Goal: Task Accomplishment & Management: Manage account settings

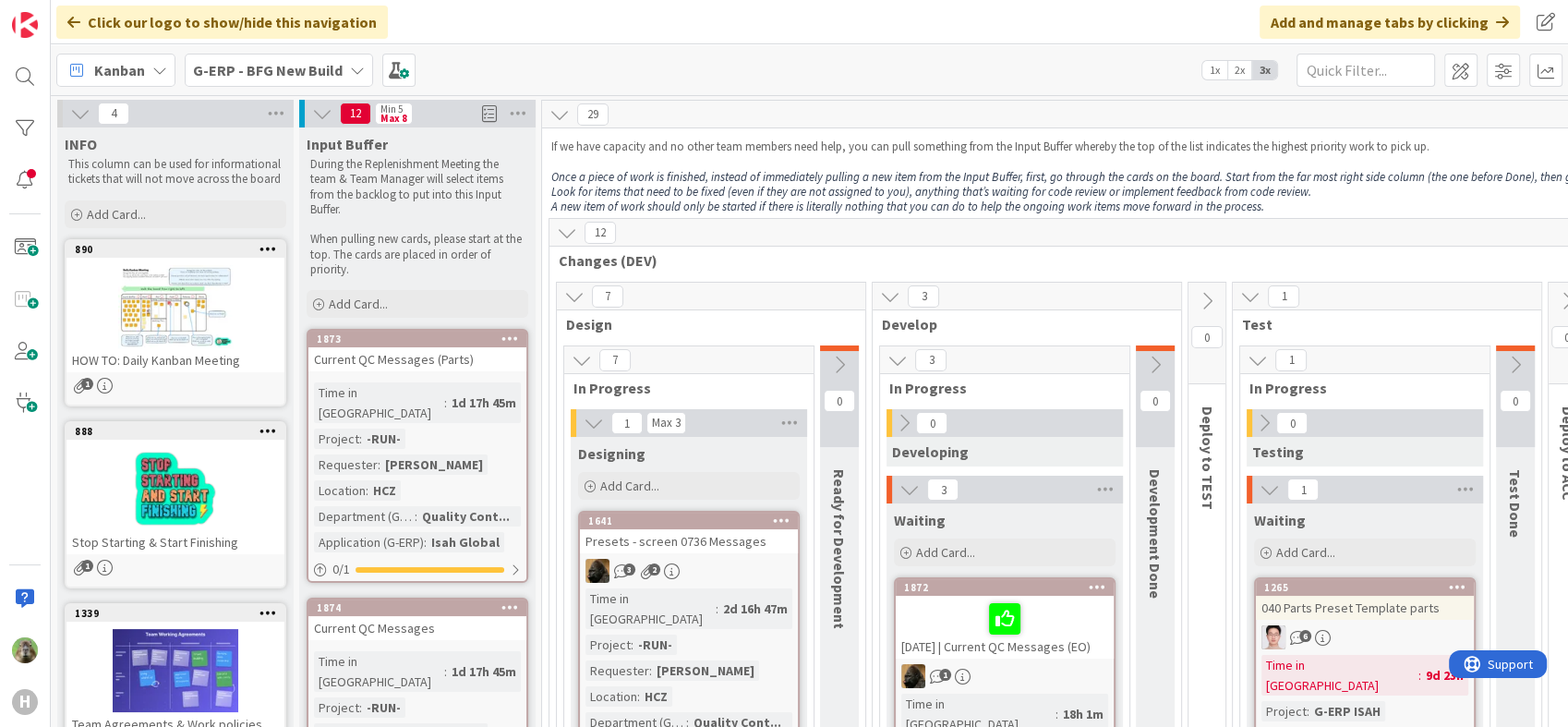
click at [771, 661] on div "Time in Column : 2d 16h 47m Project : -RUN- Requester : [PERSON_NAME] Location …" at bounding box center [688, 672] width 207 height 170
click at [19, 60] on div at bounding box center [25, 77] width 37 height 37
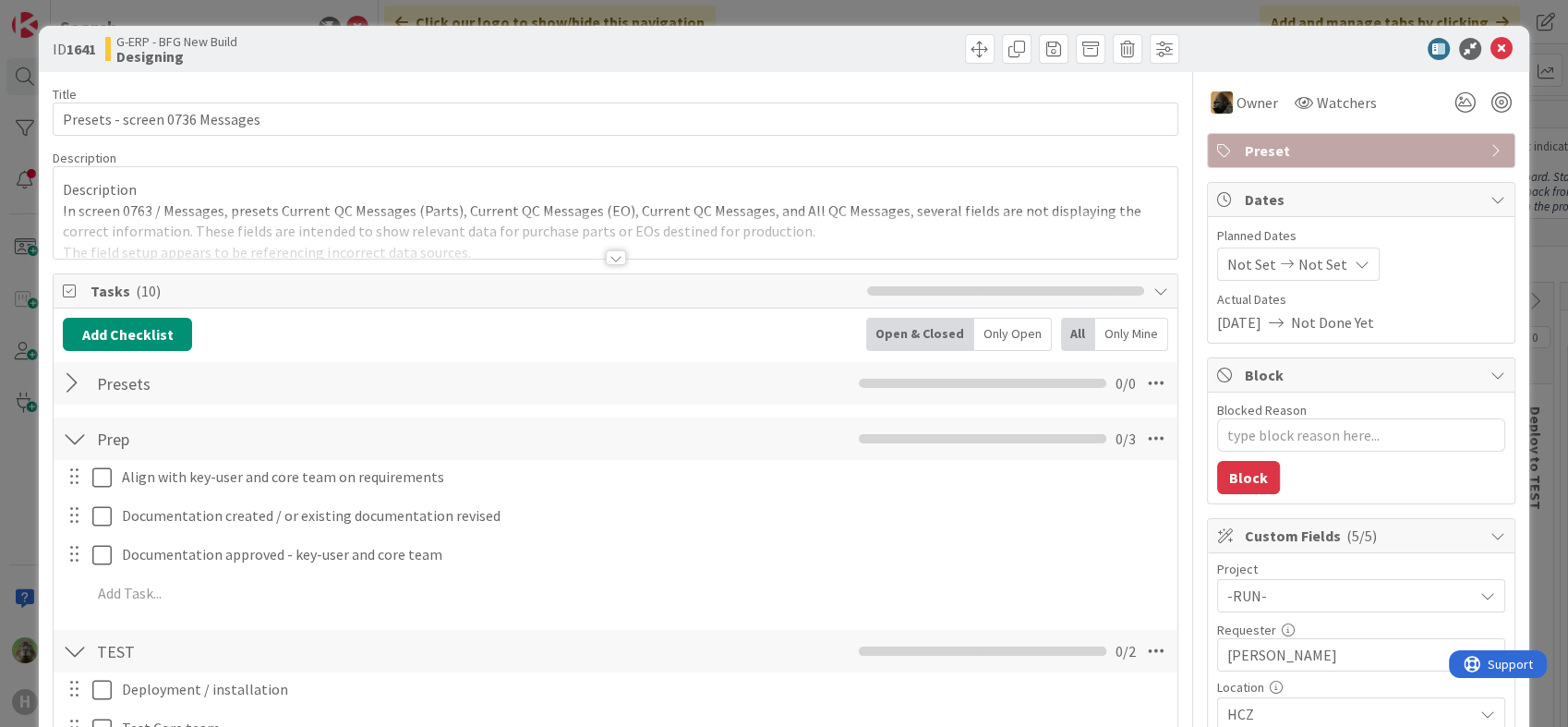
type textarea "x"
click at [16, 443] on div "ID 1641 G-ERP - BFG New Build Designing Title 30 / 128 Presets - screen 0736 Me…" at bounding box center [784, 363] width 1568 height 727
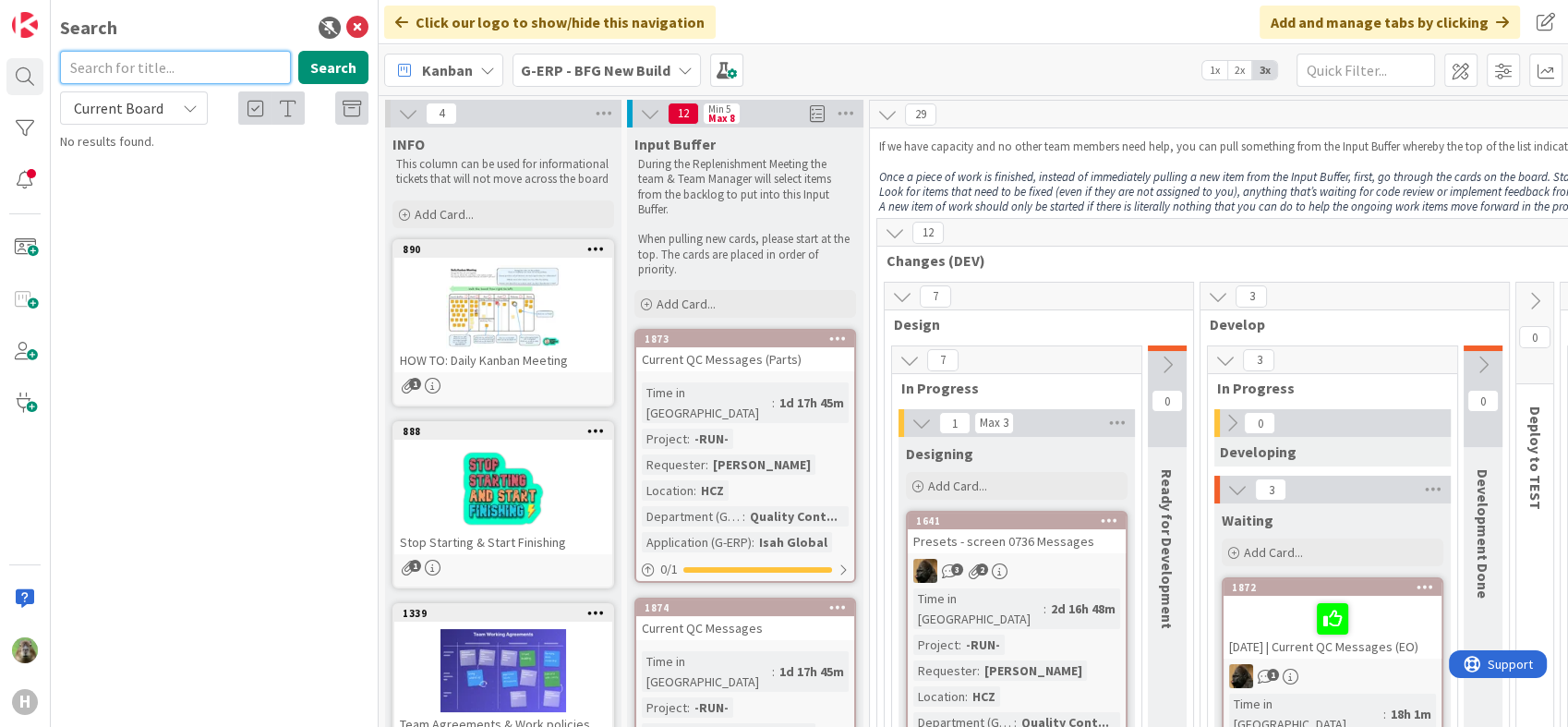
click at [123, 67] on input "text" at bounding box center [175, 68] width 231 height 33
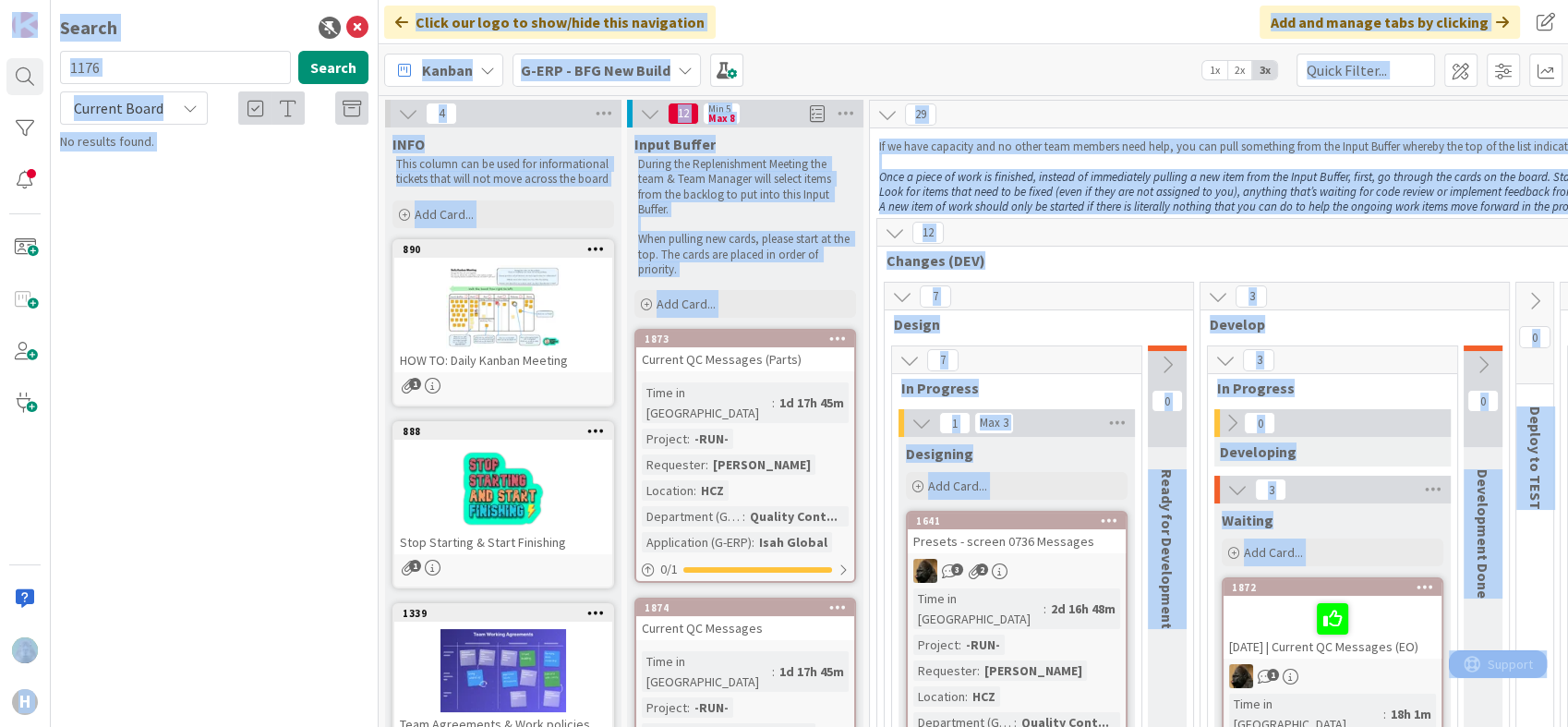
click at [174, 84] on div "1176 Search" at bounding box center [214, 71] width 330 height 41
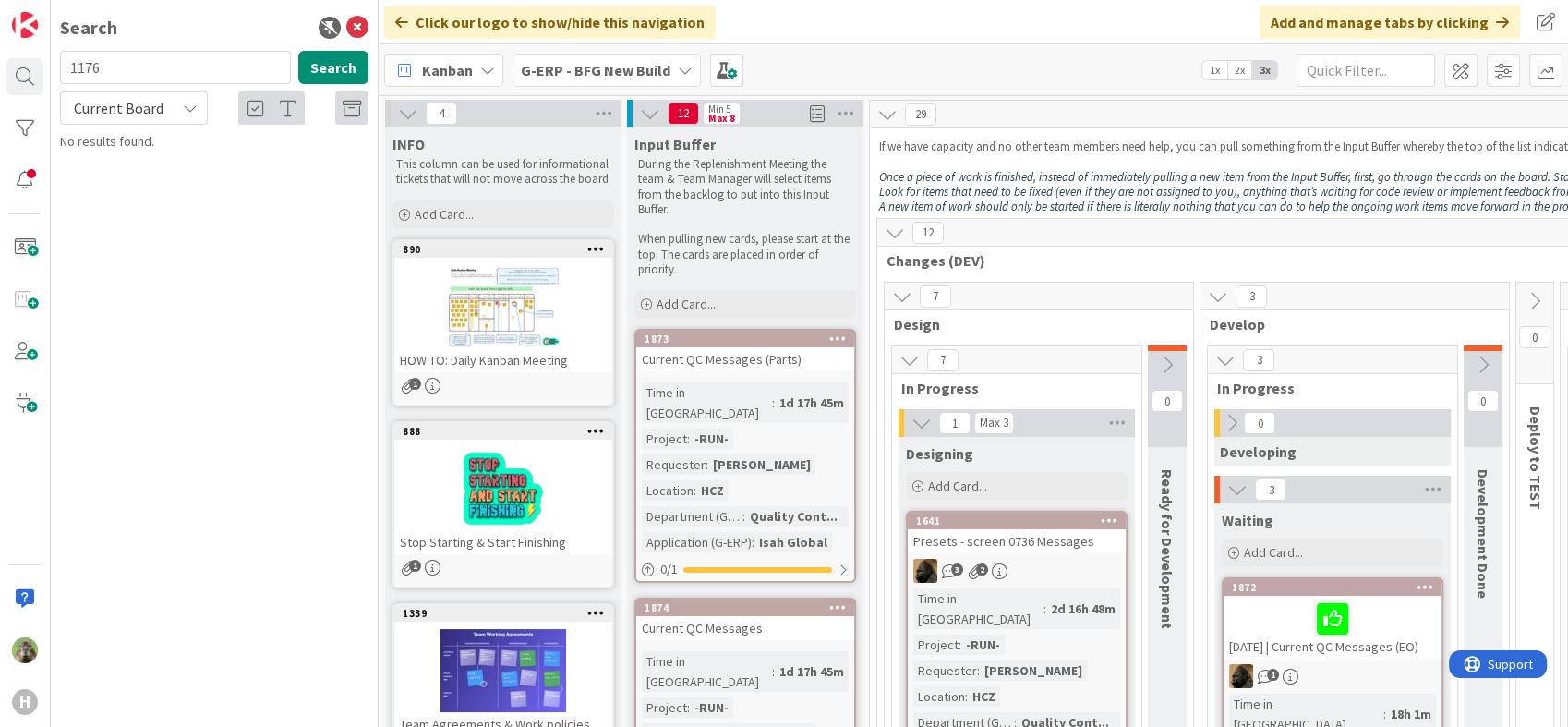
click at [174, 84] on div "1176 Search" at bounding box center [214, 71] width 330 height 41
click at [182, 69] on input "1176" at bounding box center [175, 68] width 231 height 33
type input "1146"
click at [254, 148] on div "G-ERP - BFG New Build › Waiting" at bounding box center [227, 145] width 282 height 17
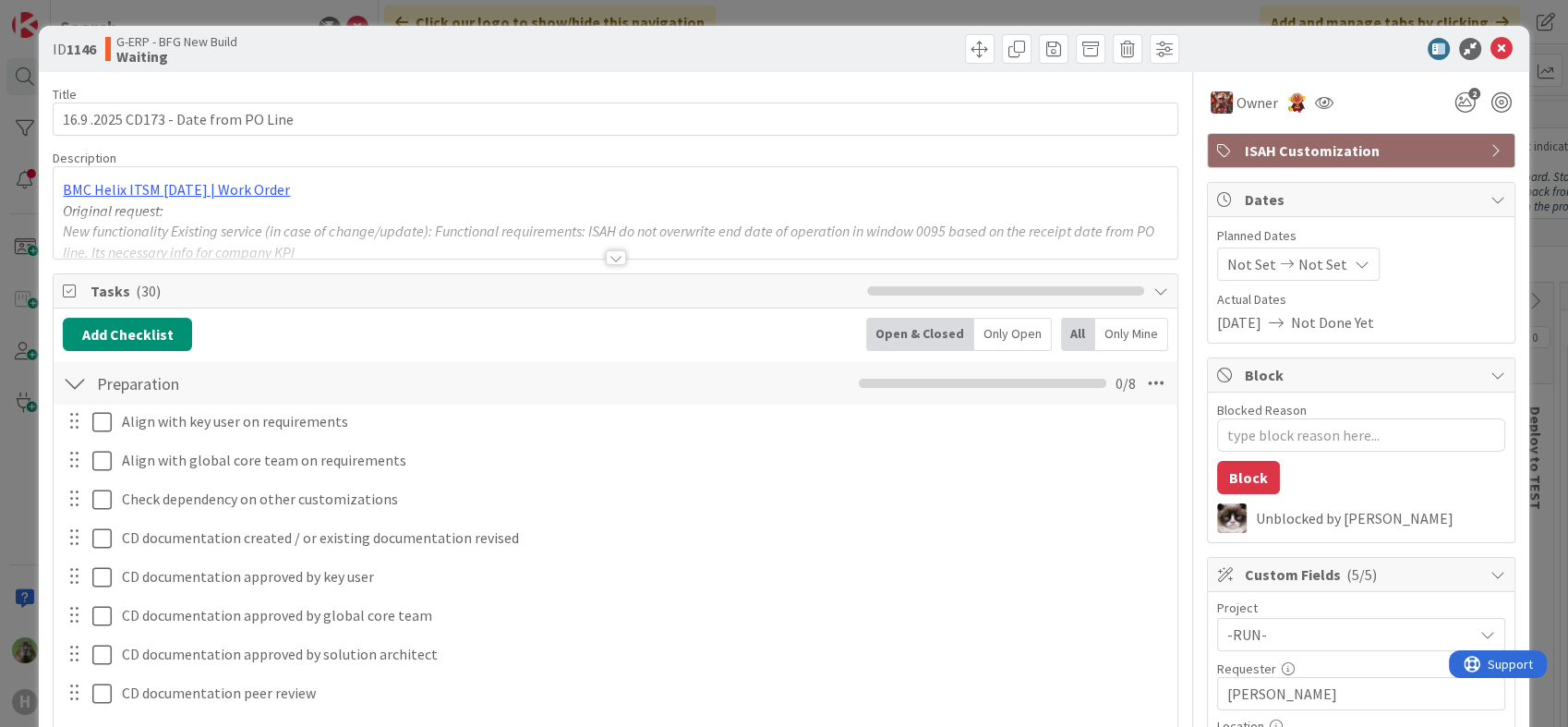
type textarea "x"
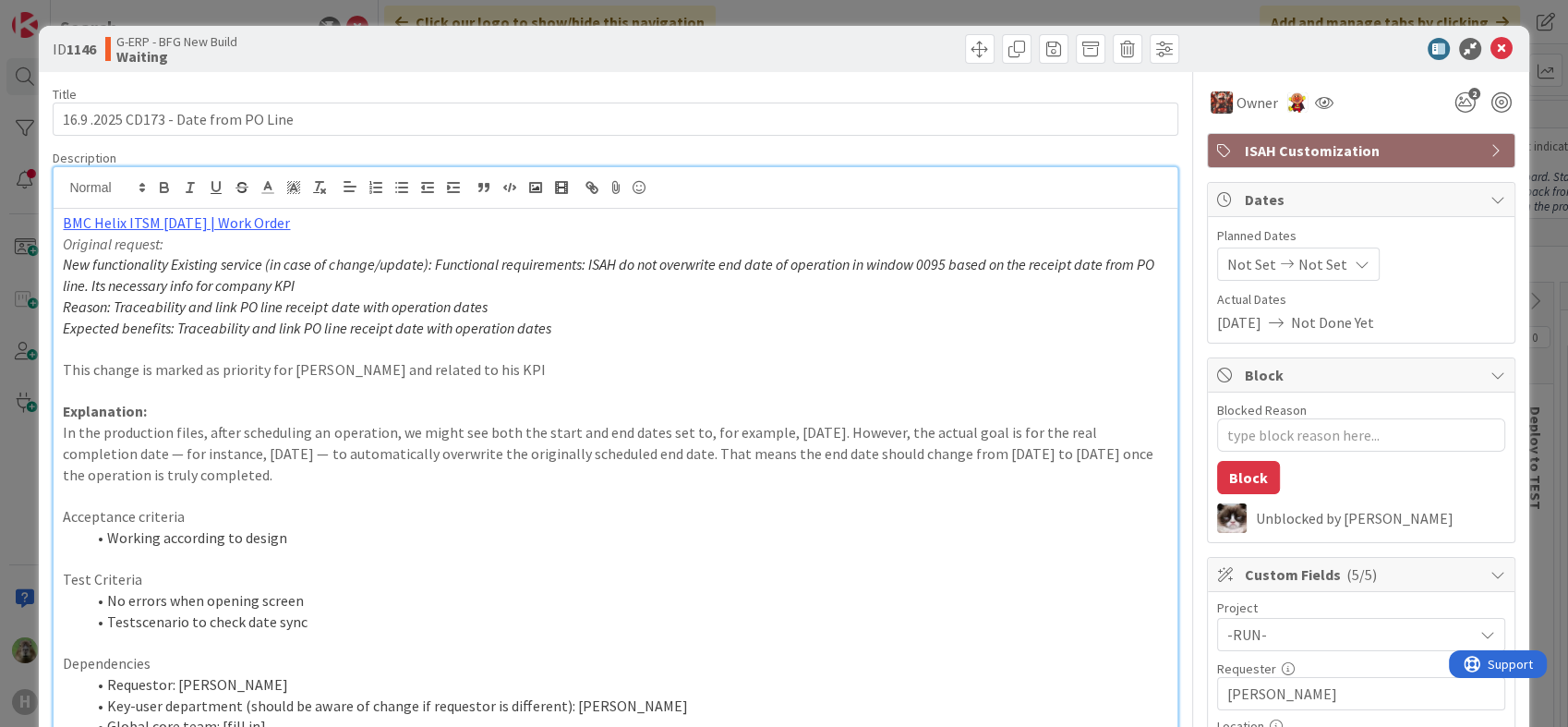
click at [590, 202] on div "Timothy Tjia just joined BMC Helix ITSM 23.3.02 | Work Order Original request: …" at bounding box center [615, 472] width 1122 height 609
click at [18, 608] on div "ID 1146 G-ERP - BFG New Build Waiting Title 36 / 128 16.9 .2025 CD173 - Date fr…" at bounding box center [784, 363] width 1568 height 727
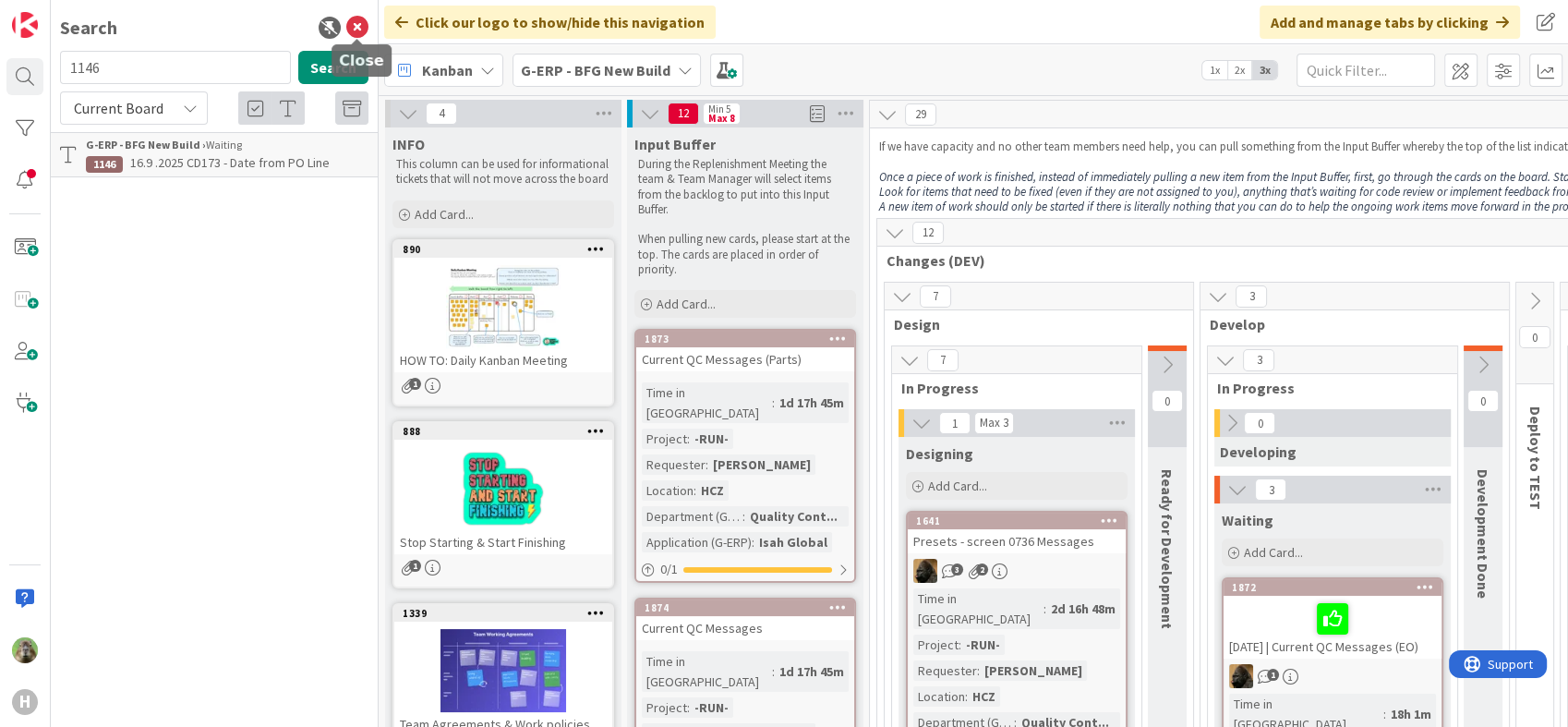
click at [352, 29] on icon at bounding box center [357, 28] width 22 height 22
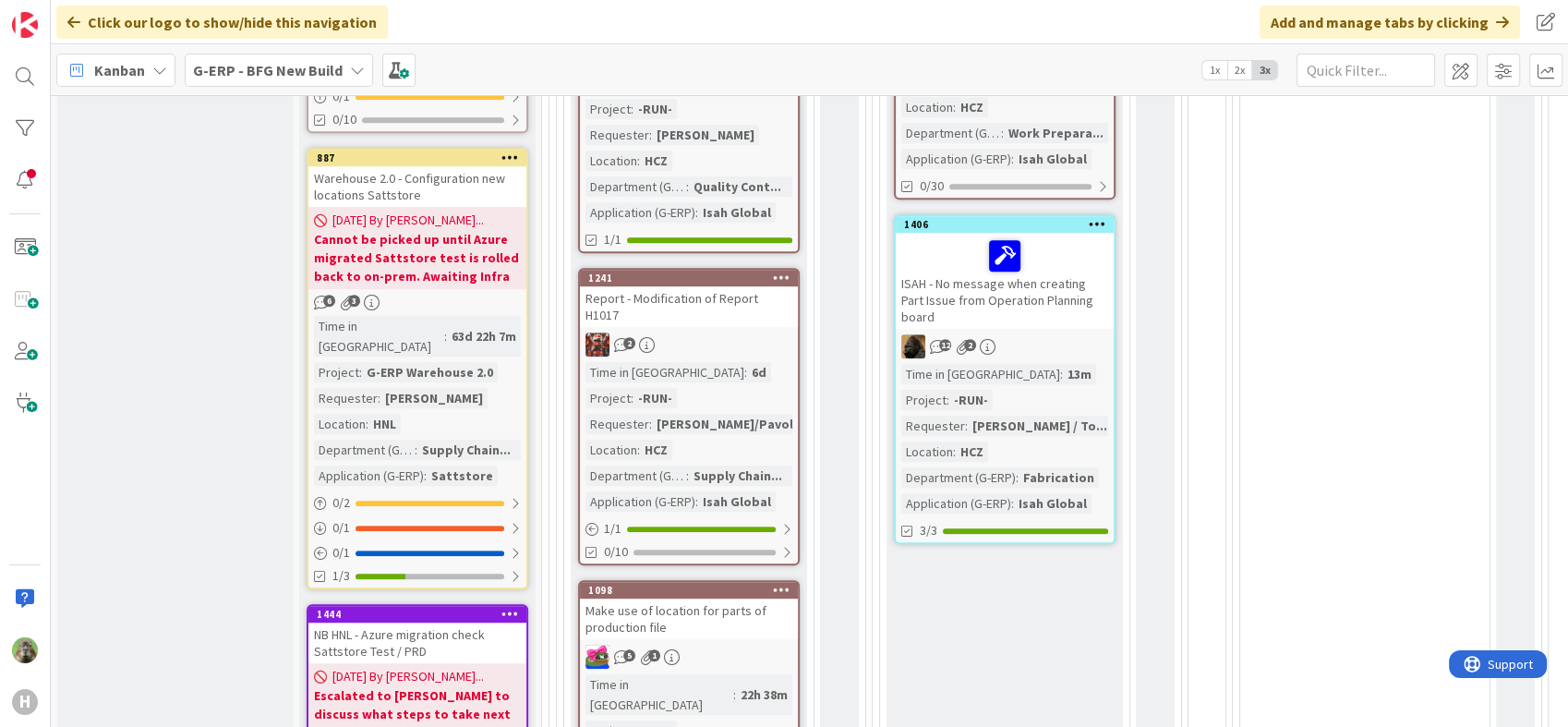
scroll to position [1743, 0]
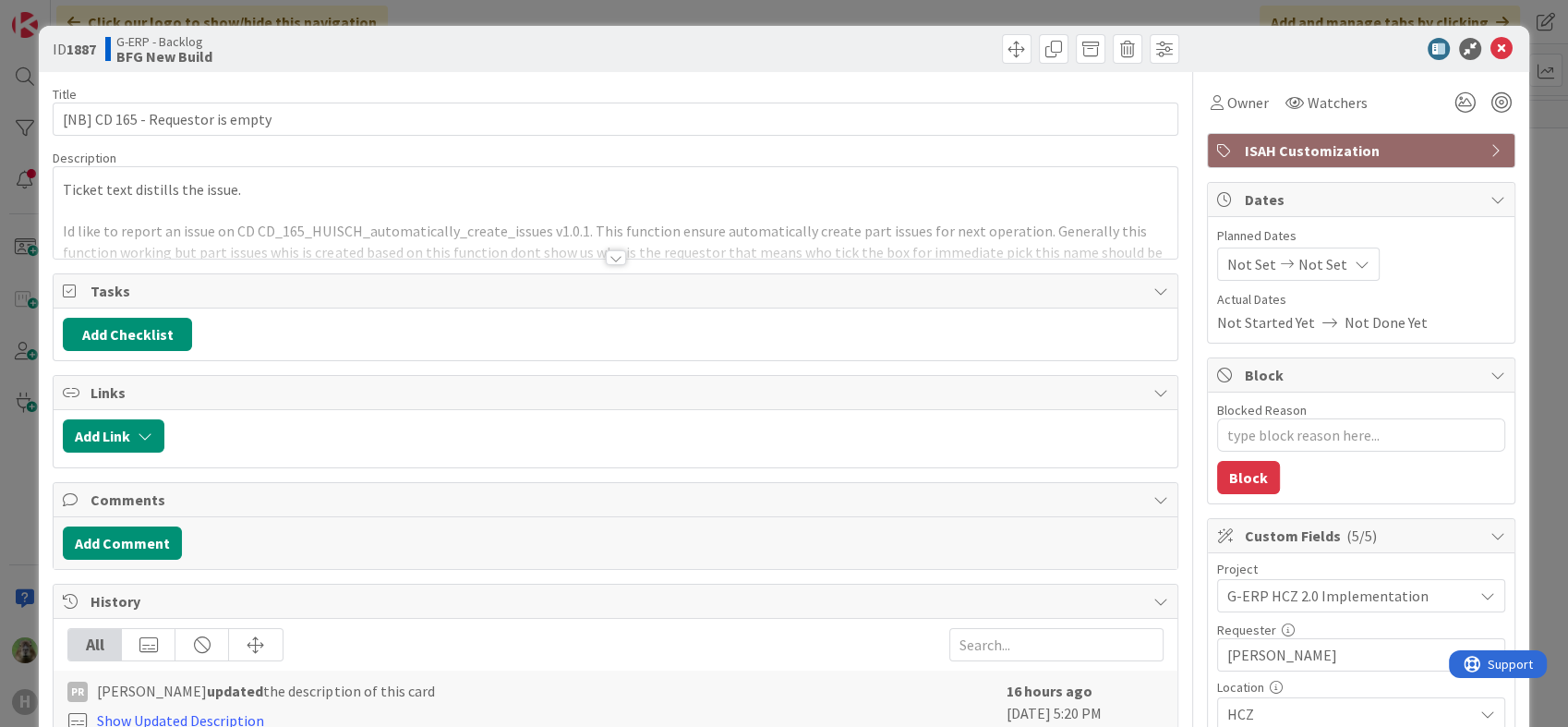
scroll to position [718, 0]
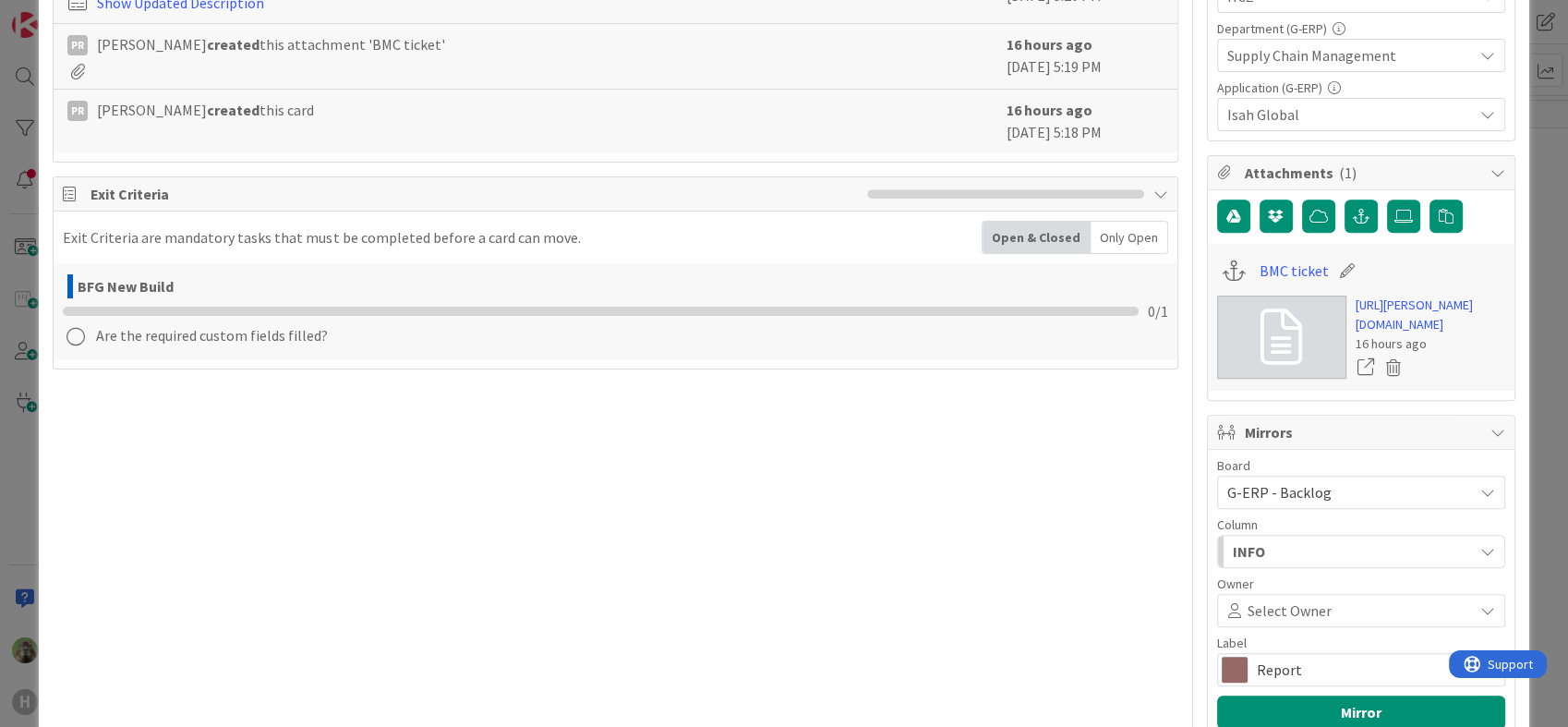
type textarea "x"
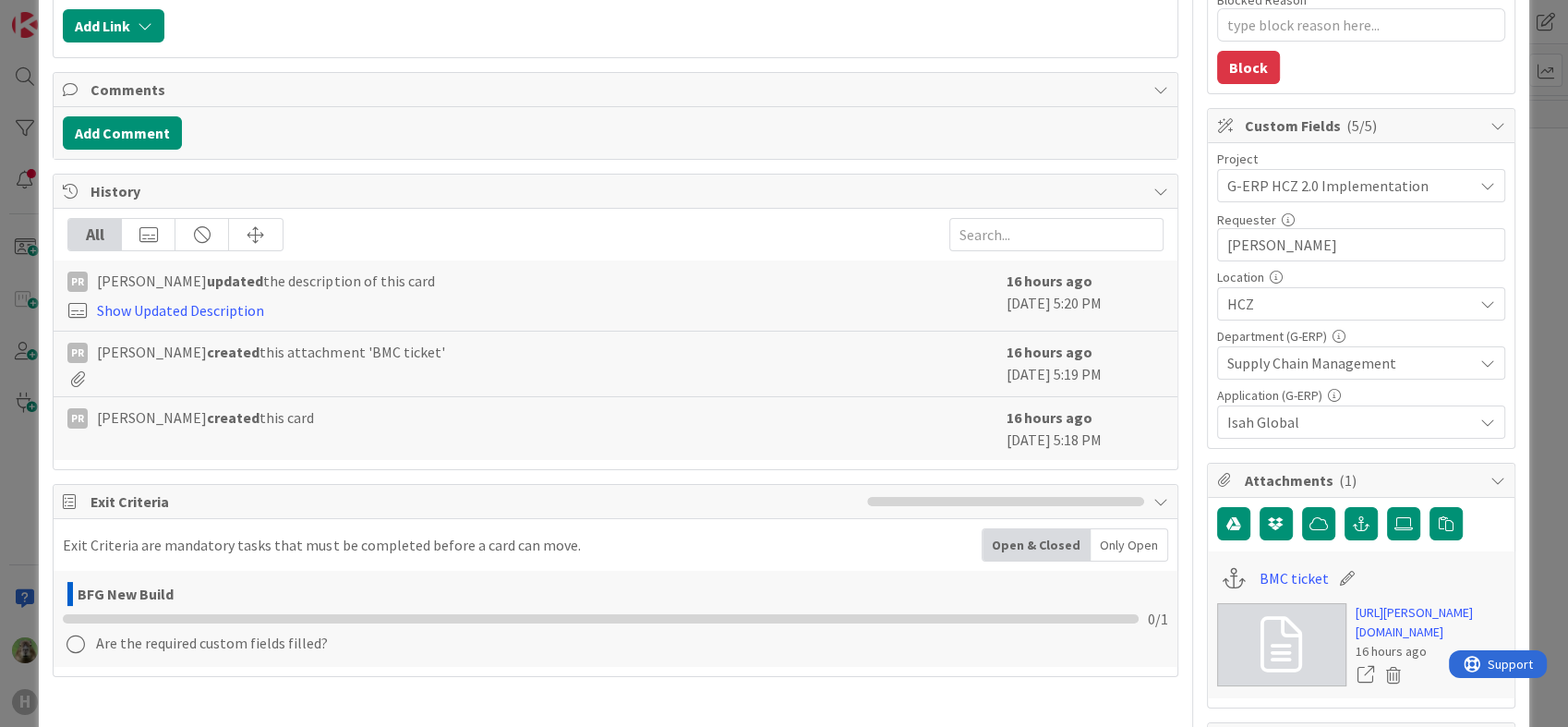
scroll to position [0, 0]
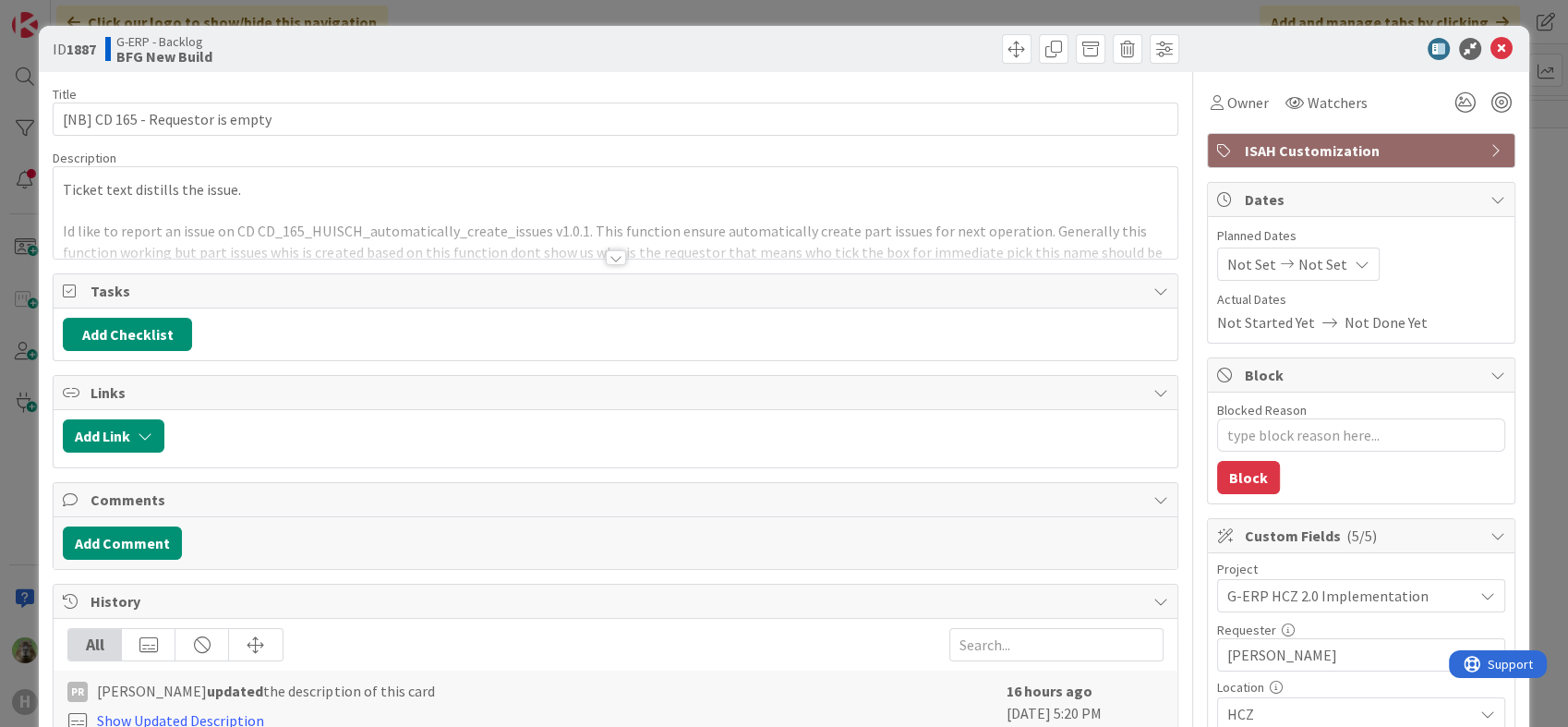
click at [570, 240] on div at bounding box center [615, 235] width 1122 height 47
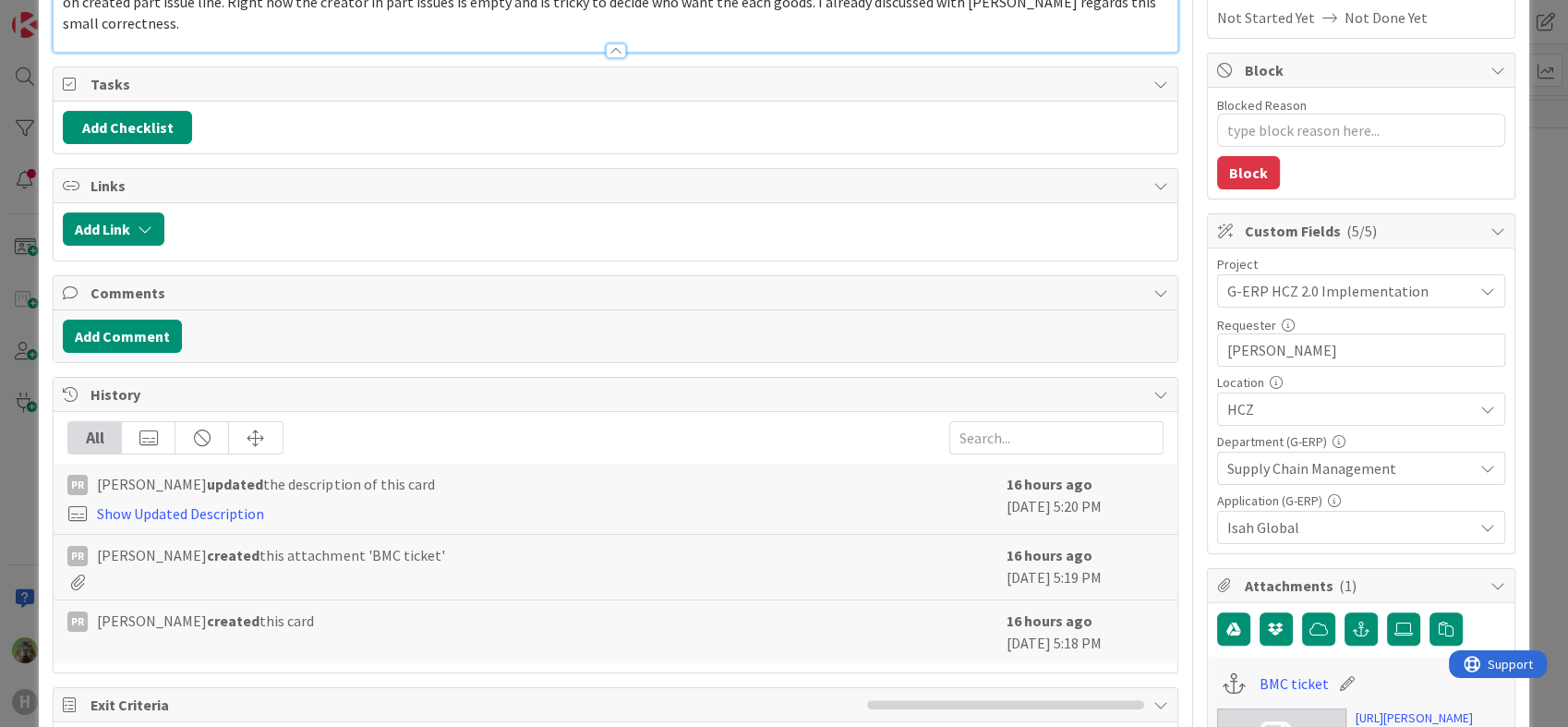
scroll to position [410, 0]
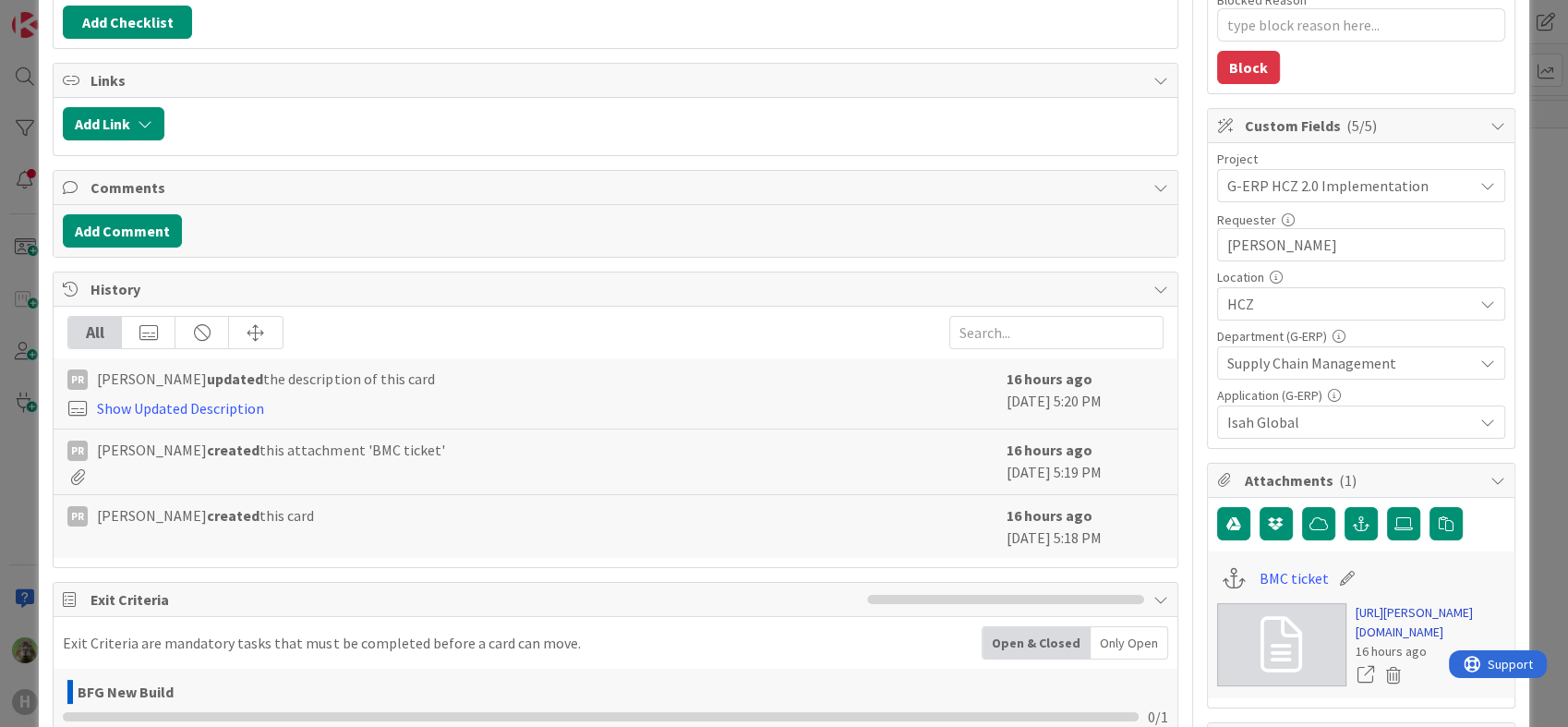
click at [1404, 642] on link "https://huisman-smartit.onbmc.com/smartit/app/#/incident/AGGF4KX6HRENQATCCCB5TC…" at bounding box center [1430, 622] width 149 height 39
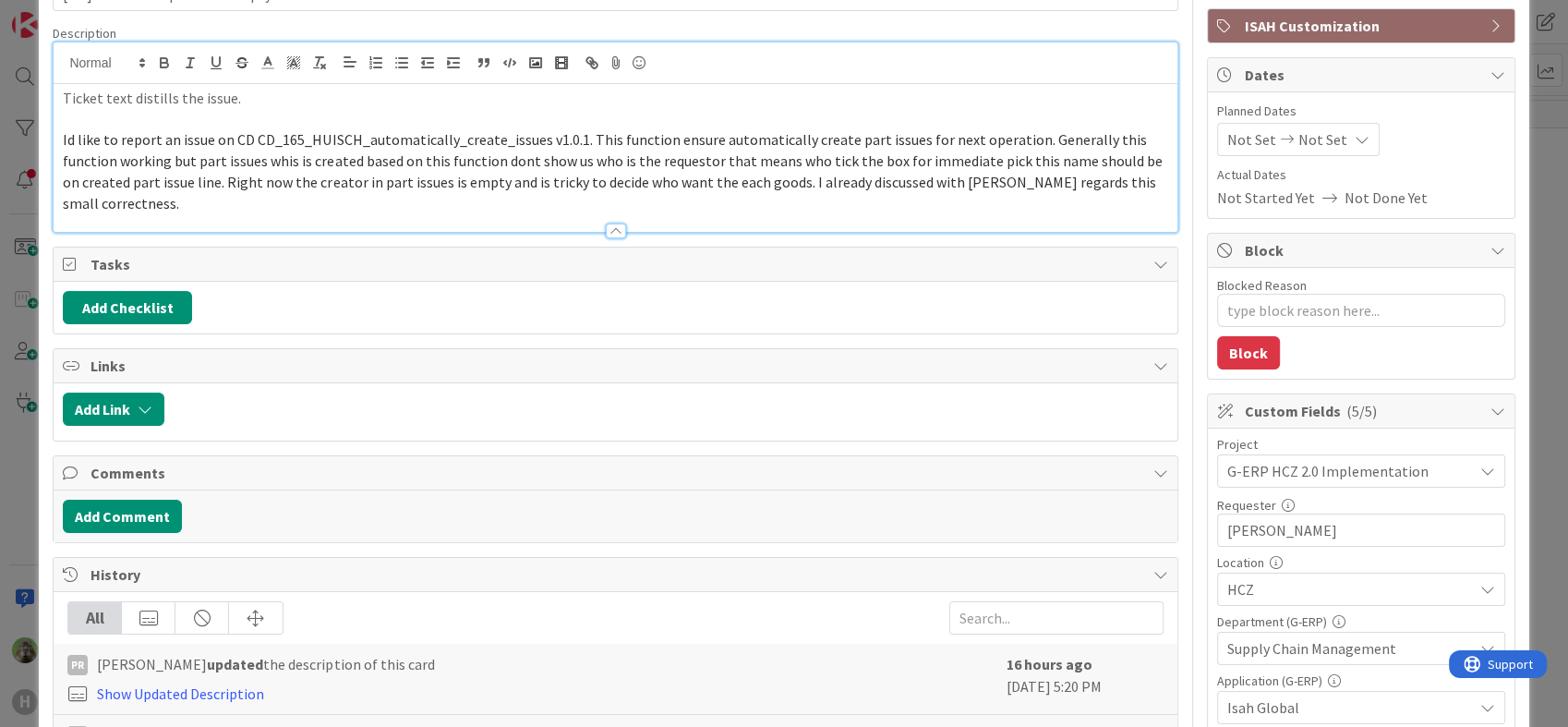
scroll to position [0, 0]
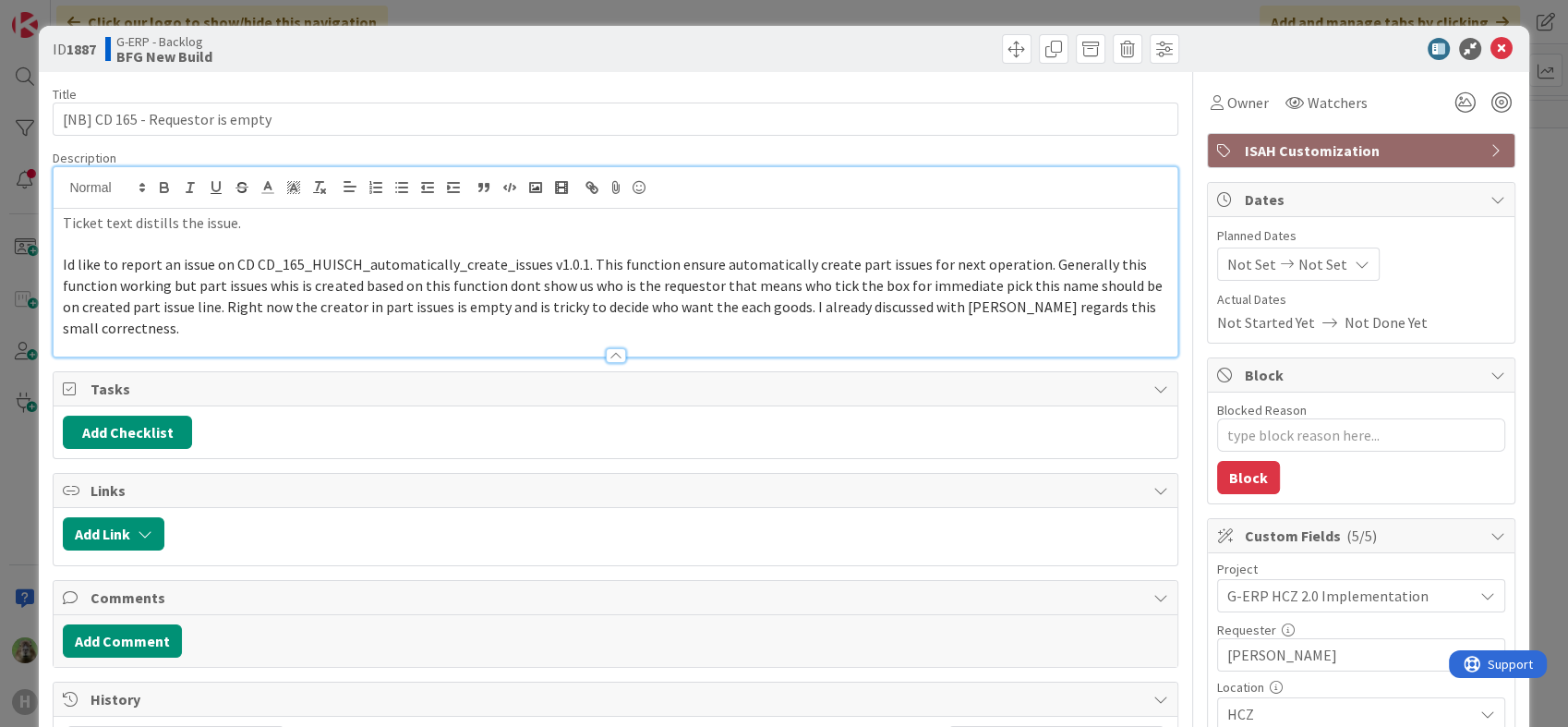
click at [143, 254] on span "Id like to report an issue on CD CD_165_HUISCH_automatically_create_issues v1.0…" at bounding box center [614, 295] width 1101 height 82
click at [149, 243] on p at bounding box center [615, 244] width 1104 height 21
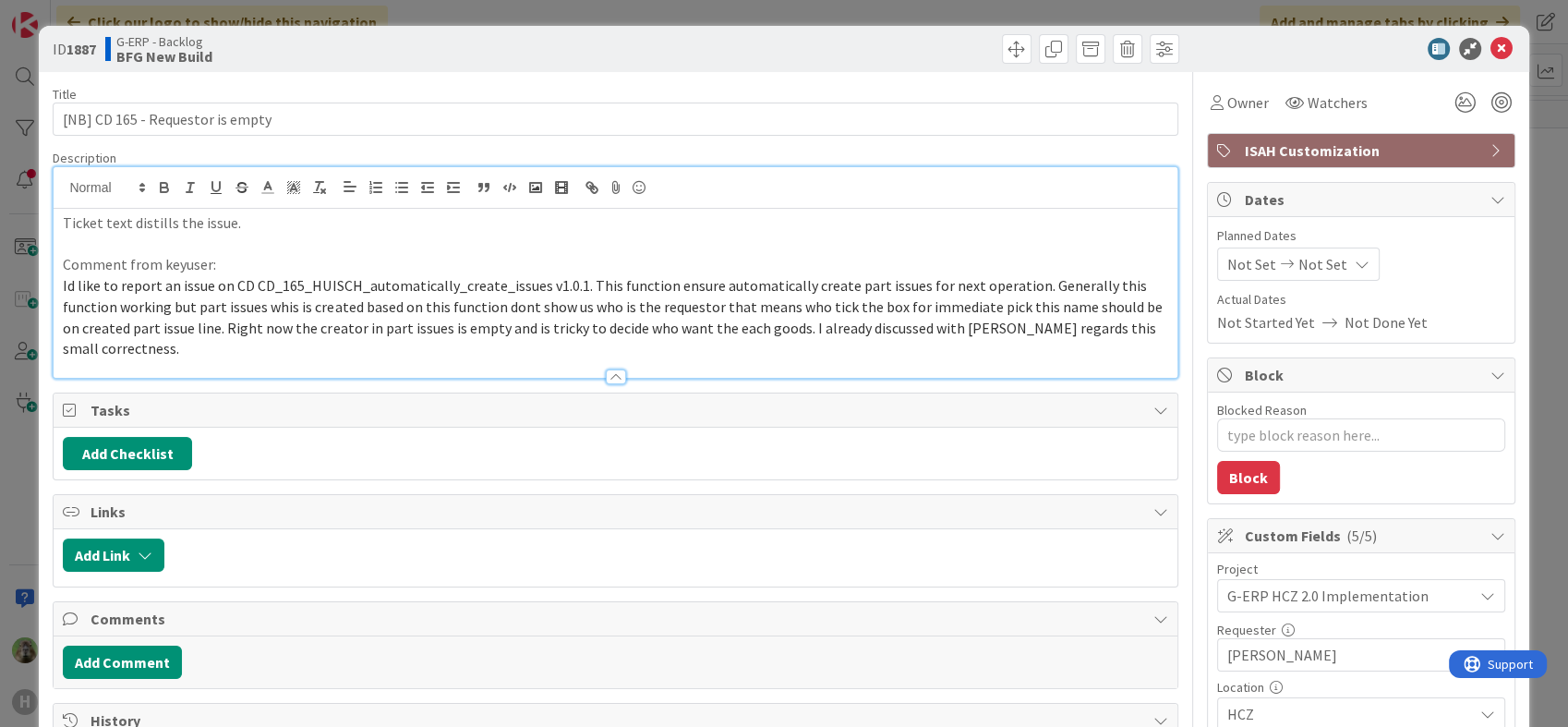
click at [1264, 156] on span "ISAH Customization" at bounding box center [1362, 150] width 237 height 22
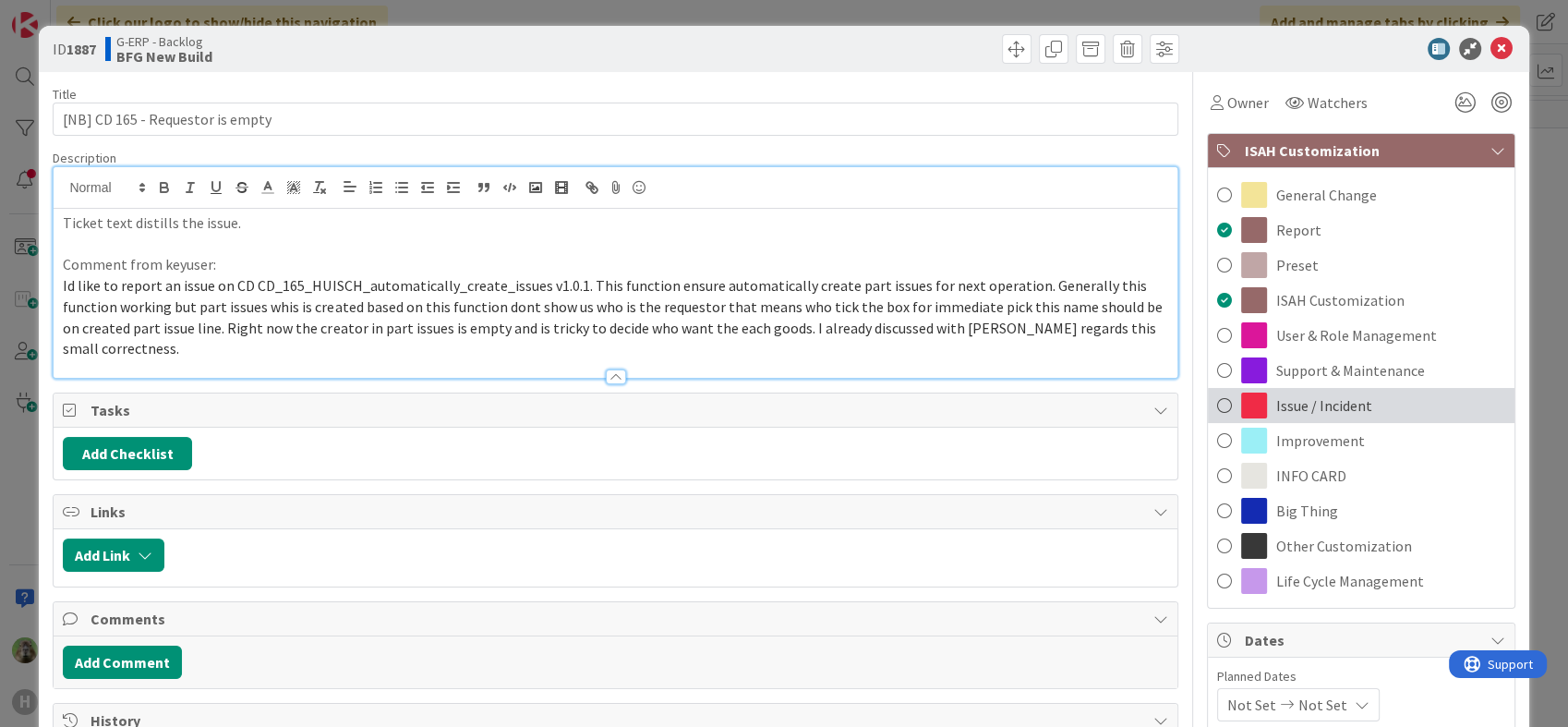
click at [1276, 401] on span "Issue / Incident" at bounding box center [1323, 406] width 96 height 22
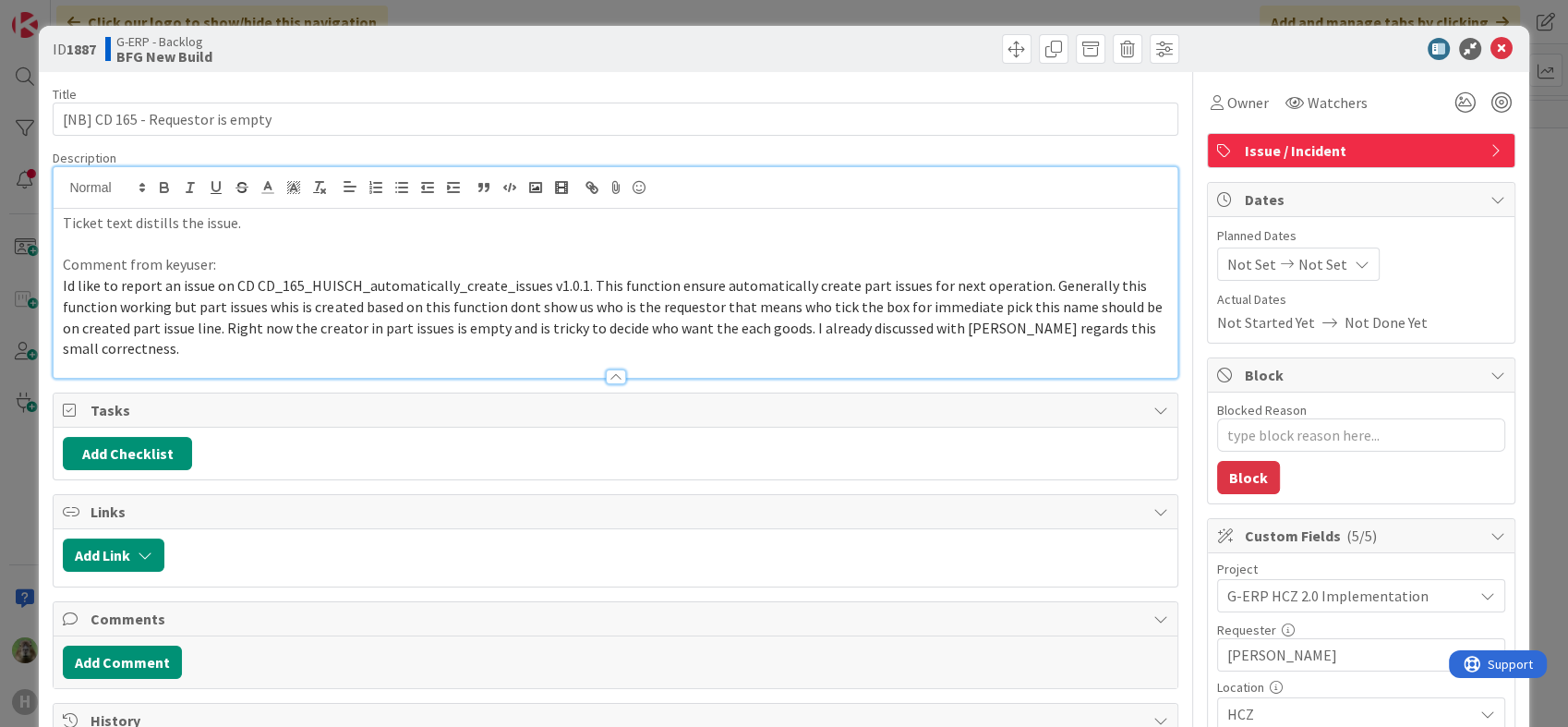
click at [1355, 147] on span "Issue / Incident" at bounding box center [1362, 150] width 237 height 22
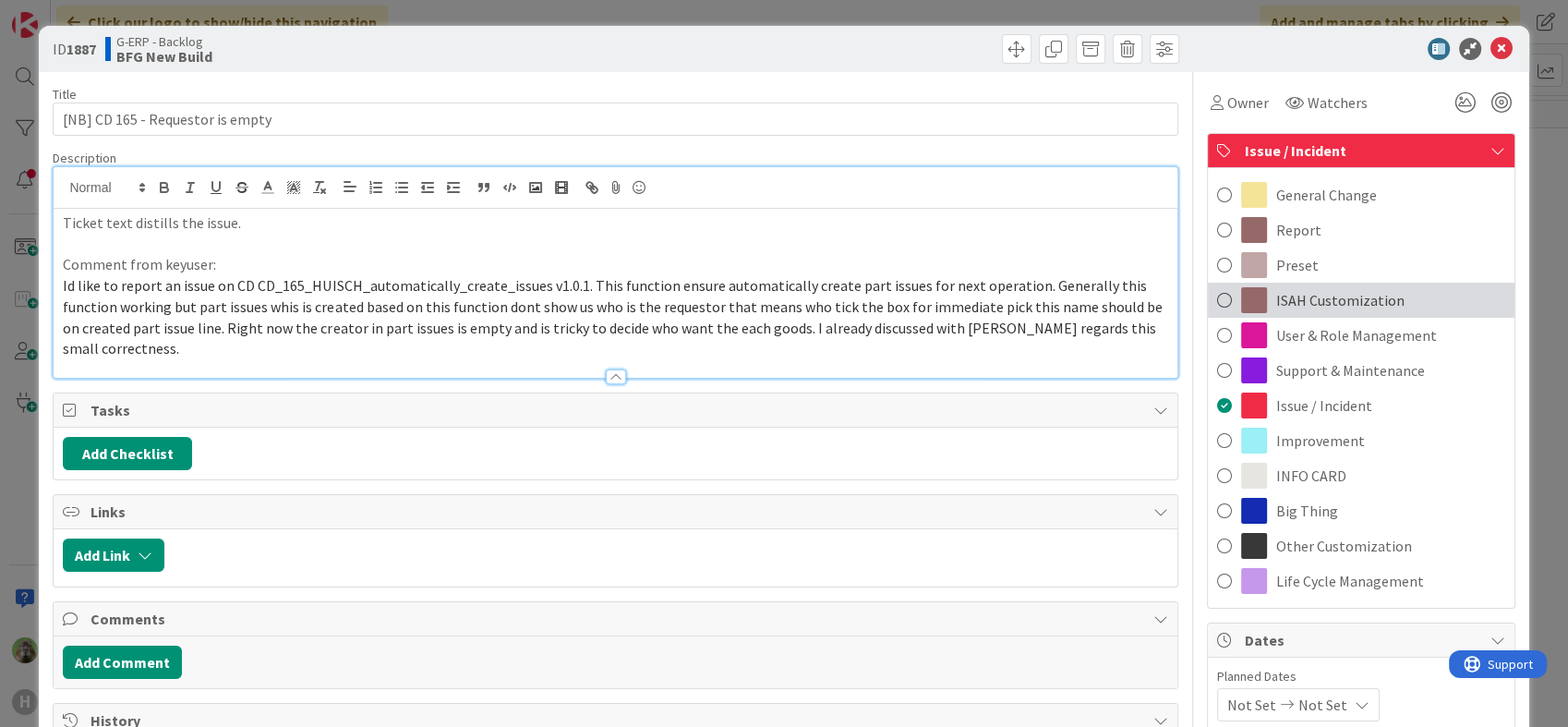
click at [1342, 291] on span "ISAH Customization" at bounding box center [1340, 300] width 128 height 22
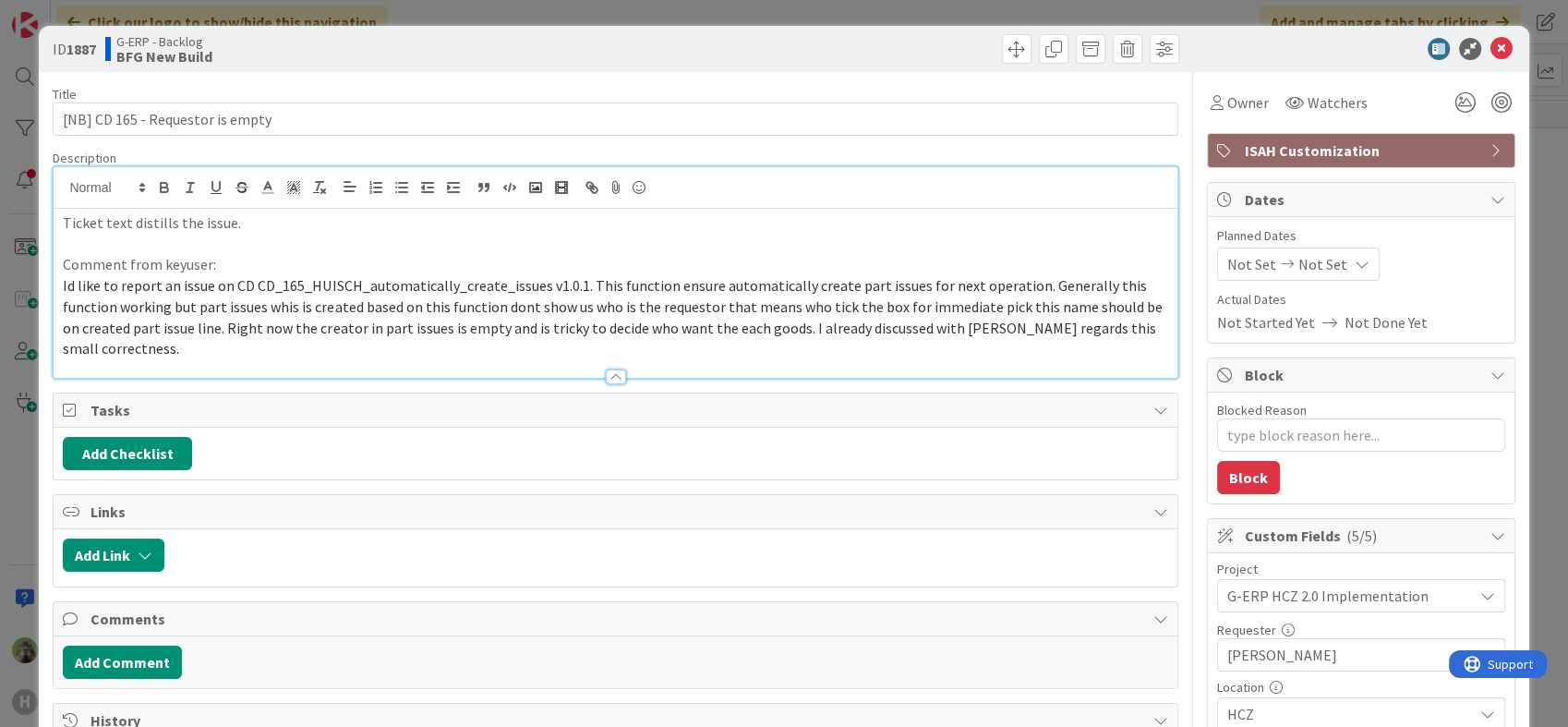
click at [711, 295] on p "Id like to report an issue on CD CD_165_HUISCH_automatically_create_issues v1.0…" at bounding box center [615, 317] width 1104 height 84
click at [1426, 609] on div "G-ERP HCZ 2.0 Implementation" at bounding box center [1361, 596] width 288 height 33
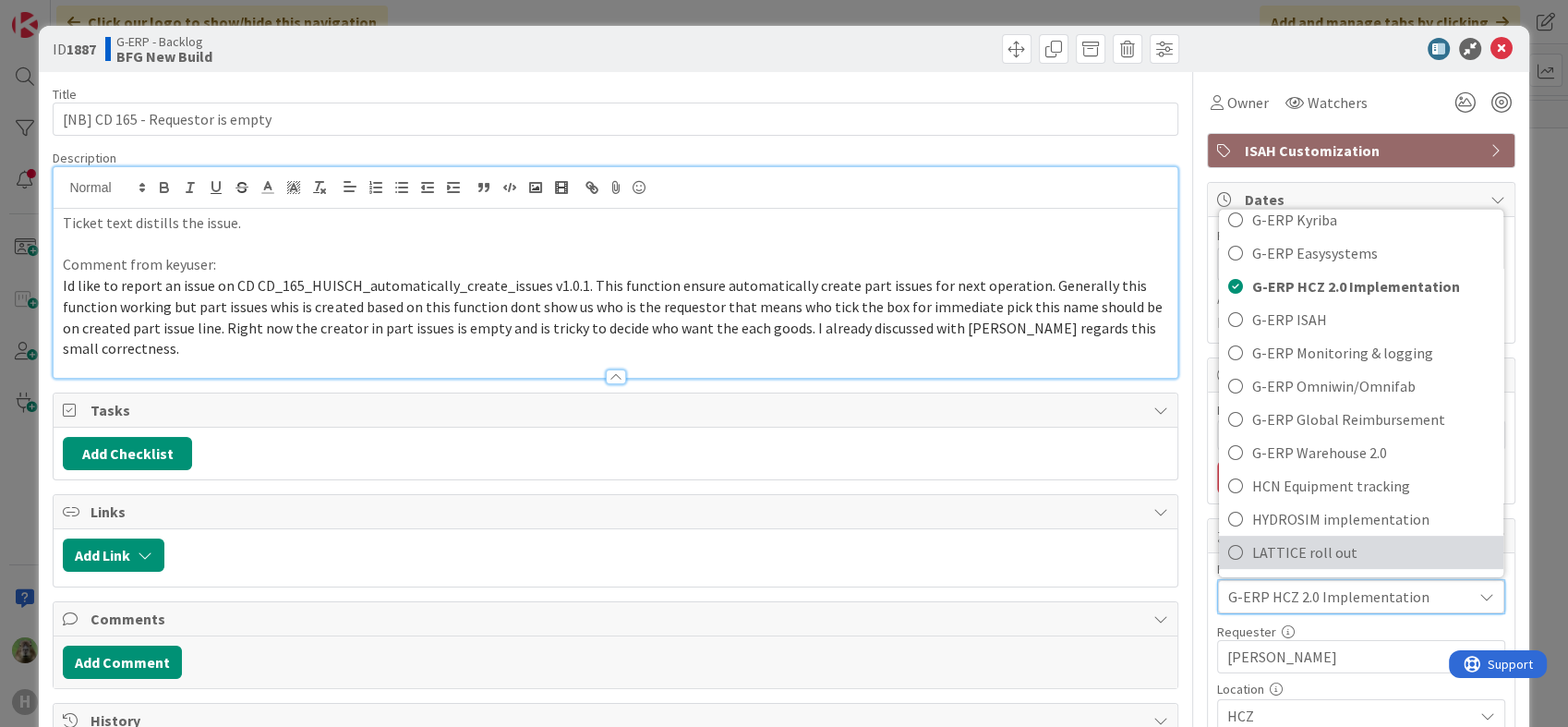
scroll to position [615, 0]
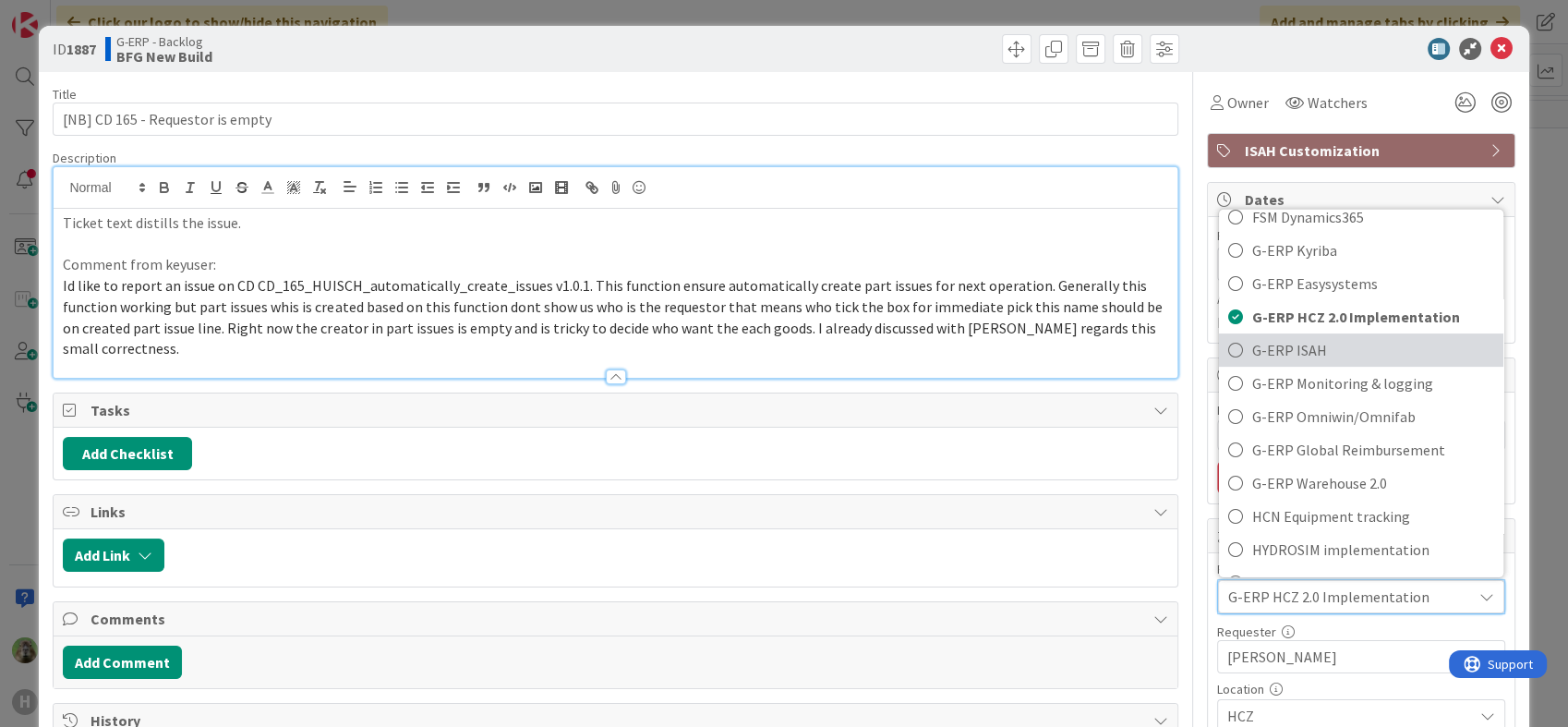
click at [1348, 350] on span "G-ERP ISAH" at bounding box center [1372, 350] width 242 height 28
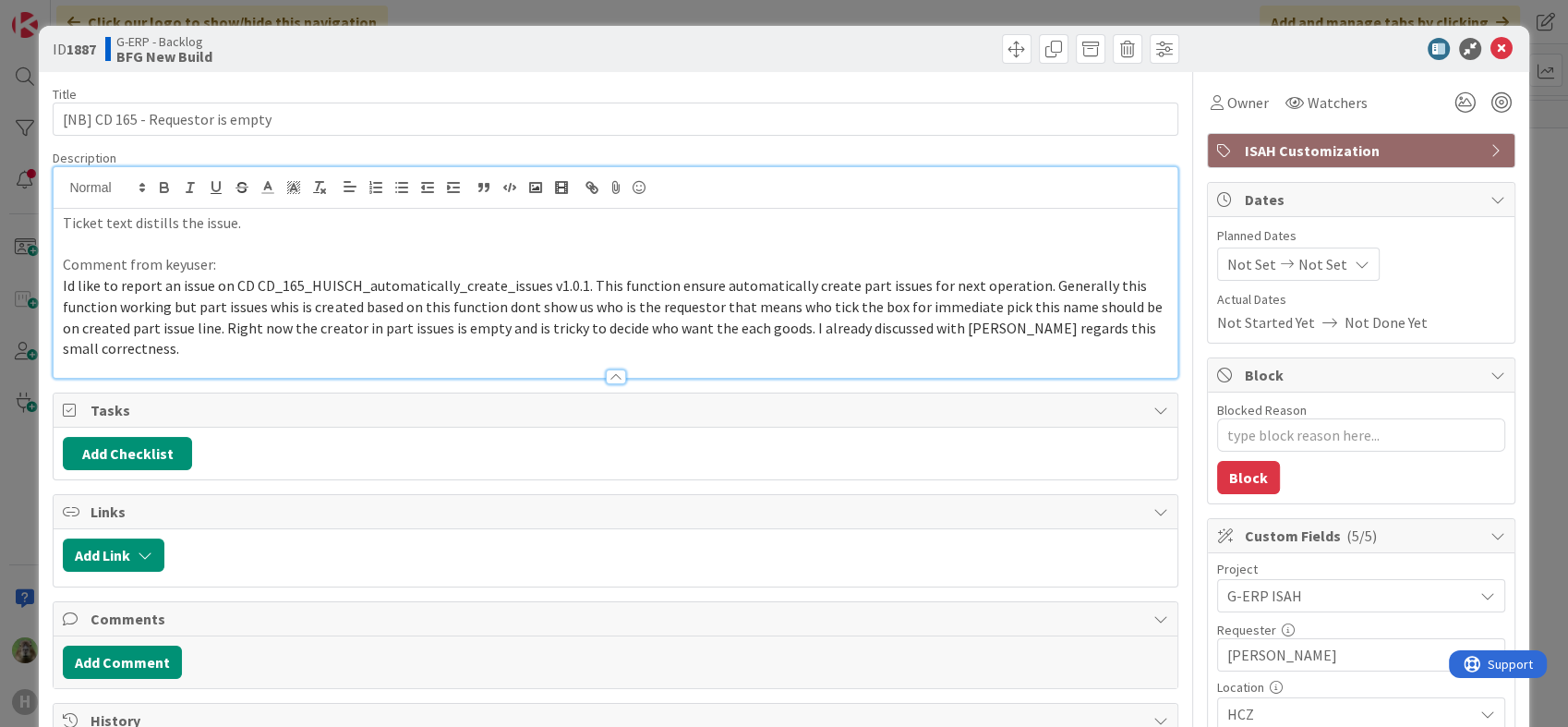
click at [65, 224] on p "Ticket text distills the issue." at bounding box center [615, 223] width 1104 height 21
click at [206, 358] on div at bounding box center [615, 368] width 1122 height 19
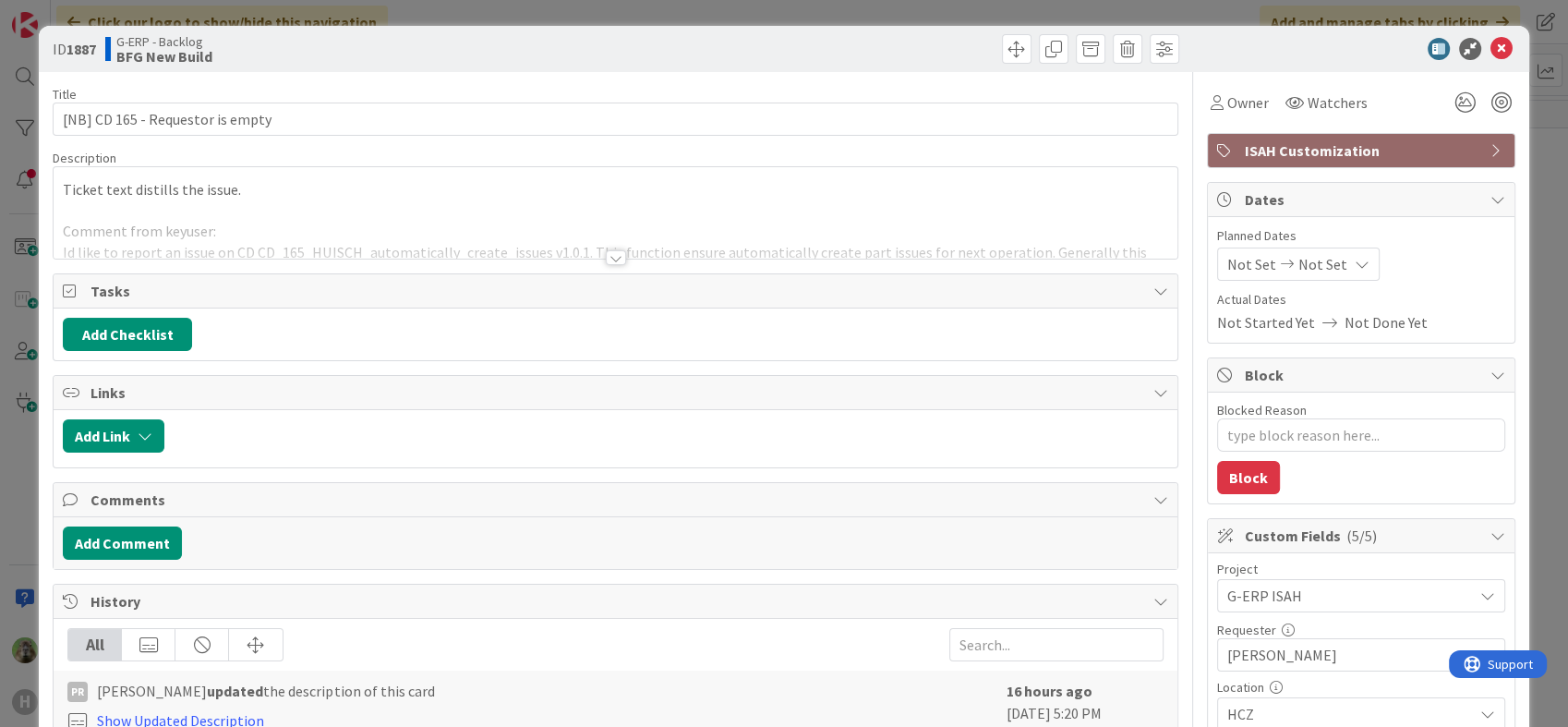
click at [311, 235] on div at bounding box center [615, 235] width 1122 height 47
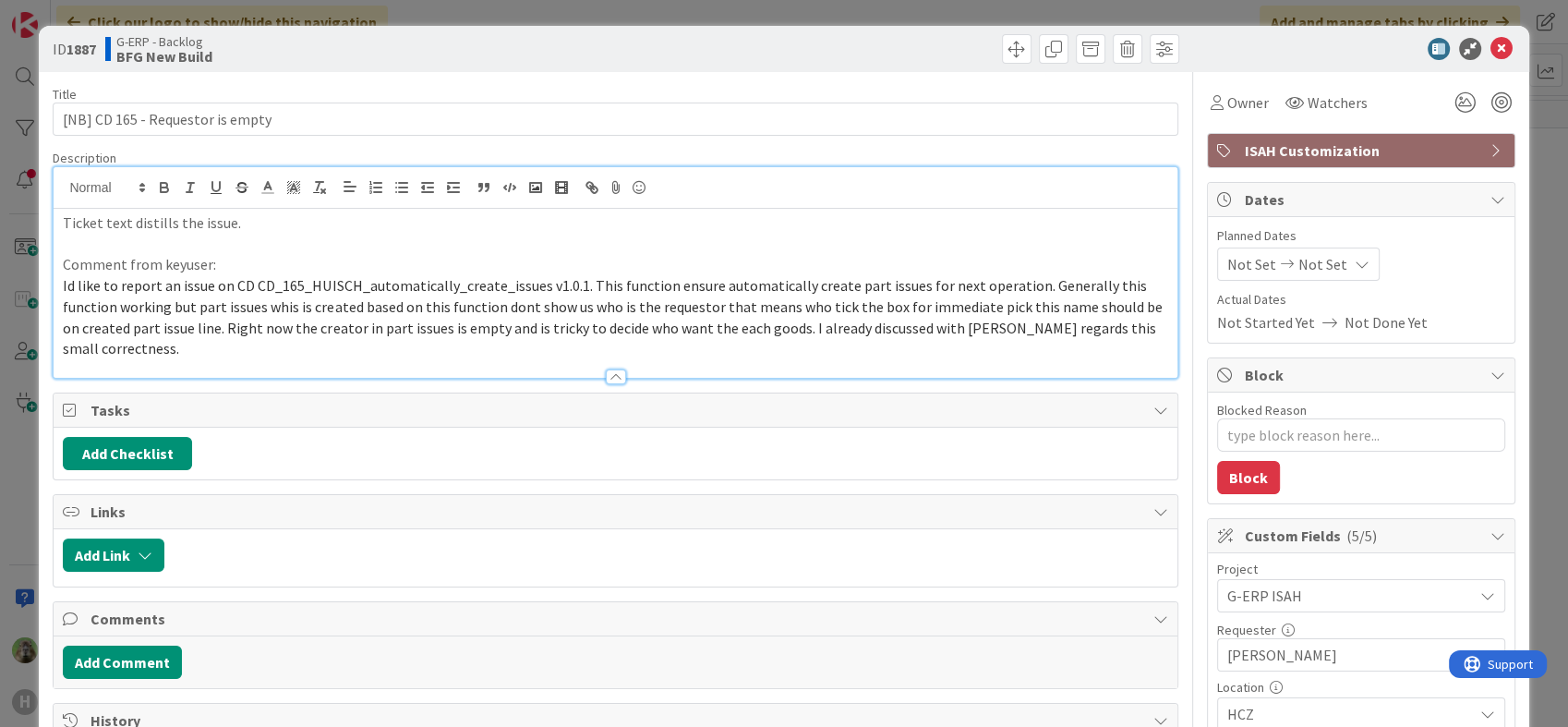
click at [244, 340] on p "Id like to report an issue on CD CD_165_HUISCH_automatically_create_issues v1.0…" at bounding box center [615, 317] width 1104 height 84
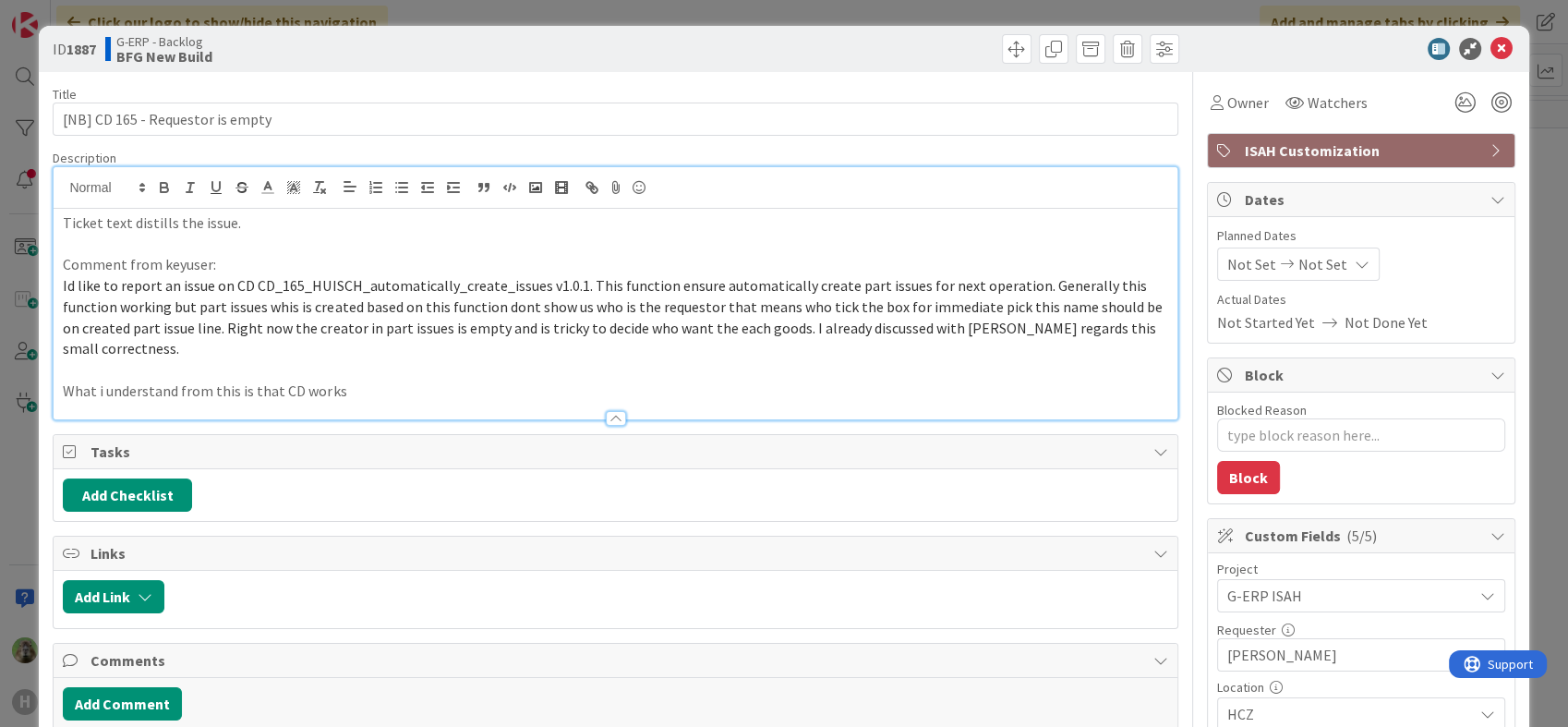
click at [641, 390] on p "What i understand from this is that CD works" at bounding box center [615, 391] width 1104 height 21
drag, startPoint x: 356, startPoint y: 400, endPoint x: 191, endPoint y: 393, distance: 165.1
click at [191, 393] on div "Description Ticket text distills the issue. Comment from keyuser: Id like to re…" at bounding box center [615, 284] width 1124 height 270
drag, startPoint x: 359, startPoint y: 385, endPoint x: 212, endPoint y: 389, distance: 147.1
click at [96, 391] on p "What i understand from this is that CD works" at bounding box center [615, 391] width 1104 height 21
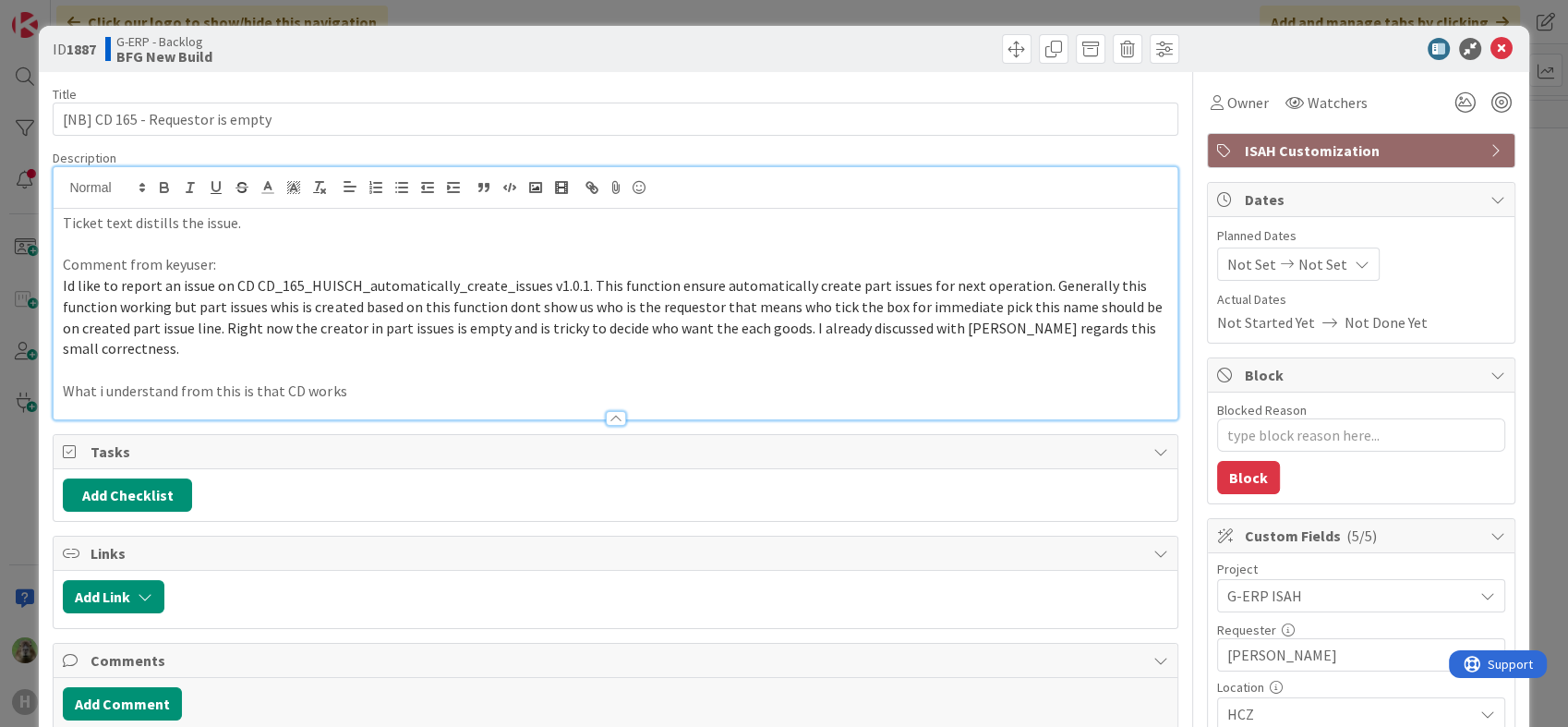
click at [414, 384] on p "What i understand from this is that CD works" at bounding box center [615, 391] width 1104 height 21
drag, startPoint x: 406, startPoint y: 387, endPoint x: 38, endPoint y: 384, distance: 368.0
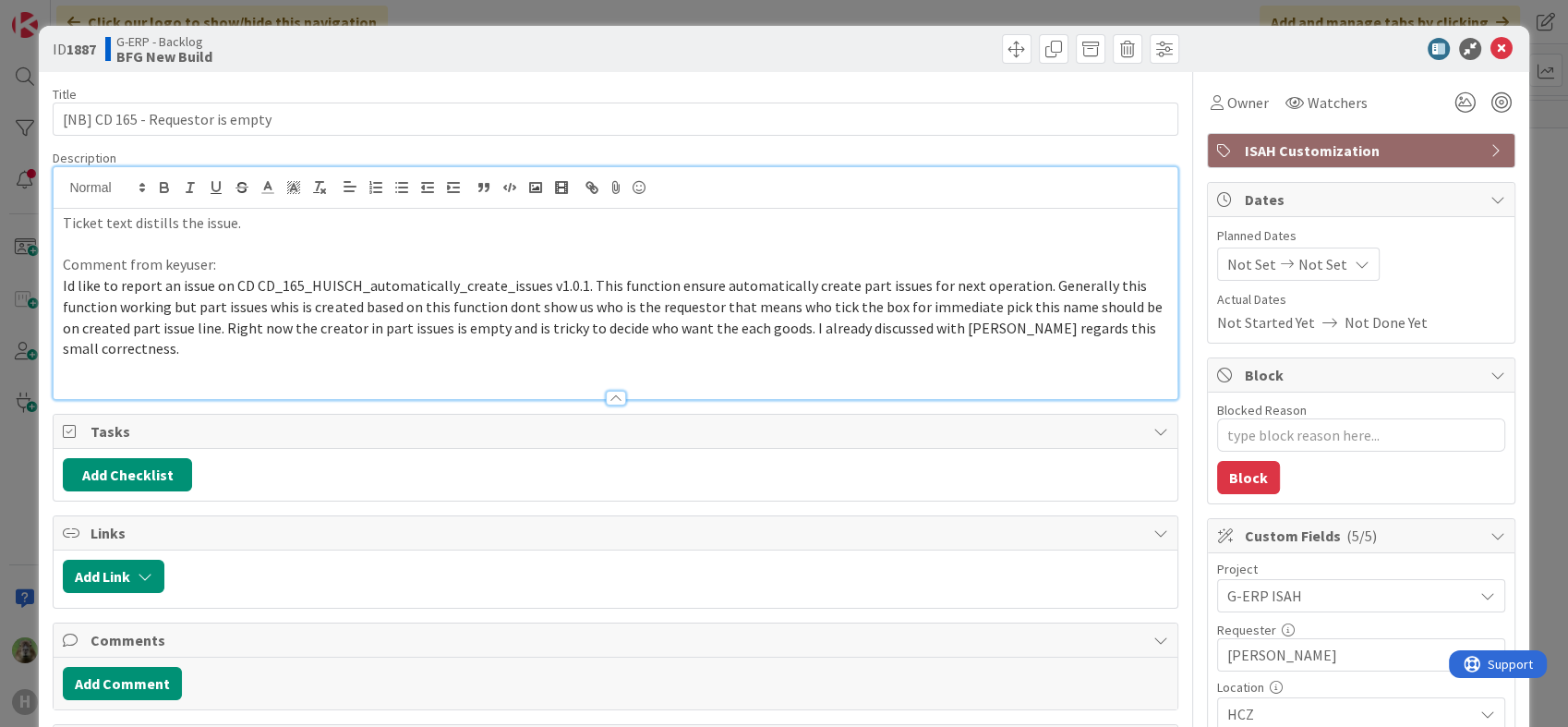
click at [32, 418] on div "ID 1887 G-ERP - Backlog BFG New Build Title 32 / 128 [NB] CD 165 - Requestor is…" at bounding box center [784, 363] width 1568 height 727
type textarea "x"
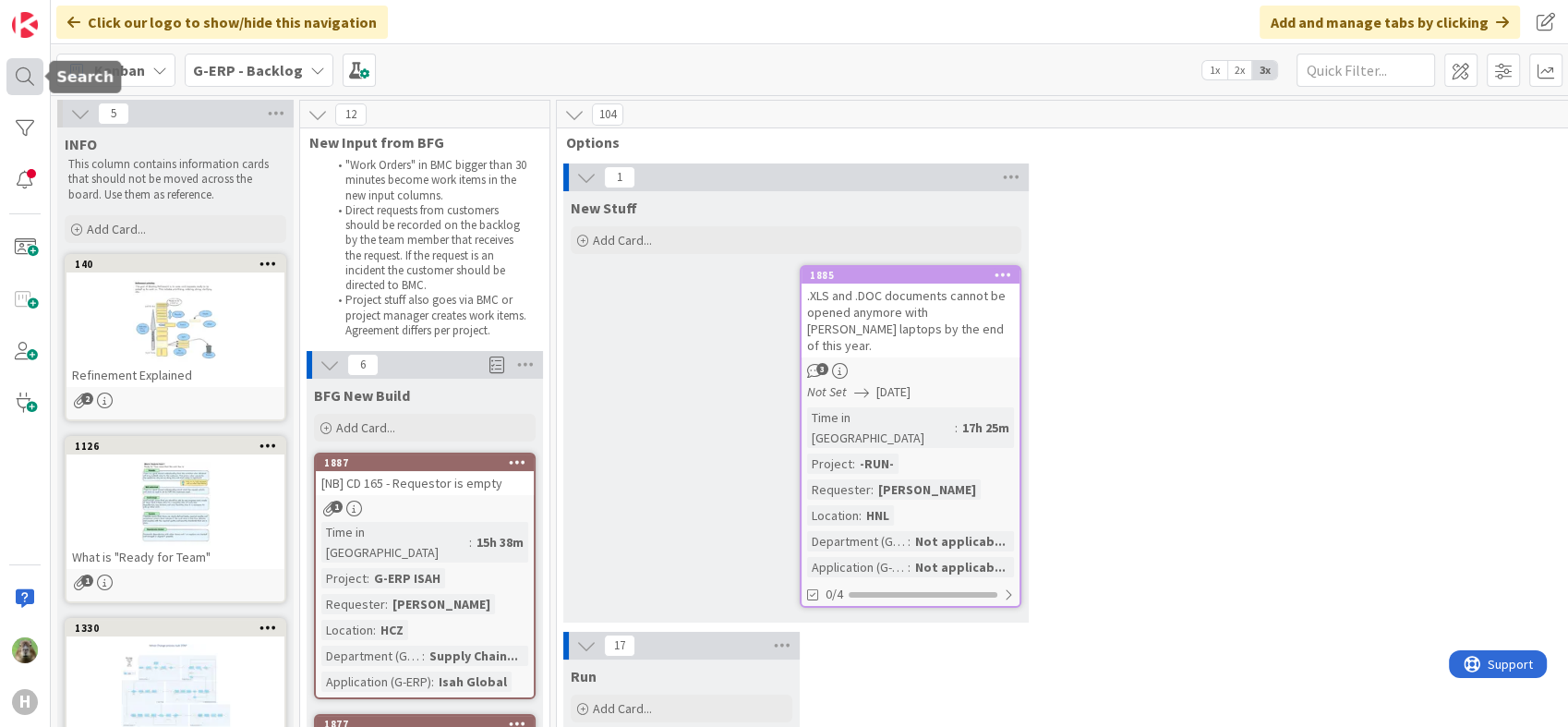
click at [32, 74] on div at bounding box center [25, 77] width 37 height 37
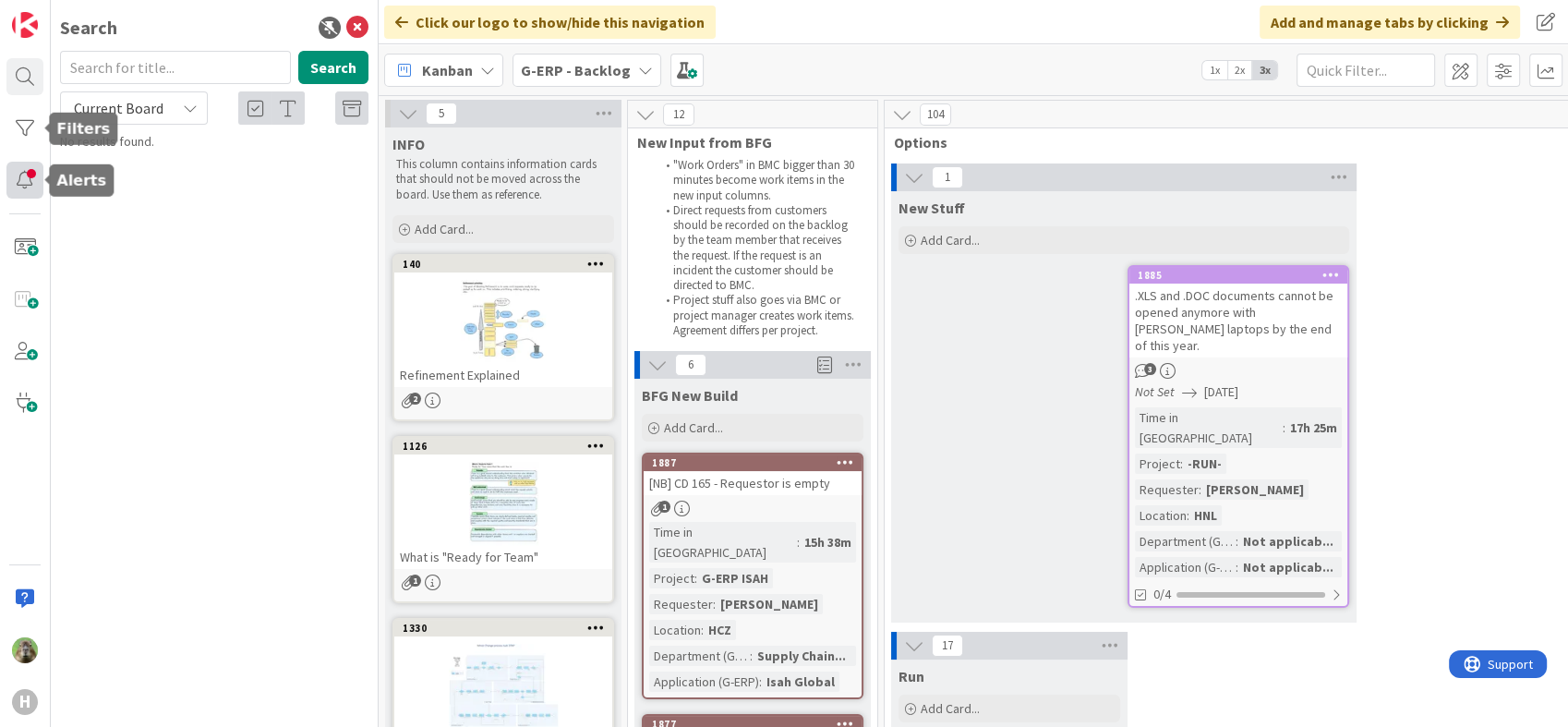
click at [19, 165] on div at bounding box center [25, 180] width 37 height 37
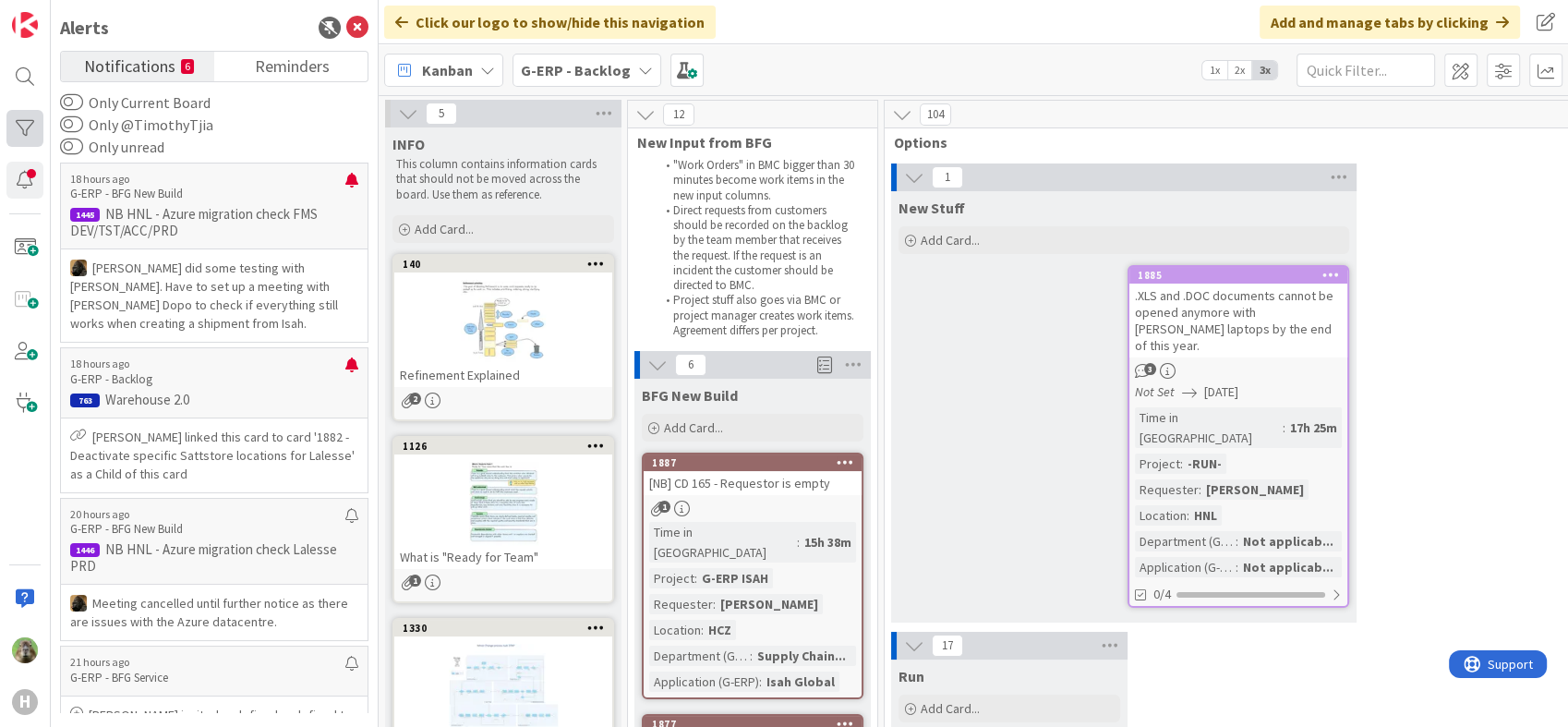
click at [32, 125] on div at bounding box center [25, 128] width 37 height 37
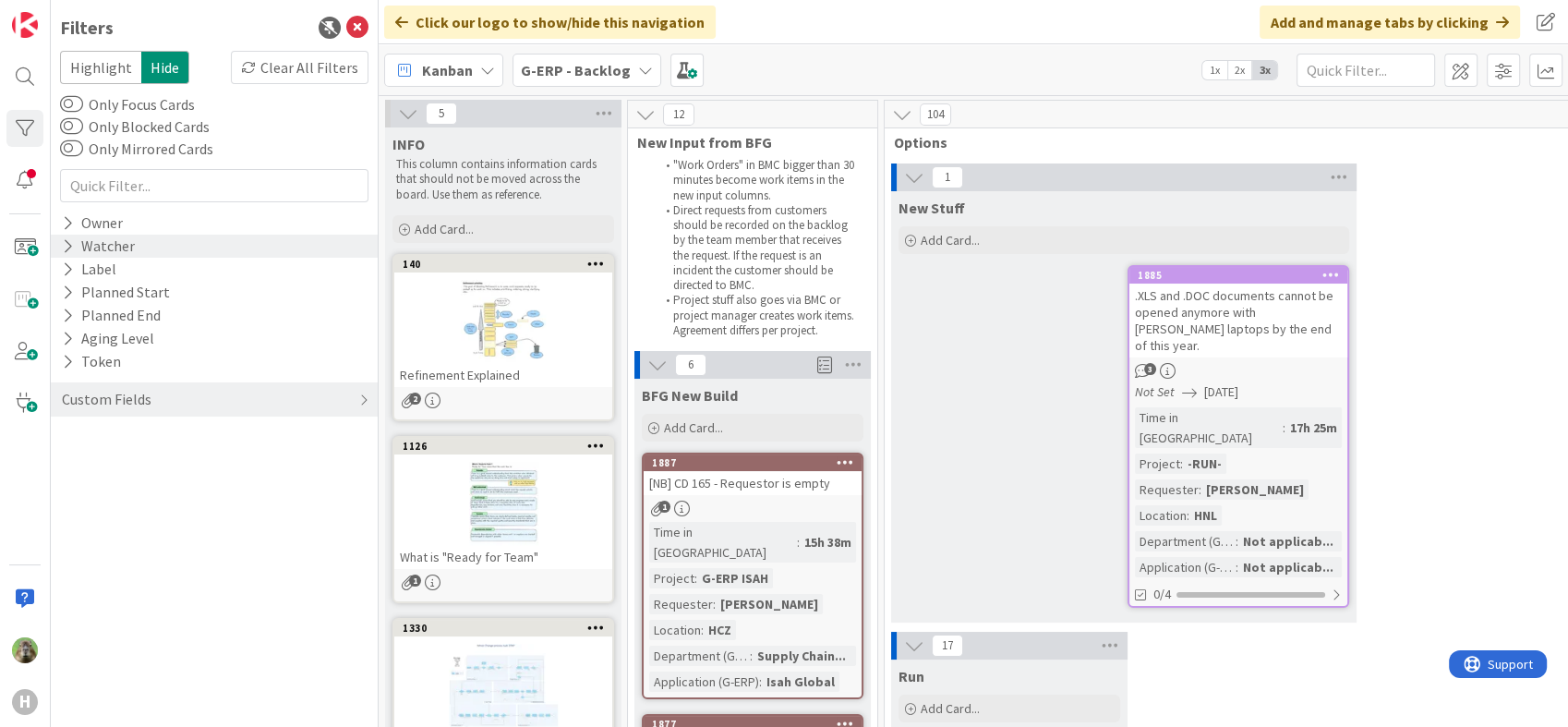
click at [75, 251] on div "Watcher" at bounding box center [98, 246] width 77 height 23
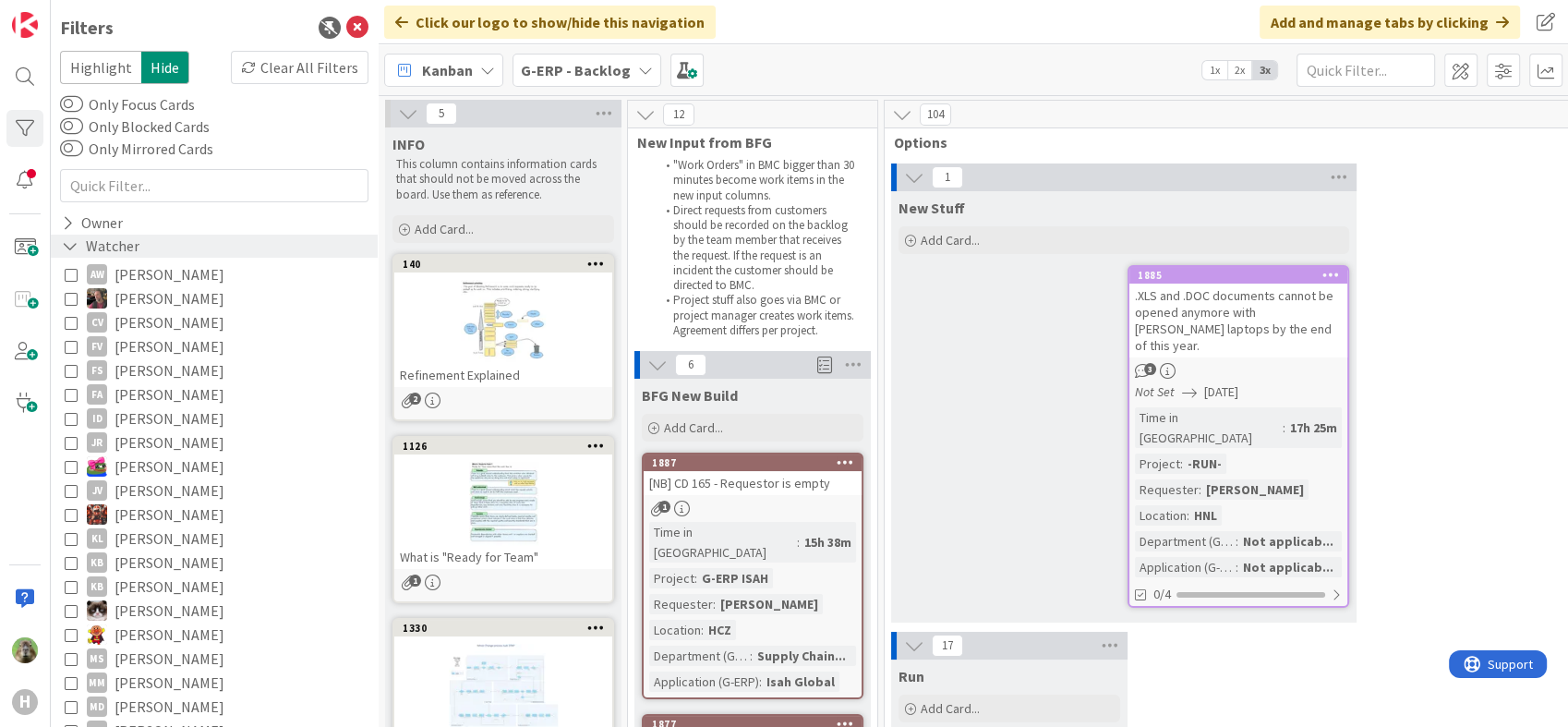
click at [75, 251] on icon at bounding box center [71, 246] width 17 height 16
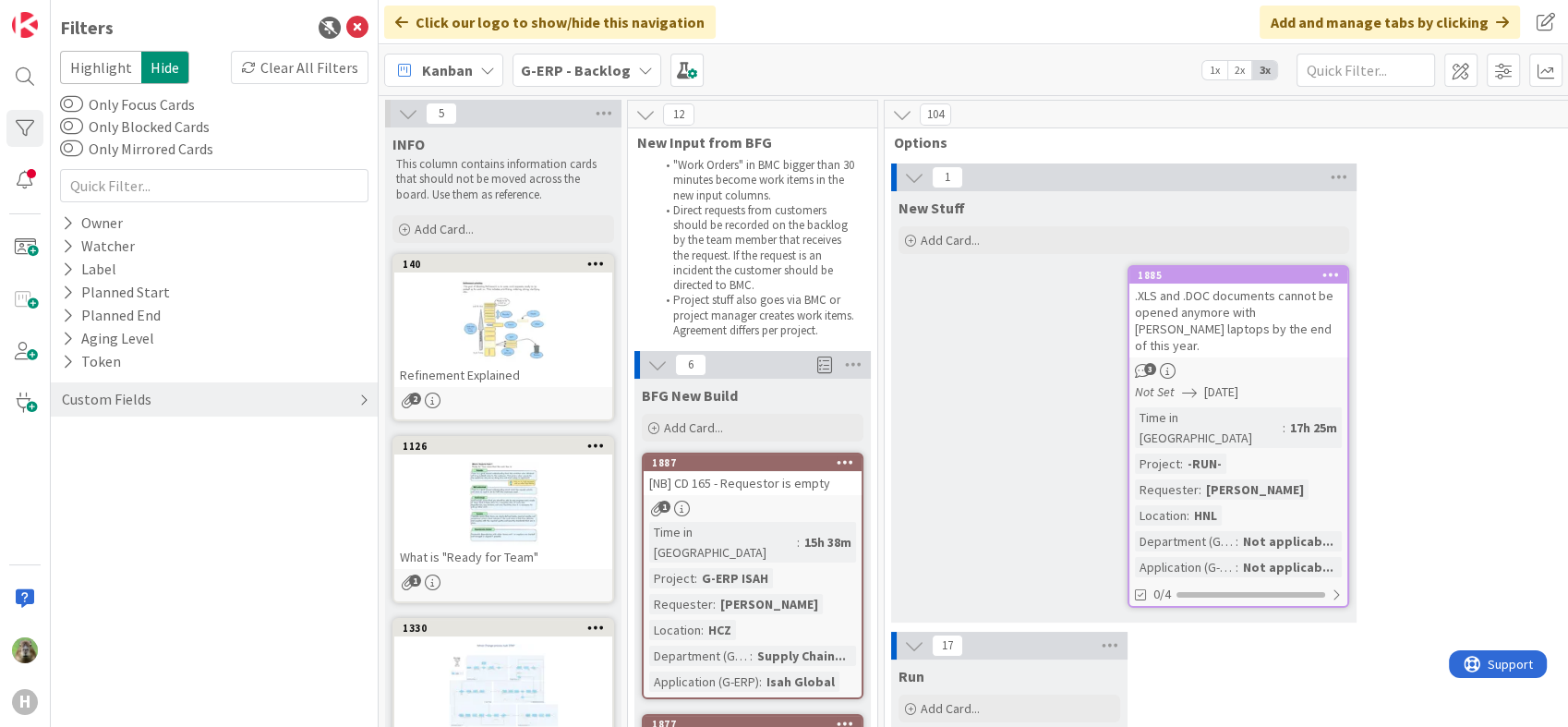
click at [110, 393] on div "Custom Fields" at bounding box center [107, 399] width 93 height 23
click at [146, 463] on div "Requester" at bounding box center [214, 460] width 327 height 23
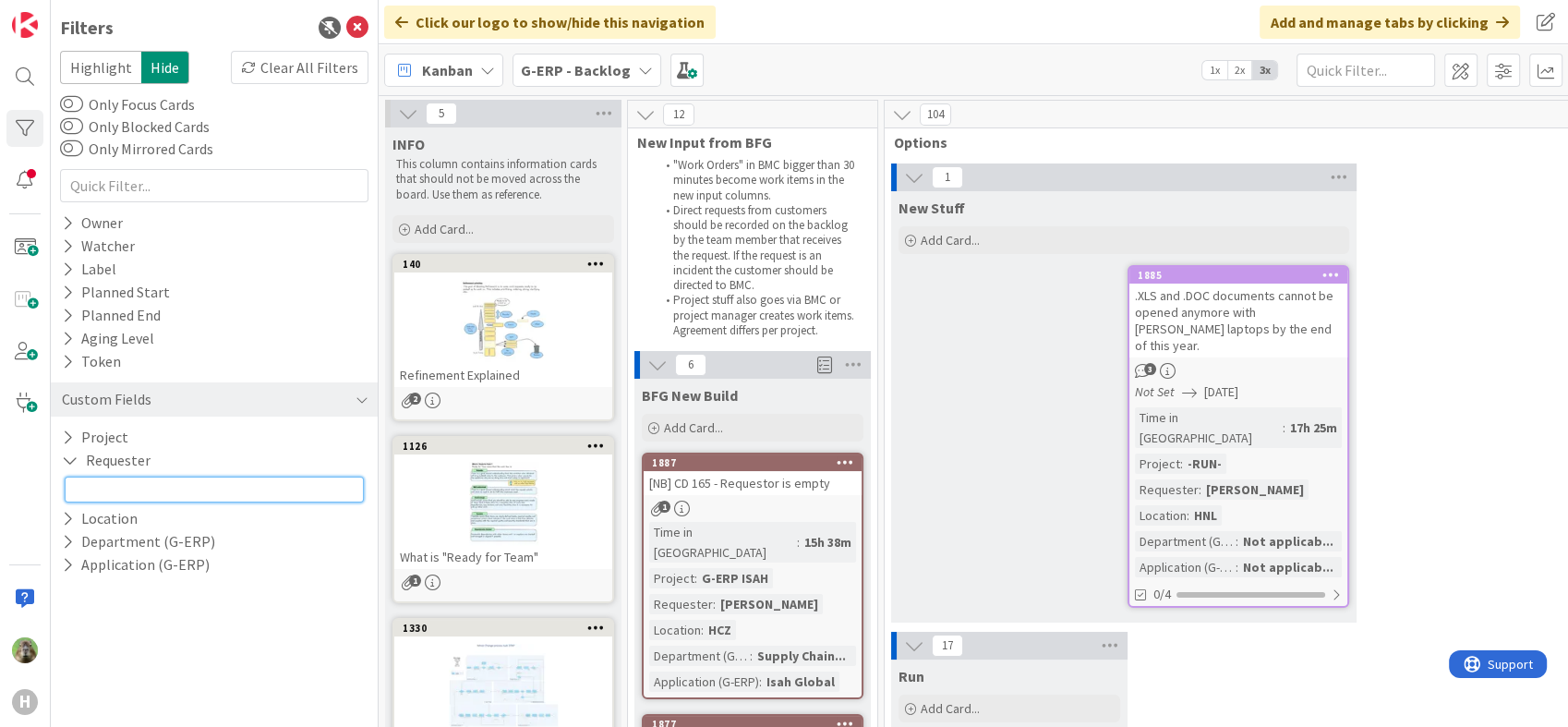
click at [138, 486] on input "text" at bounding box center [214, 489] width 299 height 26
type input "tomas strouhal"
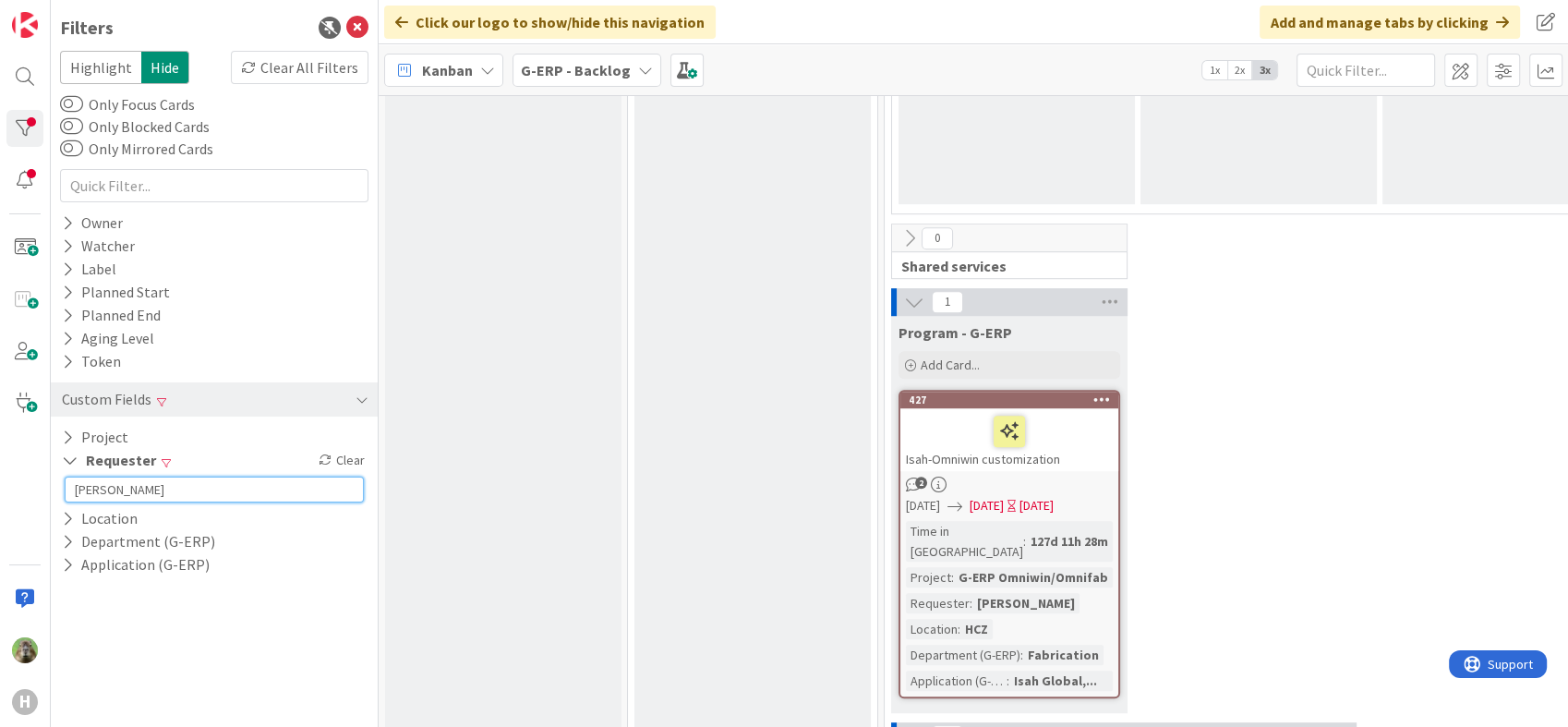
scroll to position [1333, 0]
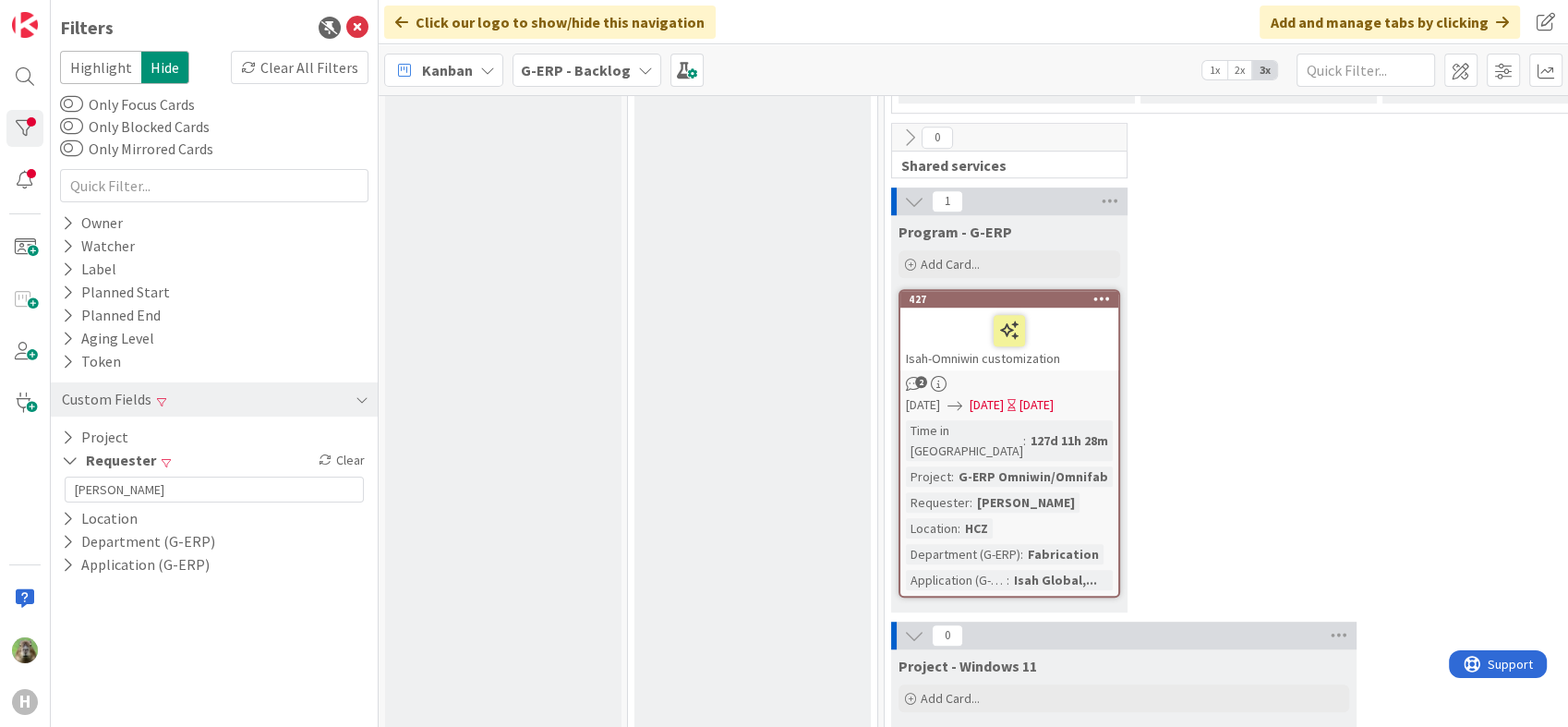
click at [605, 84] on div "G-ERP - Backlog" at bounding box center [587, 71] width 149 height 33
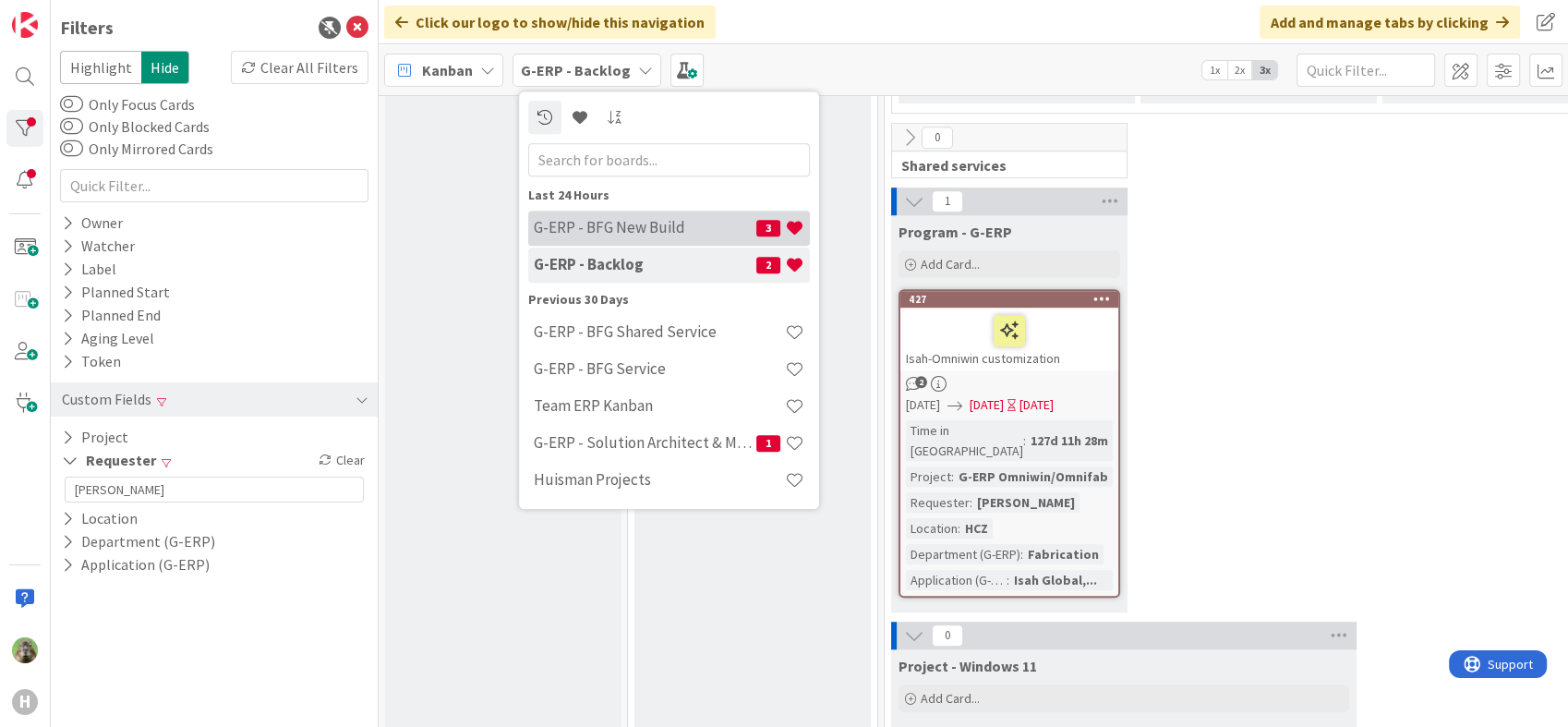
click at [649, 240] on div "G-ERP - BFG New Build 3" at bounding box center [668, 228] width 281 height 35
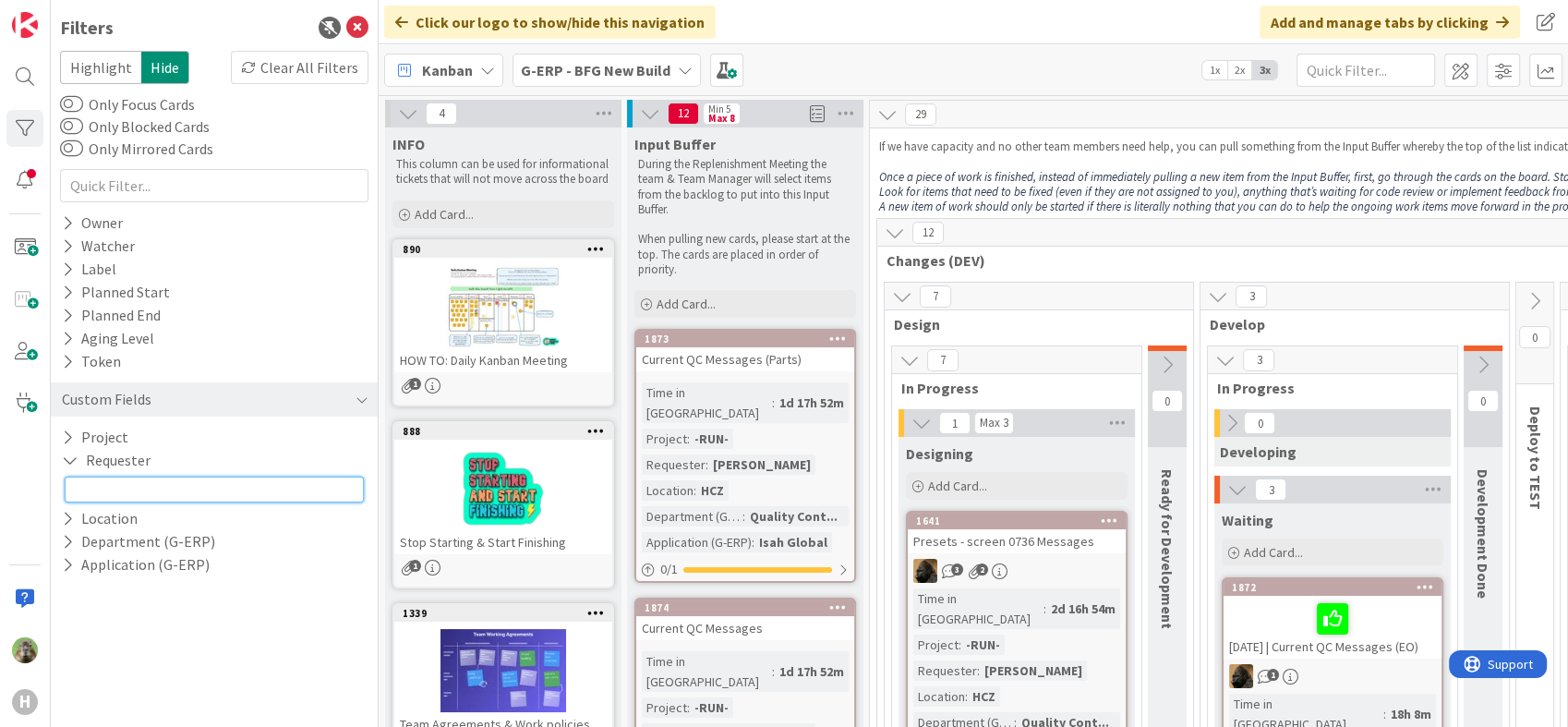
click at [231, 480] on input "text" at bounding box center [214, 489] width 299 height 26
type input "tomas strouhal"
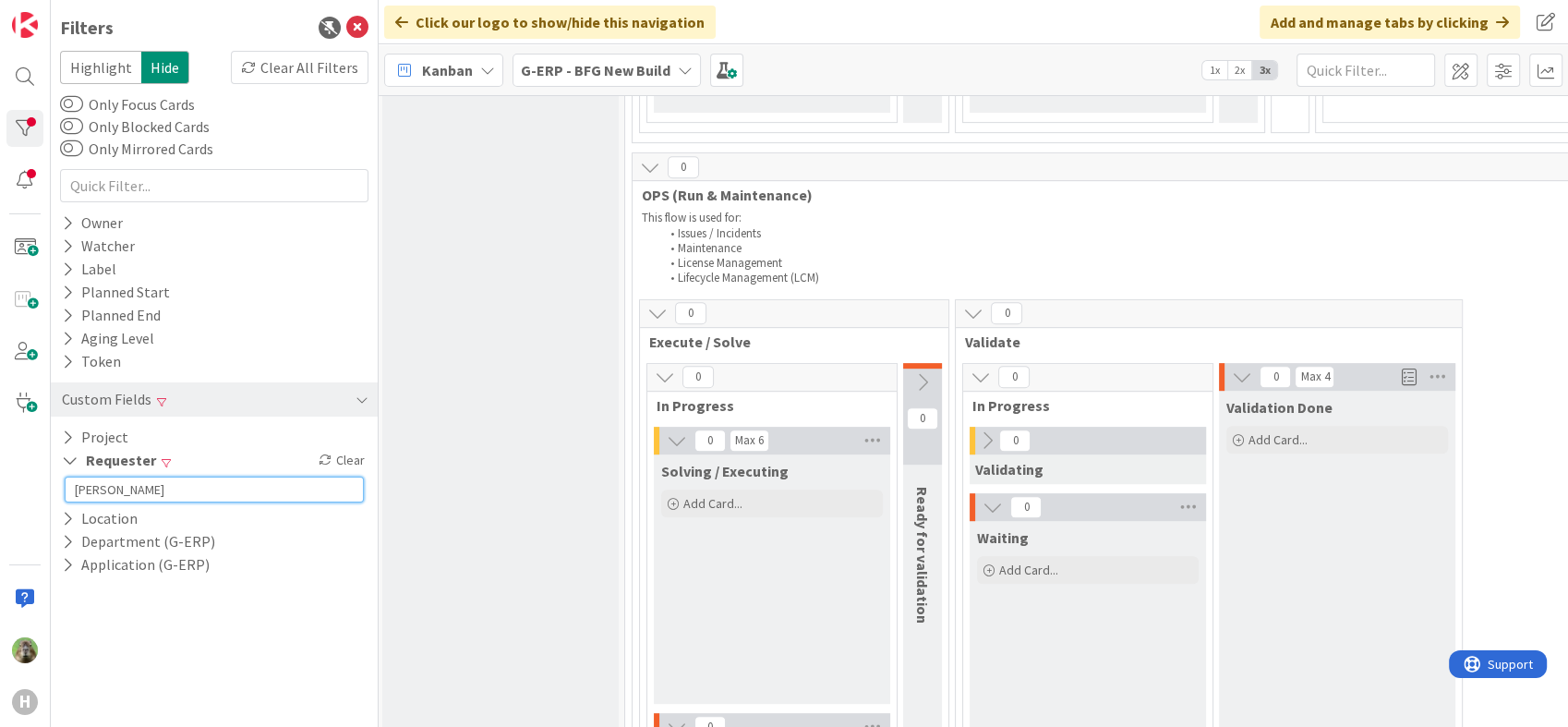
scroll to position [635, 245]
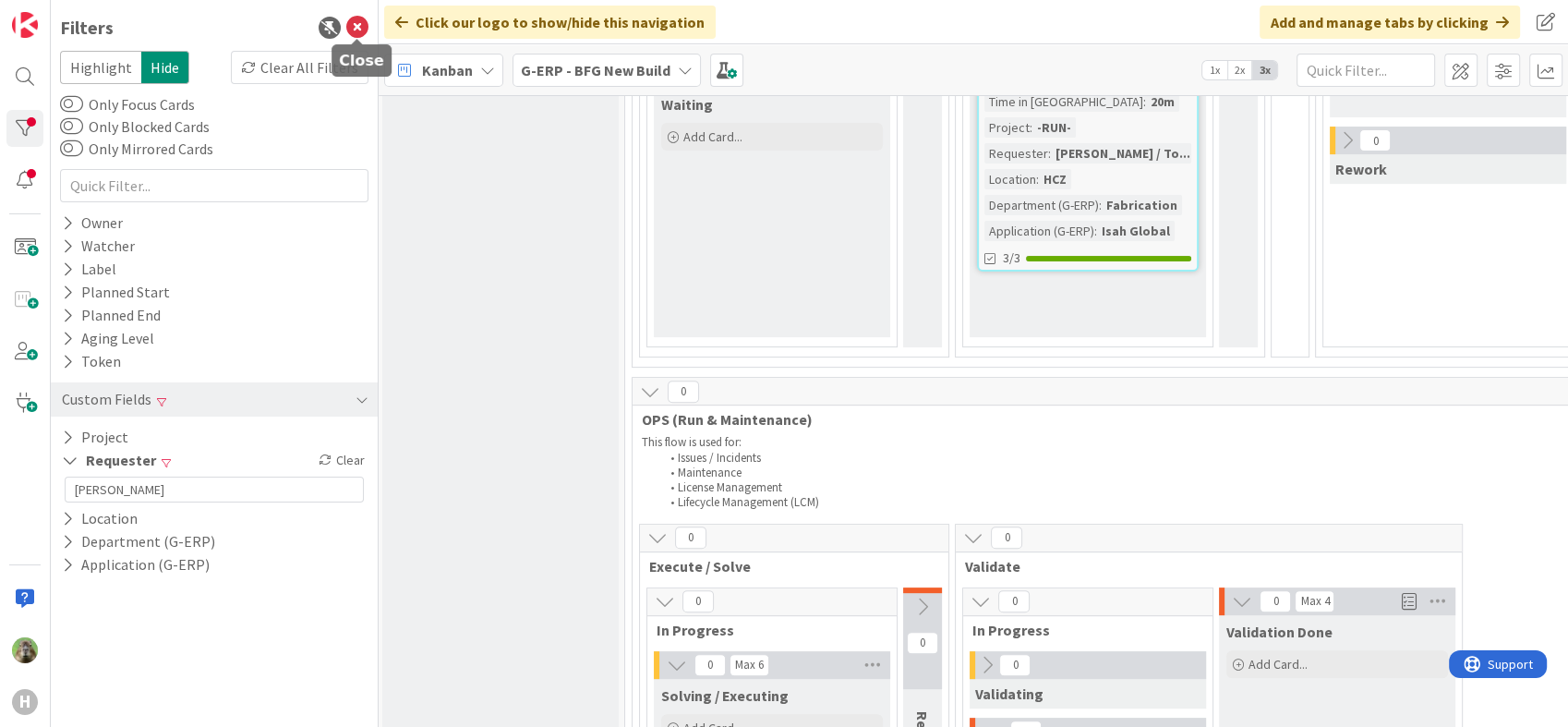
click at [358, 17] on icon at bounding box center [357, 28] width 22 height 22
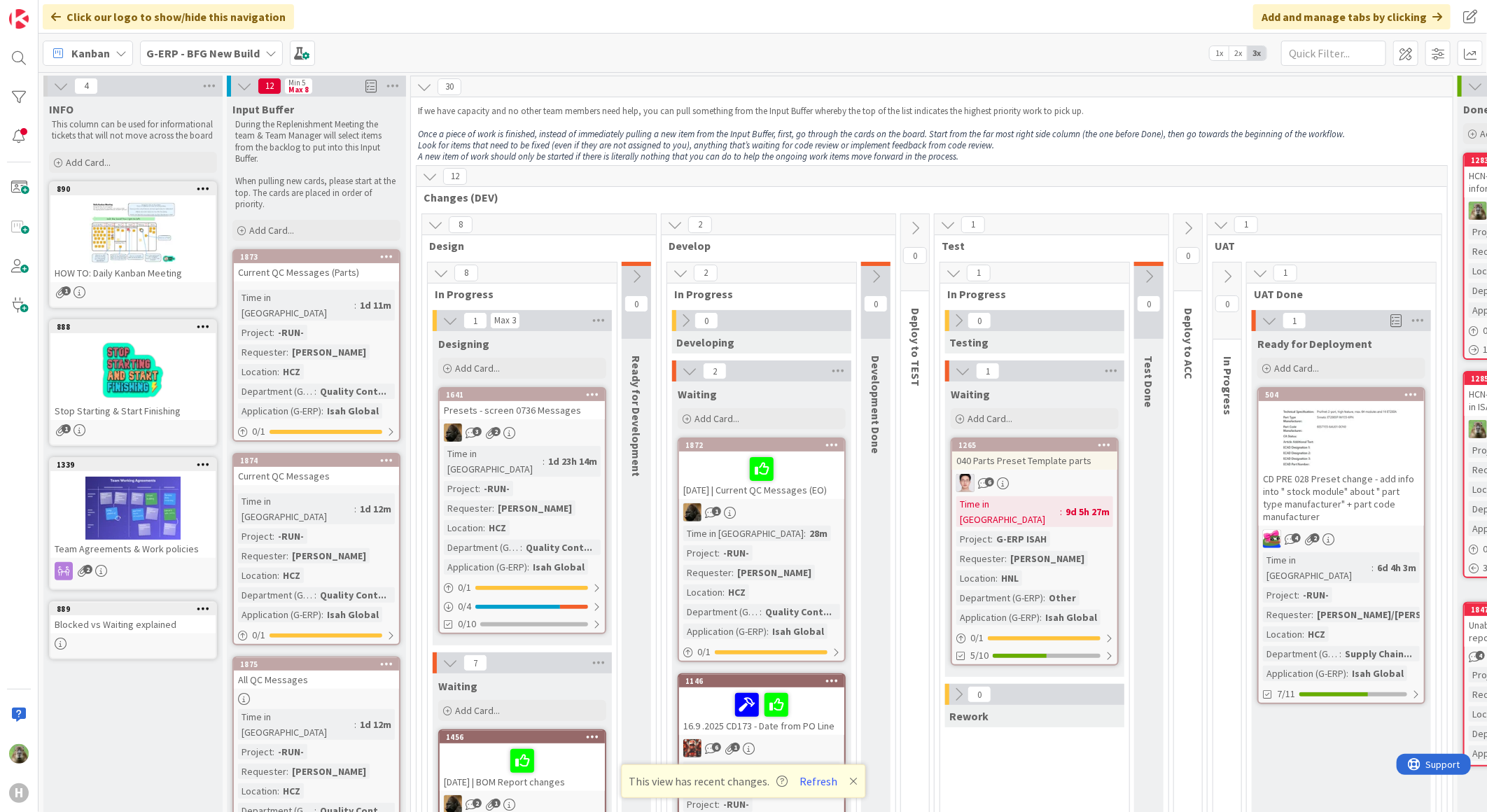
click at [187, 44] on div "G-ERP - BFG New Build" at bounding box center [211, 53] width 143 height 25
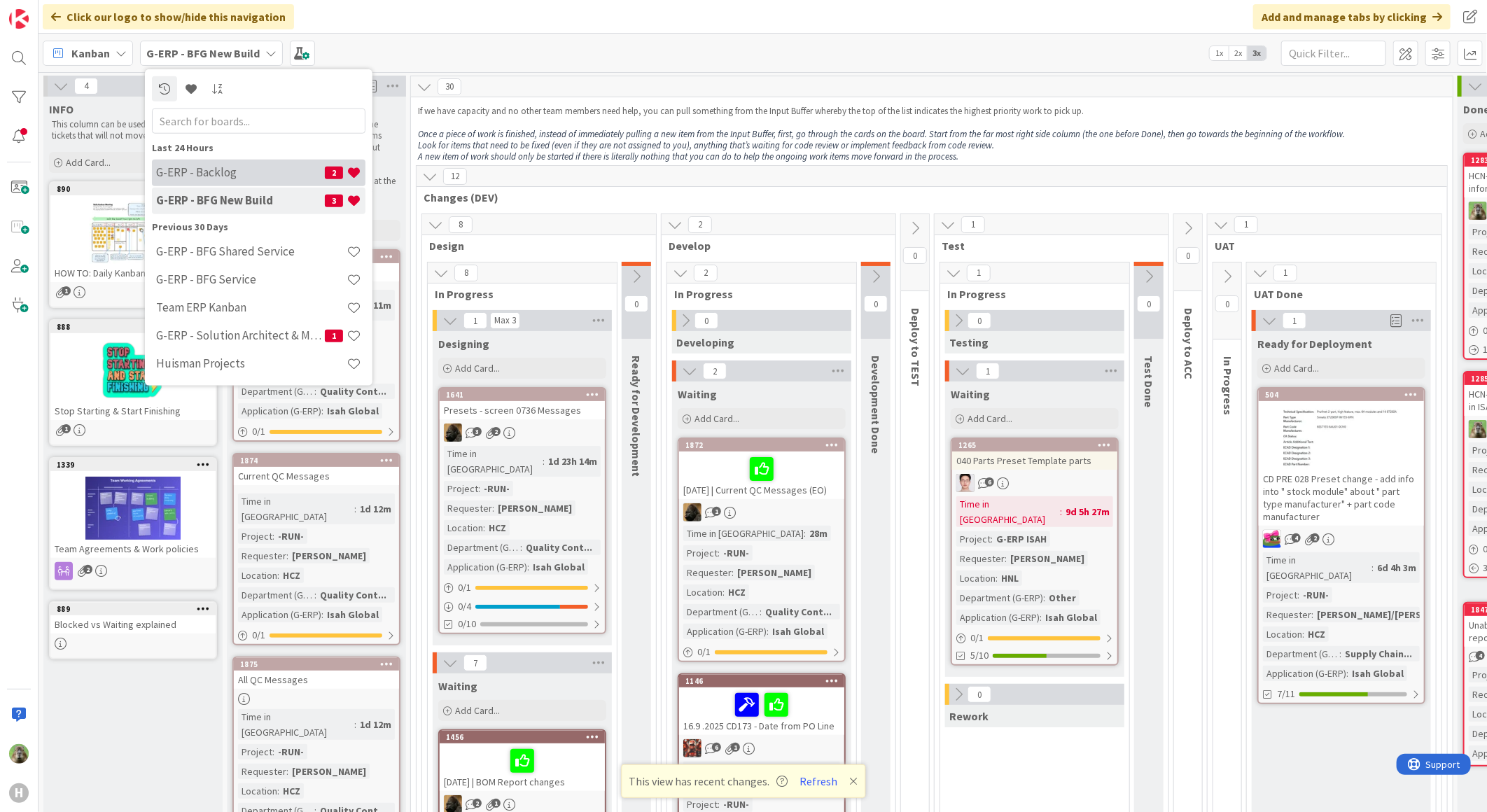
click at [237, 168] on h4 "G-ERP - Backlog" at bounding box center [241, 172] width 169 height 14
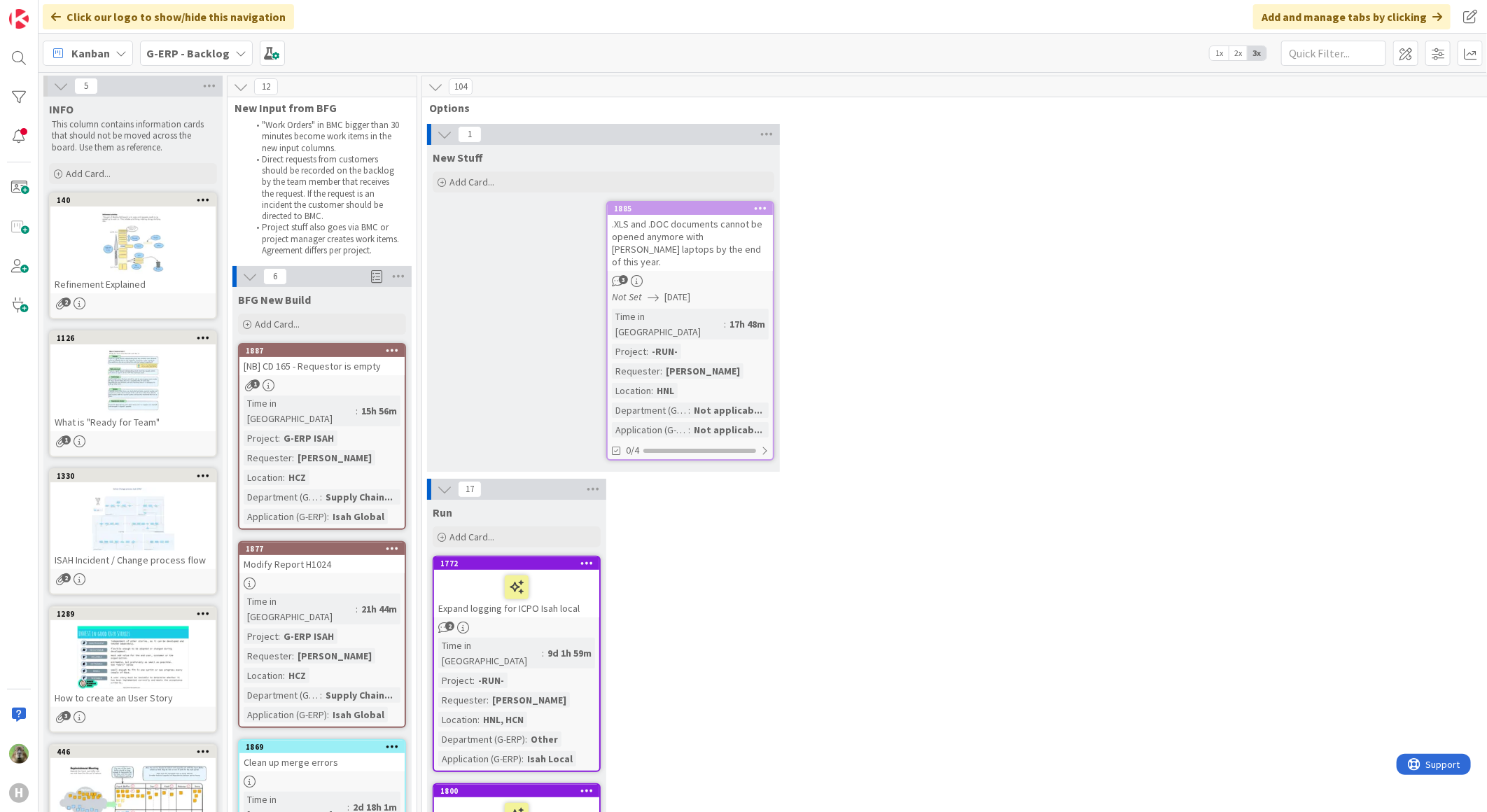
click at [448, 445] on div "1 New Stuff Add Card... 1885 .XLS and .DOC documents cannot be opened anymore w…" at bounding box center [981, 301] width 1112 height 355
click at [444, 481] on icon at bounding box center [445, 489] width 15 height 15
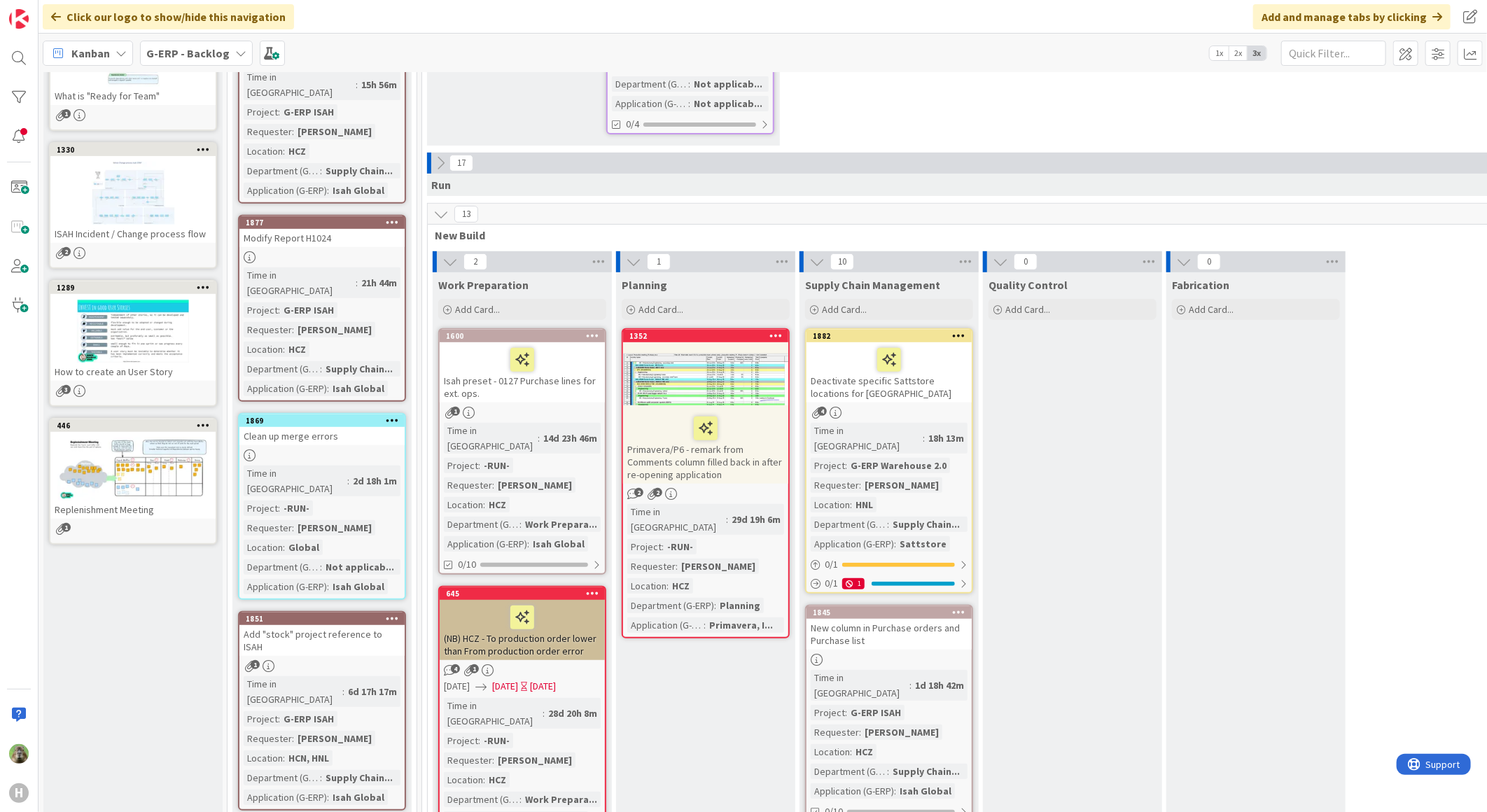
scroll to position [388, 0]
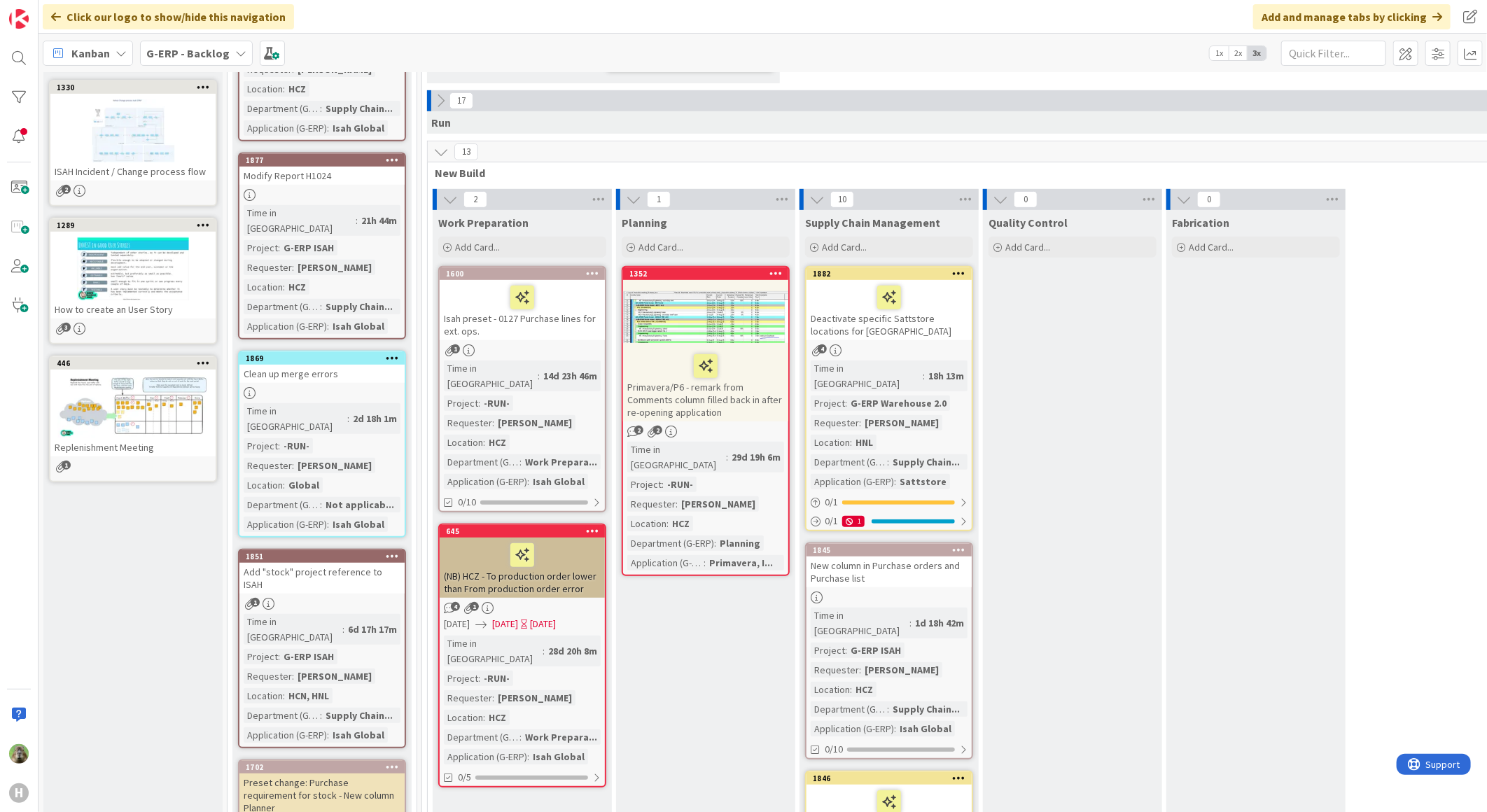
click at [931, 296] on div "Deactivate specific Sattstore locations for [GEOGRAPHIC_DATA]" at bounding box center [889, 310] width 165 height 61
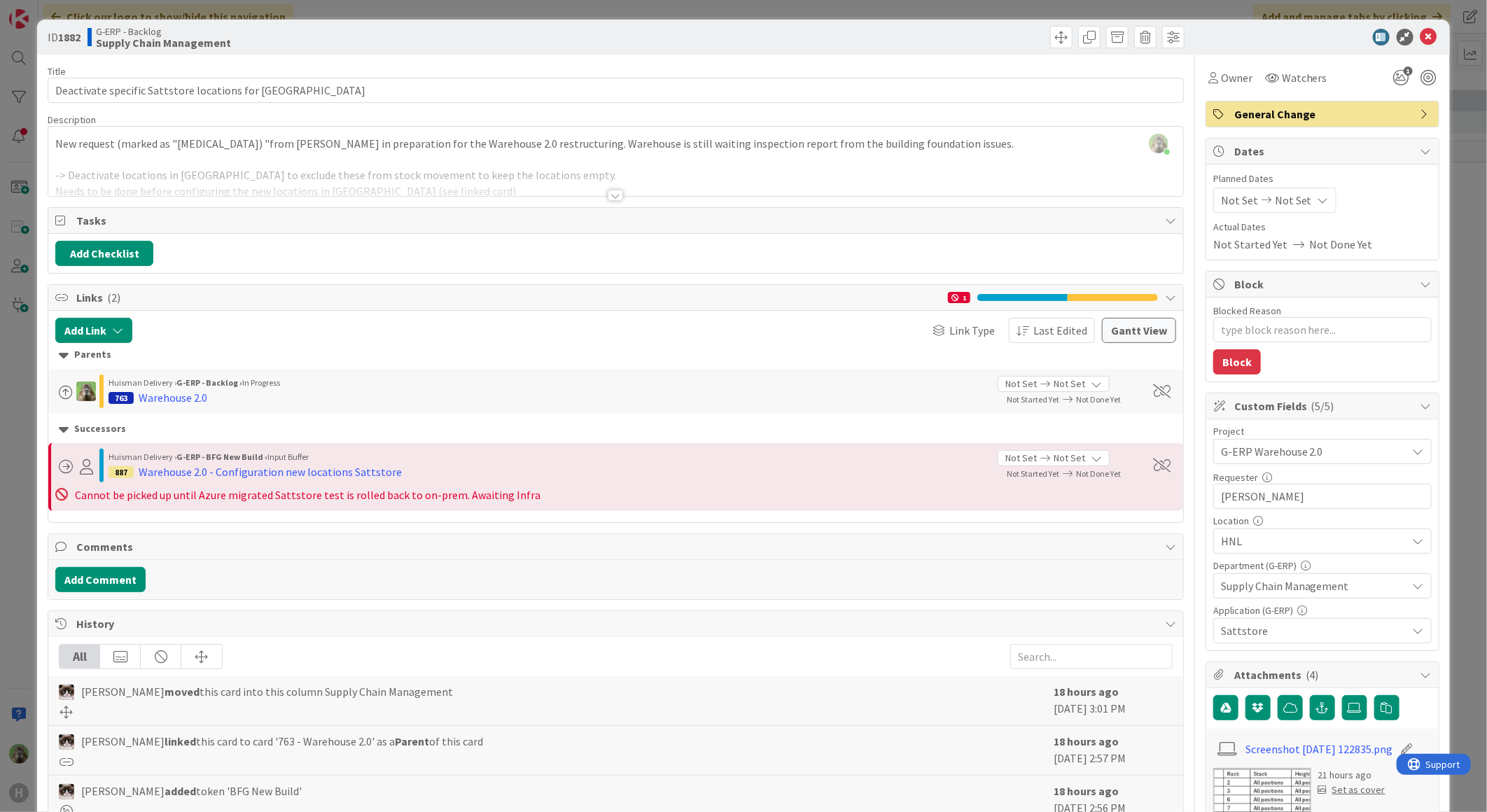
click at [711, 140] on div "Timothy Tjia just joined New request (marked as "Plan B) "from Marc Sprong in p…" at bounding box center [616, 161] width 1135 height 69
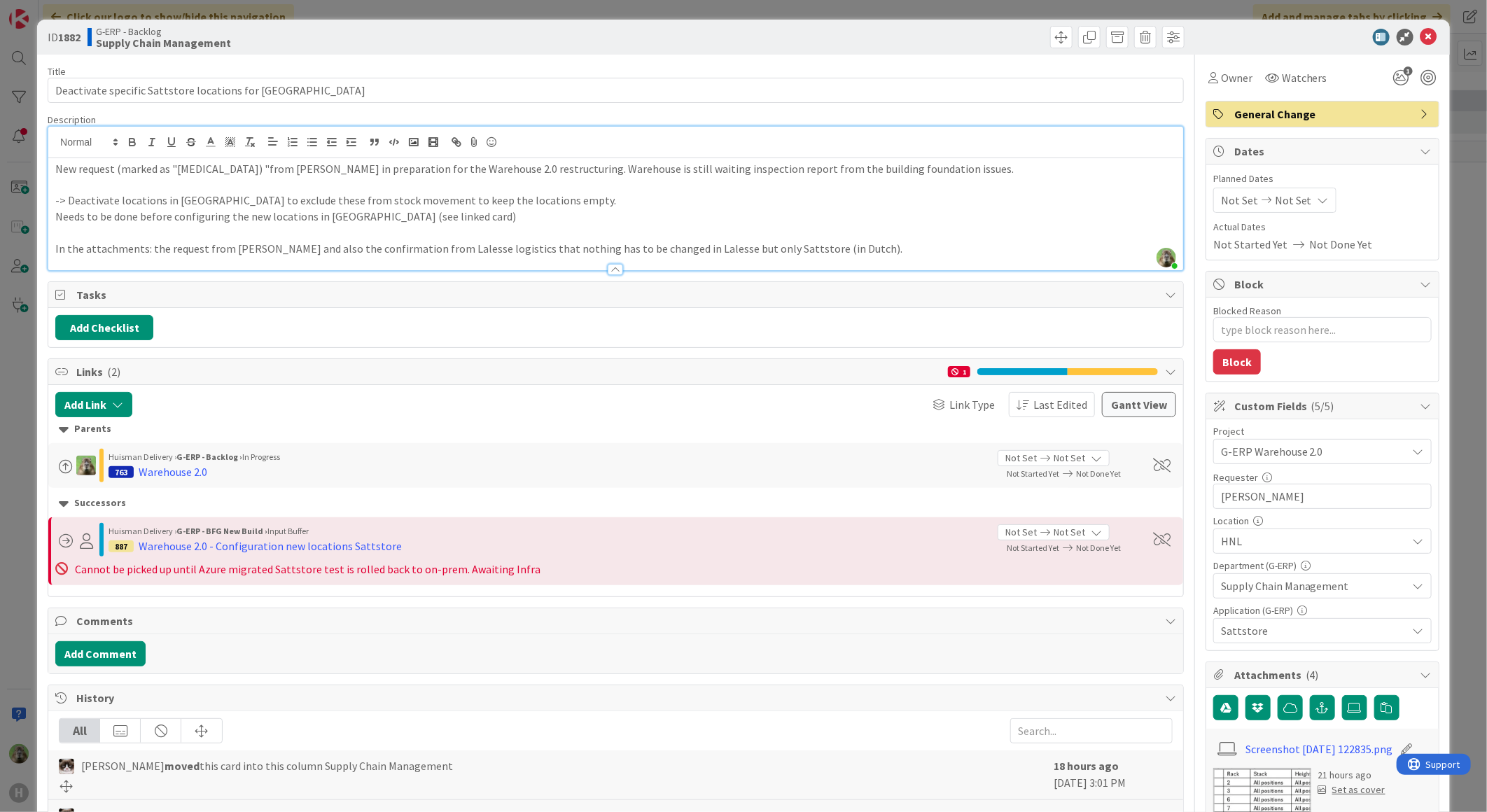
click at [808, 242] on p "In the attachments: the request from Marc and also the confirmation from Laless…" at bounding box center [616, 248] width 1121 height 16
click at [814, 246] on p "In the attachments: the request from Marc and also the confirmation from Laless…" at bounding box center [616, 248] width 1121 height 16
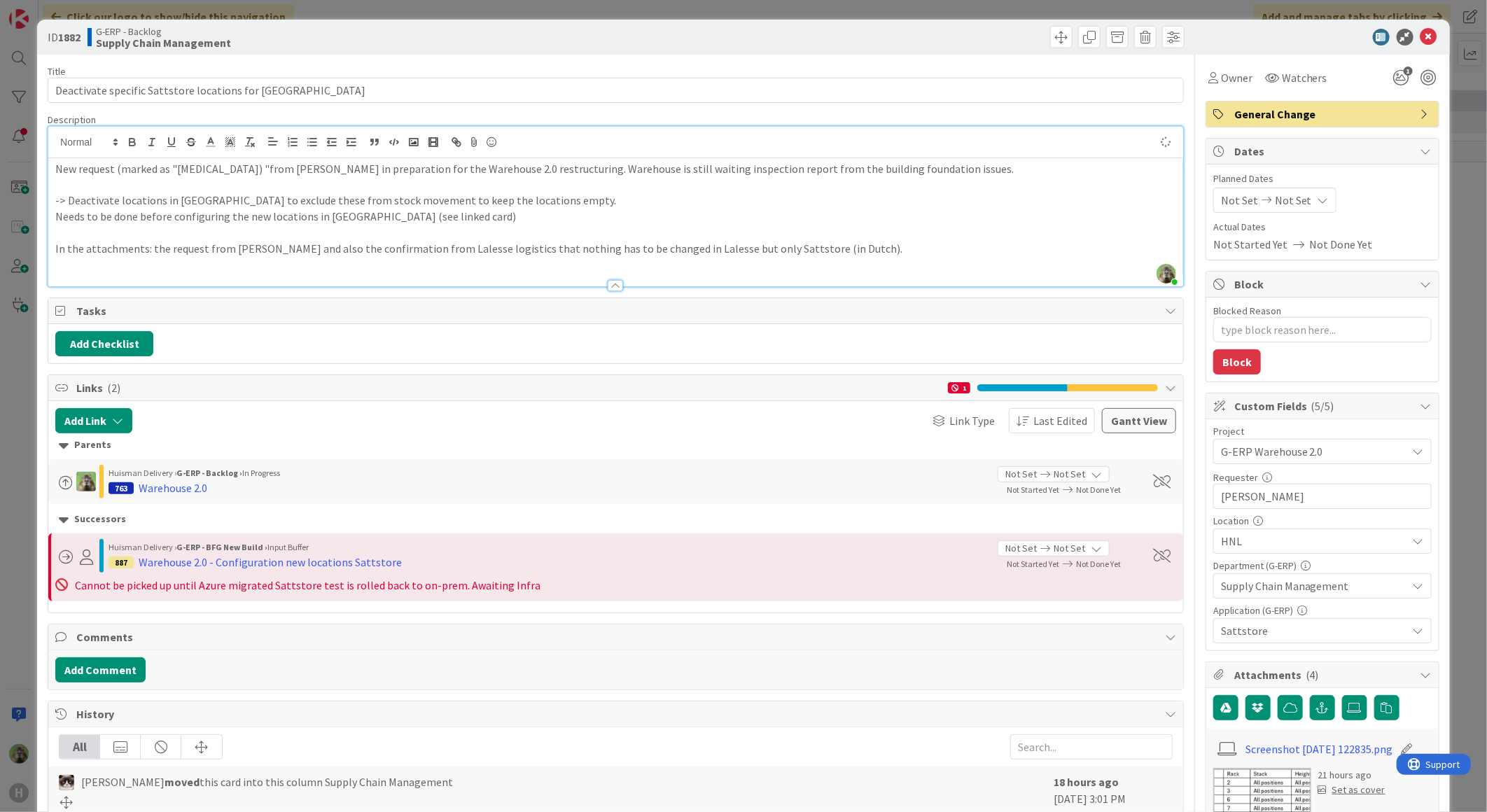
type textarea "x"
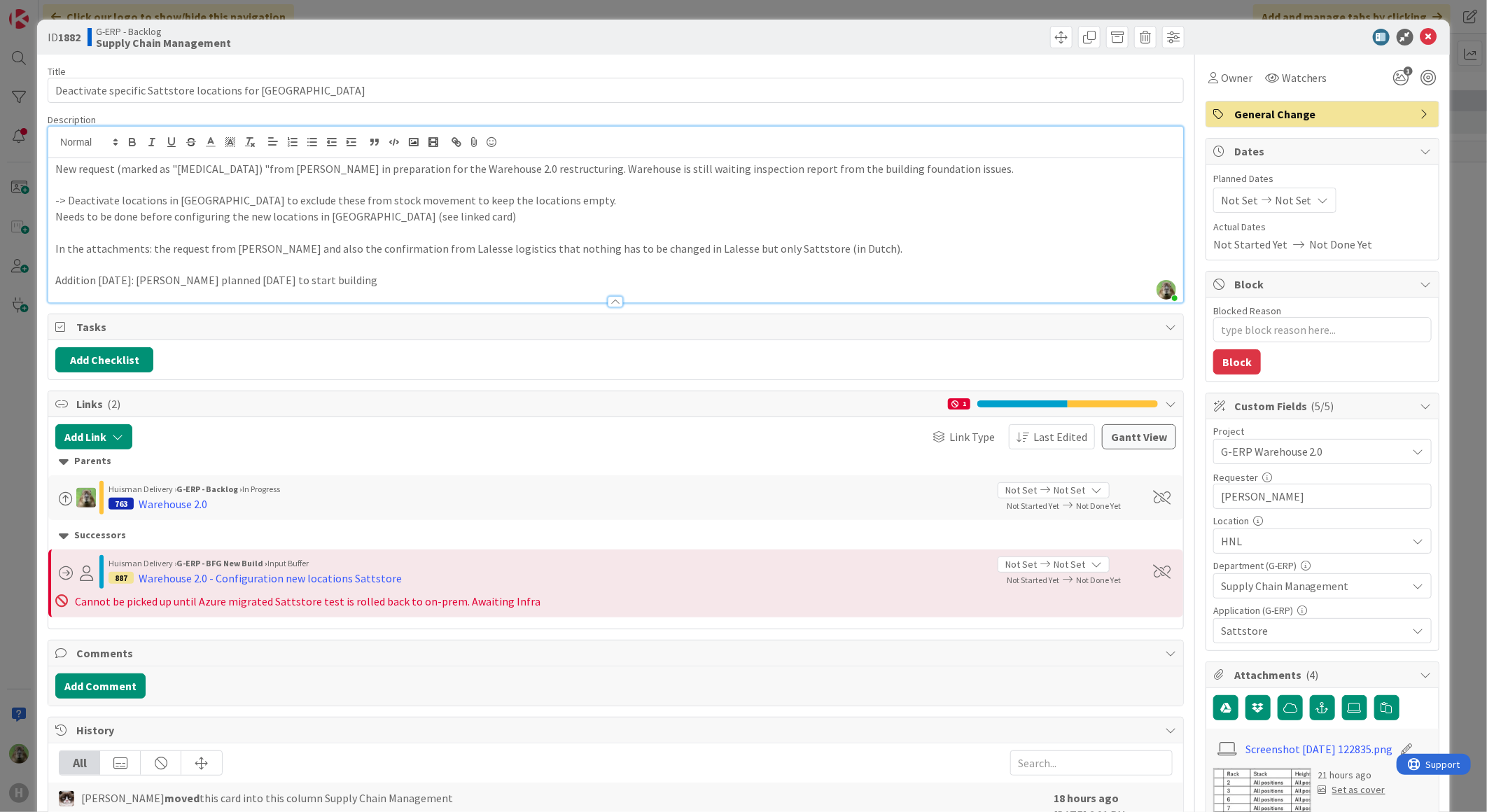
click at [435, 279] on p "Addition 11-09-2025: Marc Sprong planned 13-Oct-25 to start building" at bounding box center [616, 280] width 1121 height 16
click at [627, 284] on p "Addition 11-09-2025: Marc Sprong planned 13-Oct-25 to start taking down the to-…" at bounding box center [616, 280] width 1121 height 16
click at [1188, 184] on span "Planned Dates" at bounding box center [1322, 179] width 218 height 15
click at [677, 248] on p "In the attachments: the request from Marc and also the confirmation from Laless…" at bounding box center [616, 248] width 1121 height 16
click at [539, 239] on p at bounding box center [616, 232] width 1121 height 16
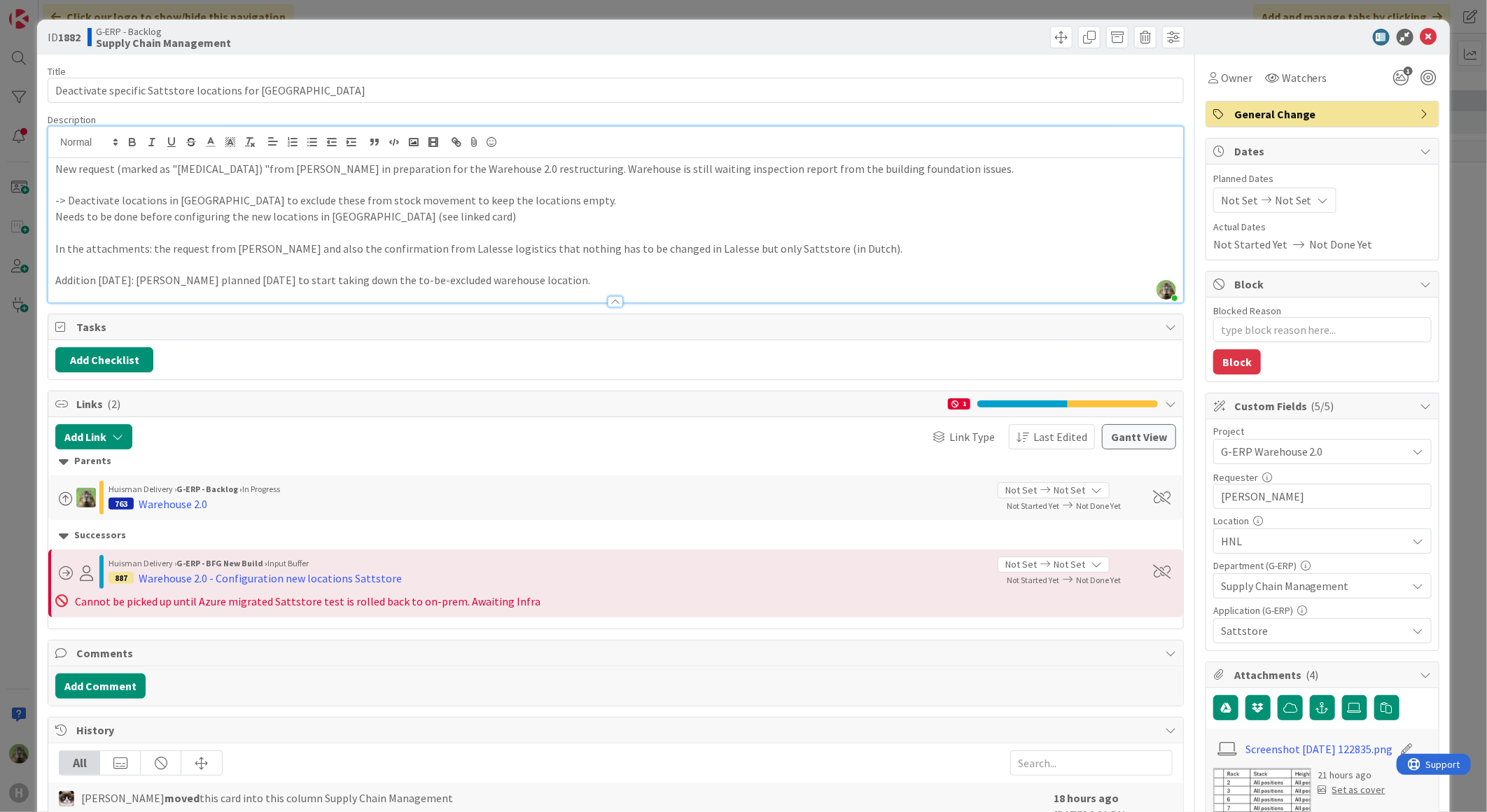
type textarea "x"
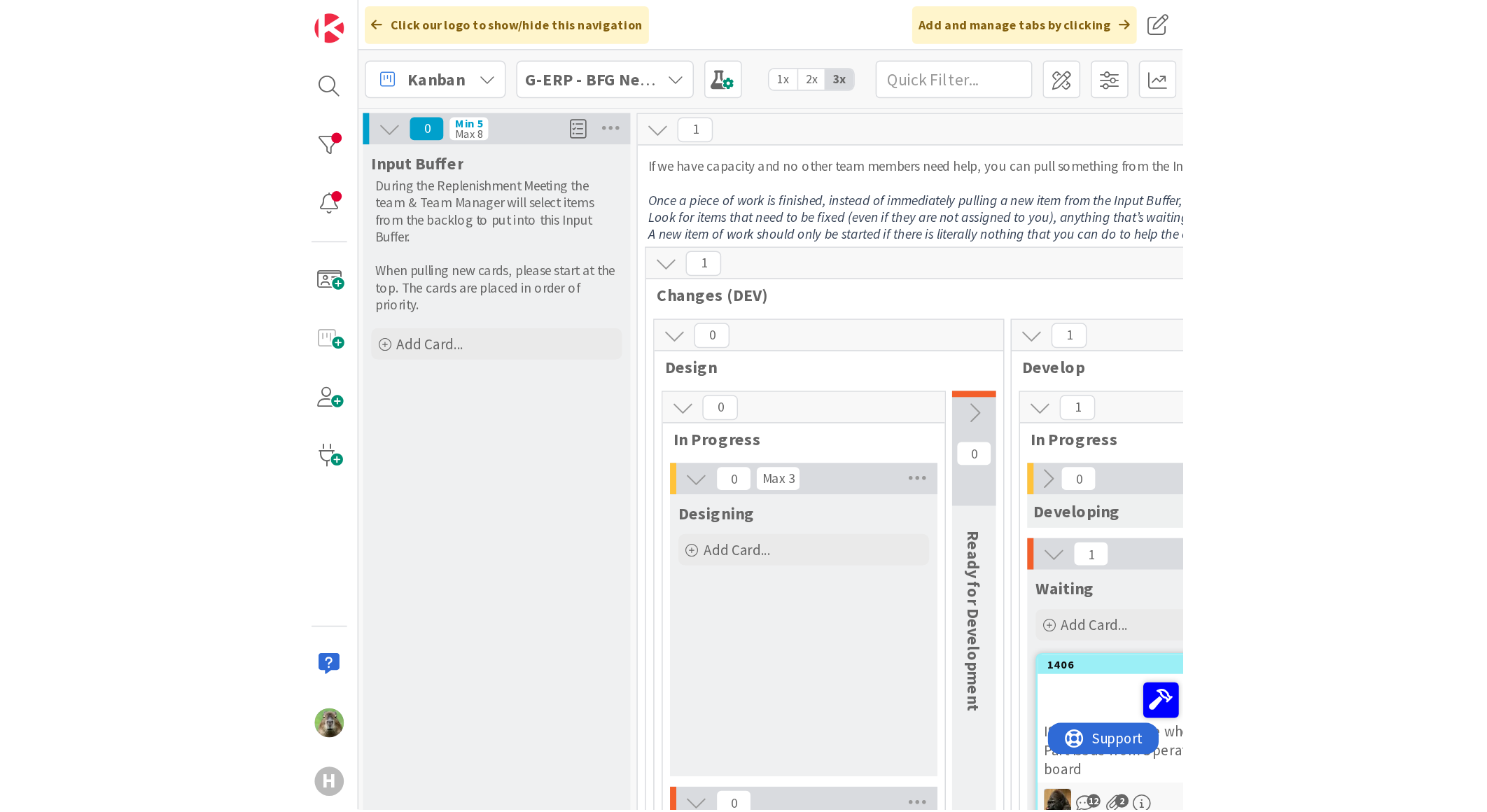
scroll to position [0, 186]
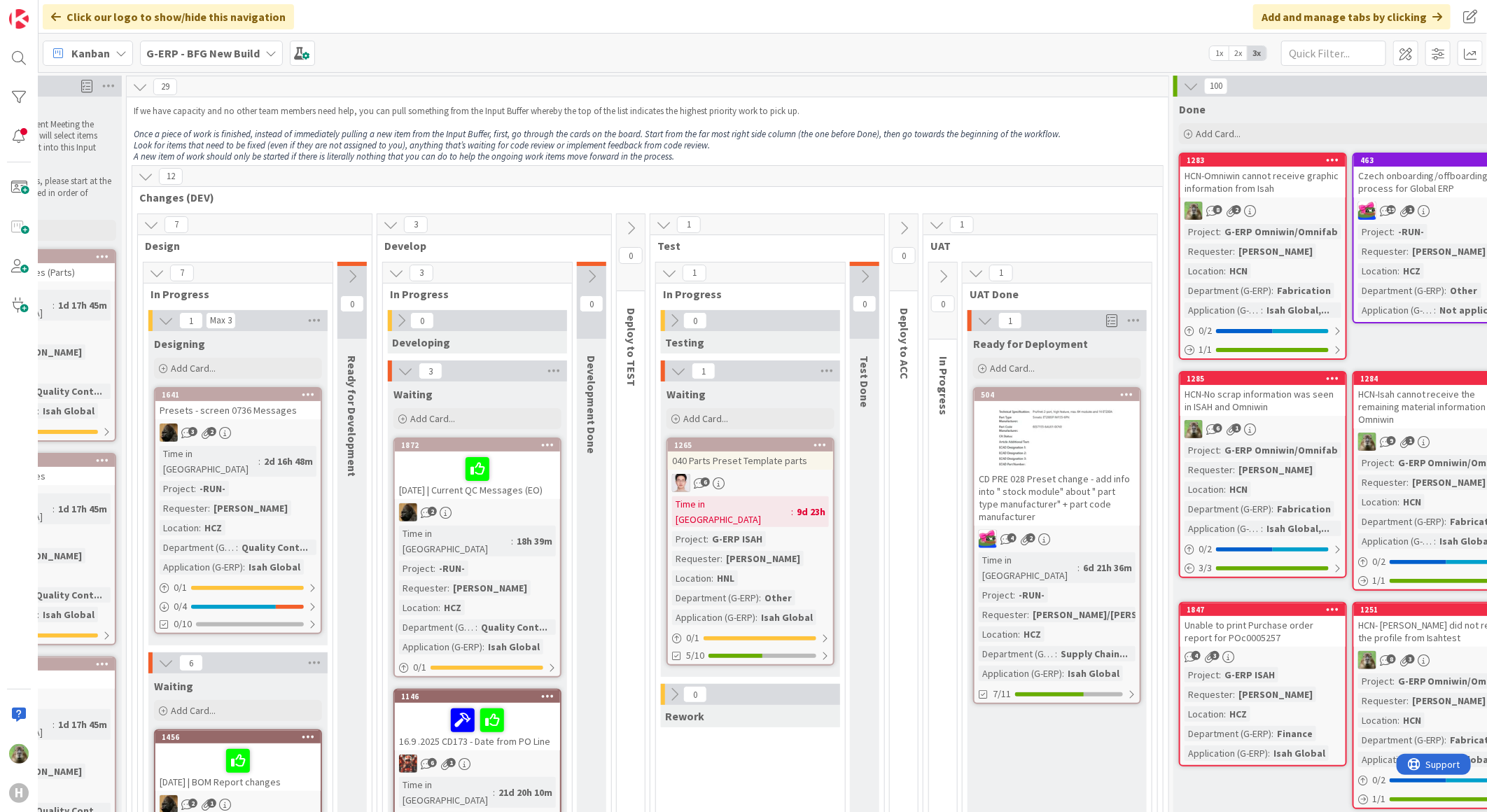
scroll to position [0, 310]
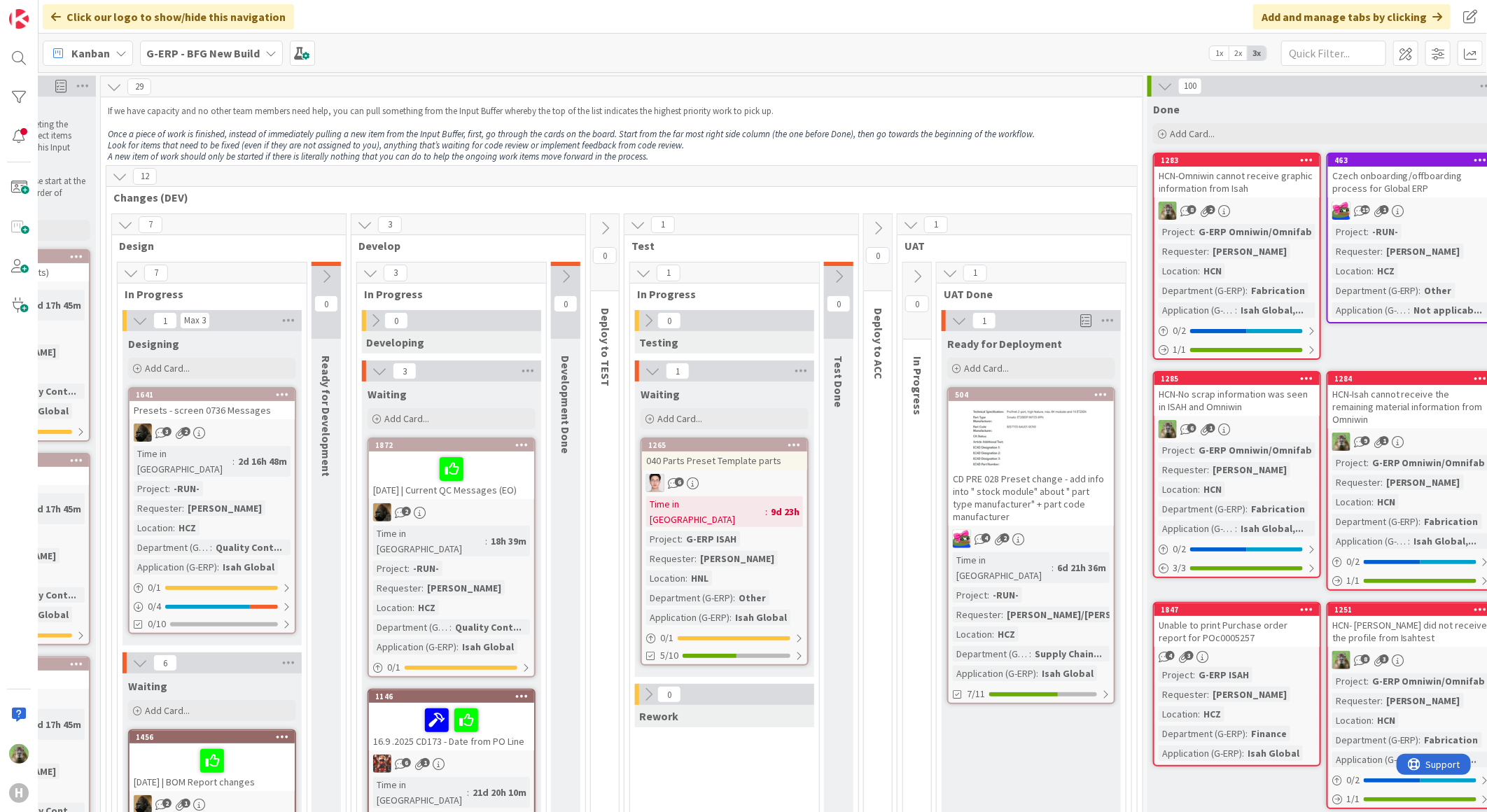
click at [244, 55] on b "G-ERP - BFG New Build" at bounding box center [203, 53] width 113 height 14
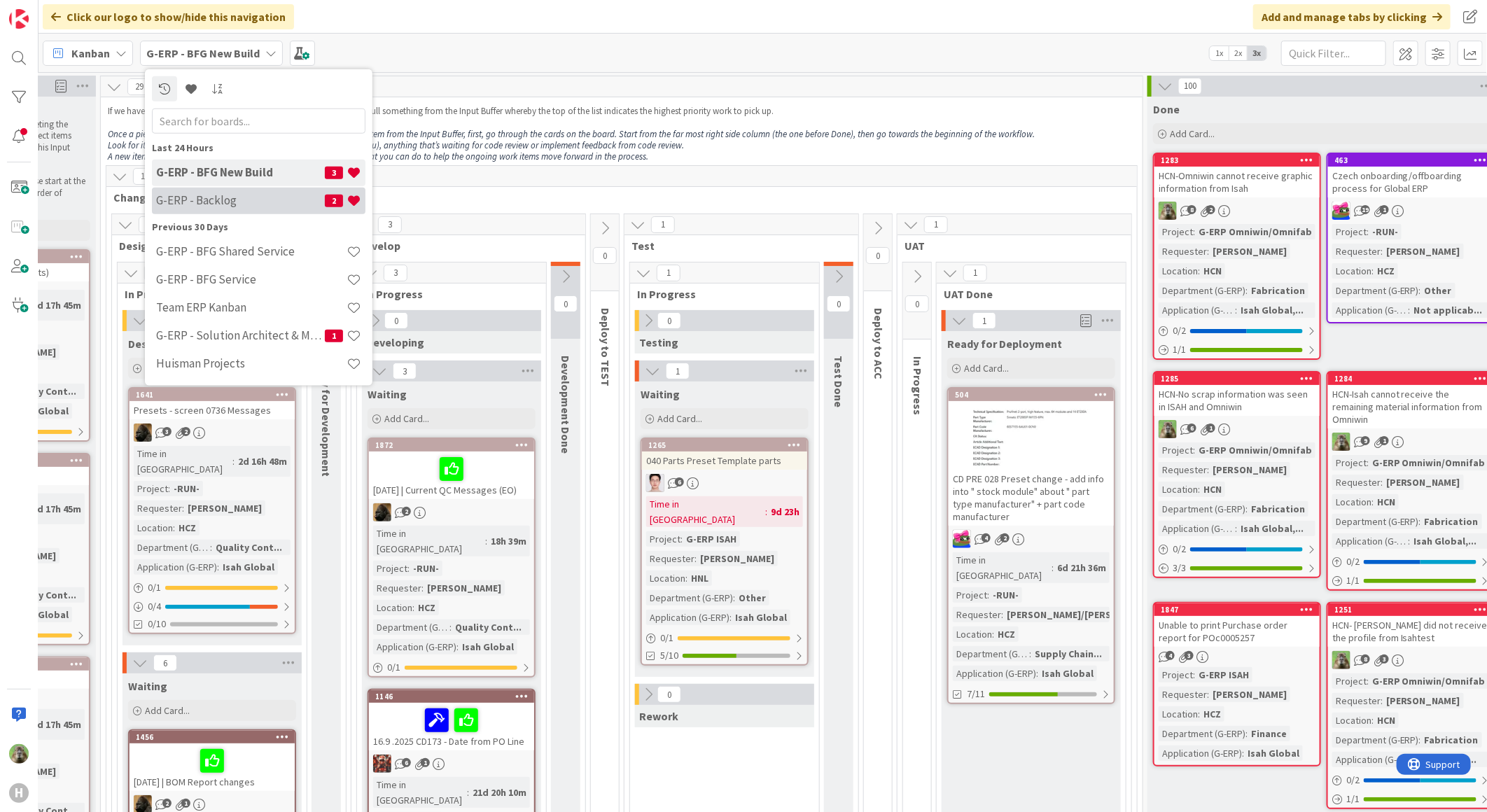
click at [245, 193] on h4 "G-ERP - Backlog" at bounding box center [241, 200] width 169 height 14
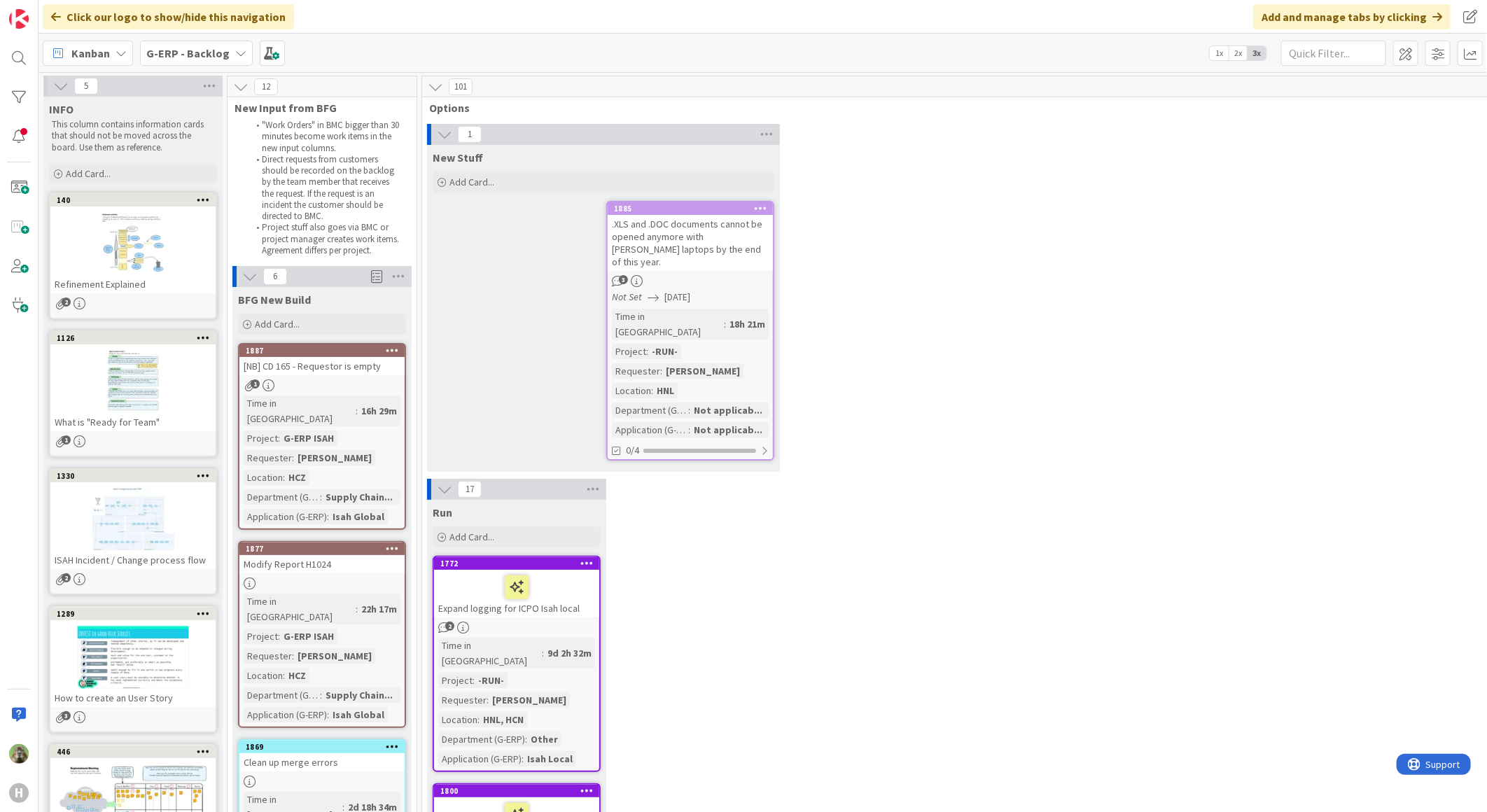
click at [451, 142] on button at bounding box center [445, 134] width 18 height 18
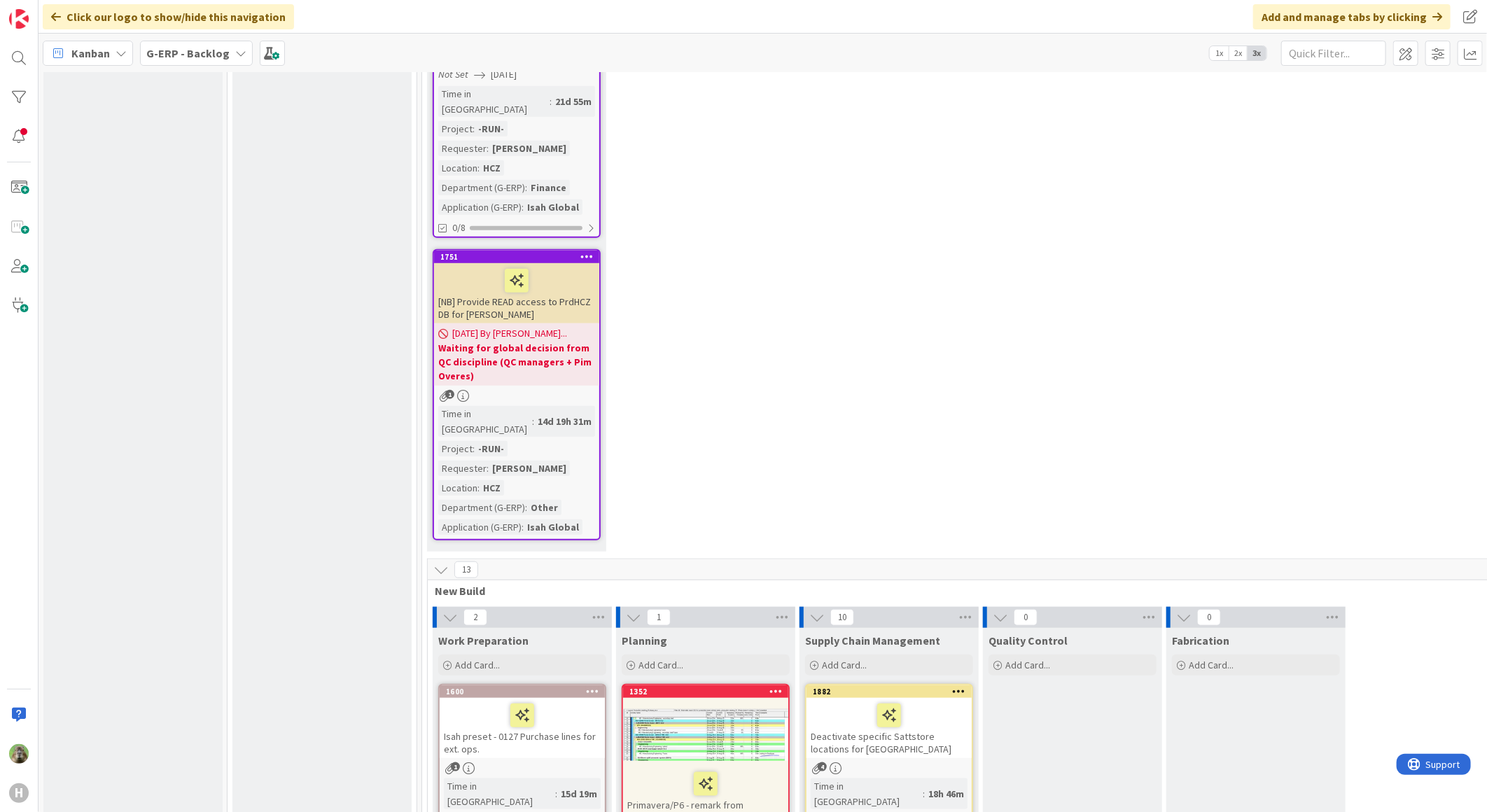
scroll to position [3577, 0]
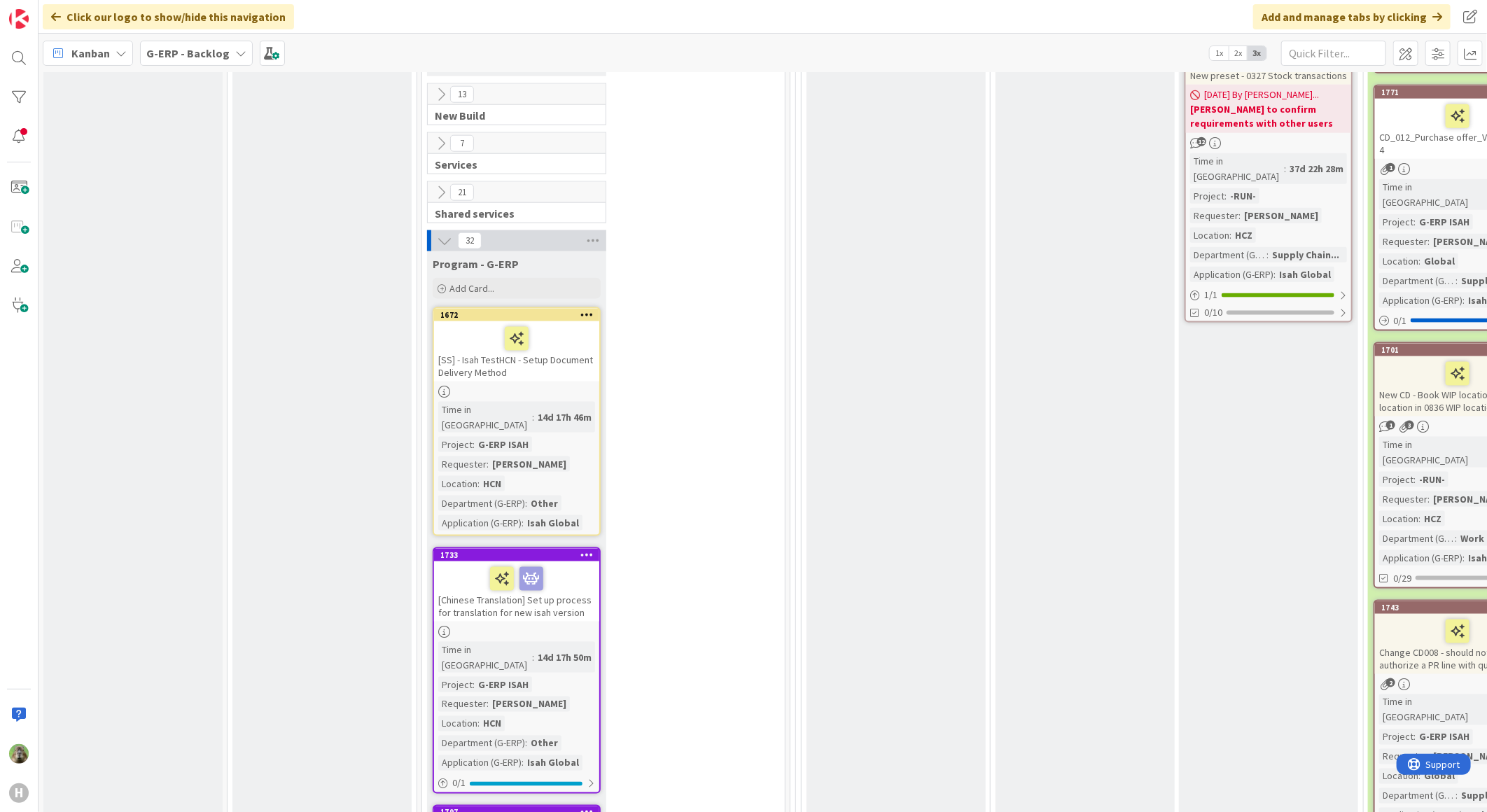
scroll to position [4199, 0]
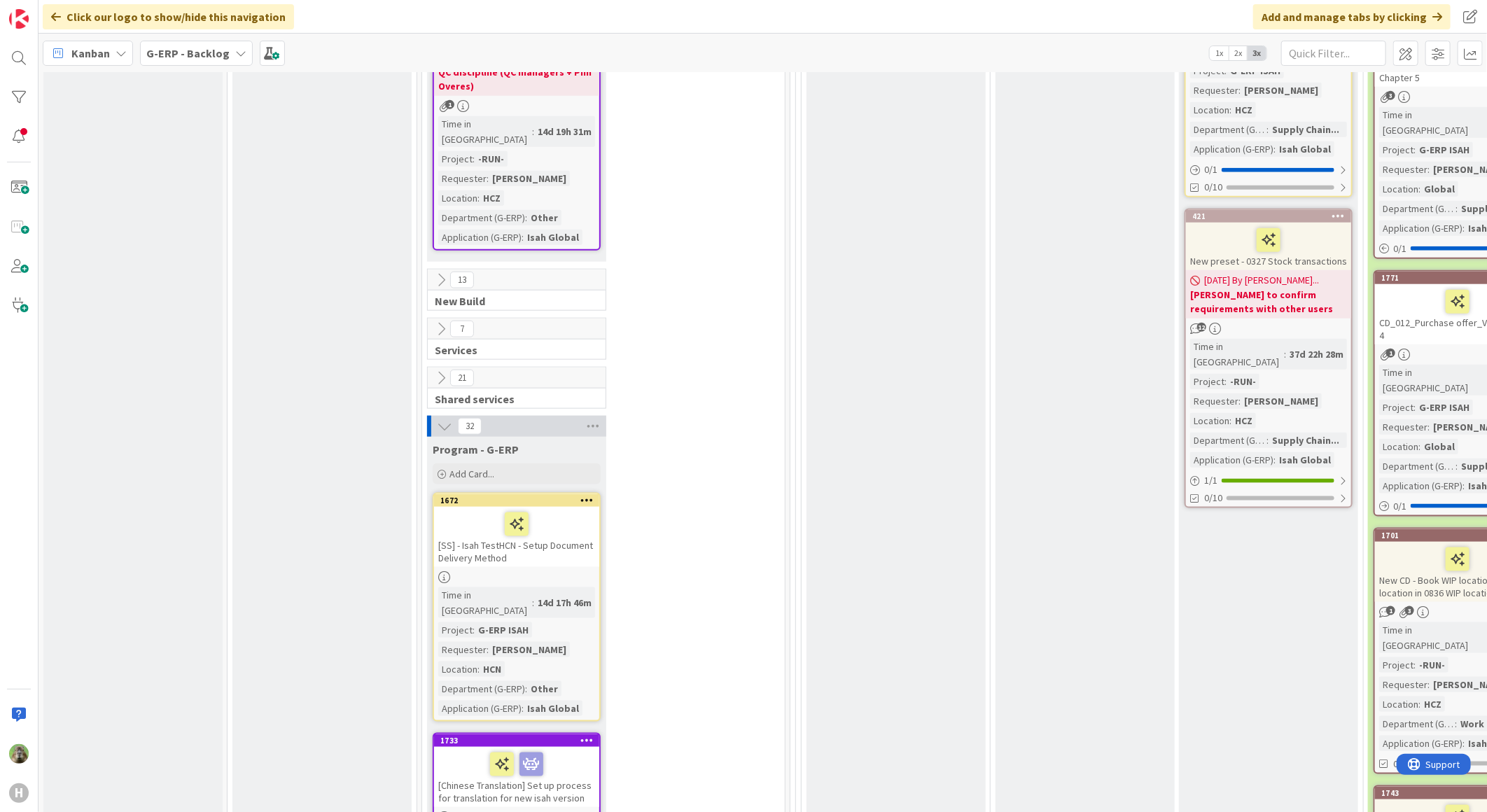
click at [584, 747] on div "[Chinese Translation] Set up process for translation for new isah version" at bounding box center [517, 777] width 165 height 61
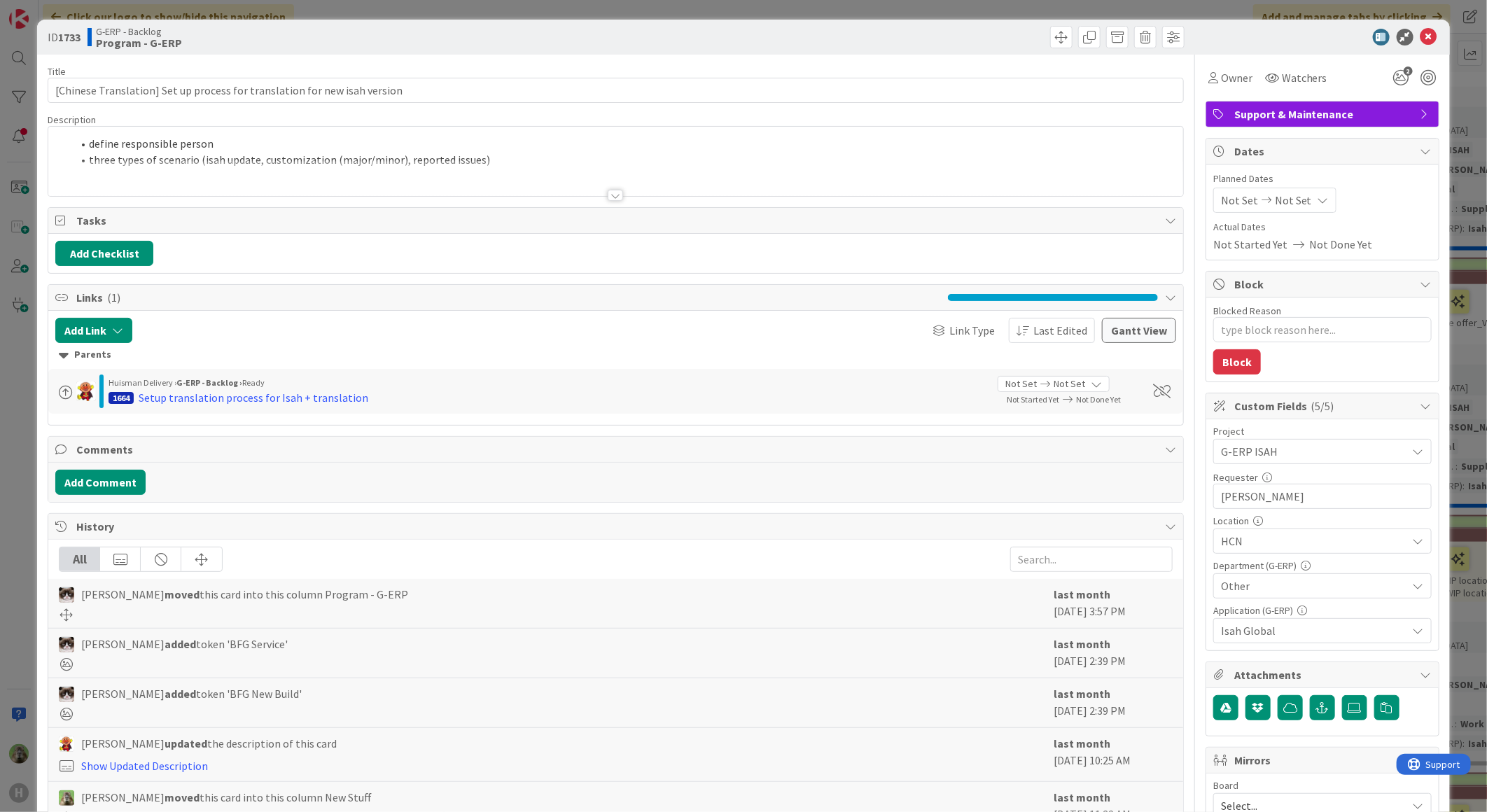
type textarea "x"
click at [589, 163] on div at bounding box center [616, 178] width 1135 height 36
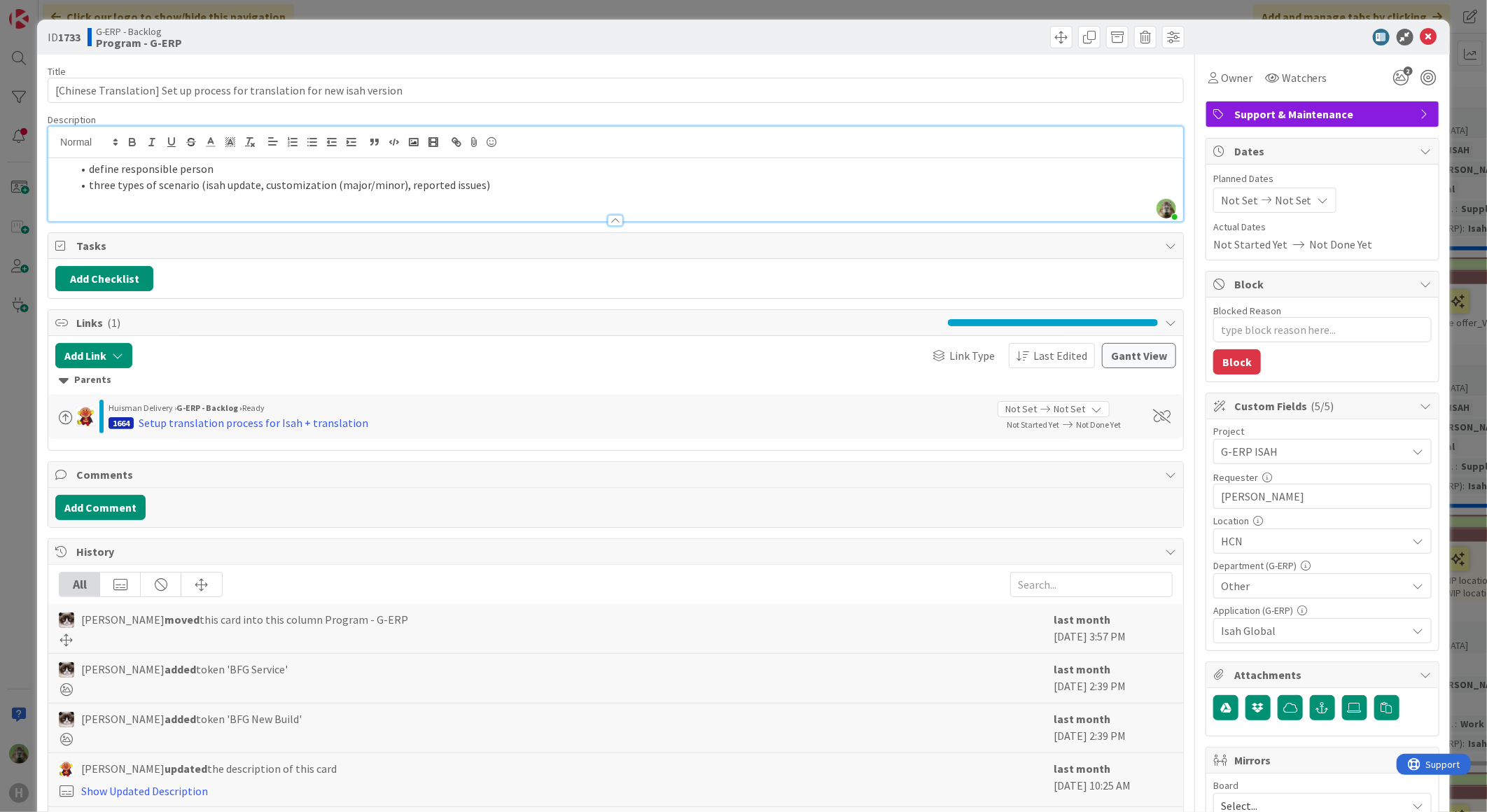
click at [23, 462] on div "ID 1733 G-ERP - Backlog Program - G-ERP Title 74 / 128 [Chinese Translation] Se…" at bounding box center [744, 406] width 1487 height 812
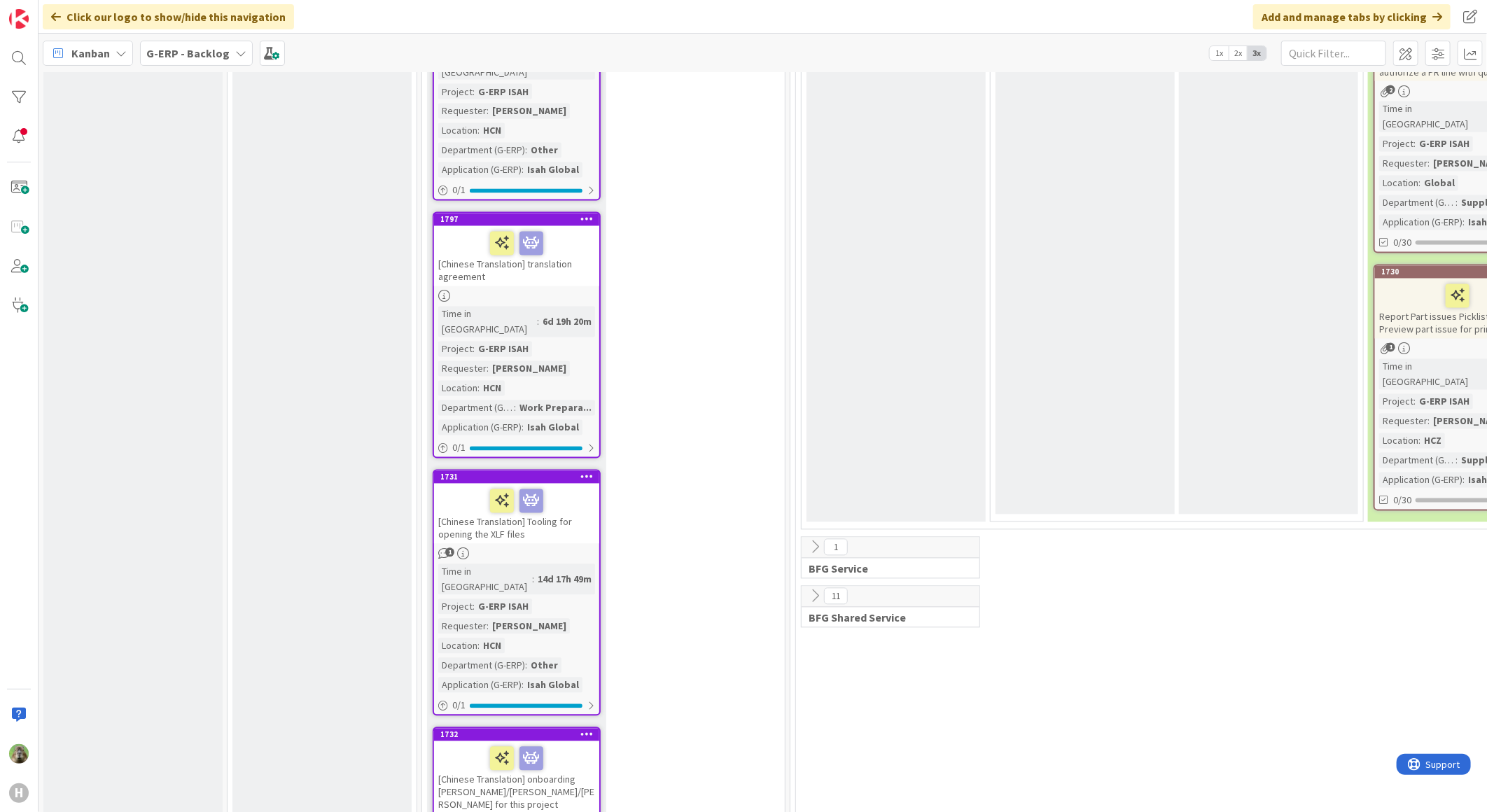
scroll to position [4820, 0]
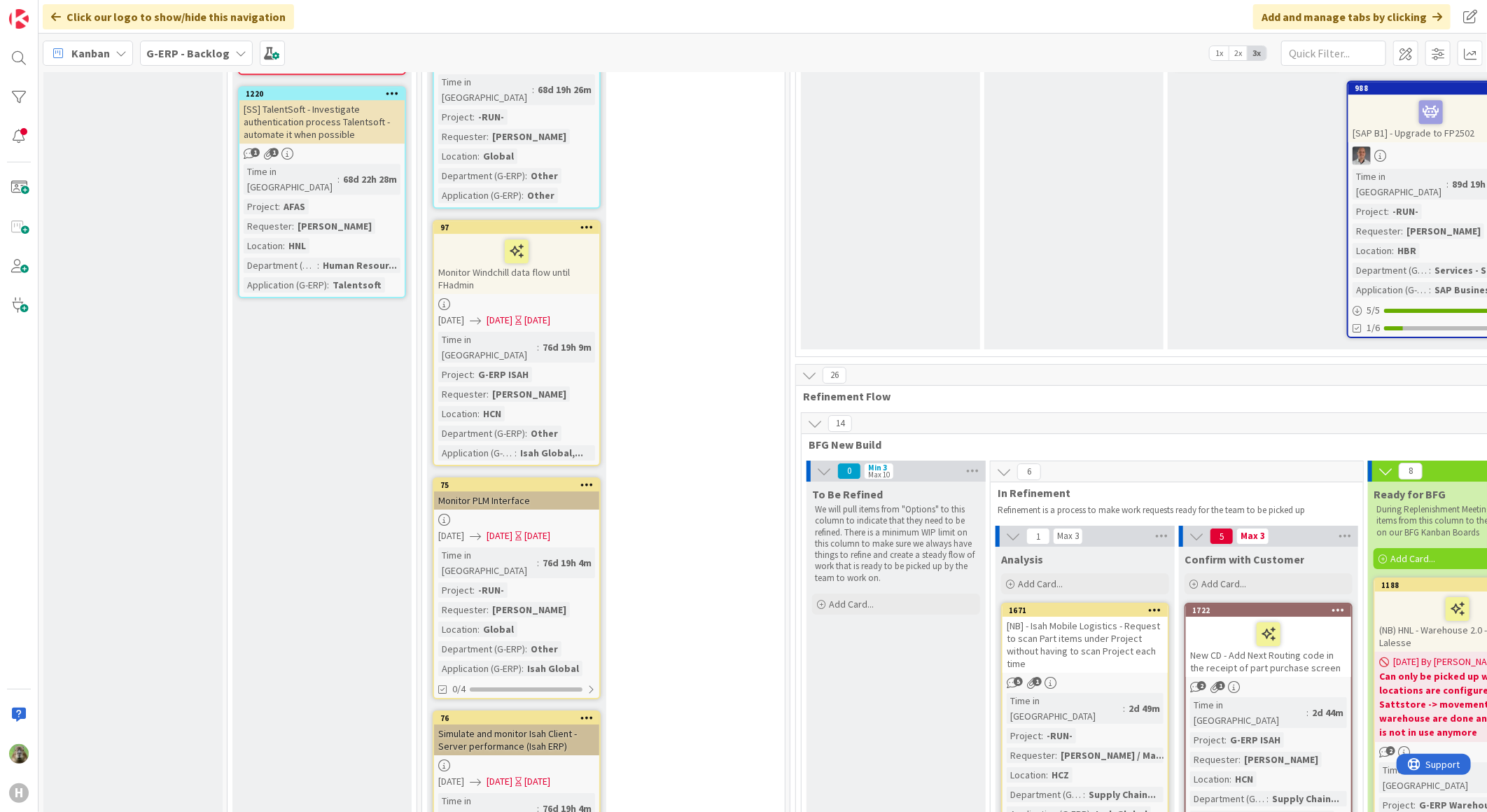
scroll to position [2720, 0]
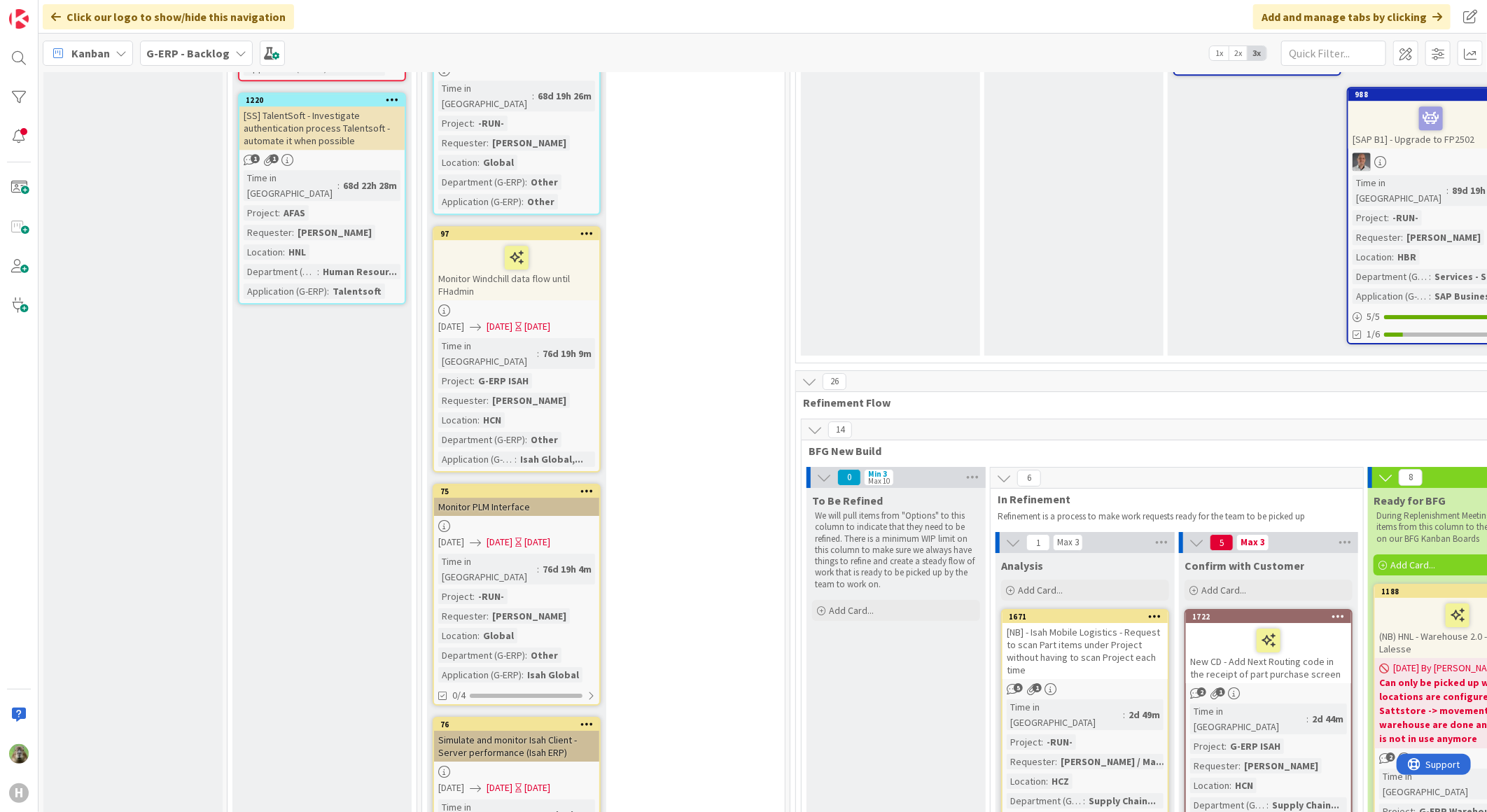
click at [221, 60] on span "G-ERP - Backlog" at bounding box center [188, 53] width 83 height 17
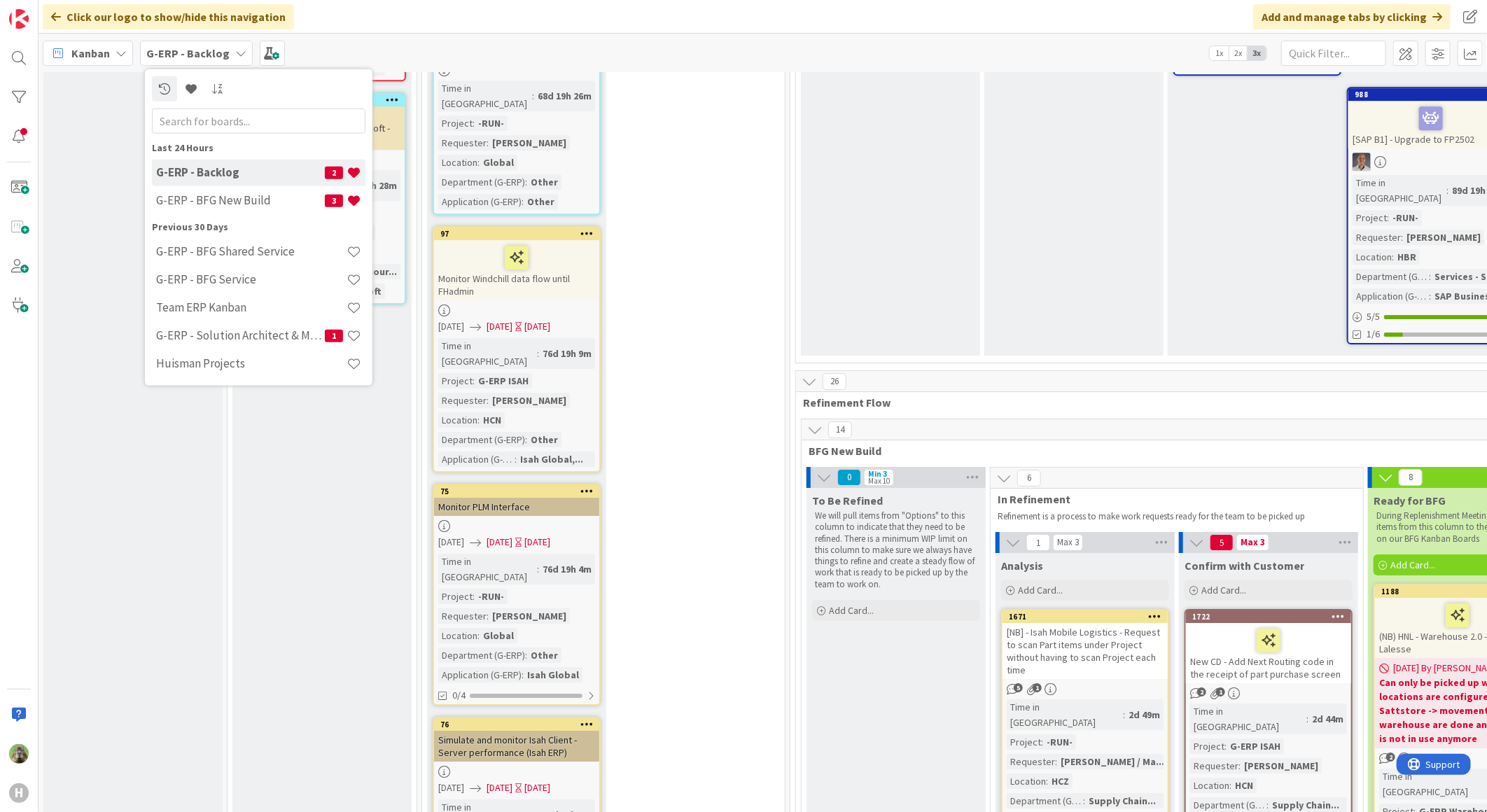
click at [226, 184] on div "G-ERP - Backlog 2" at bounding box center [258, 172] width 213 height 27
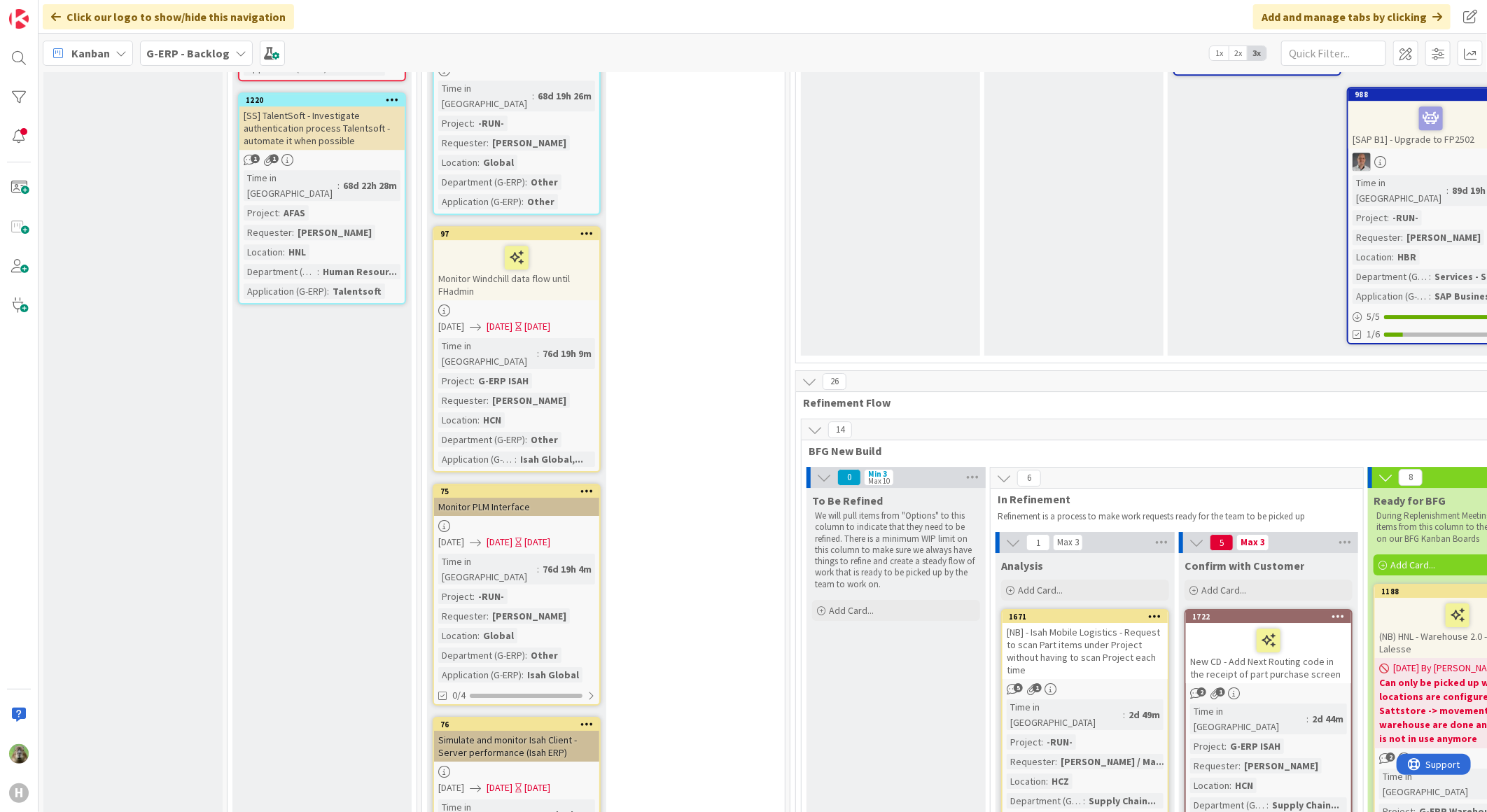
click at [212, 47] on b "G-ERP - Backlog" at bounding box center [188, 53] width 83 height 14
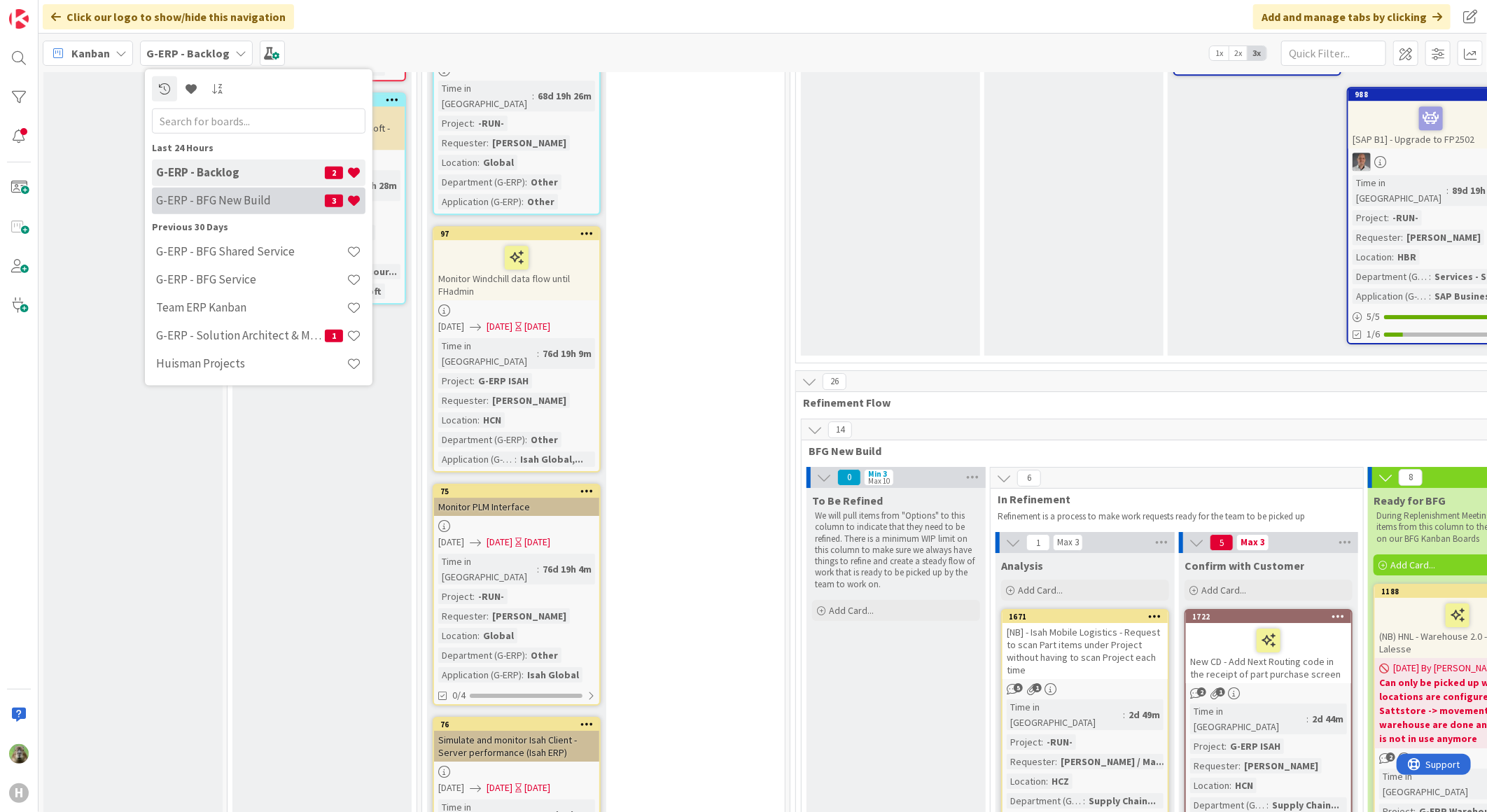
click at [212, 191] on div "G-ERP - BFG New Build 3" at bounding box center [258, 201] width 213 height 27
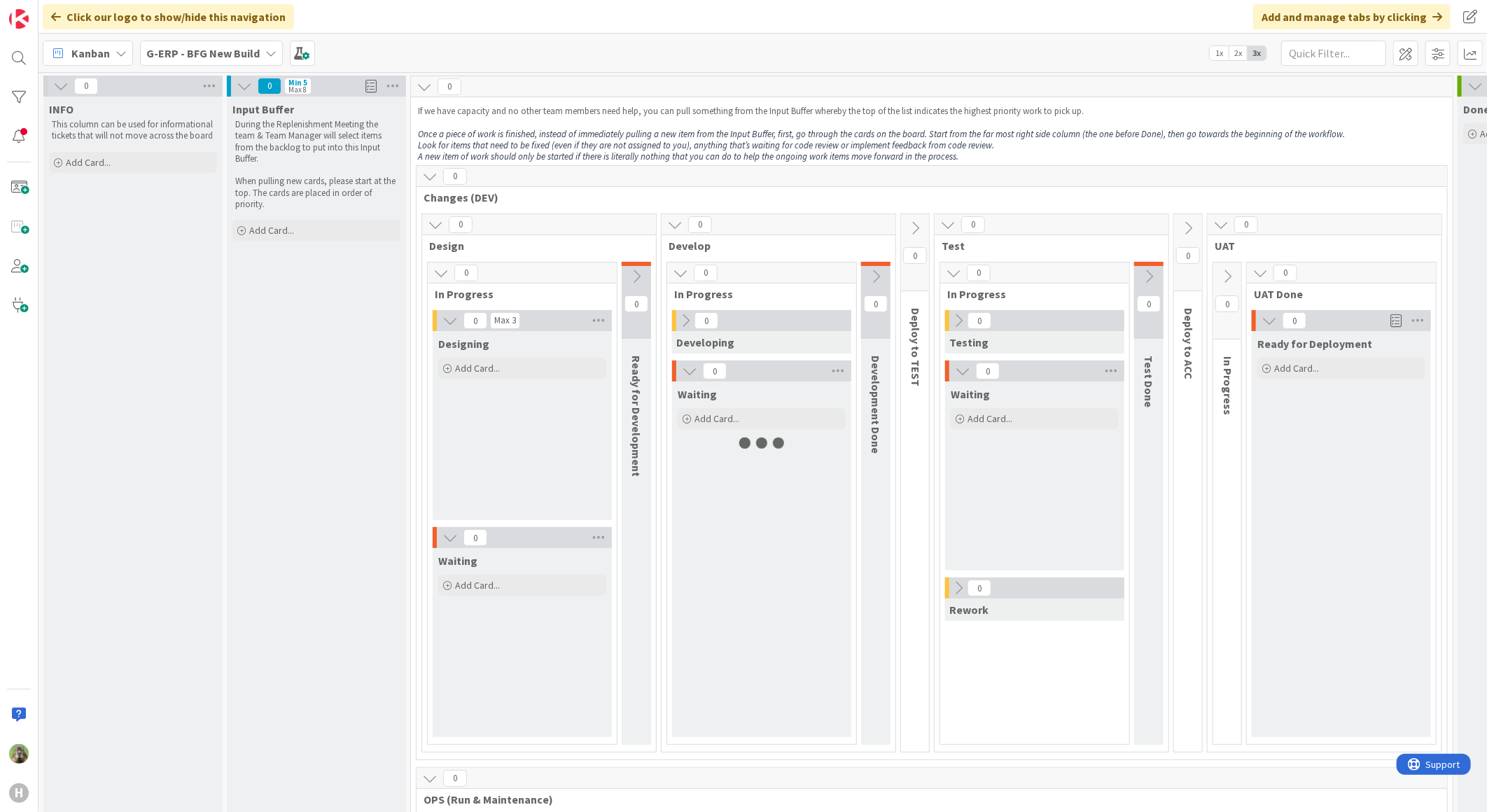
click at [203, 58] on b "G-ERP - BFG New Build" at bounding box center [203, 53] width 113 height 14
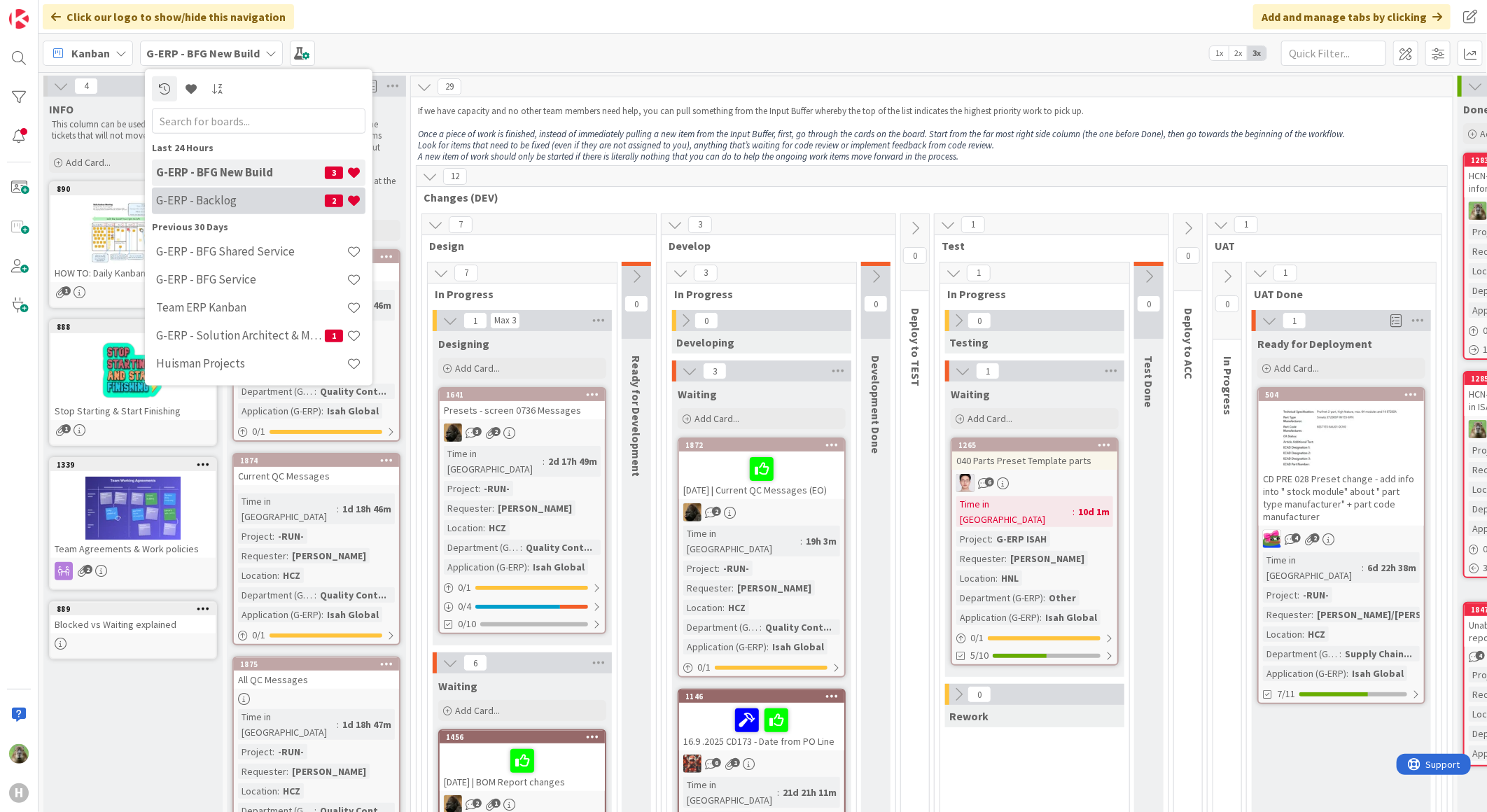
click at [219, 198] on h4 "G-ERP - Backlog" at bounding box center [241, 200] width 169 height 14
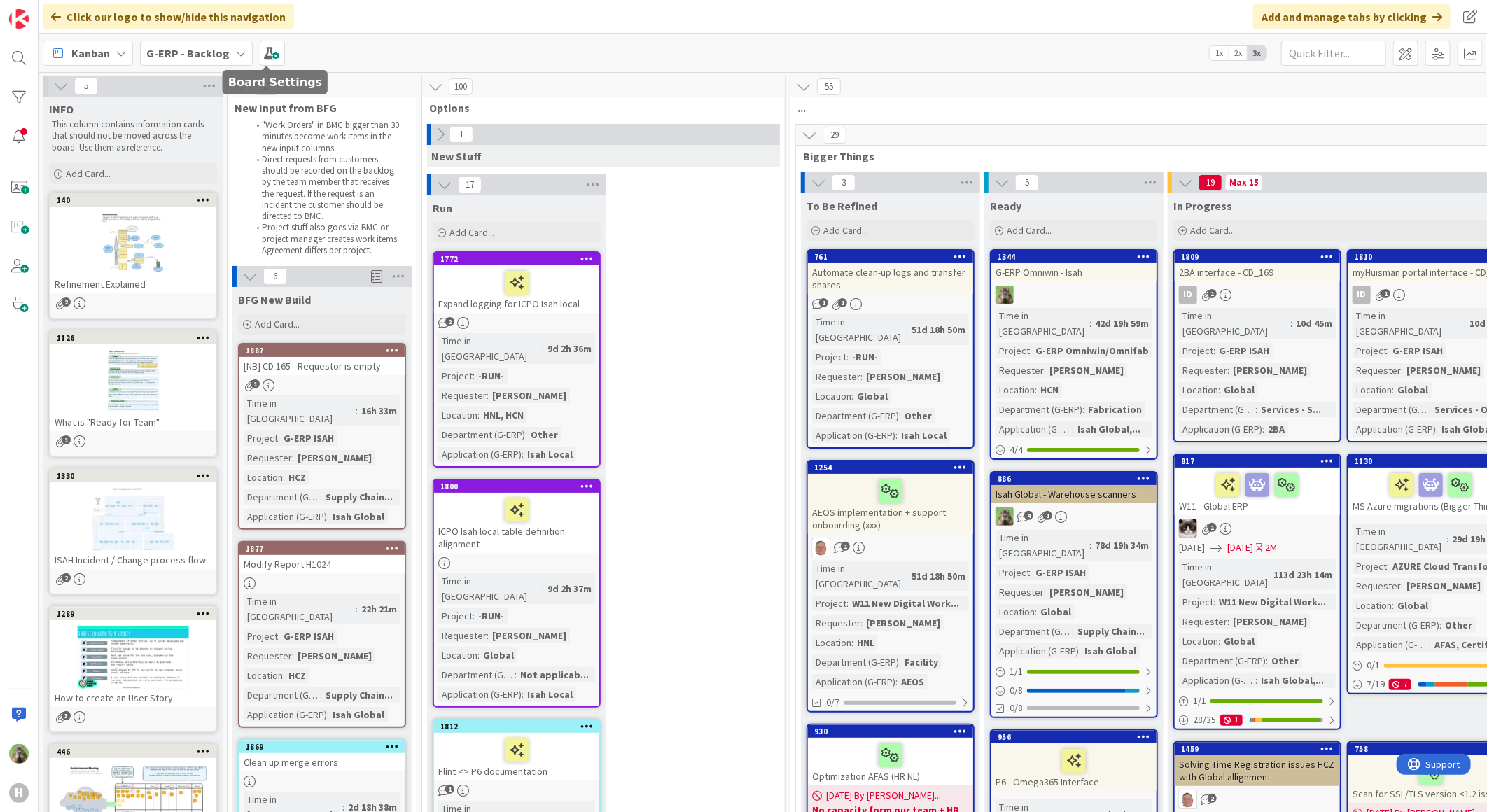
click at [224, 59] on div "G-ERP - Backlog" at bounding box center [196, 53] width 113 height 25
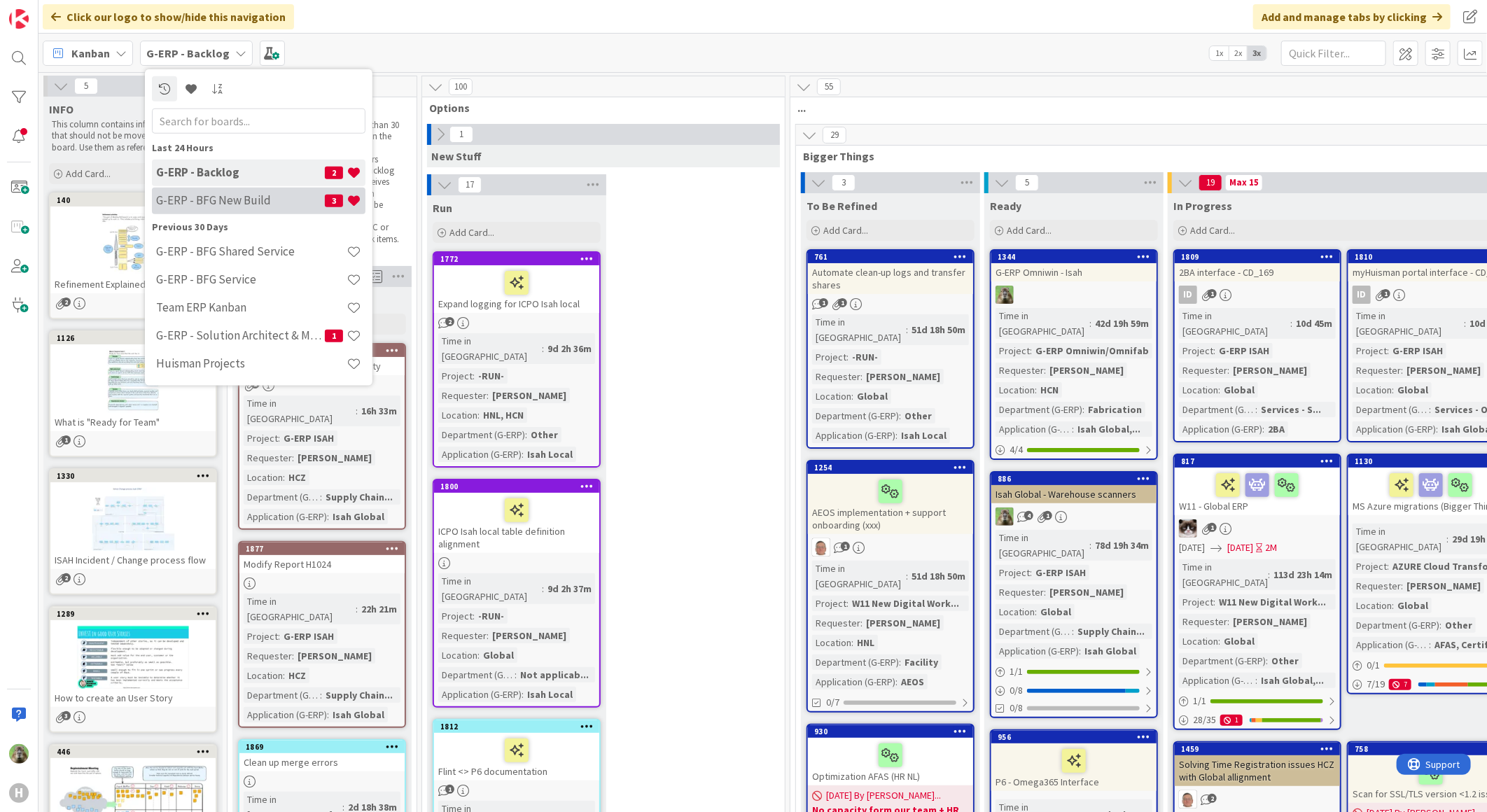
click at [236, 205] on h4 "G-ERP - BFG New Build" at bounding box center [241, 200] width 169 height 14
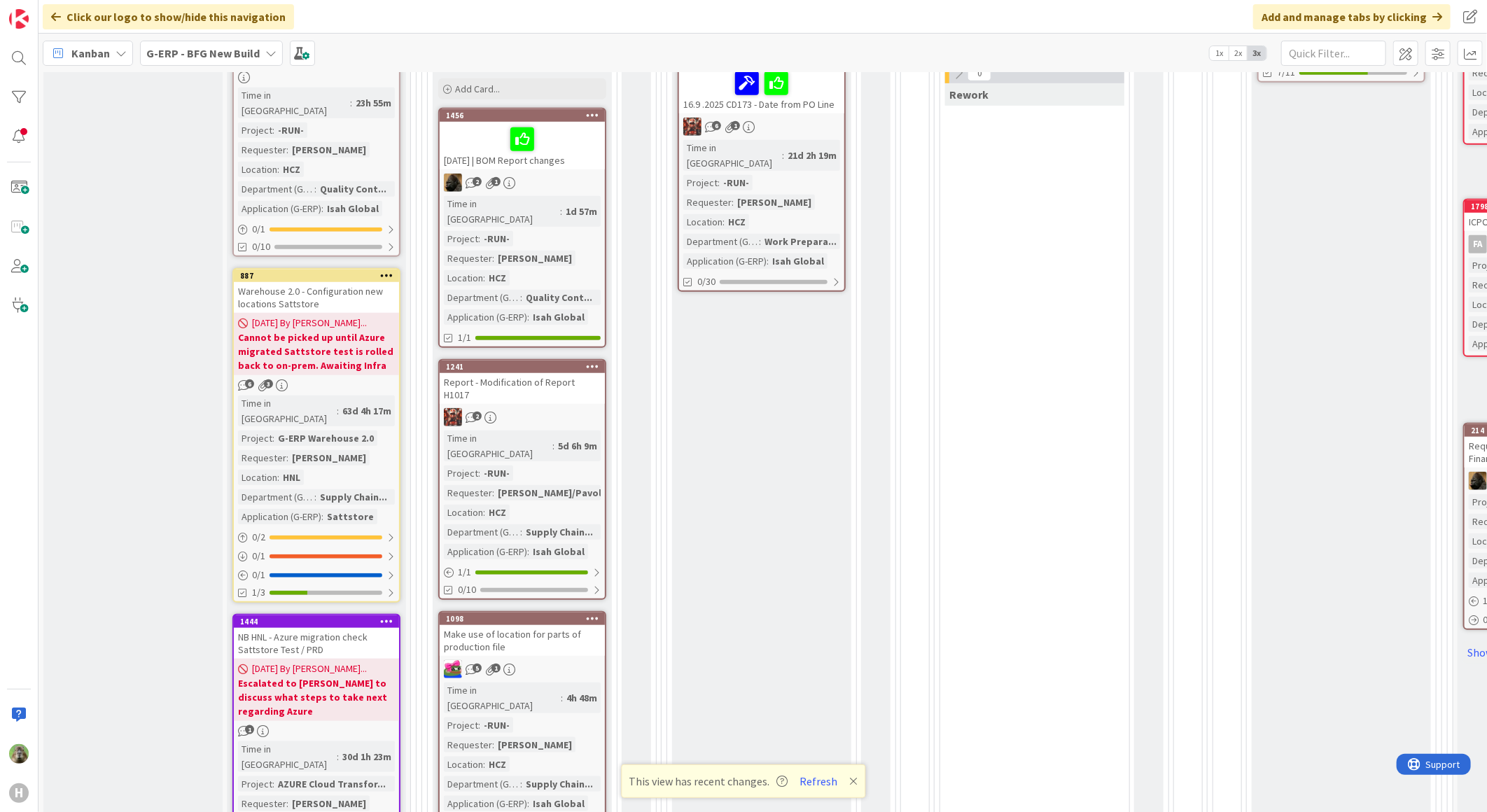
scroll to position [233, 0]
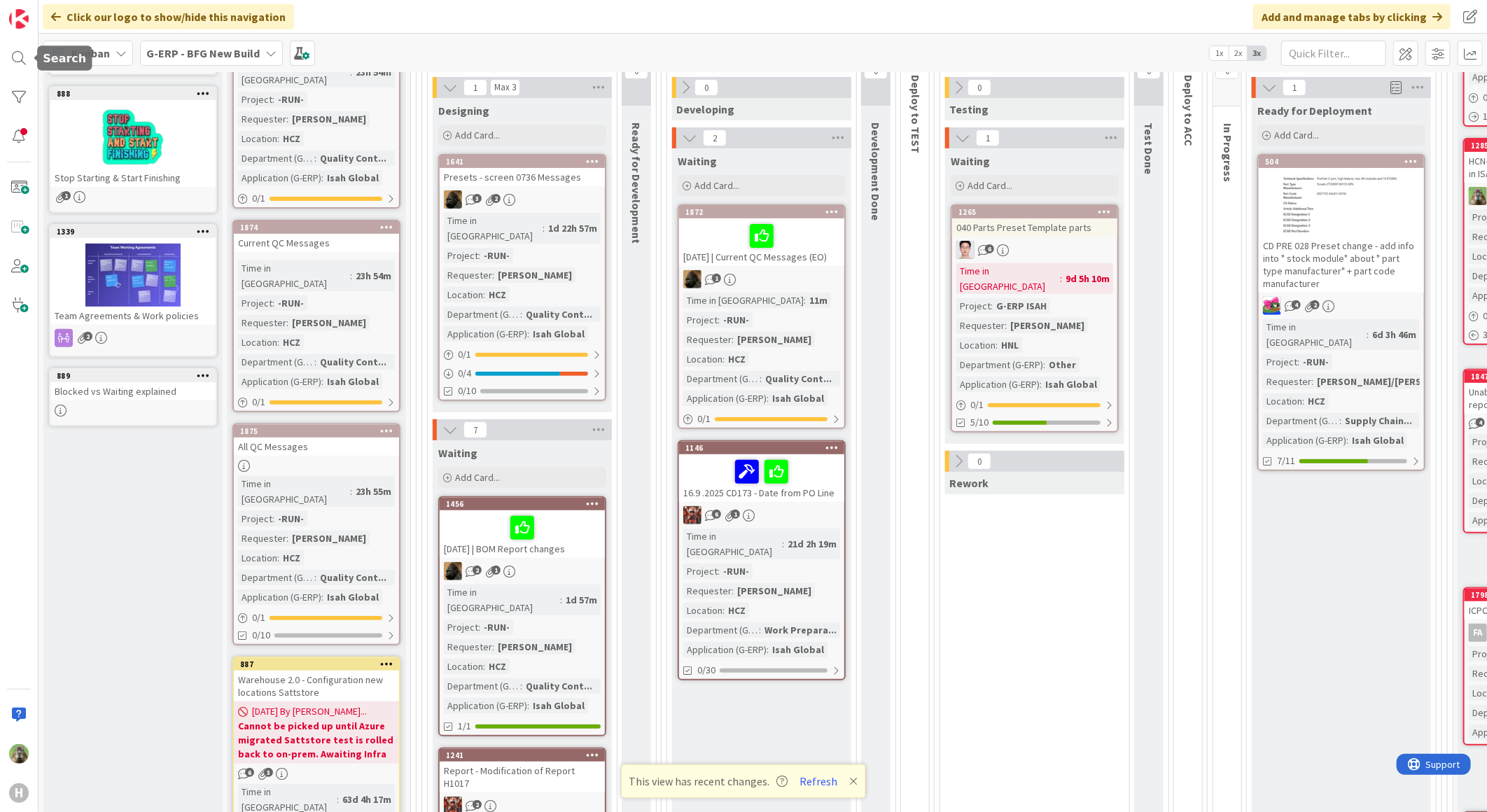
drag, startPoint x: 30, startPoint y: 51, endPoint x: 39, endPoint y: 55, distance: 9.8
click at [30, 51] on div at bounding box center [19, 58] width 28 height 28
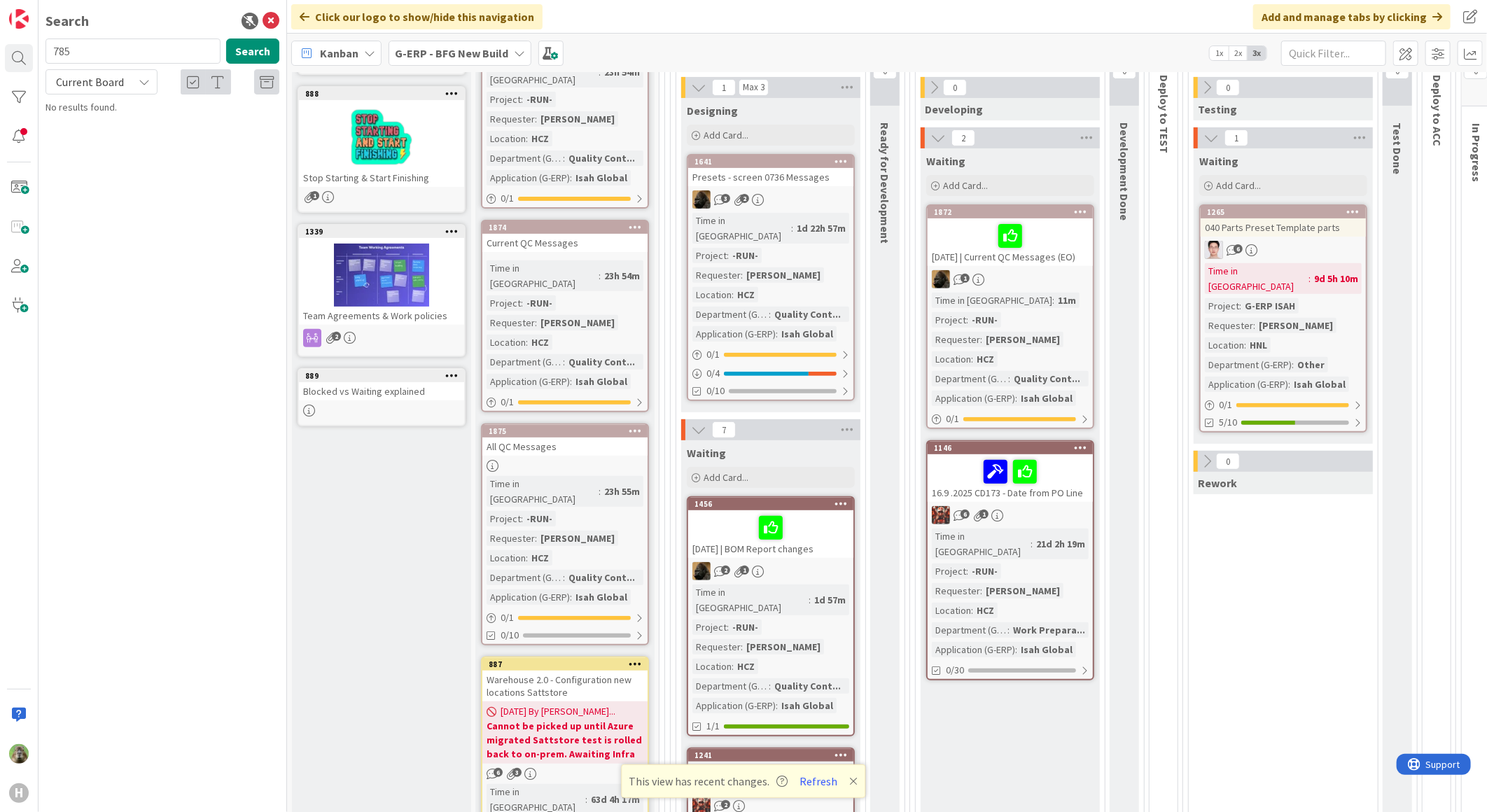
type input "785"
click at [155, 118] on span "[DATE] Update CD- purchase requirement for external operation" at bounding box center [167, 130] width 204 height 27
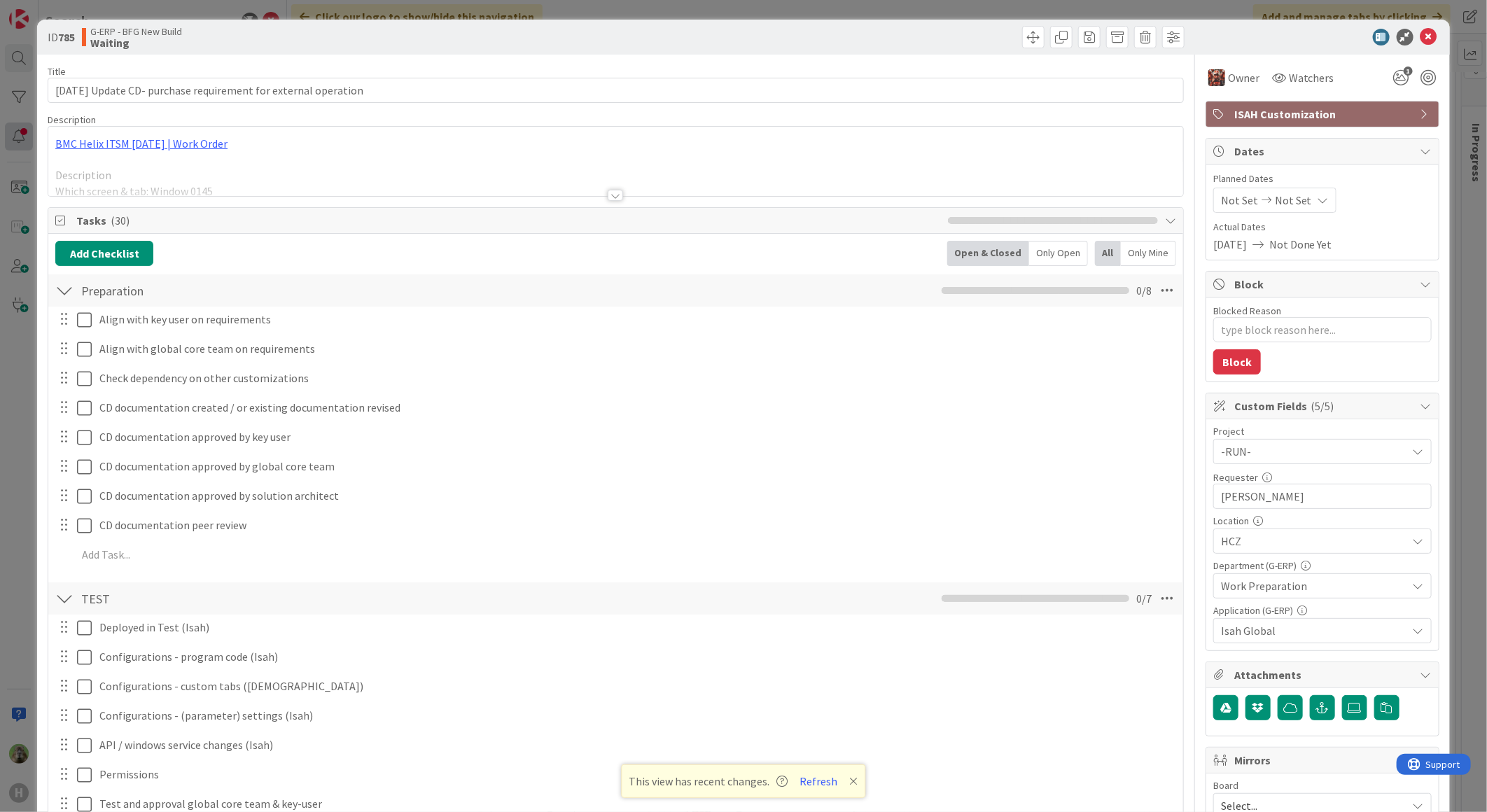
type textarea "x"
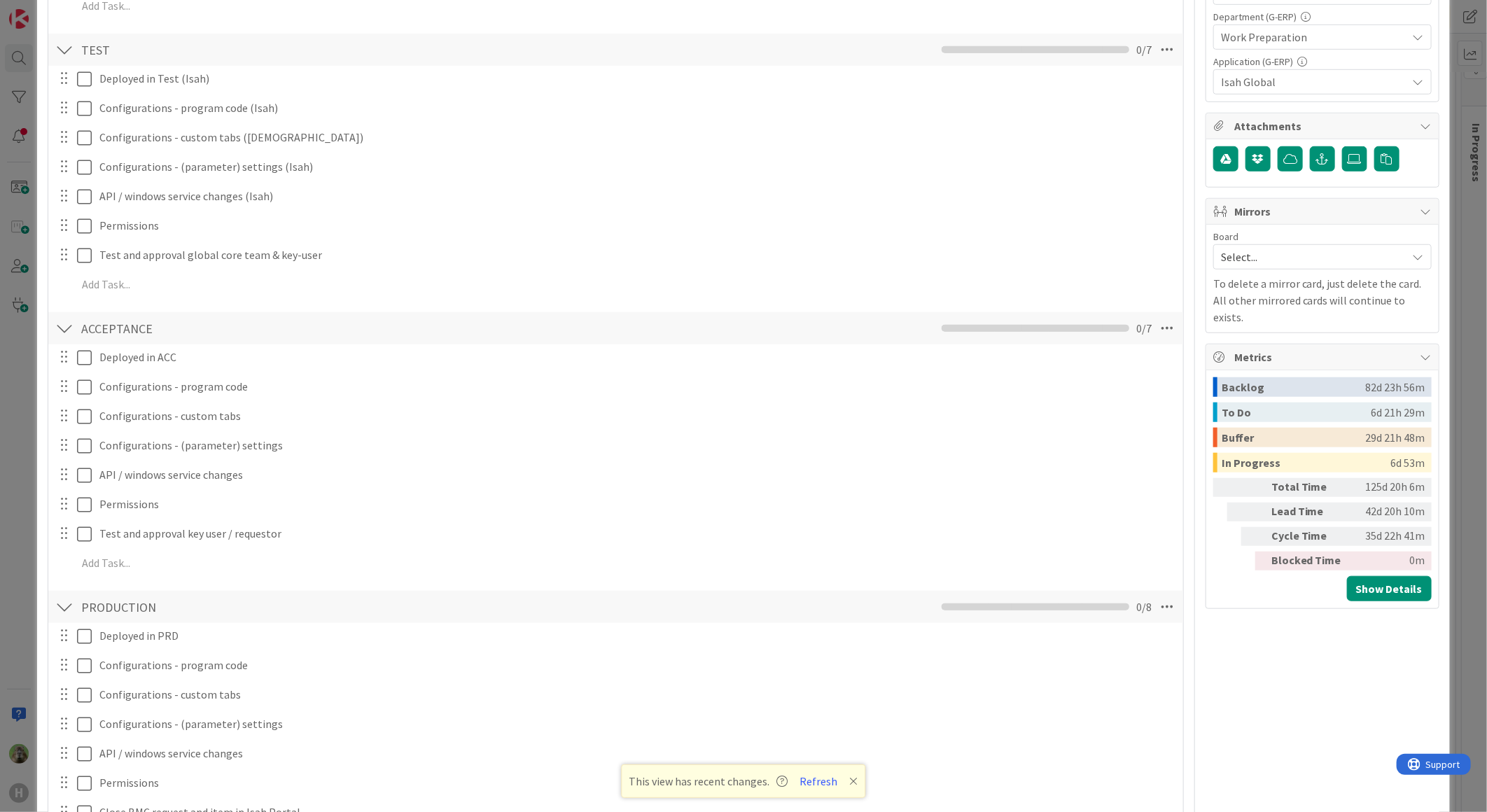
scroll to position [1477, 0]
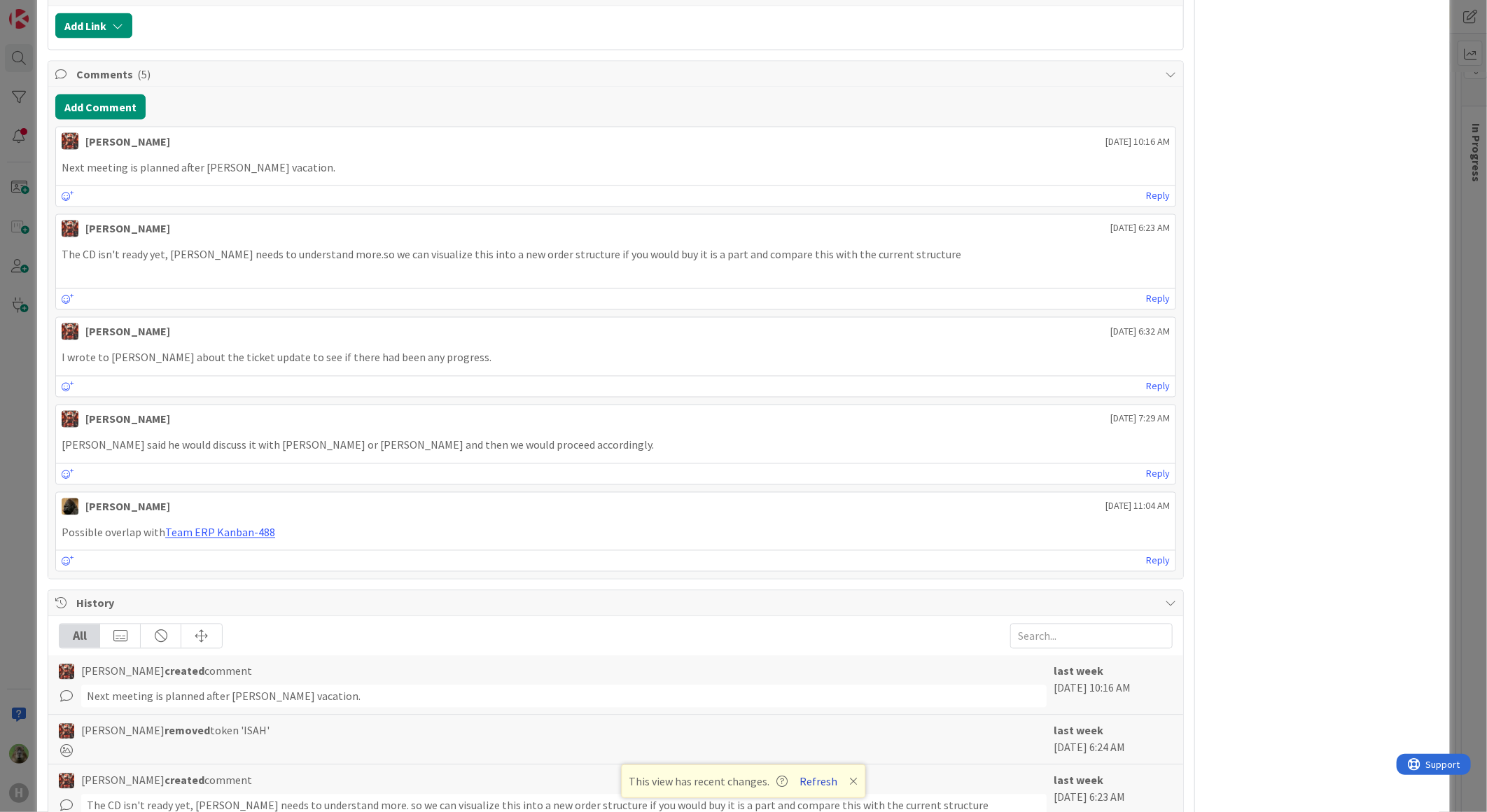
click at [803, 781] on button "Refresh" at bounding box center [820, 781] width 48 height 18
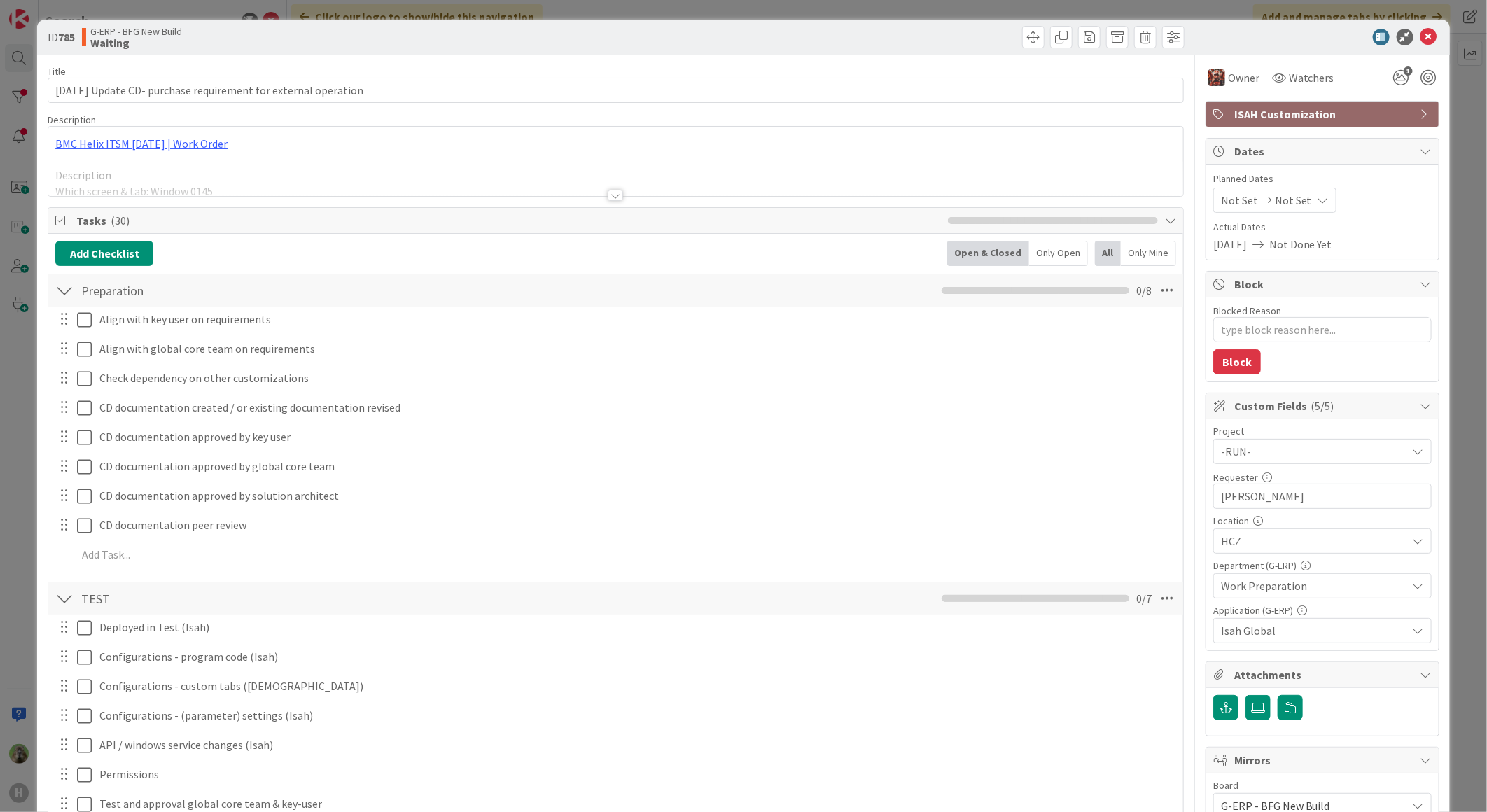
click at [427, 179] on div at bounding box center [616, 178] width 1135 height 36
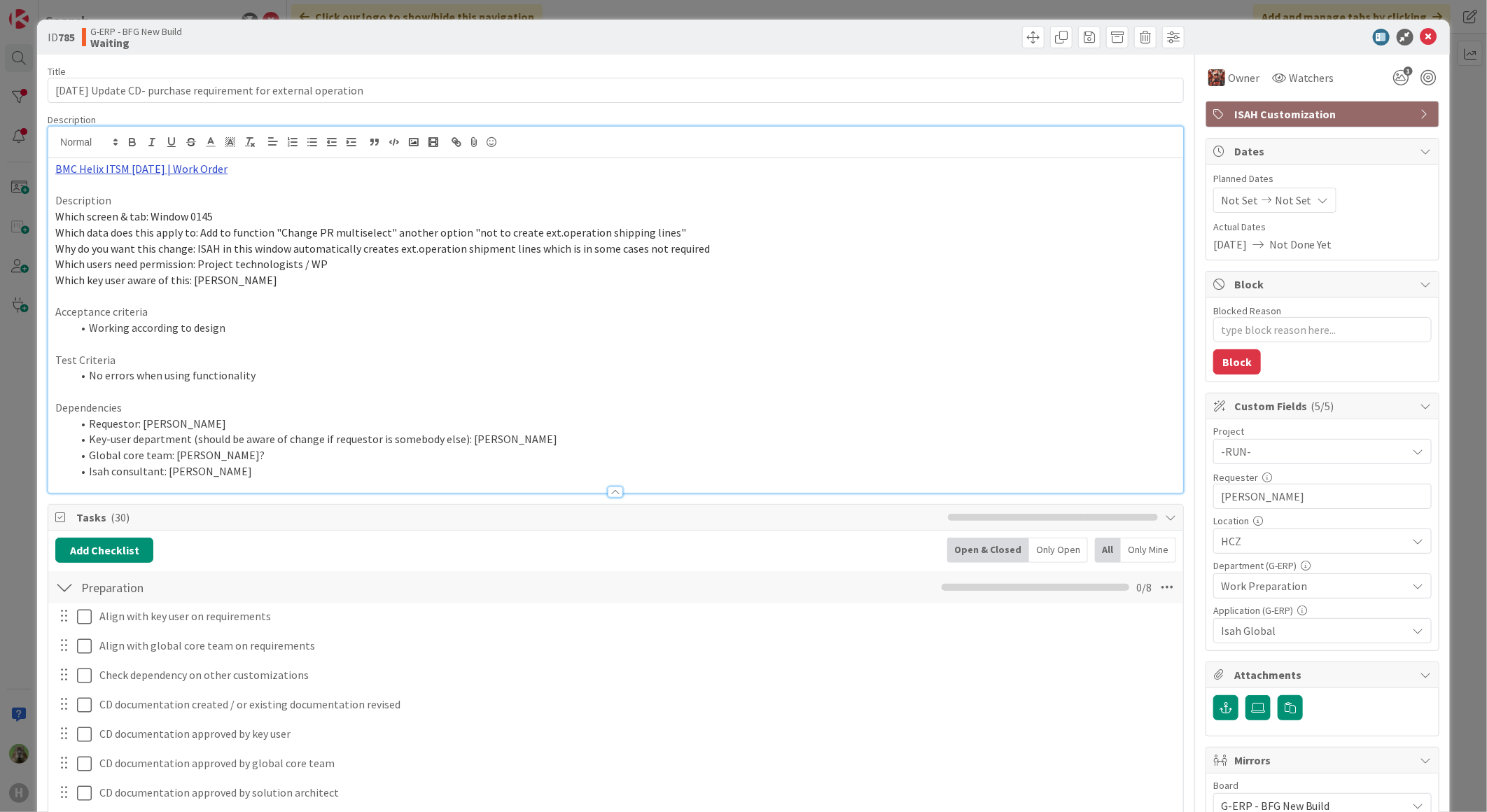
click at [166, 171] on link "BMC Helix ITSM [DATE] | Work Order" at bounding box center [142, 169] width 172 height 14
click at [156, 194] on link "[URL][PERSON_NAME][DOMAIN_NAME]" at bounding box center [126, 196] width 140 height 18
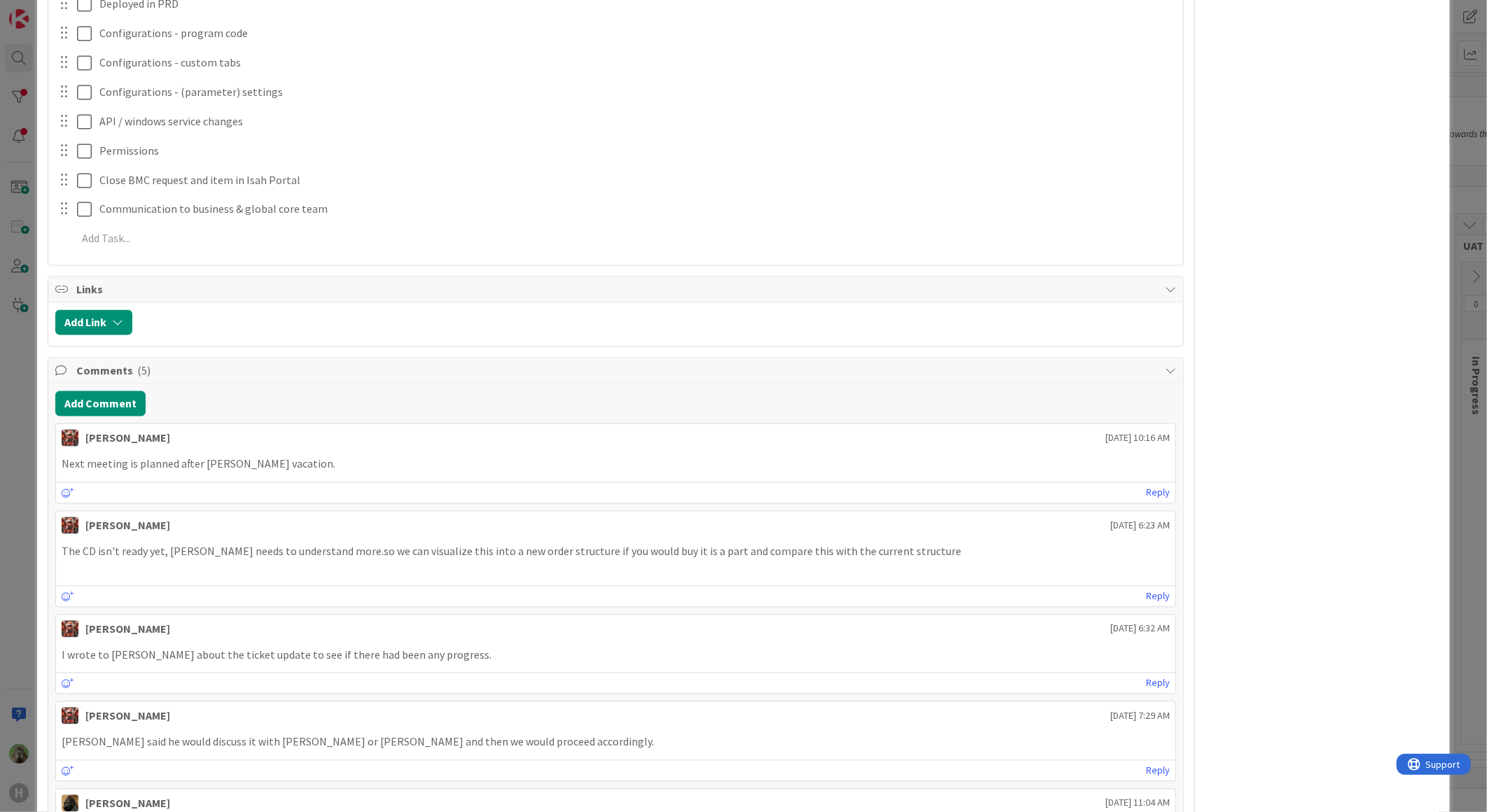
type textarea "x"
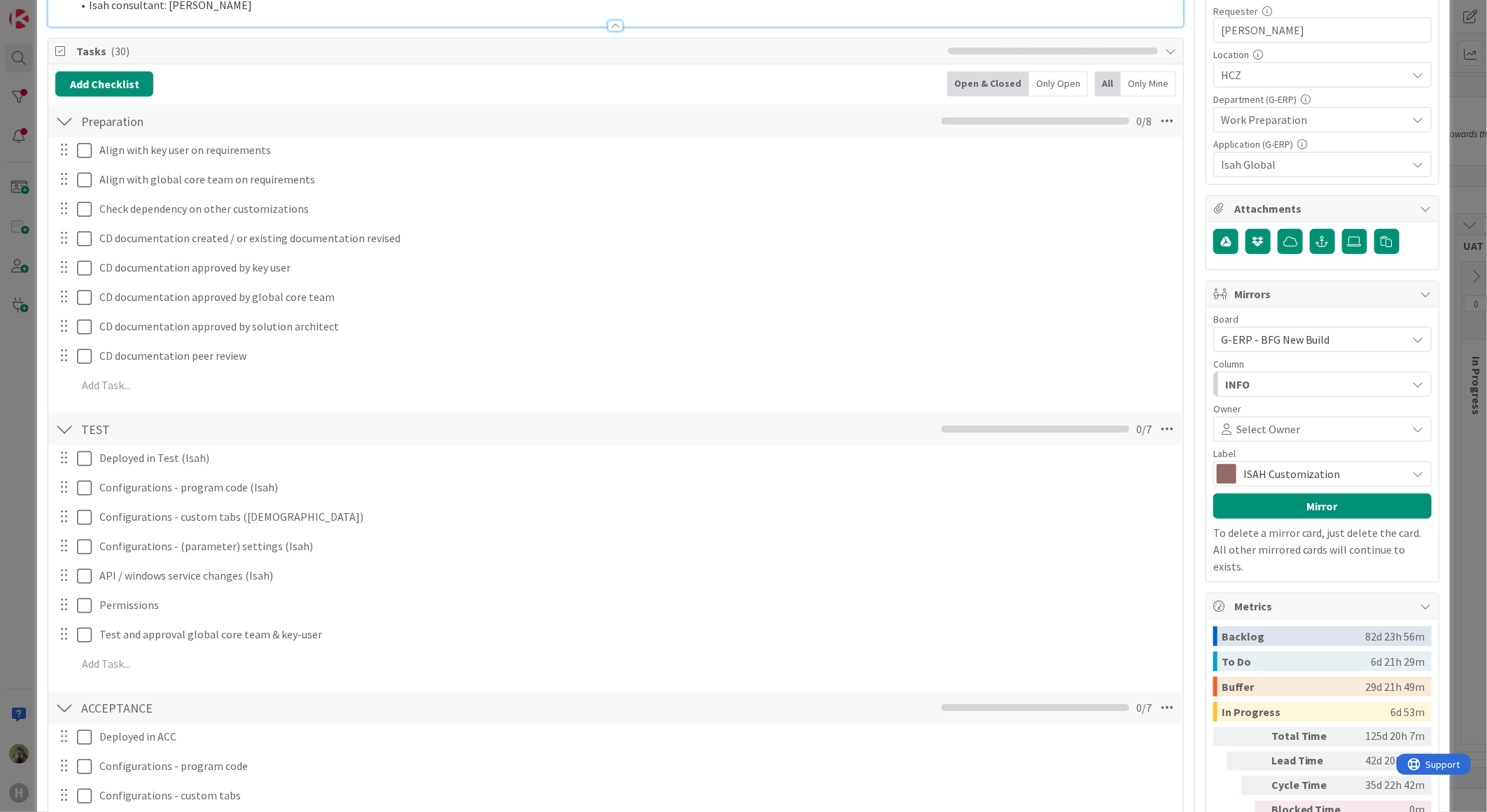
scroll to position [77, 0]
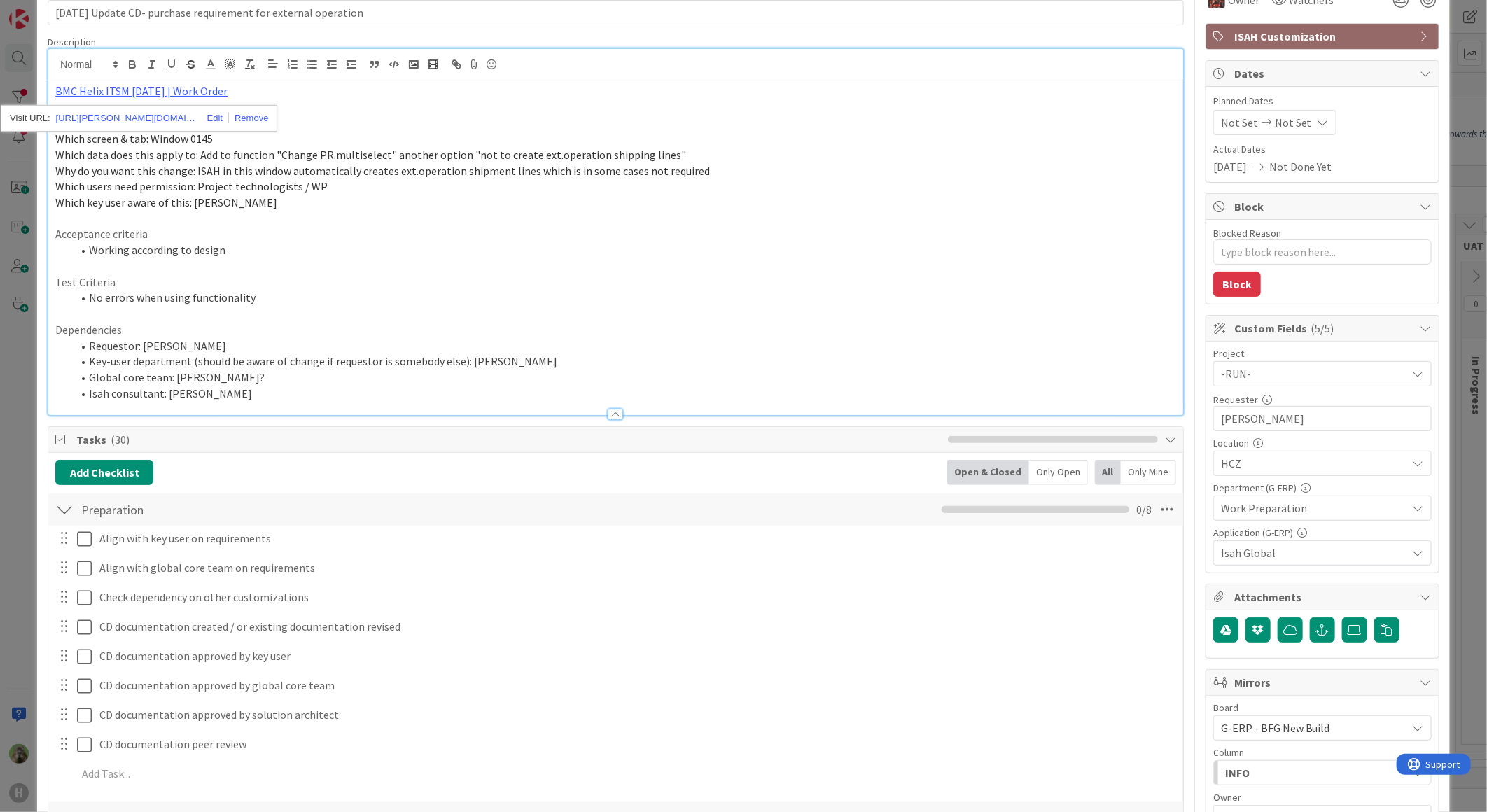
drag, startPoint x: 516, startPoint y: 497, endPoint x: 460, endPoint y: 277, distance: 227.0
click at [460, 277] on p "Test Criteria" at bounding box center [616, 282] width 1121 height 16
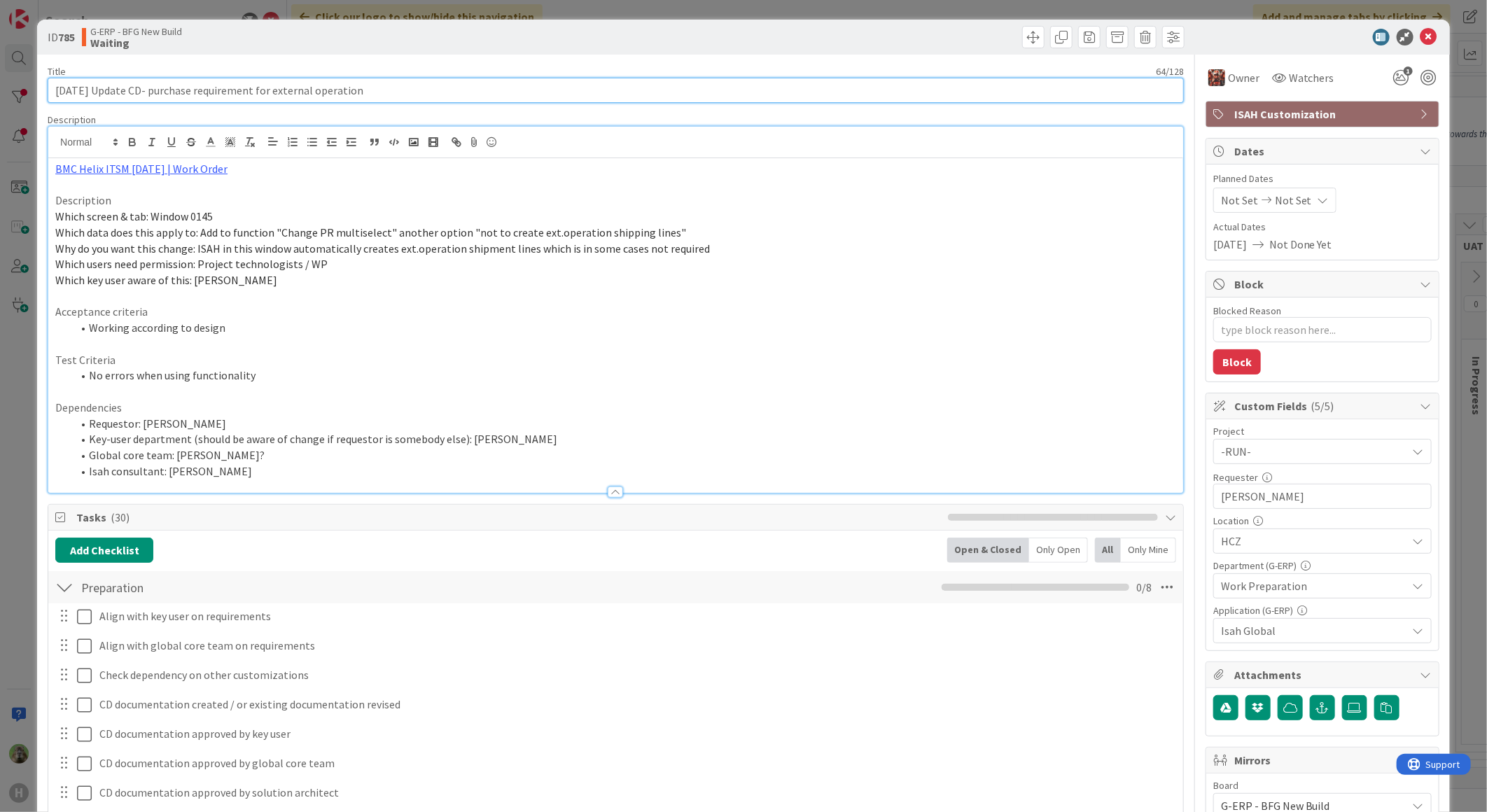
click at [159, 89] on input "[DATE] Update CD- purchase requirement for external operation" at bounding box center [616, 90] width 1136 height 25
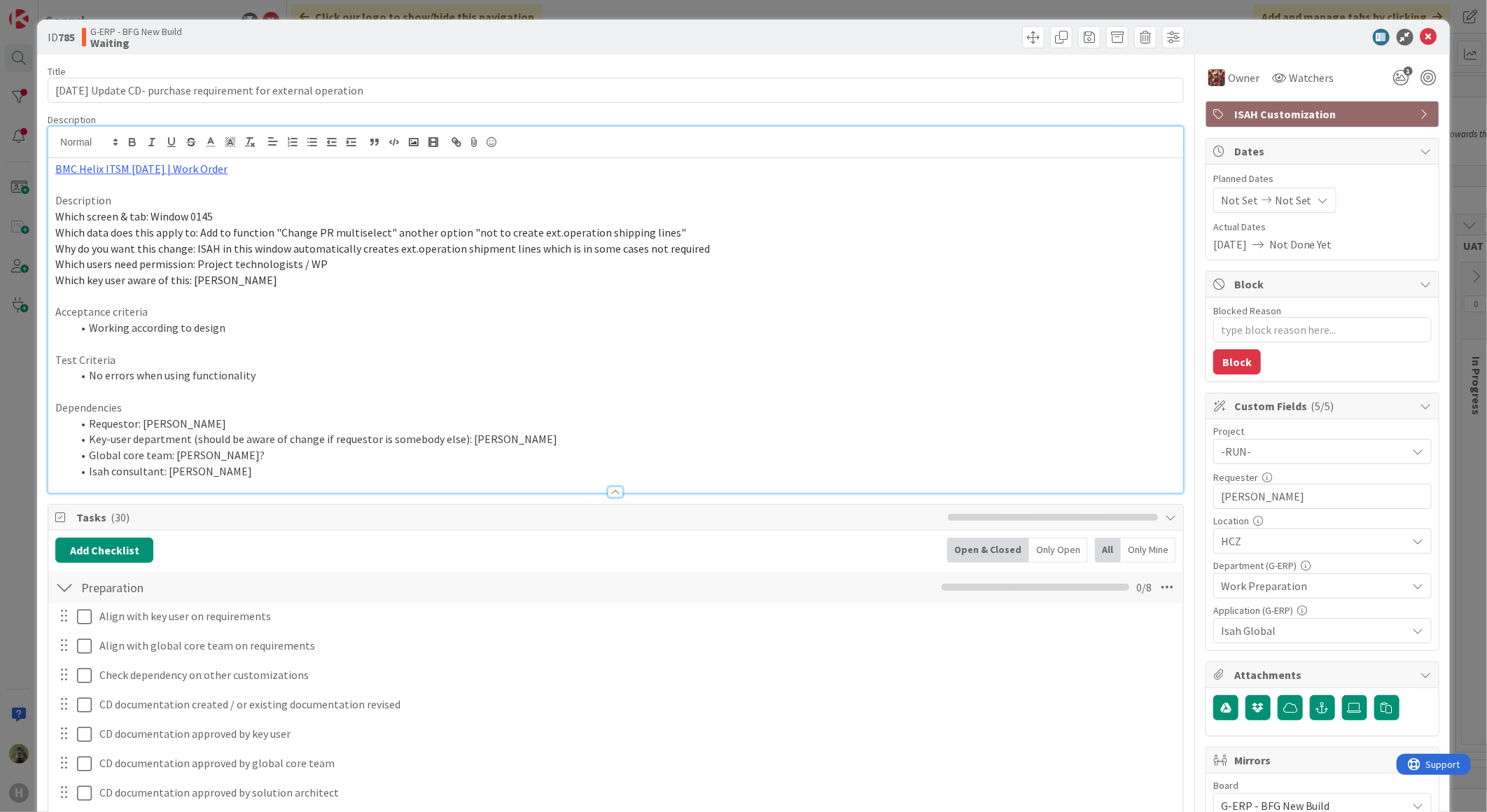
click at [25, 368] on div "ID 785 G-ERP - BFG New Build Waiting Title 64 / 128 [DATE] Update CD- purchase …" at bounding box center [744, 406] width 1487 height 812
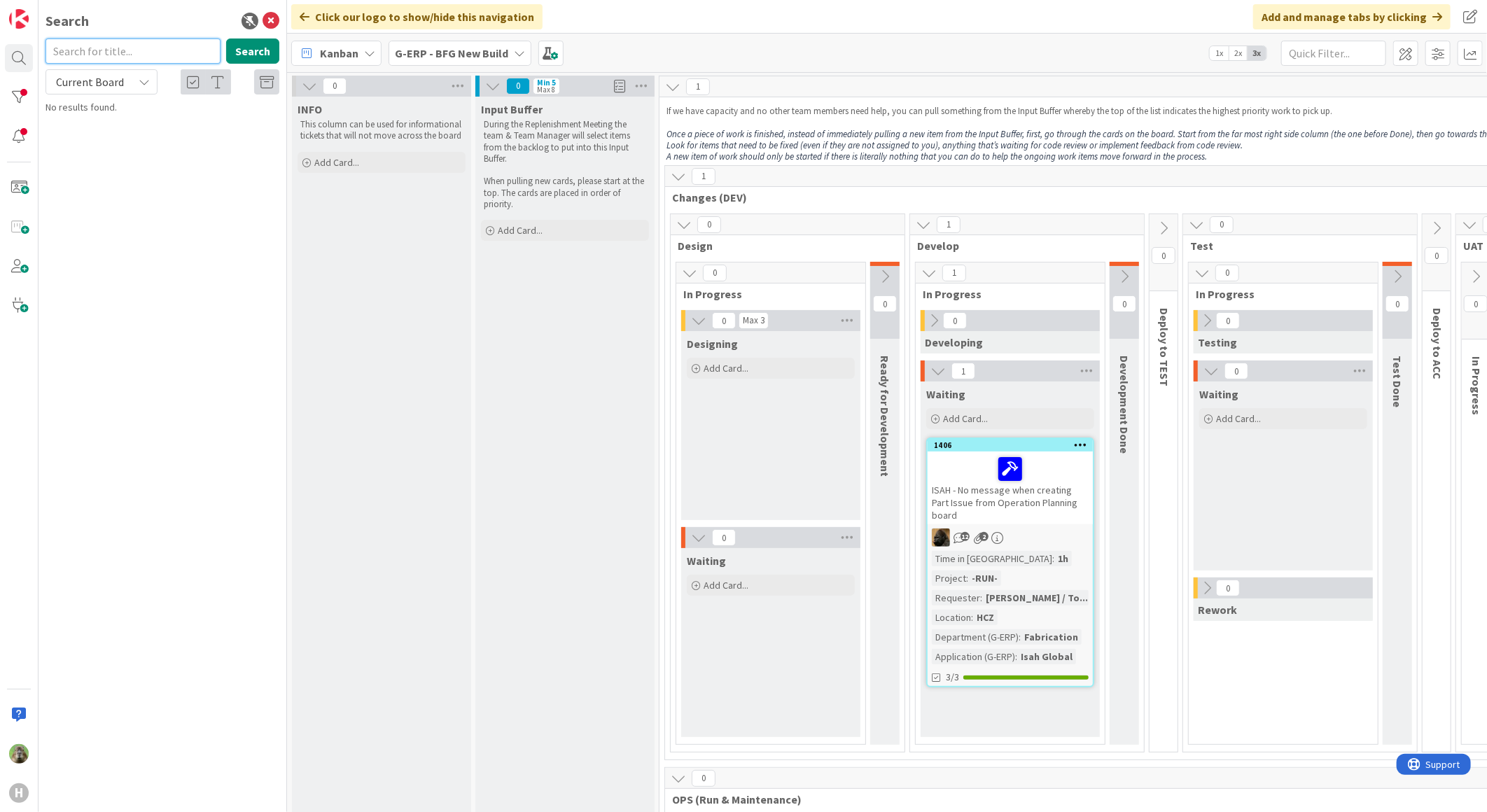
click at [133, 51] on input "text" at bounding box center [133, 51] width 175 height 25
click at [87, 46] on input "1168" at bounding box center [133, 51] width 175 height 25
click at [143, 58] on input "1168" at bounding box center [133, 51] width 175 height 25
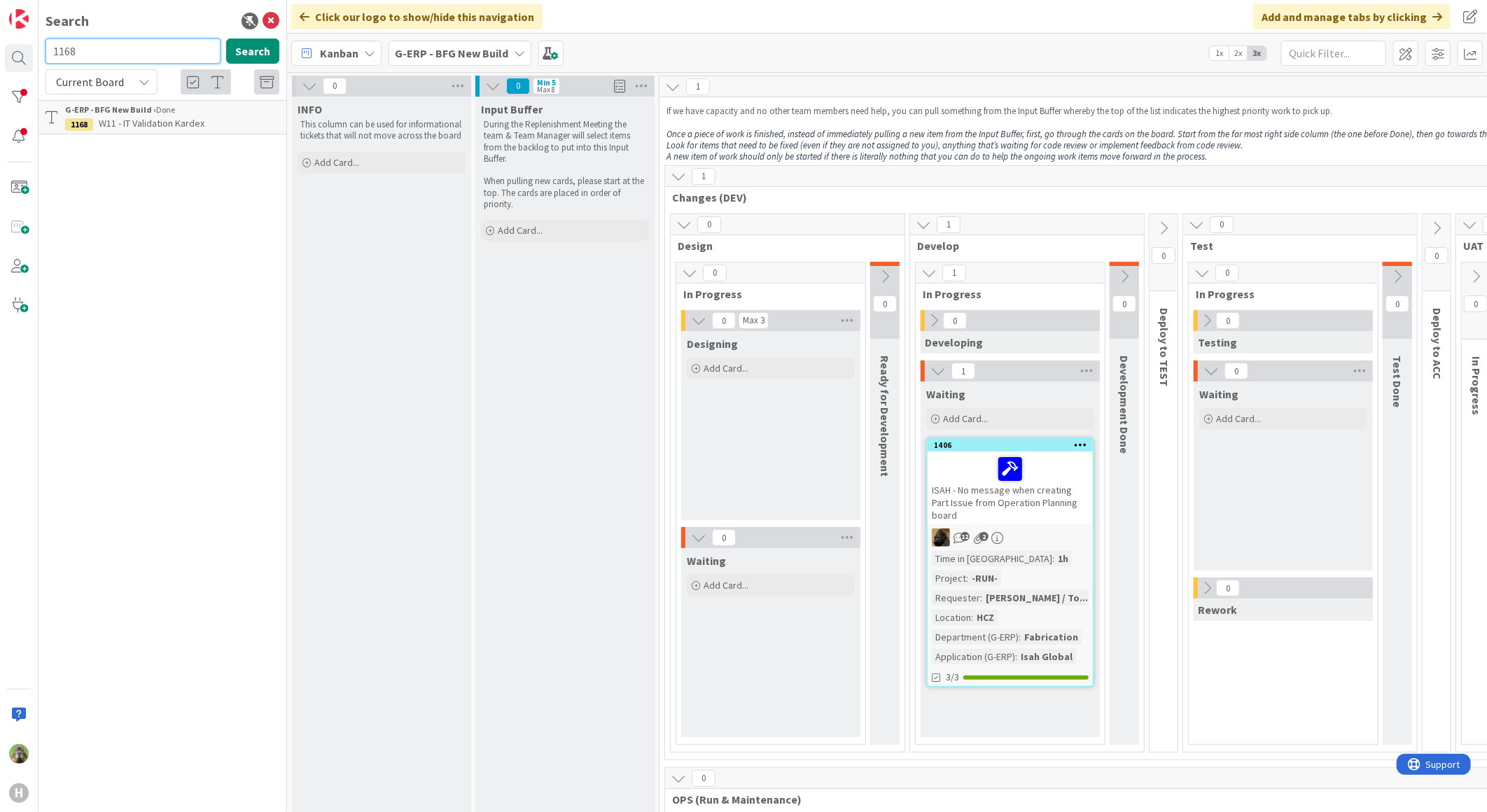
click at [143, 58] on input "1168" at bounding box center [133, 51] width 175 height 25
type input "1146"
click at [149, 115] on b "G-ERP - BFG New Build ›" at bounding box center [110, 109] width 91 height 11
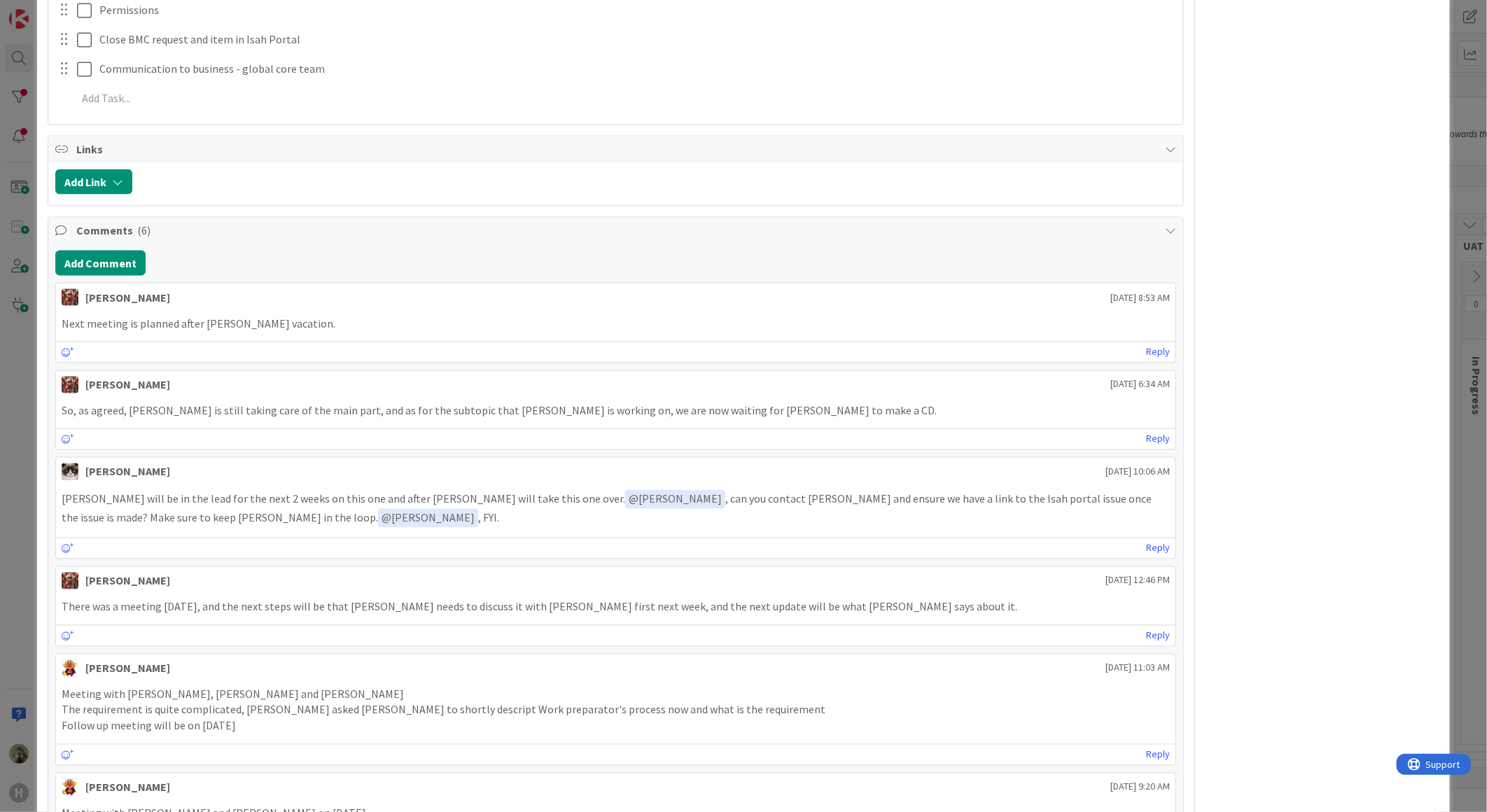
scroll to position [1836, 0]
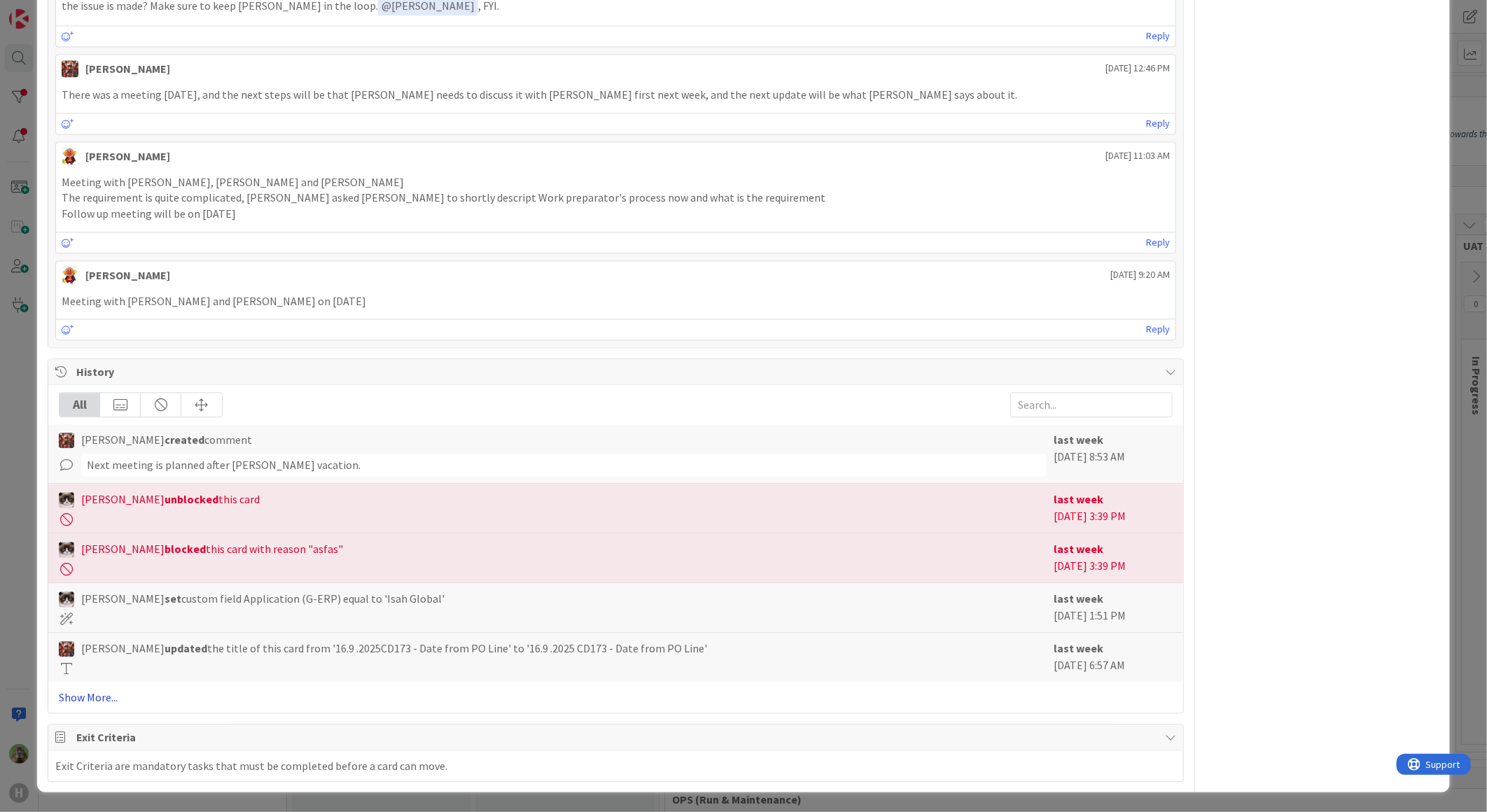
drag, startPoint x: 445, startPoint y: 642, endPoint x: 406, endPoint y: 690, distance: 61.8
click at [406, 690] on link "Show More..." at bounding box center [616, 697] width 1114 height 17
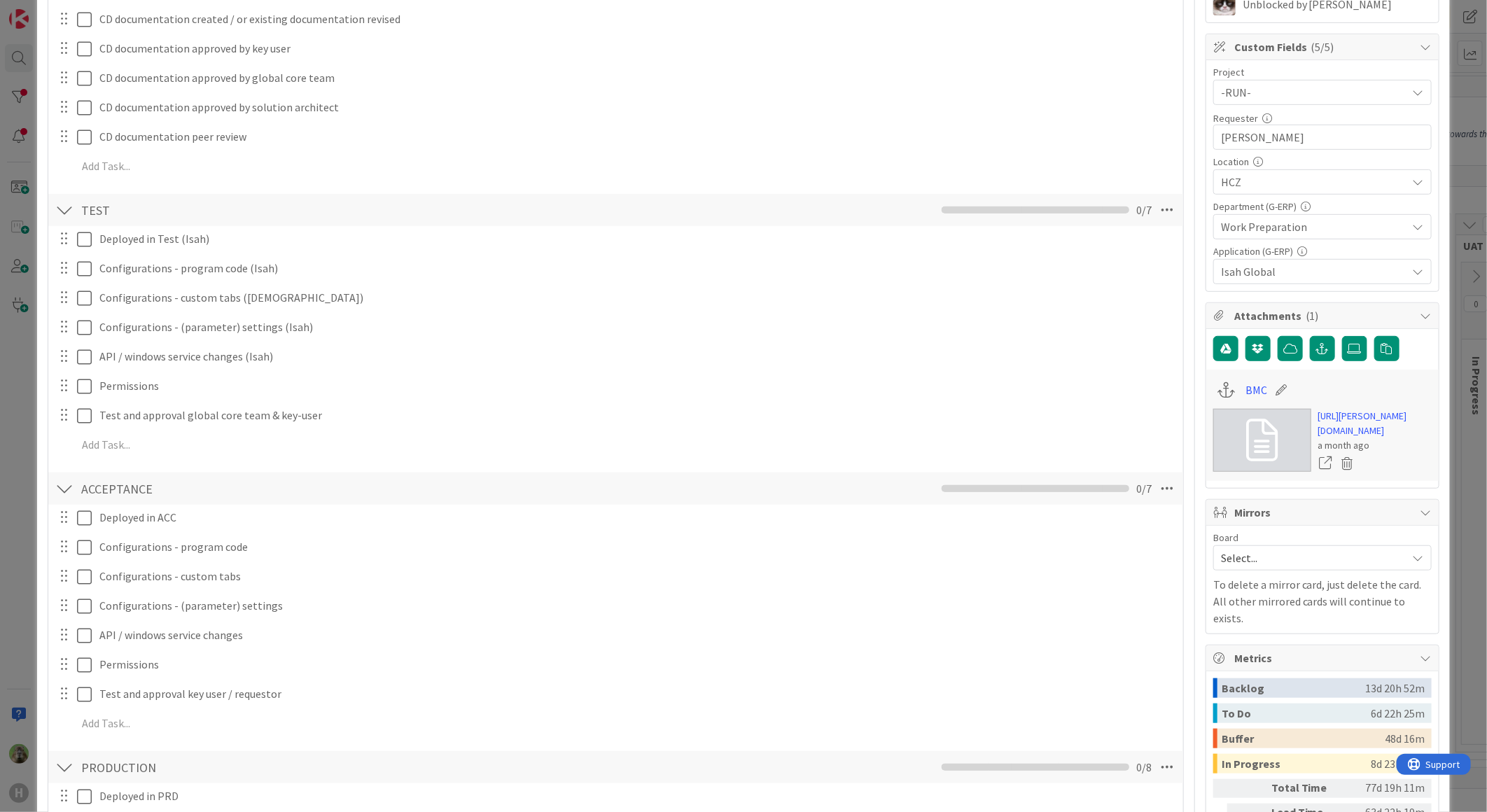
scroll to position [0, 0]
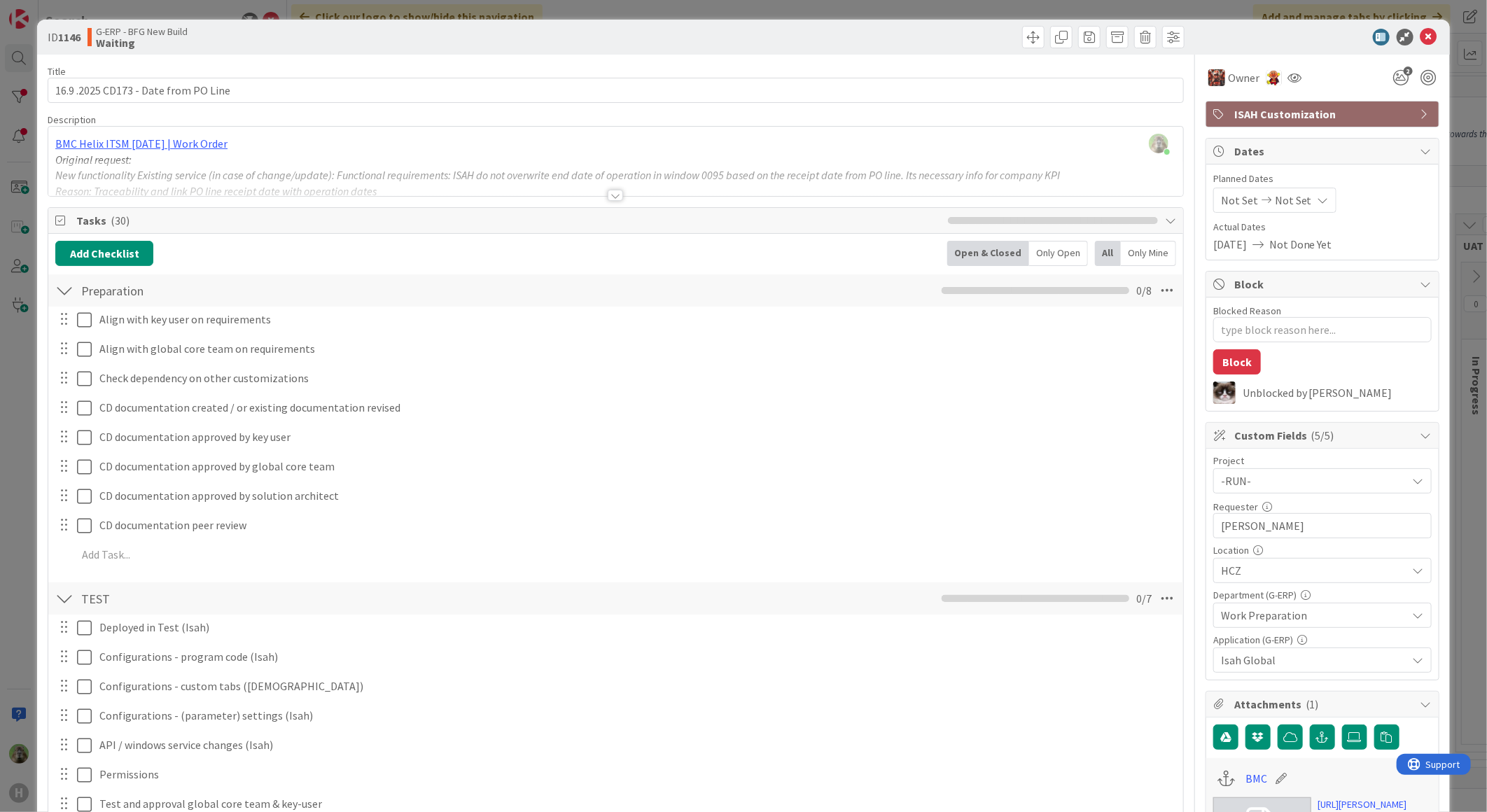
click at [502, 177] on div at bounding box center [616, 178] width 1135 height 36
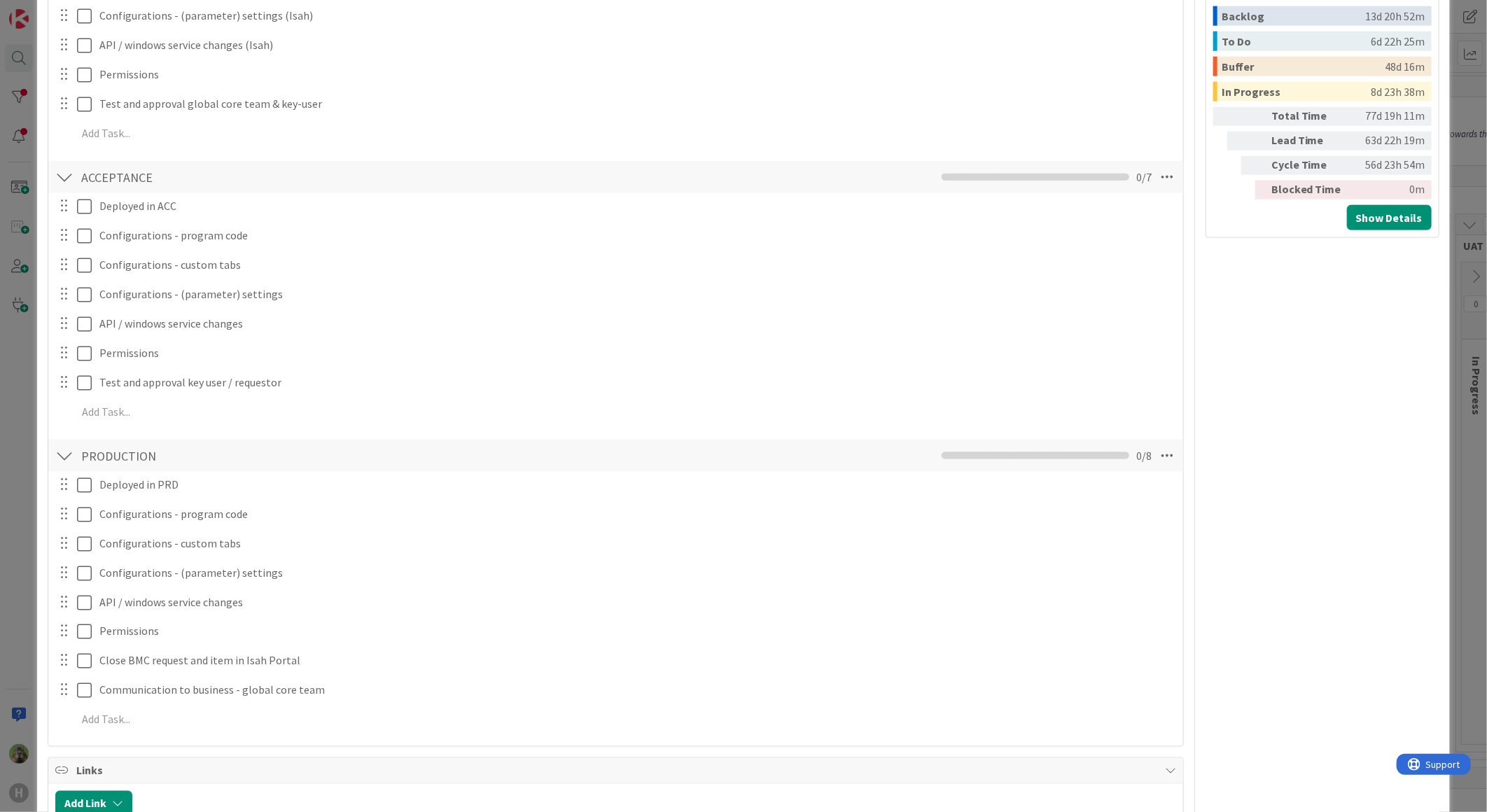
scroll to position [1555, 0]
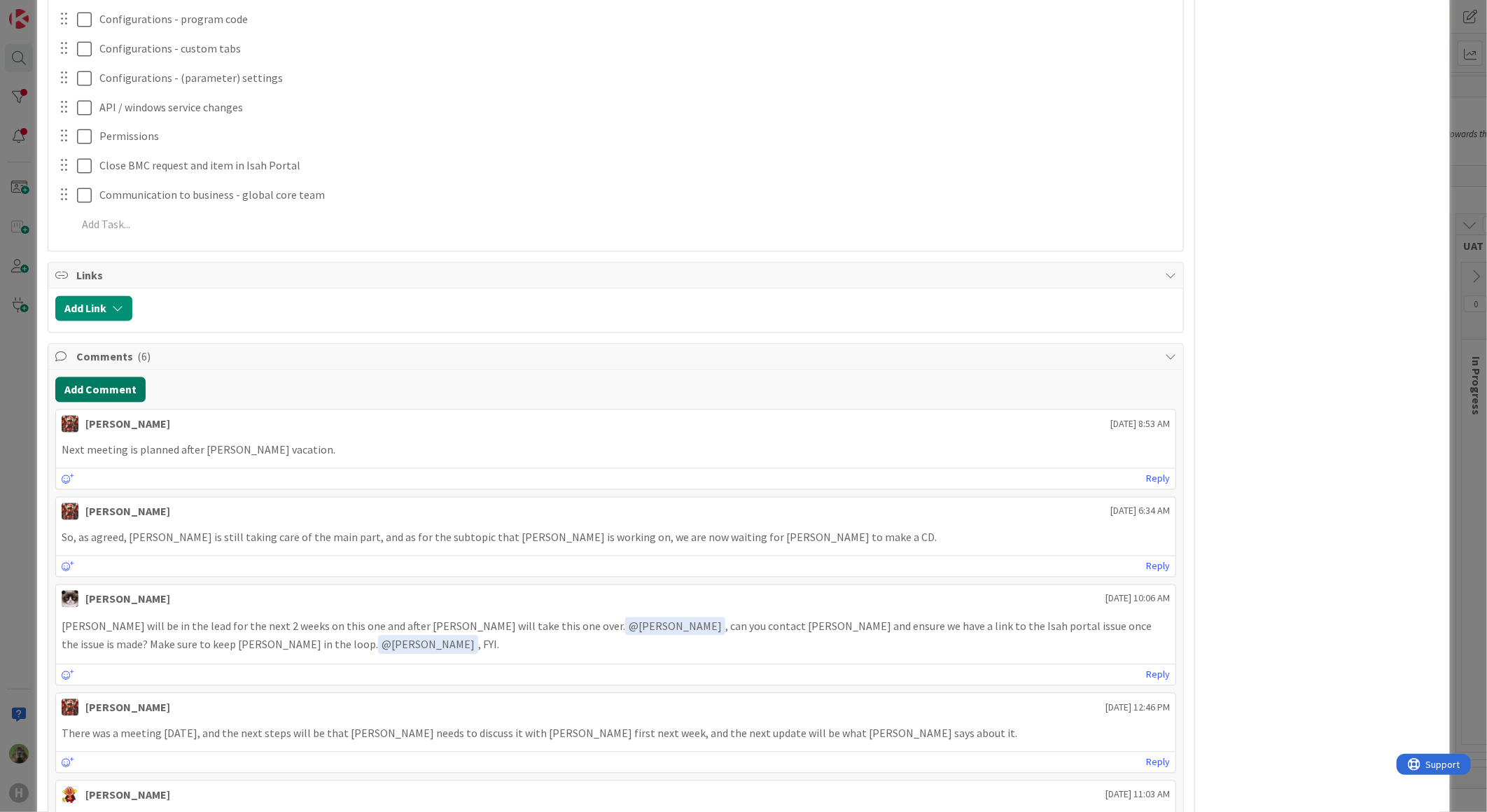
click at [127, 394] on button "Add Comment" at bounding box center [101, 390] width 90 height 25
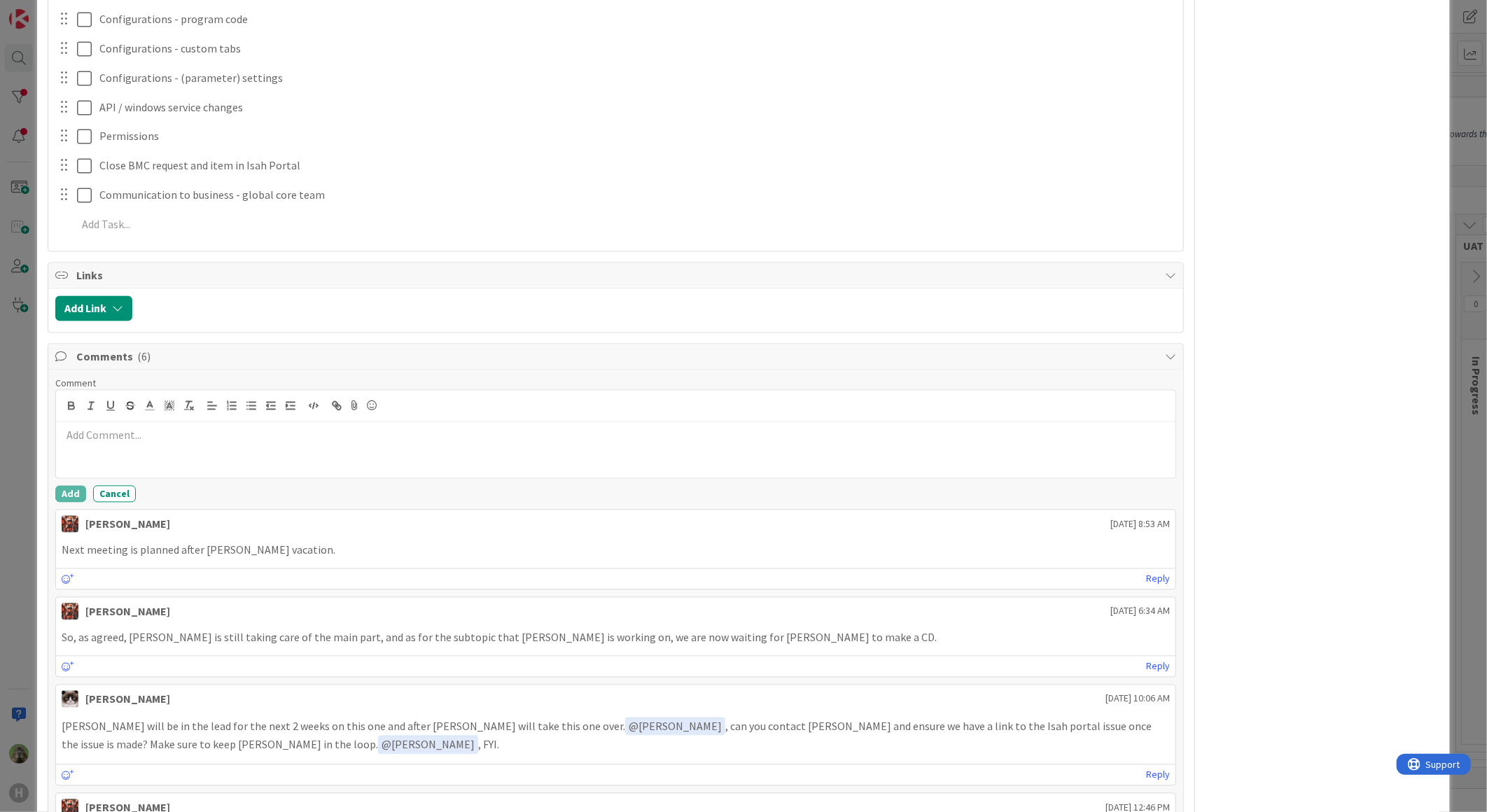
type textarea "x"
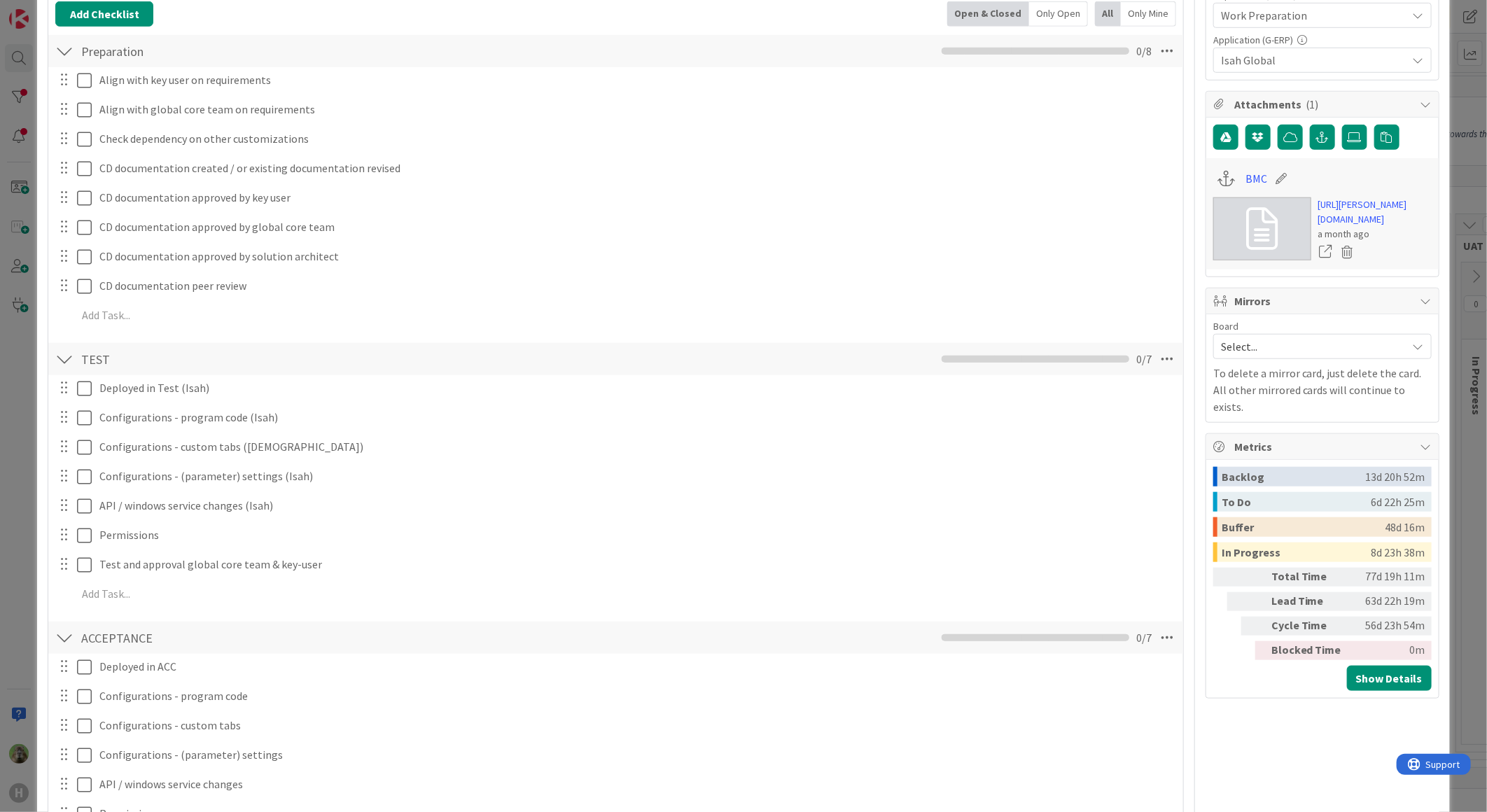
scroll to position [466, 0]
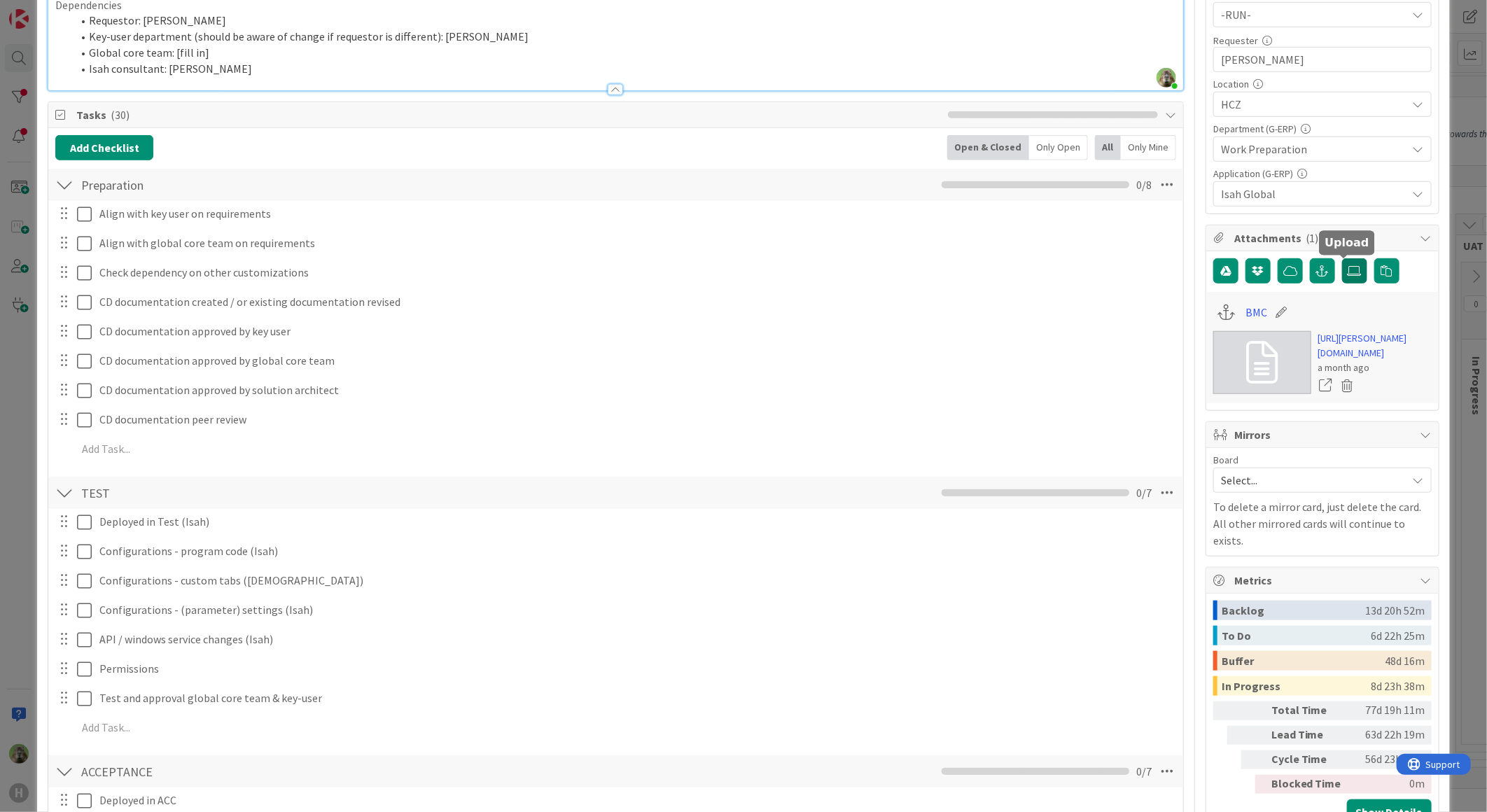
click at [1342, 265] on label at bounding box center [1355, 271] width 25 height 25
click at [1342, 258] on input "file" at bounding box center [1342, 258] width 0 height 0
click at [1314, 279] on button "button" at bounding box center [1323, 271] width 25 height 25
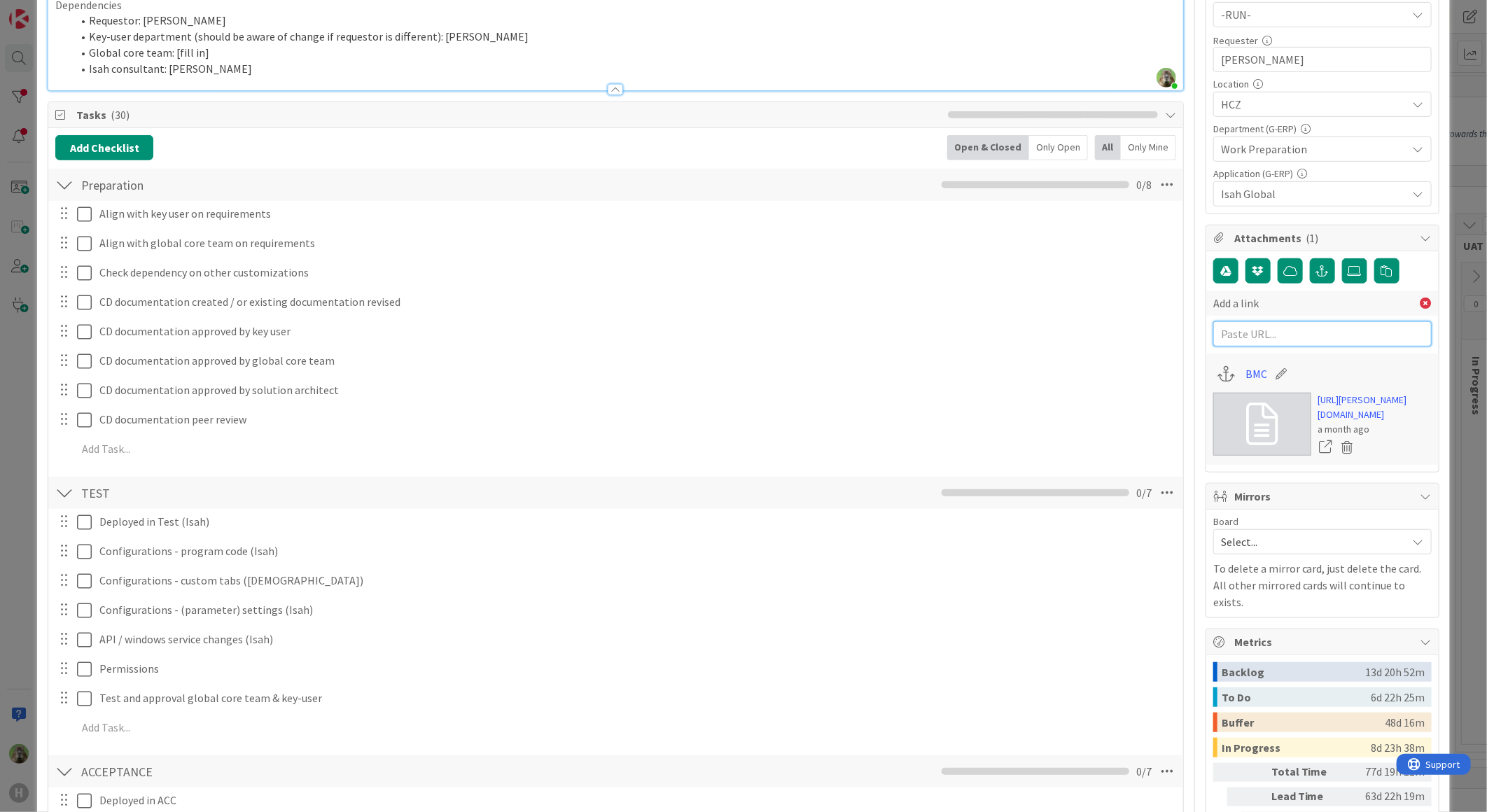
click at [1292, 338] on input "text" at bounding box center [1322, 334] width 218 height 25
paste input "[URL][DOMAIN_NAME]"
type input "[URL][DOMAIN_NAME]"
paste input "[URL][DOMAIN_NAME]"
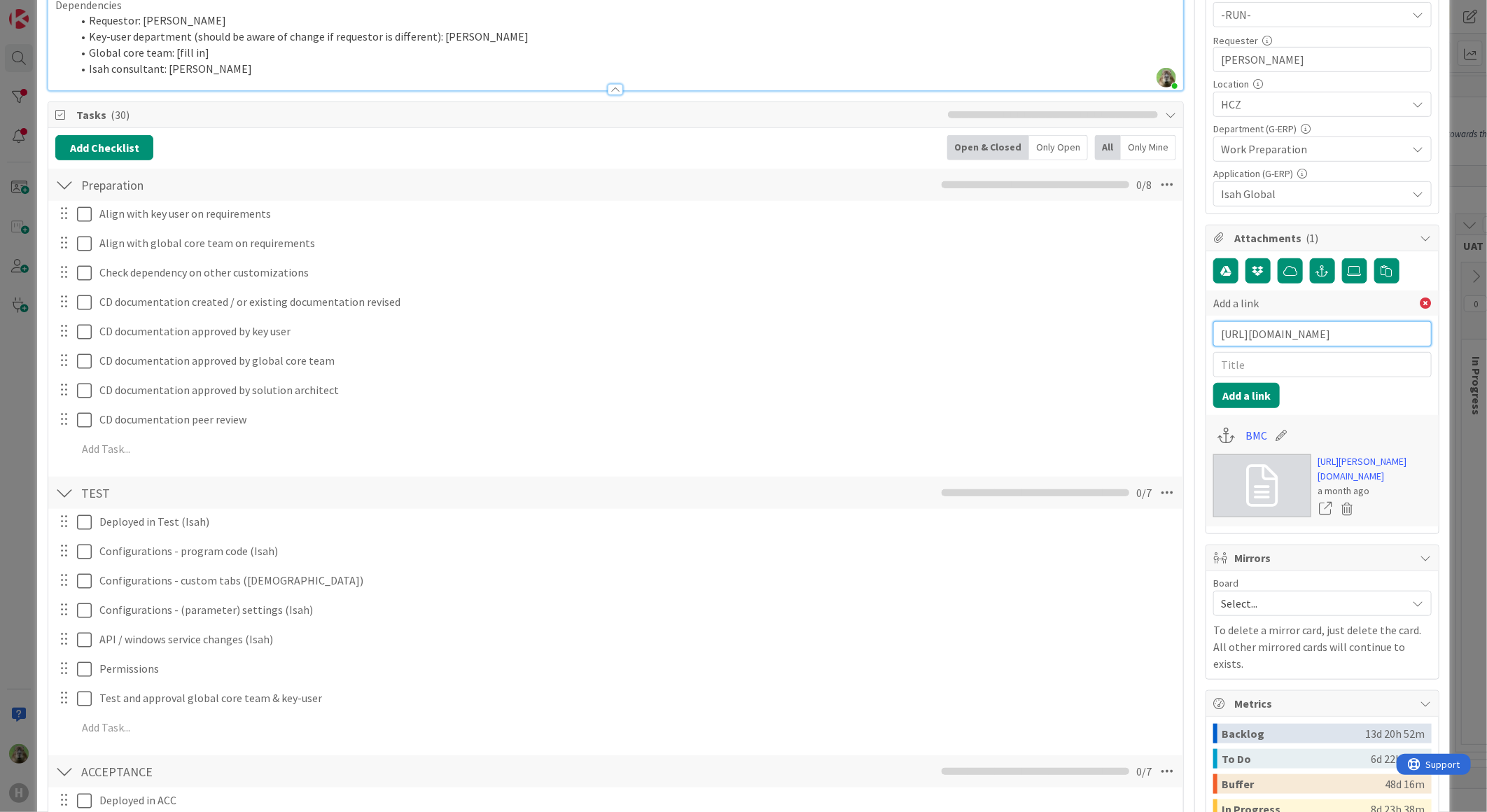
scroll to position [0, 2055]
type input "[URL][DOMAIN_NAME]"
click at [1279, 360] on input "text" at bounding box center [1322, 364] width 218 height 25
type input "Isah portal issue"
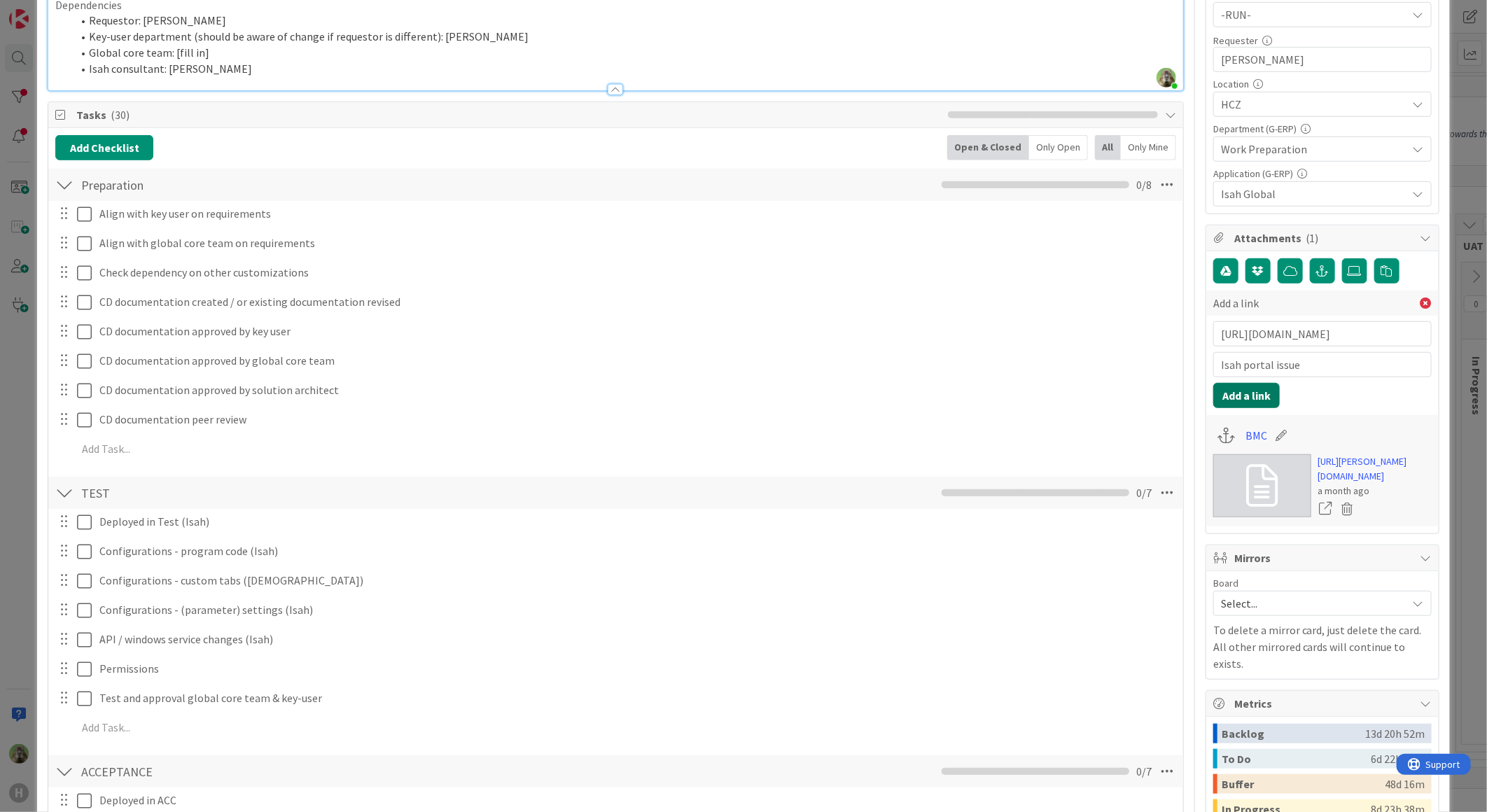
click at [1236, 393] on button "Add a link" at bounding box center [1246, 395] width 66 height 25
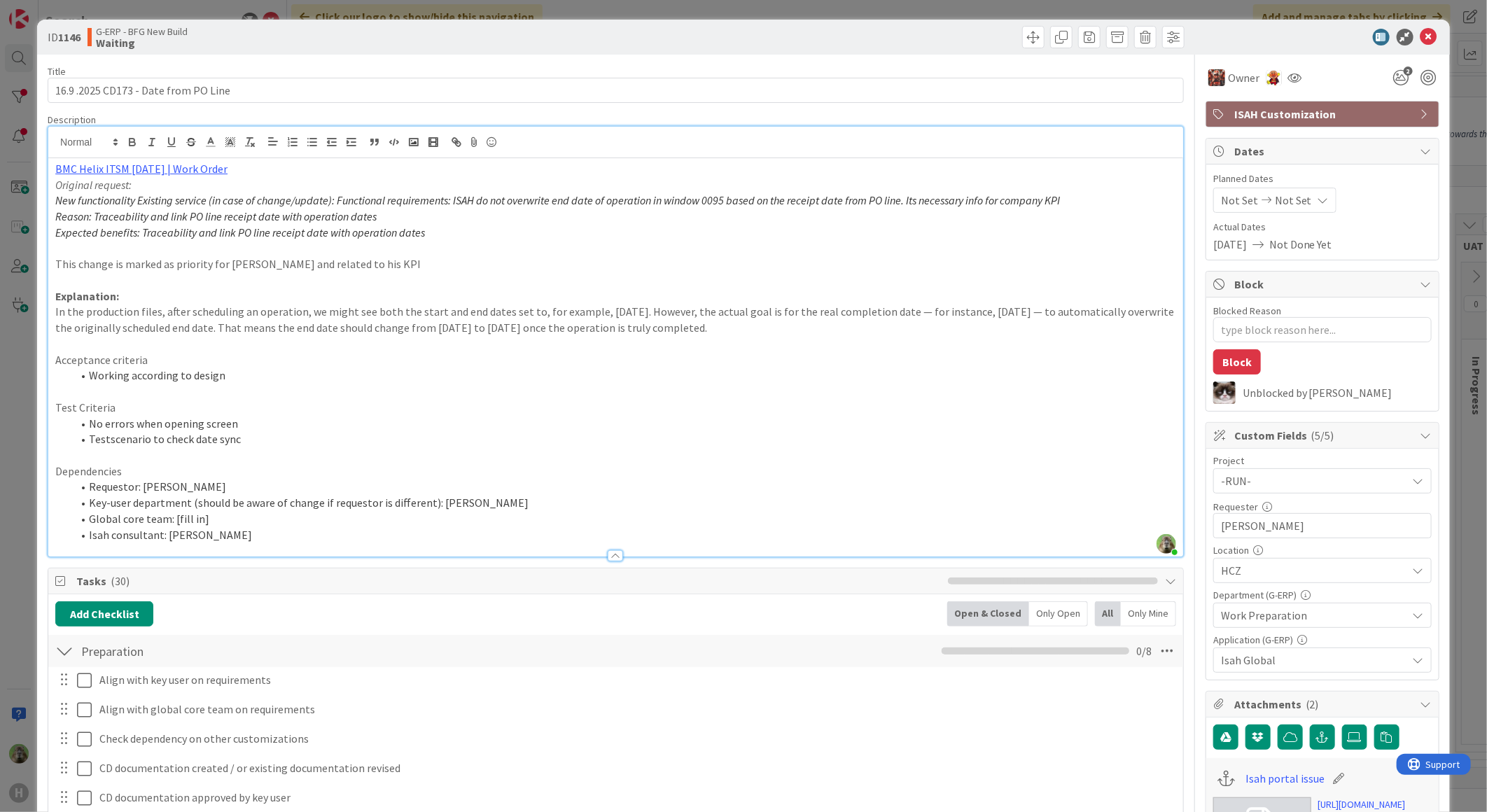
scroll to position [311, 0]
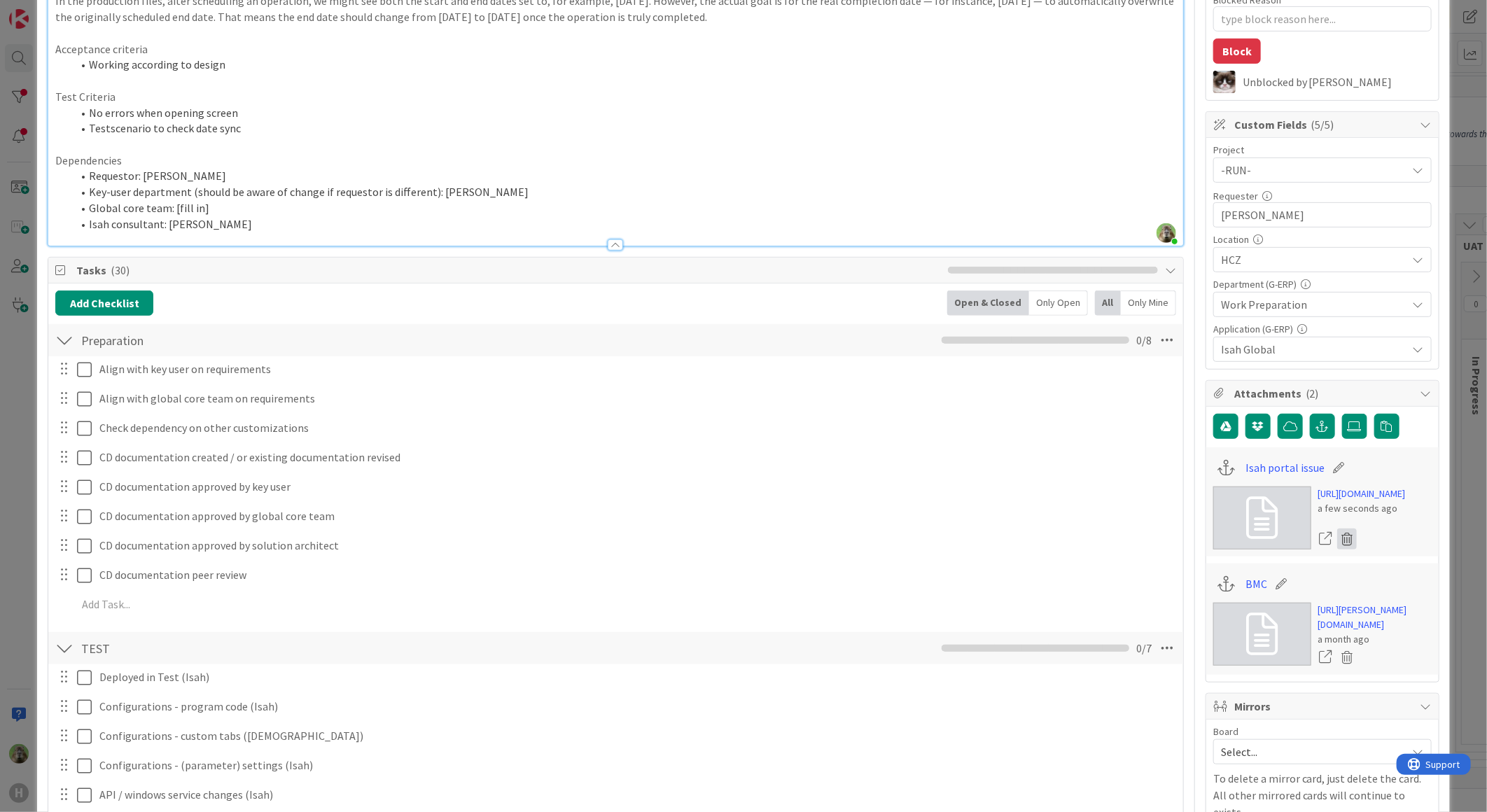
click at [1337, 550] on icon at bounding box center [1347, 539] width 20 height 21
click at [1218, 520] on button "Delete" at bounding box center [1217, 507] width 53 height 25
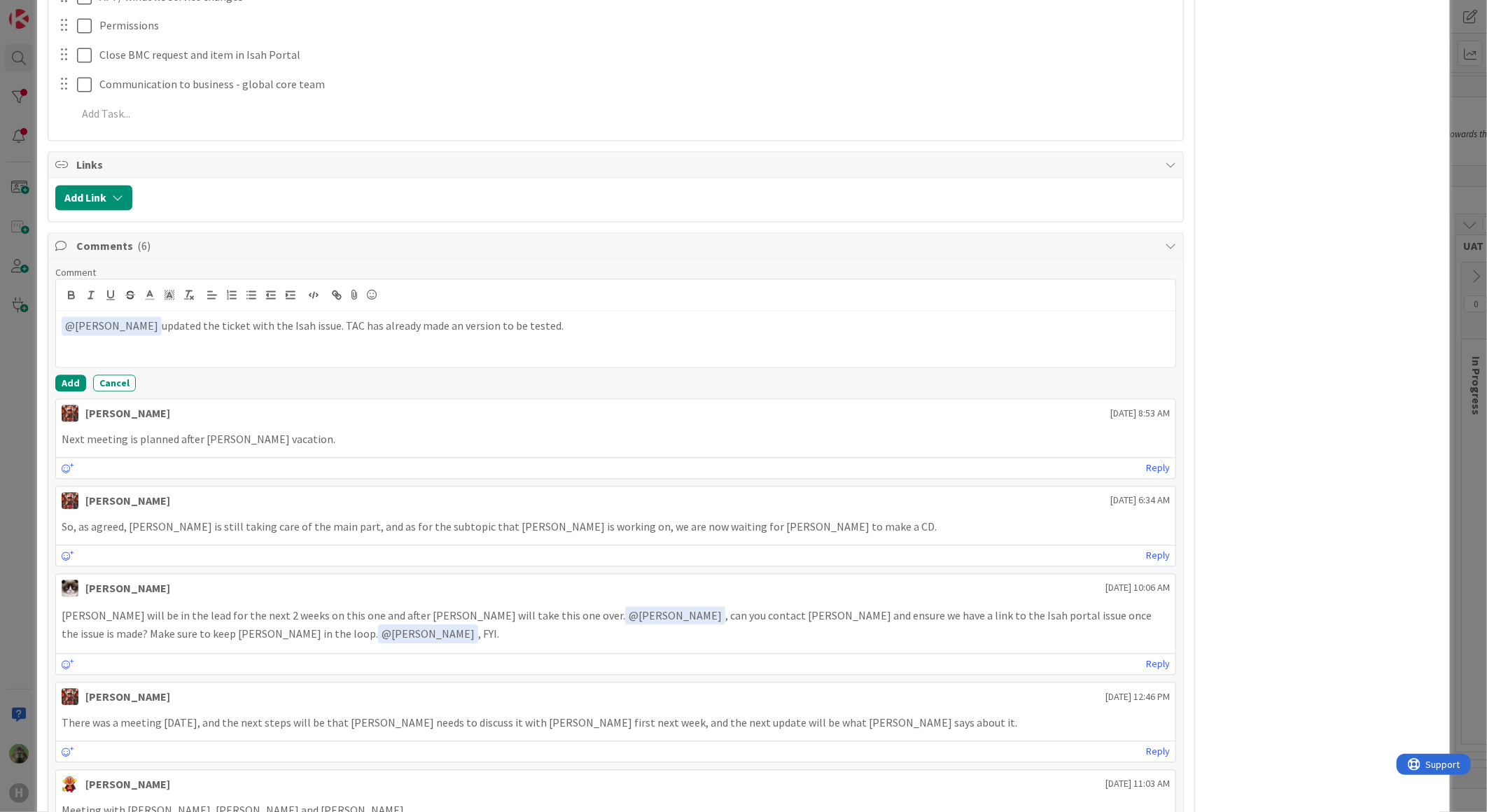
scroll to position [1710, 0]
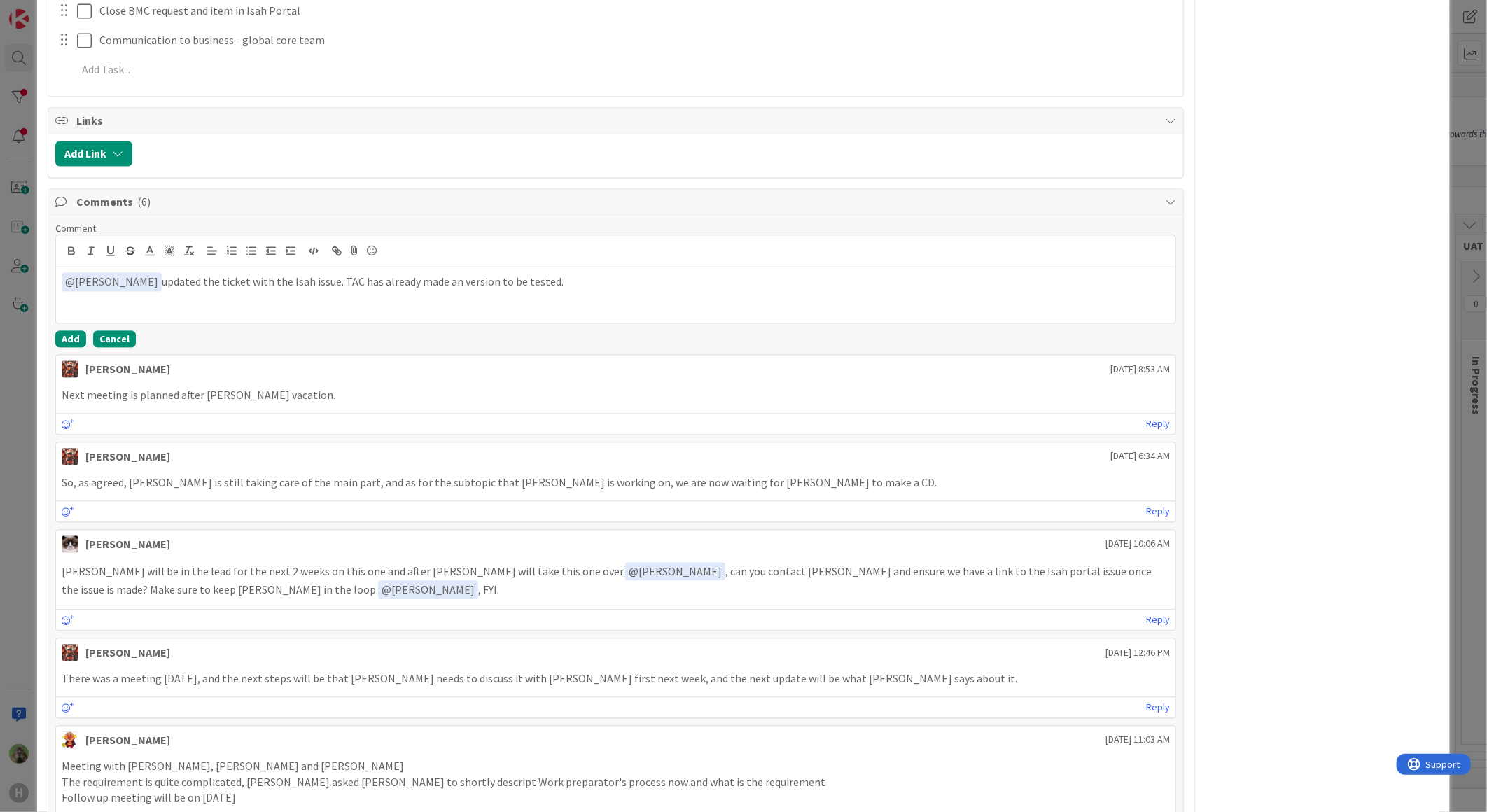
click at [127, 339] on button "Cancel" at bounding box center [114, 338] width 43 height 17
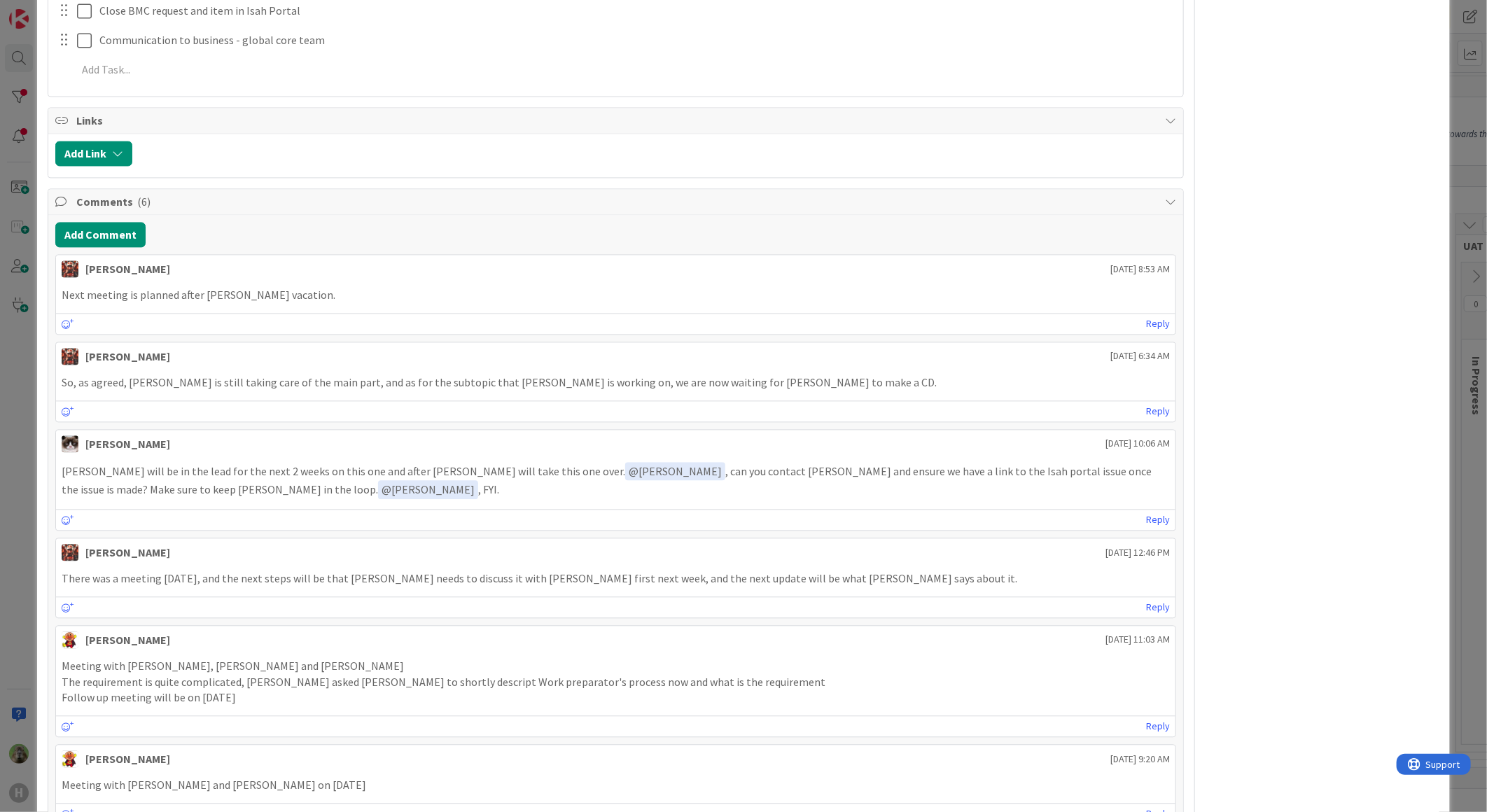
scroll to position [466, 0]
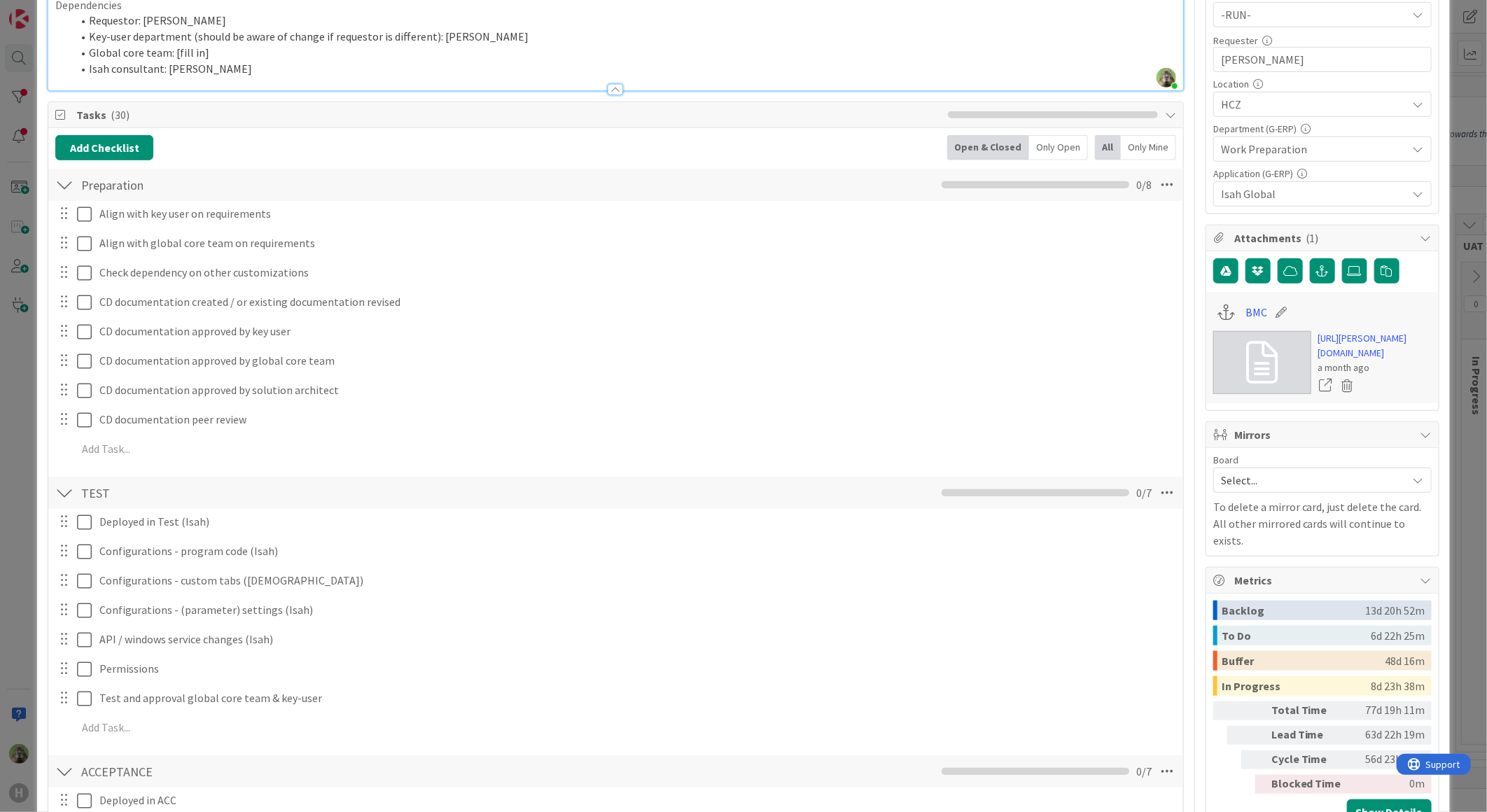
click at [36, 476] on div "ID 1146 G-ERP - BFG New Build Waiting Title 36 / 128 16.9 .2025 CD173 - Date fr…" at bounding box center [744, 406] width 1487 height 812
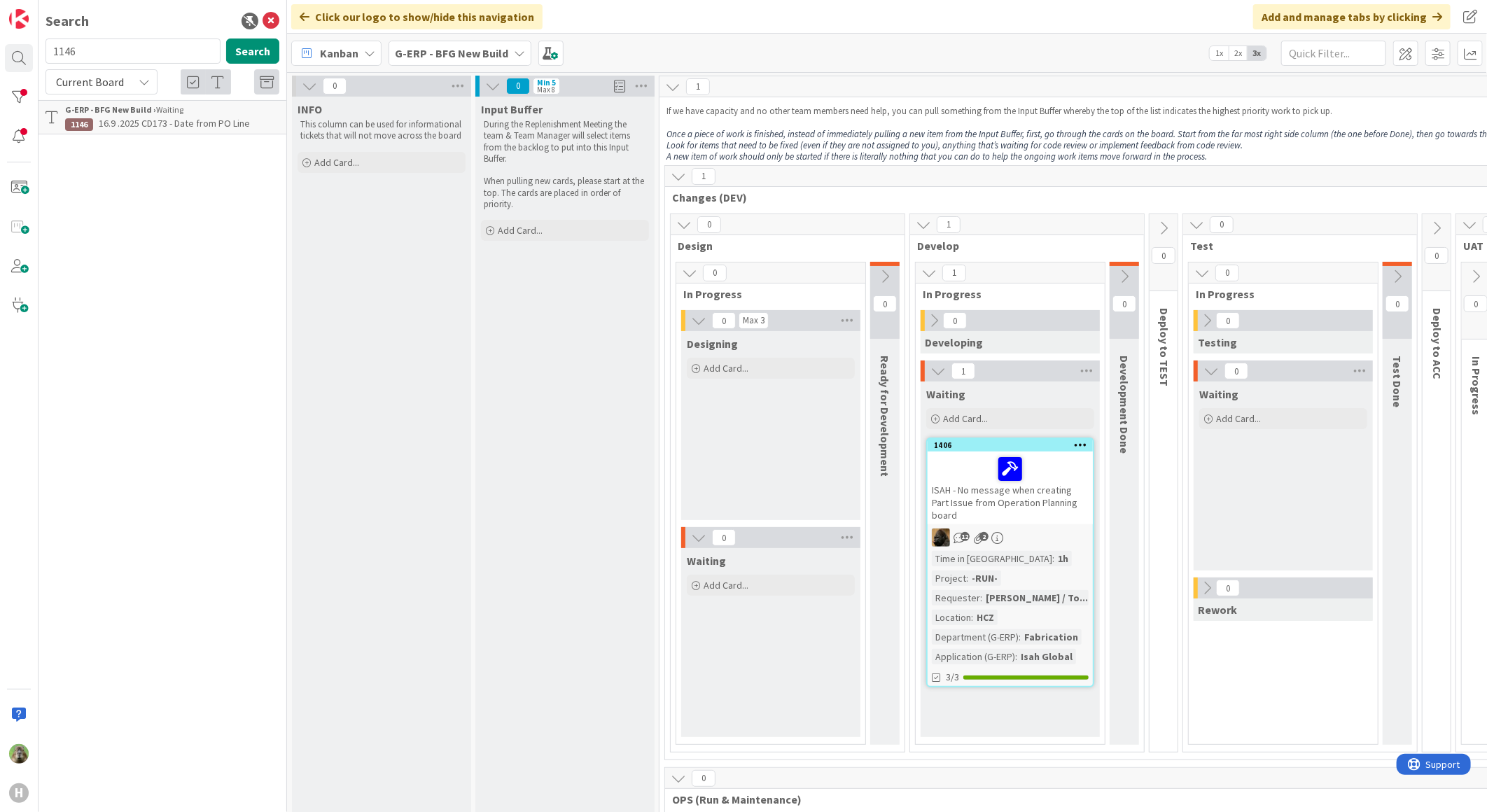
click at [1034, 497] on div "ISAH - No message when creating Part Issue from Operation Planning board" at bounding box center [1010, 487] width 165 height 72
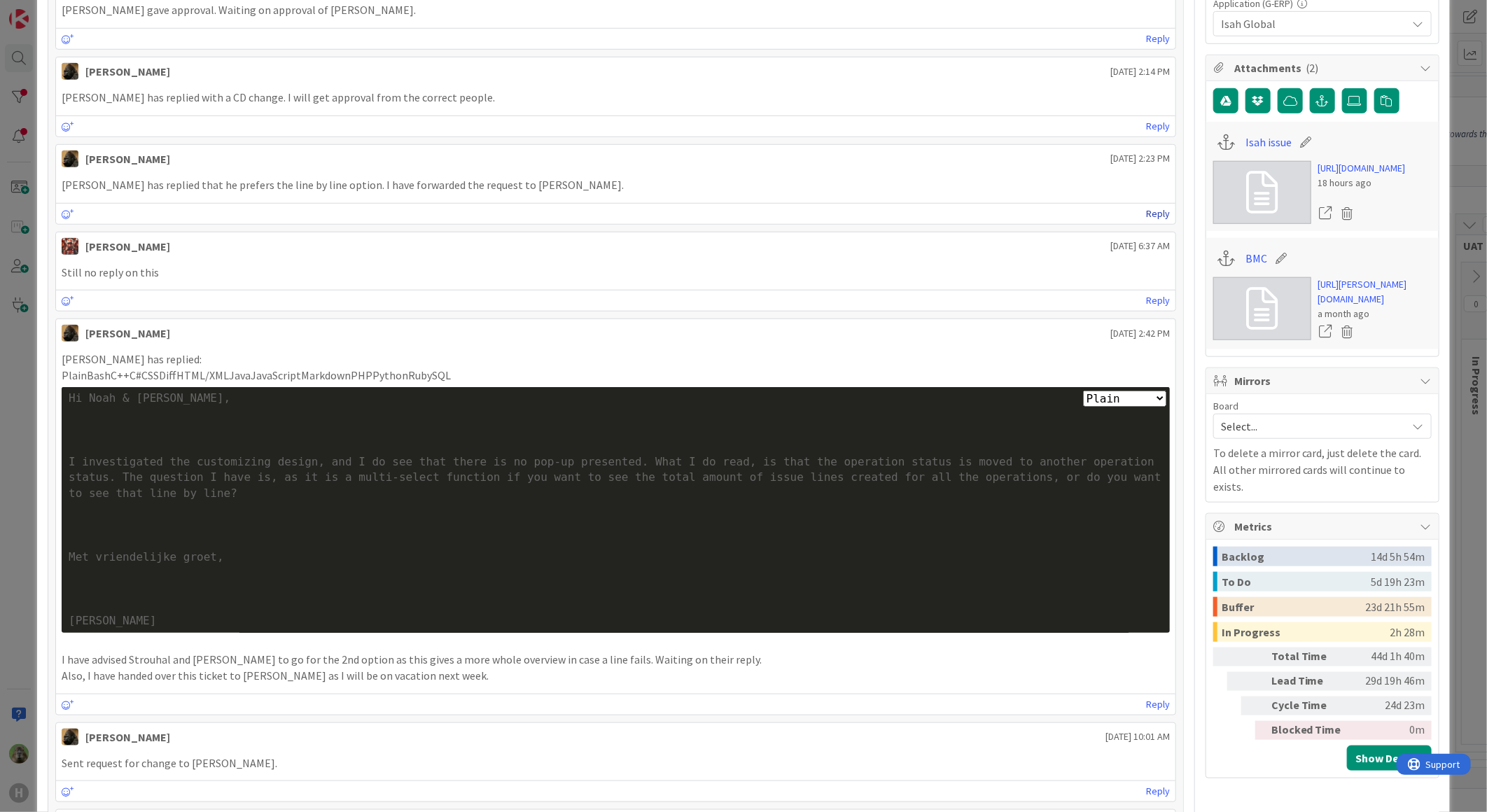
scroll to position [388, 0]
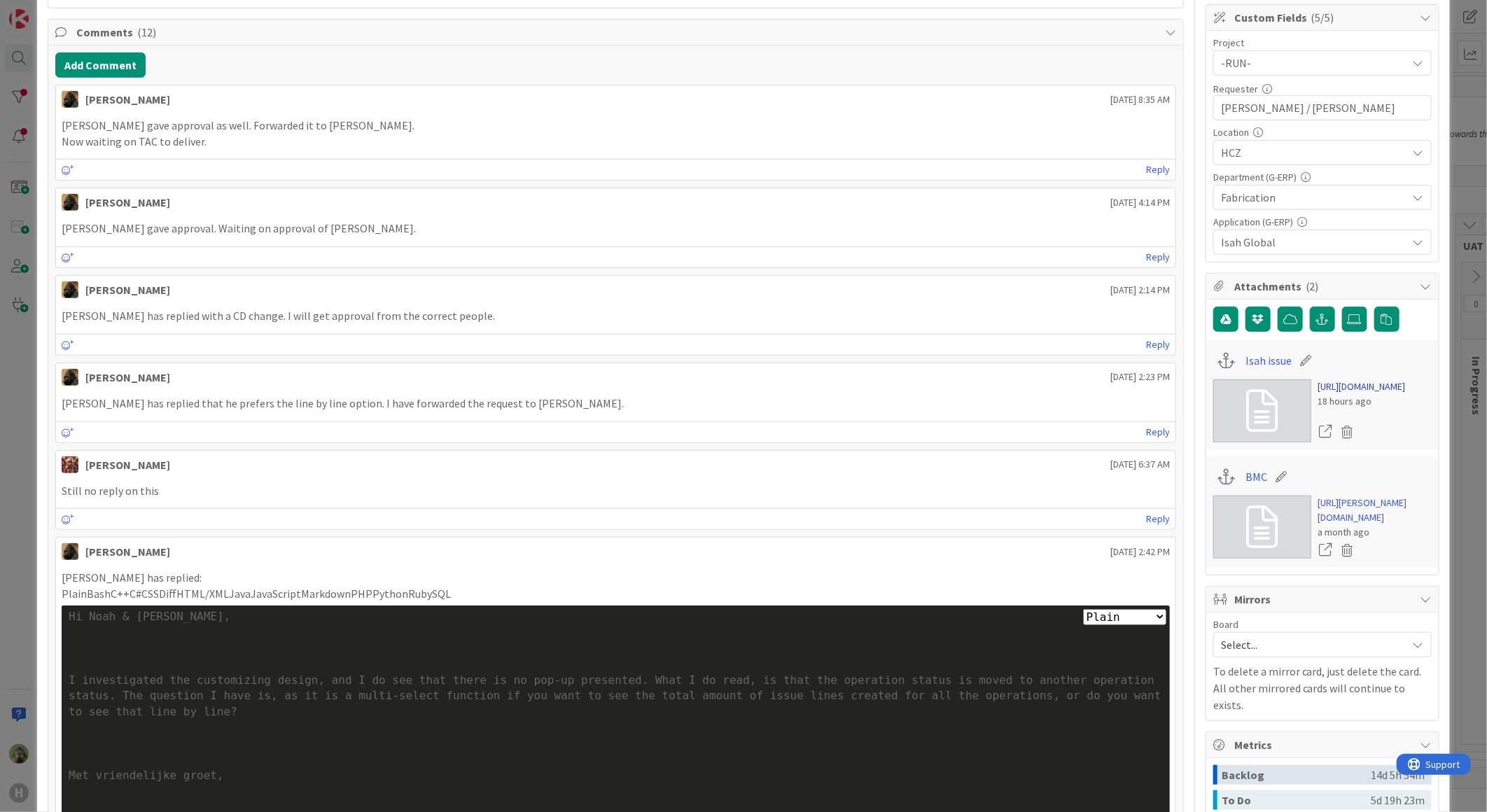
click at [1330, 394] on link "[URL][DOMAIN_NAME]" at bounding box center [1362, 386] width 87 height 15
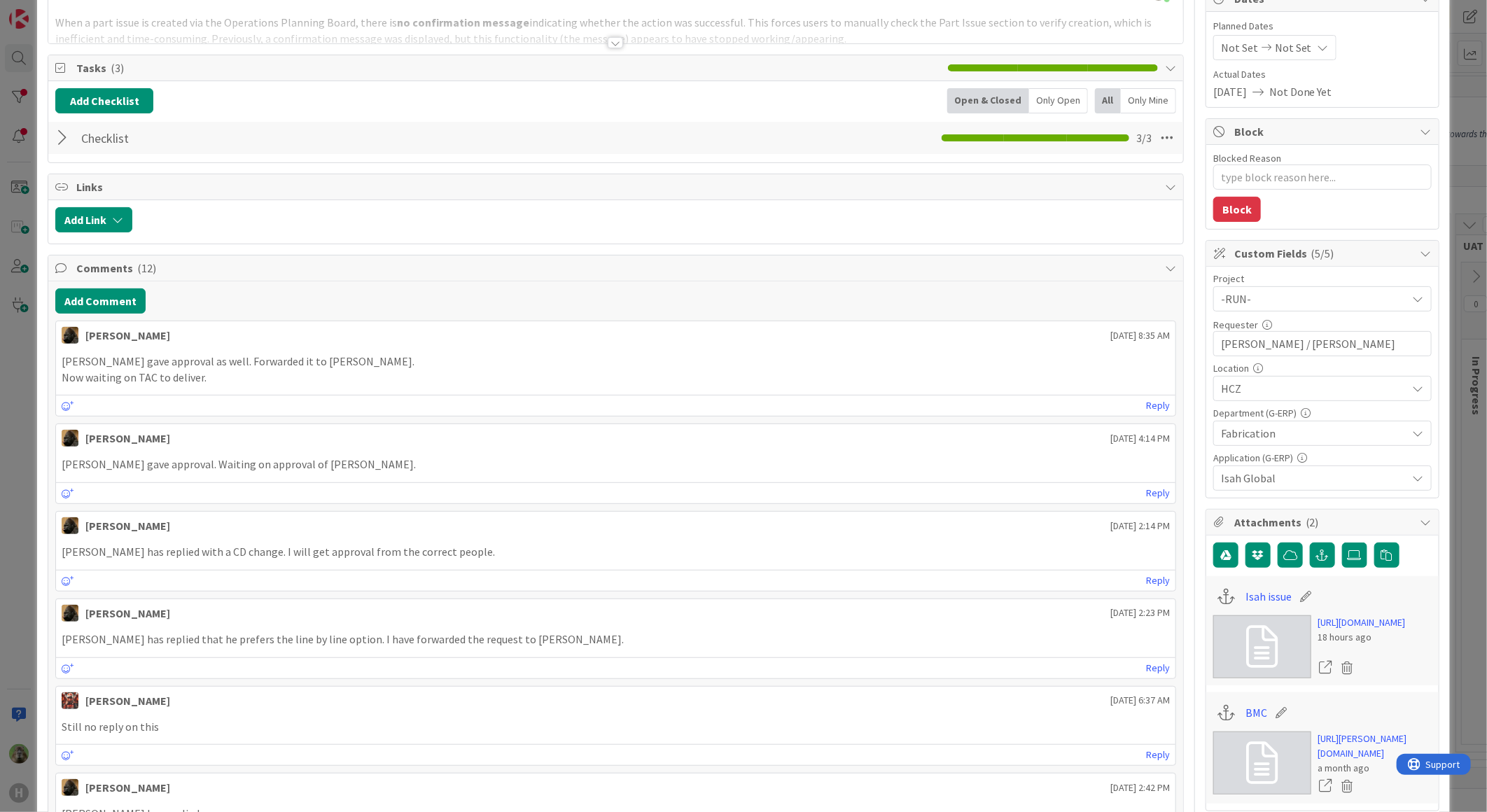
scroll to position [0, 0]
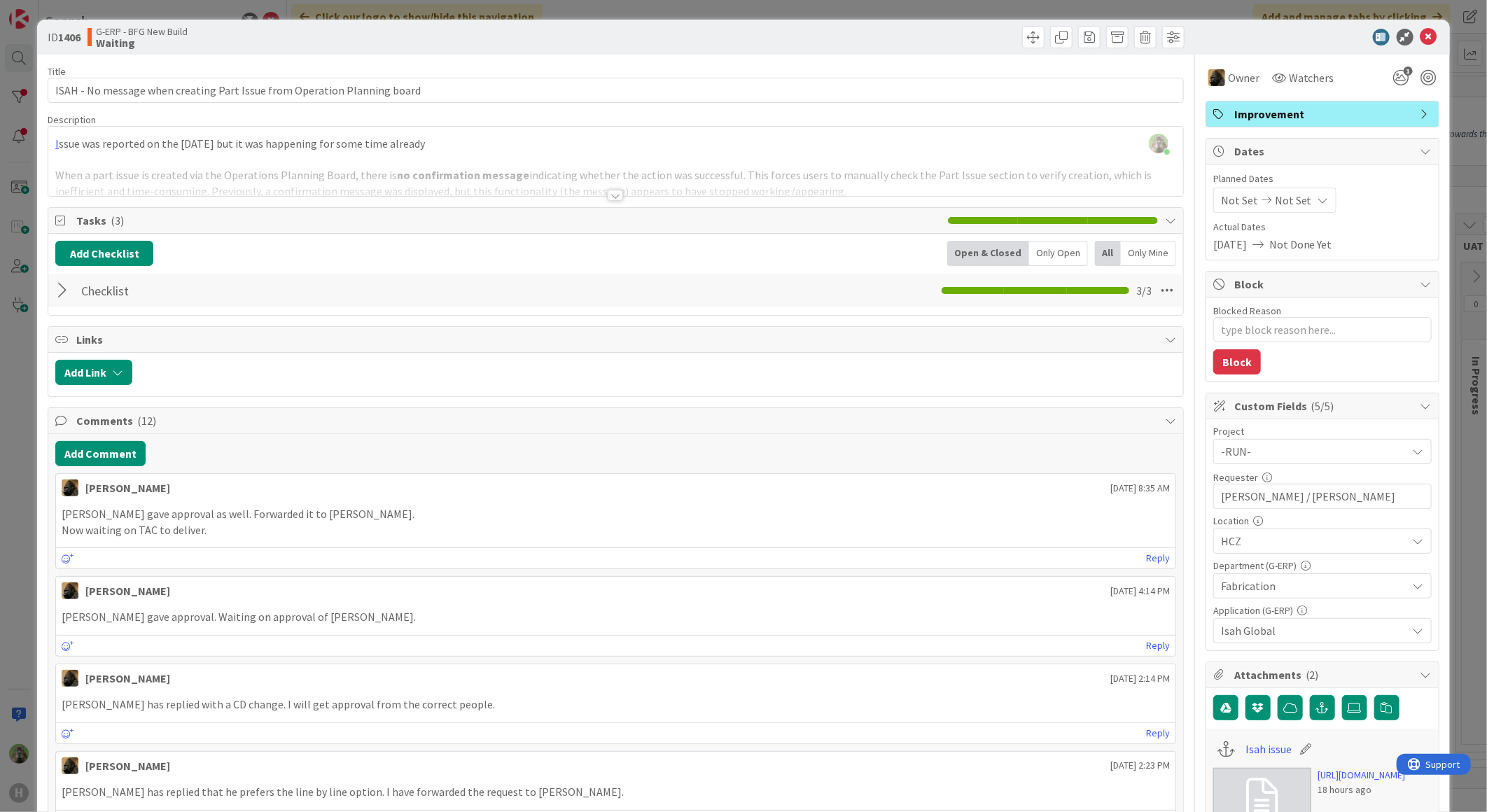
click at [21, 455] on div "ID 1406 G-ERP - BFG New Build Waiting Title 73 / 128 ISAH - No message when cre…" at bounding box center [744, 406] width 1487 height 812
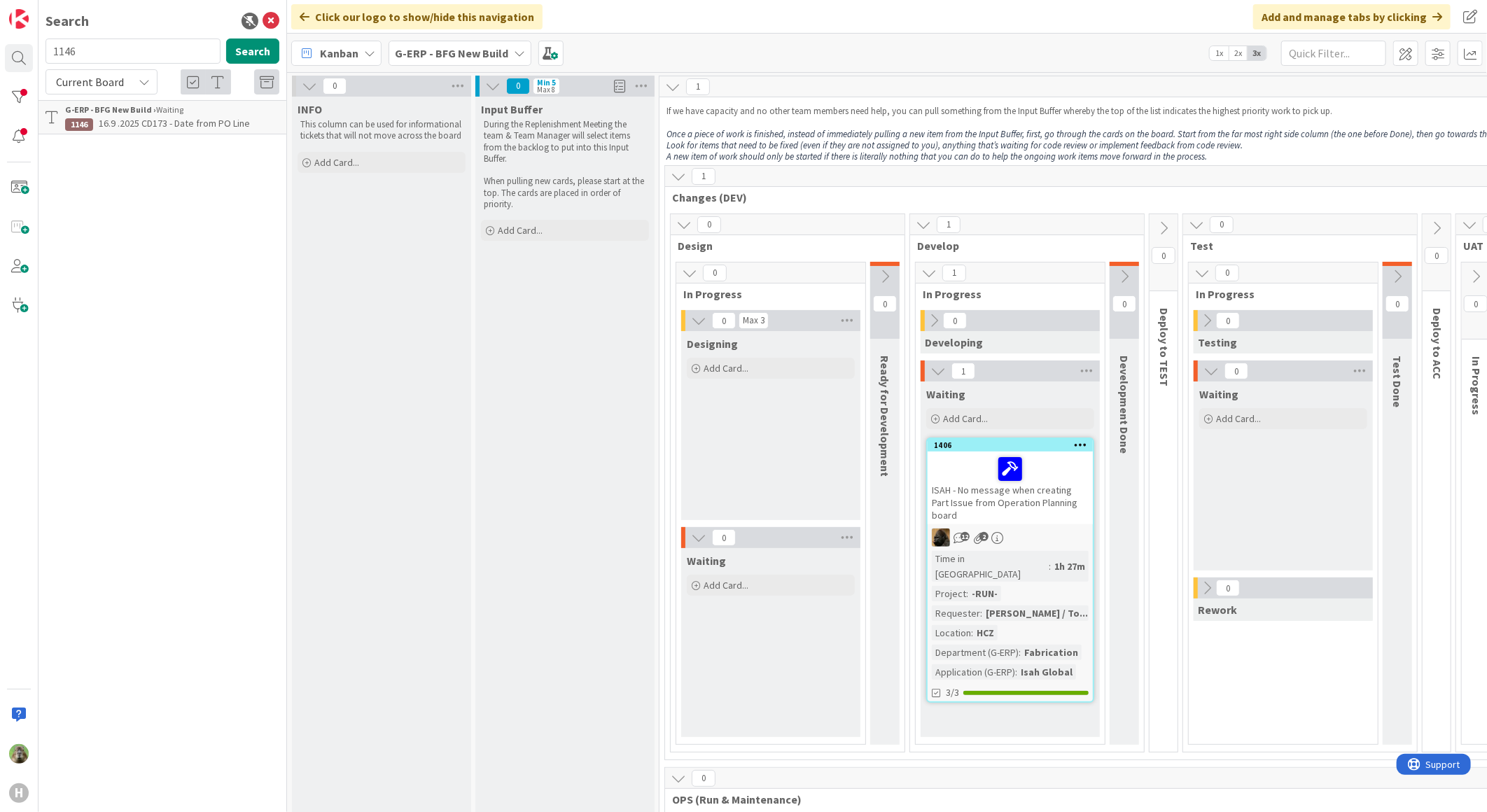
click at [458, 57] on b "G-ERP - BFG New Build" at bounding box center [451, 53] width 113 height 14
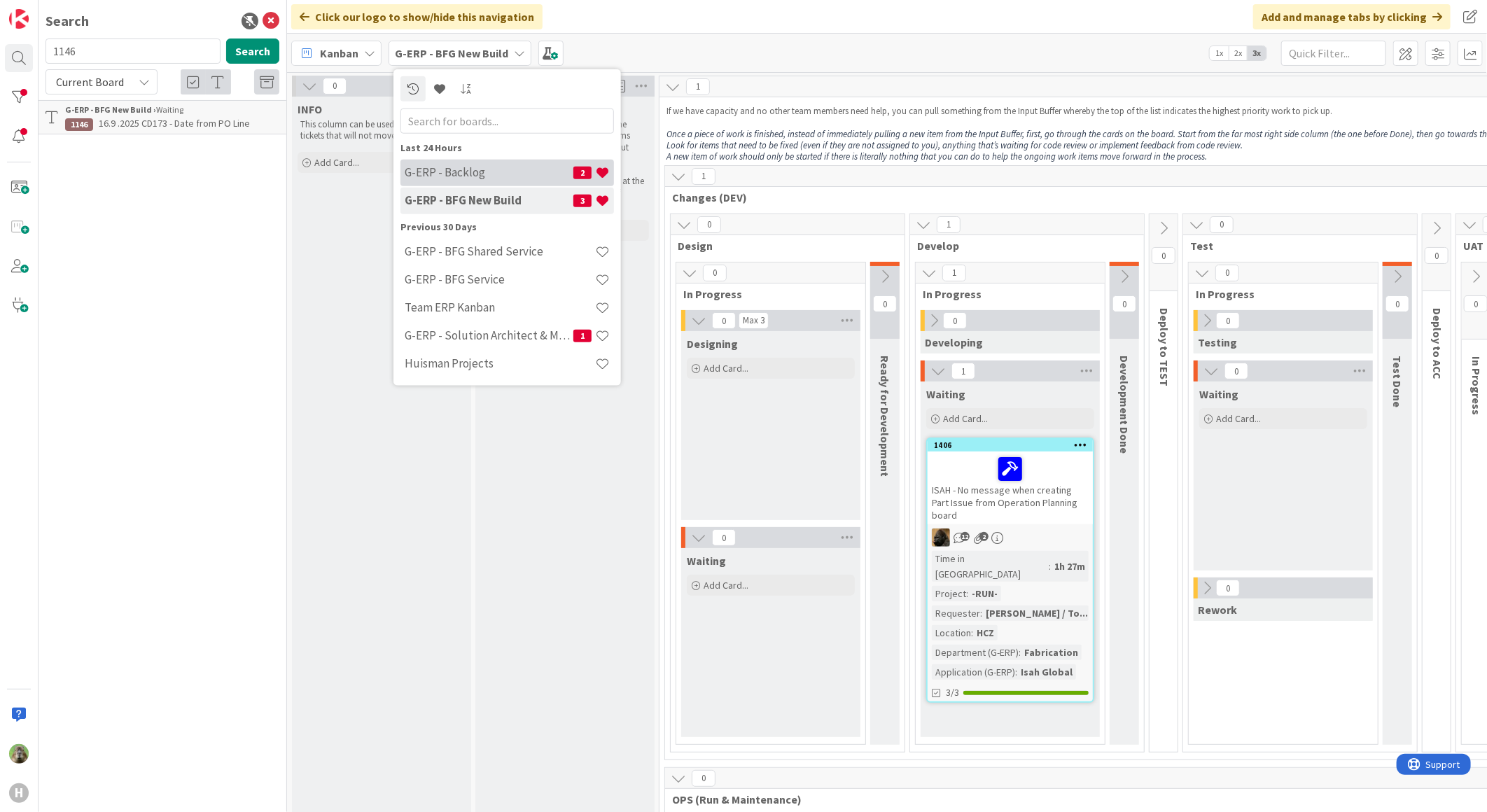
click at [483, 164] on div "G-ERP - Backlog 2" at bounding box center [507, 172] width 213 height 27
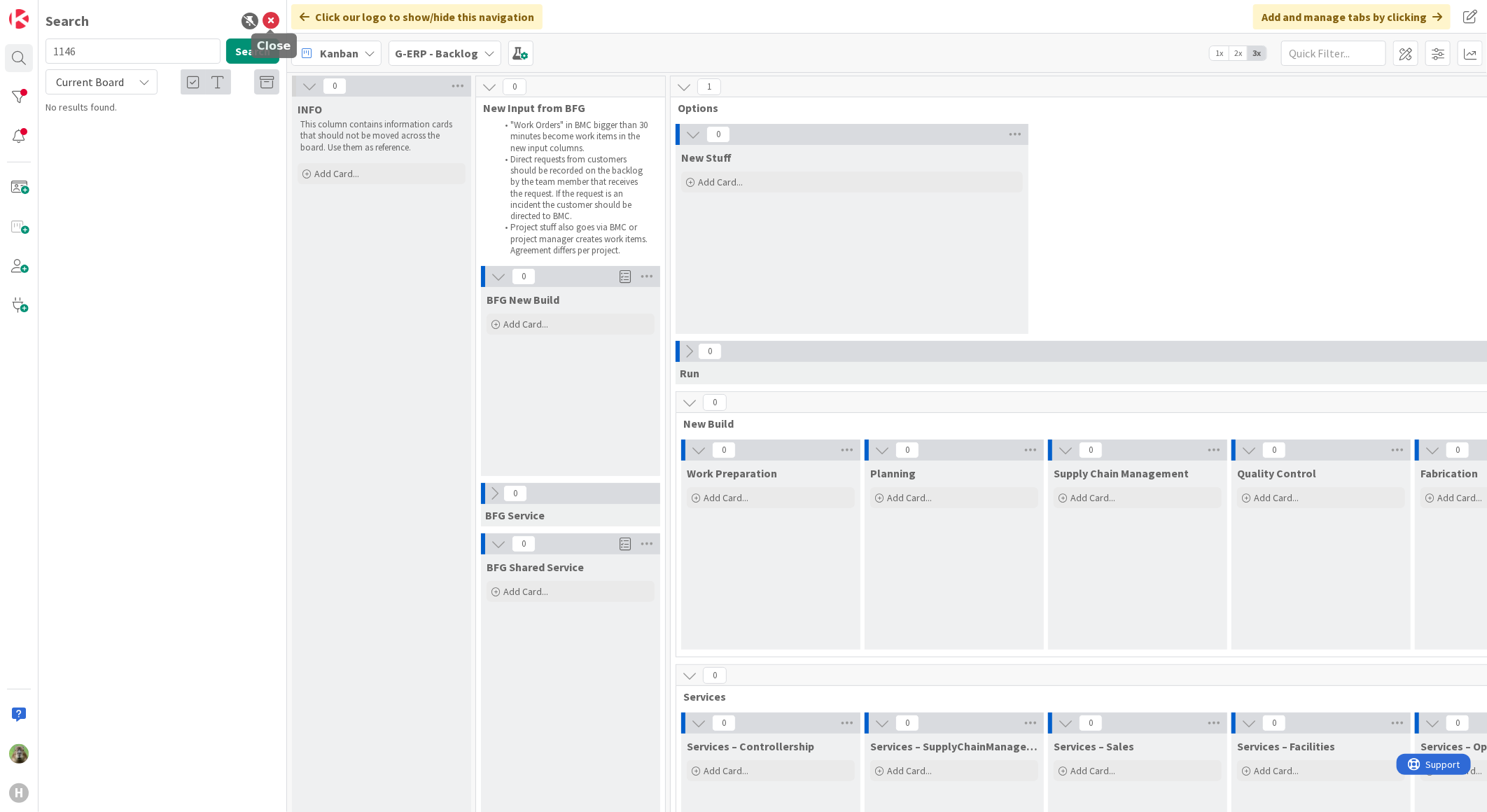
click at [268, 23] on icon at bounding box center [271, 21] width 17 height 17
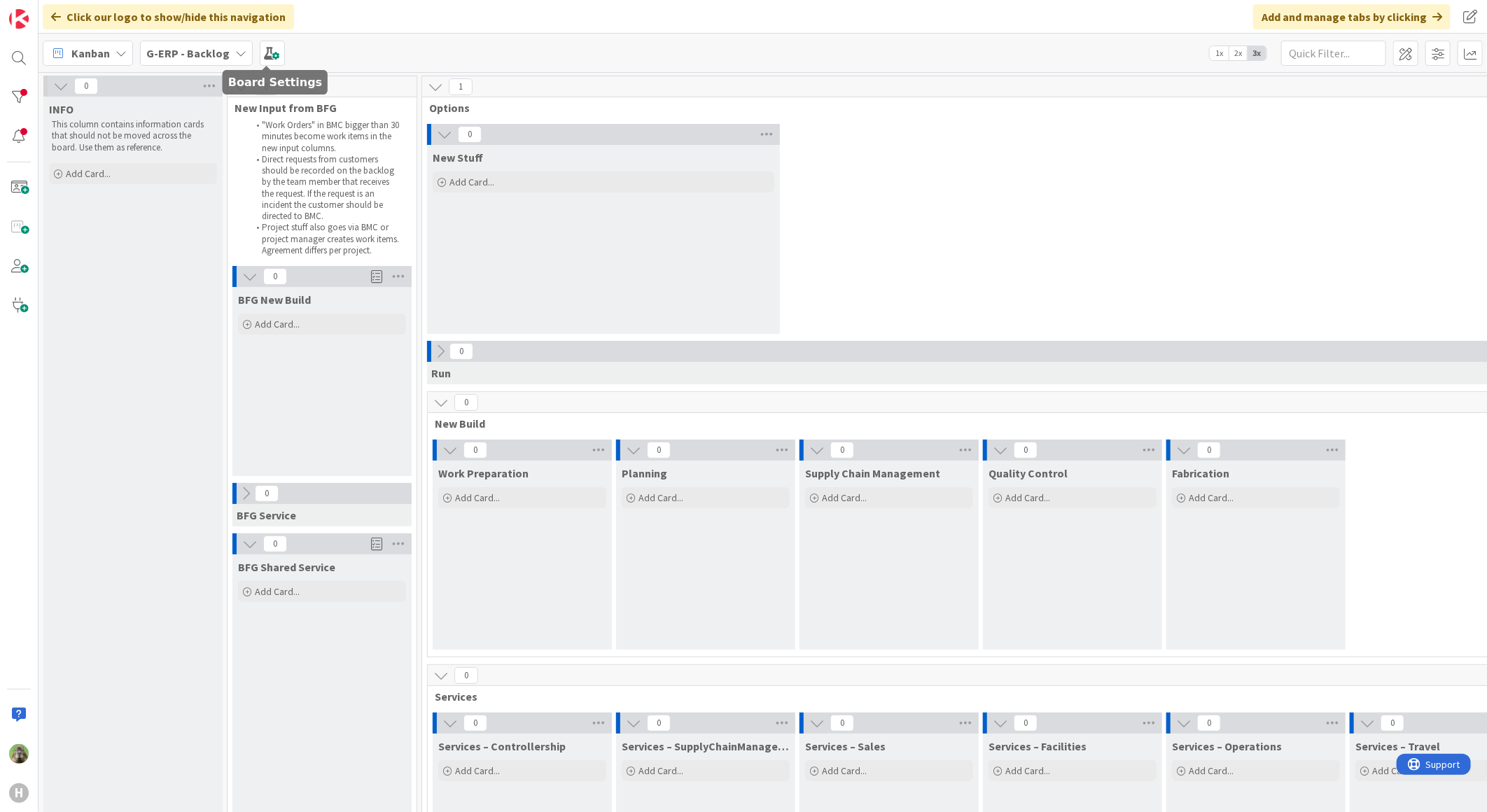
click at [217, 60] on span "G-ERP - Backlog" at bounding box center [188, 53] width 83 height 17
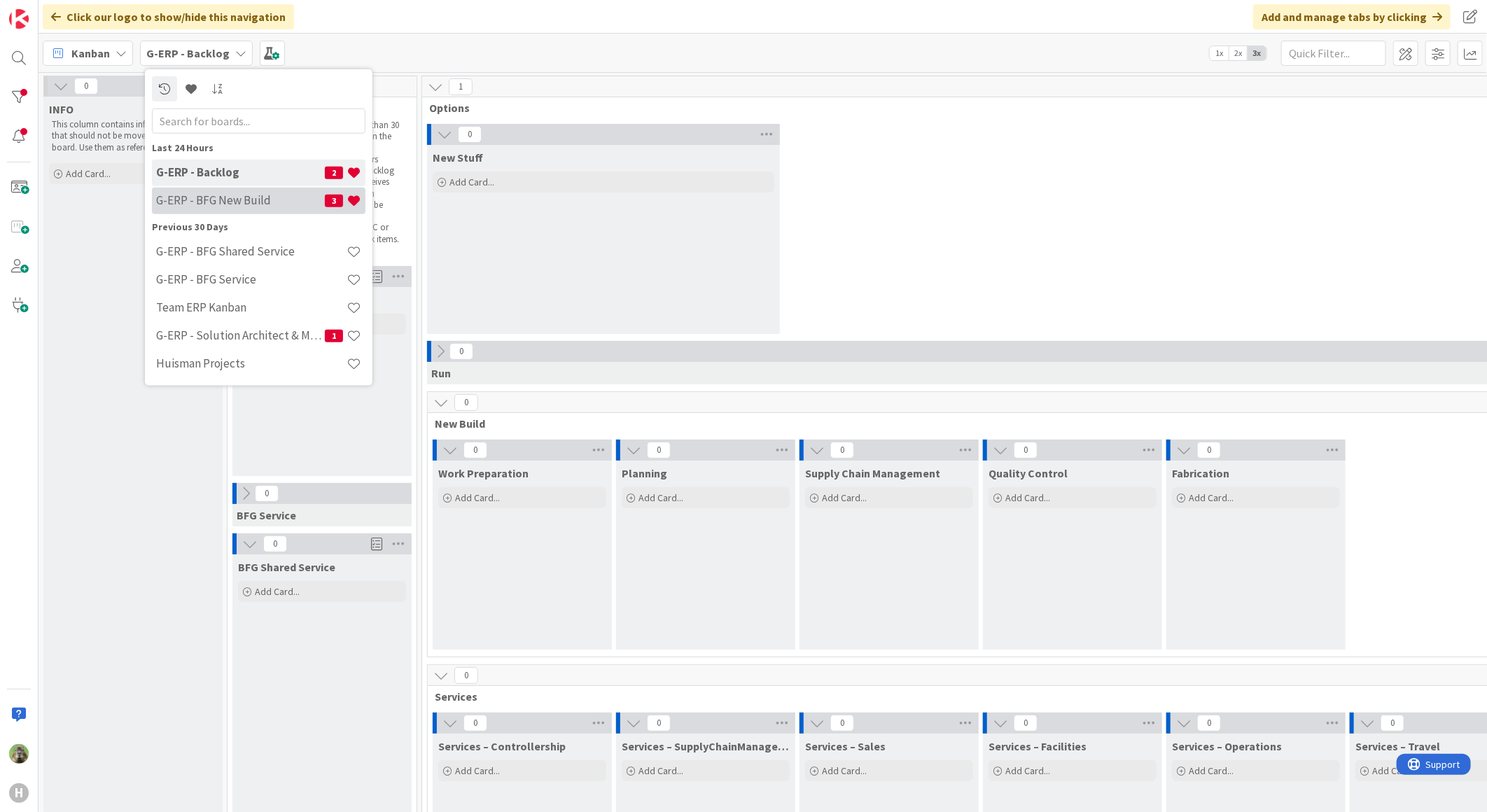
click at [196, 210] on div "G-ERP - BFG New Build 3" at bounding box center [258, 201] width 213 height 27
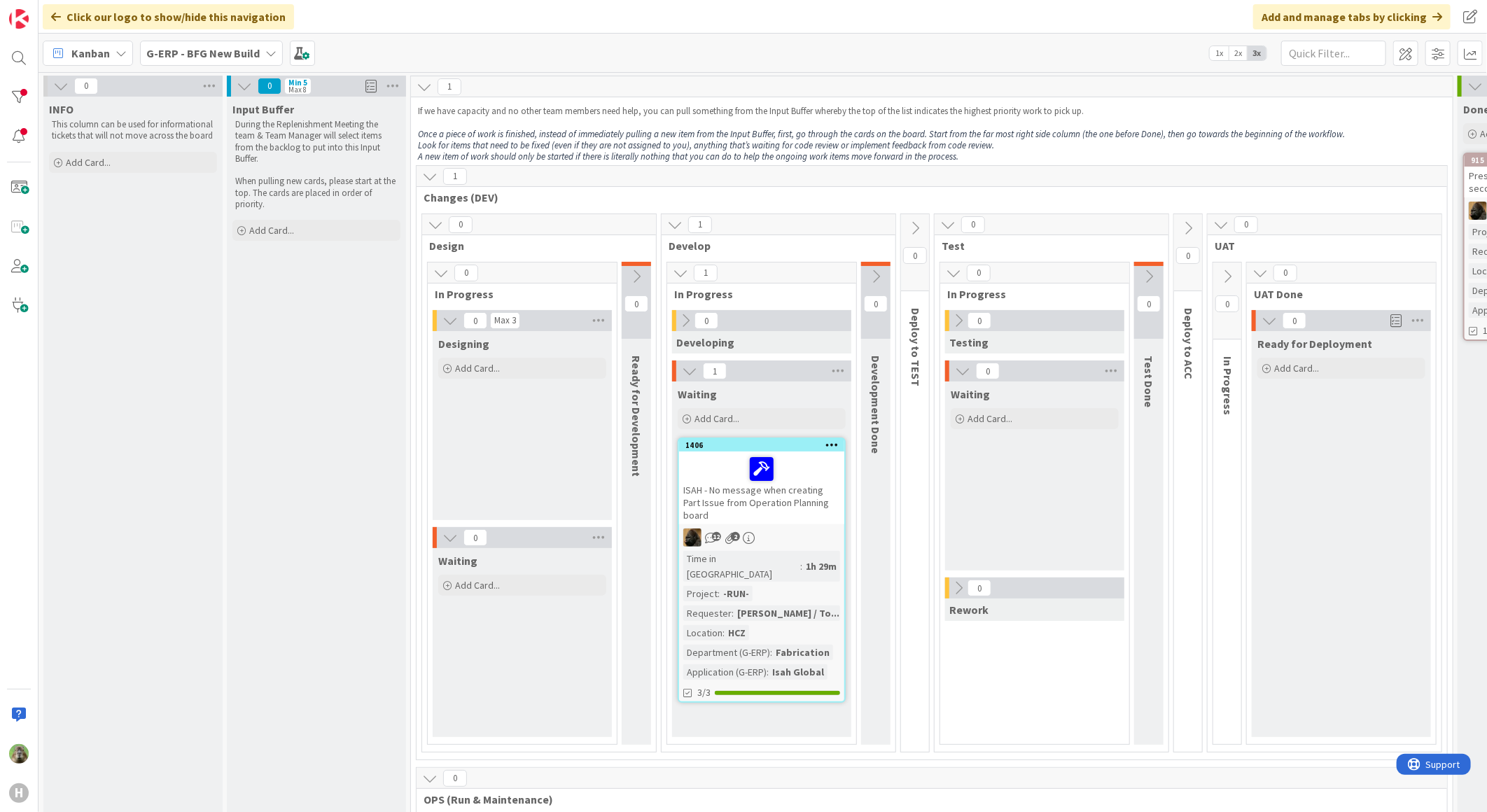
click at [827, 497] on div "ISAH - No message when creating Part Issue from Operation Planning board" at bounding box center [762, 487] width 165 height 72
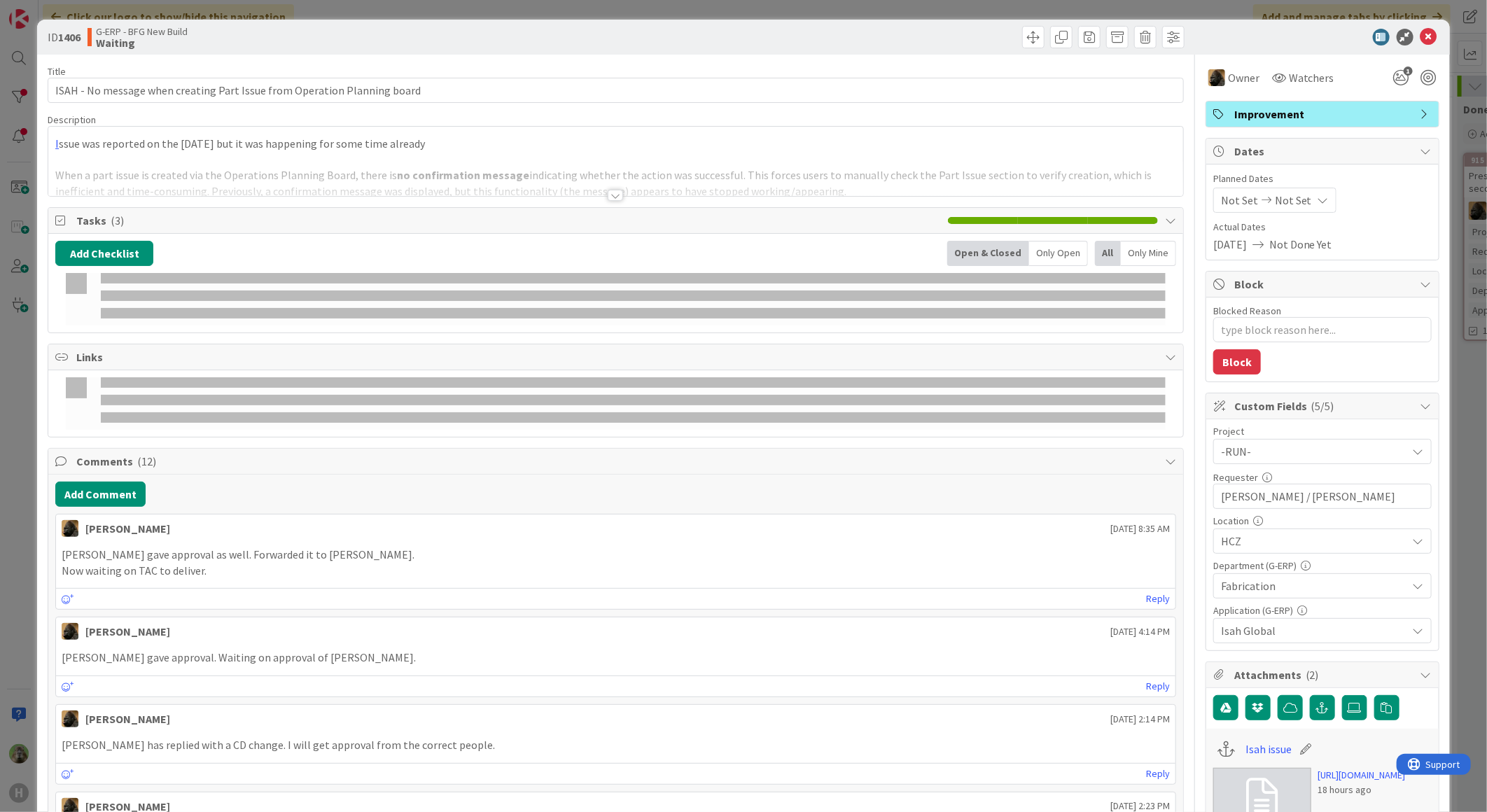
click at [541, 175] on div at bounding box center [616, 178] width 1135 height 36
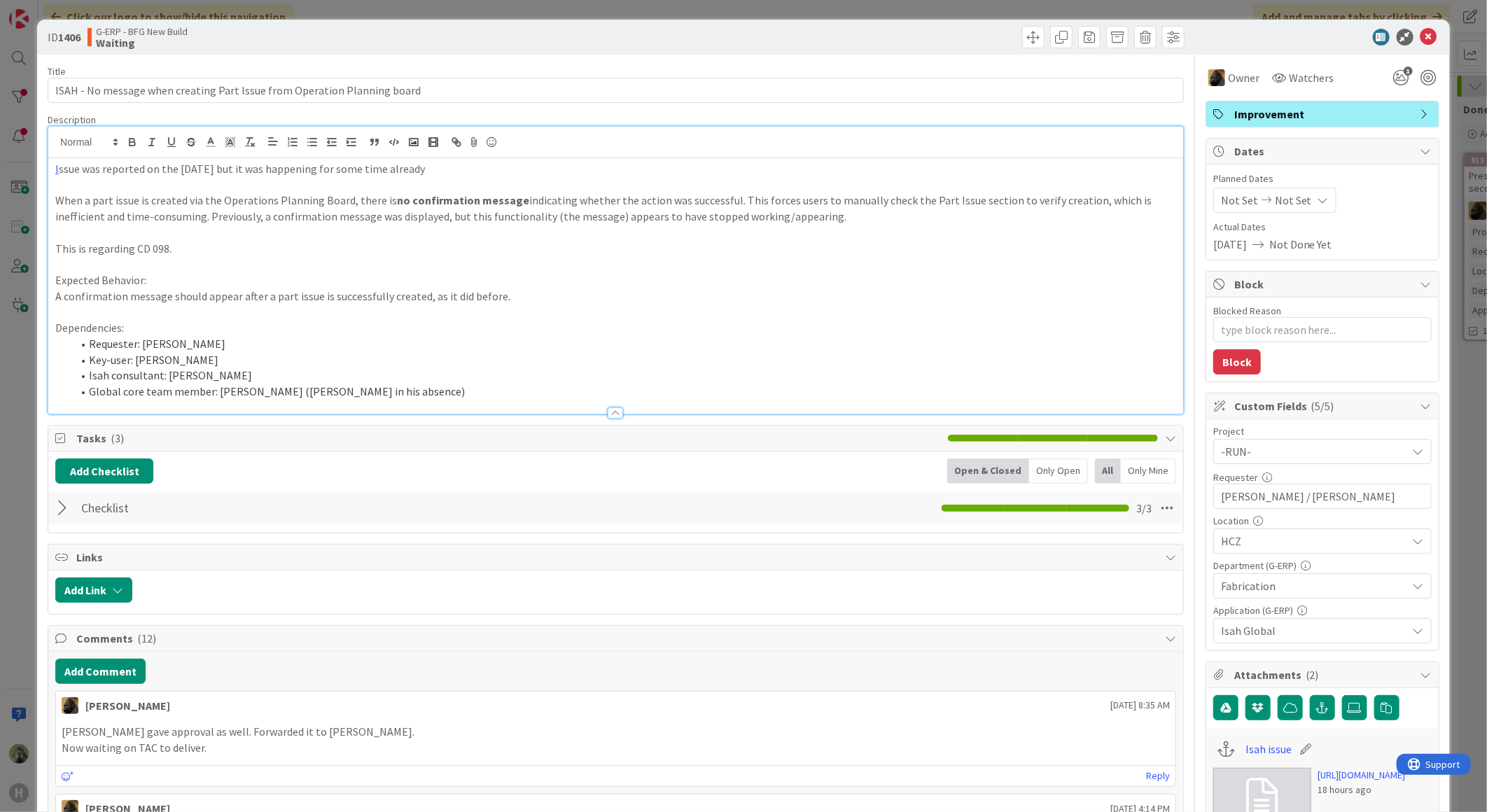
type textarea "x"
click at [26, 464] on div "ID 1406 G-ERP - BFG New Build Waiting Title 73 / 128 ISAH - No message when cre…" at bounding box center [744, 406] width 1487 height 812
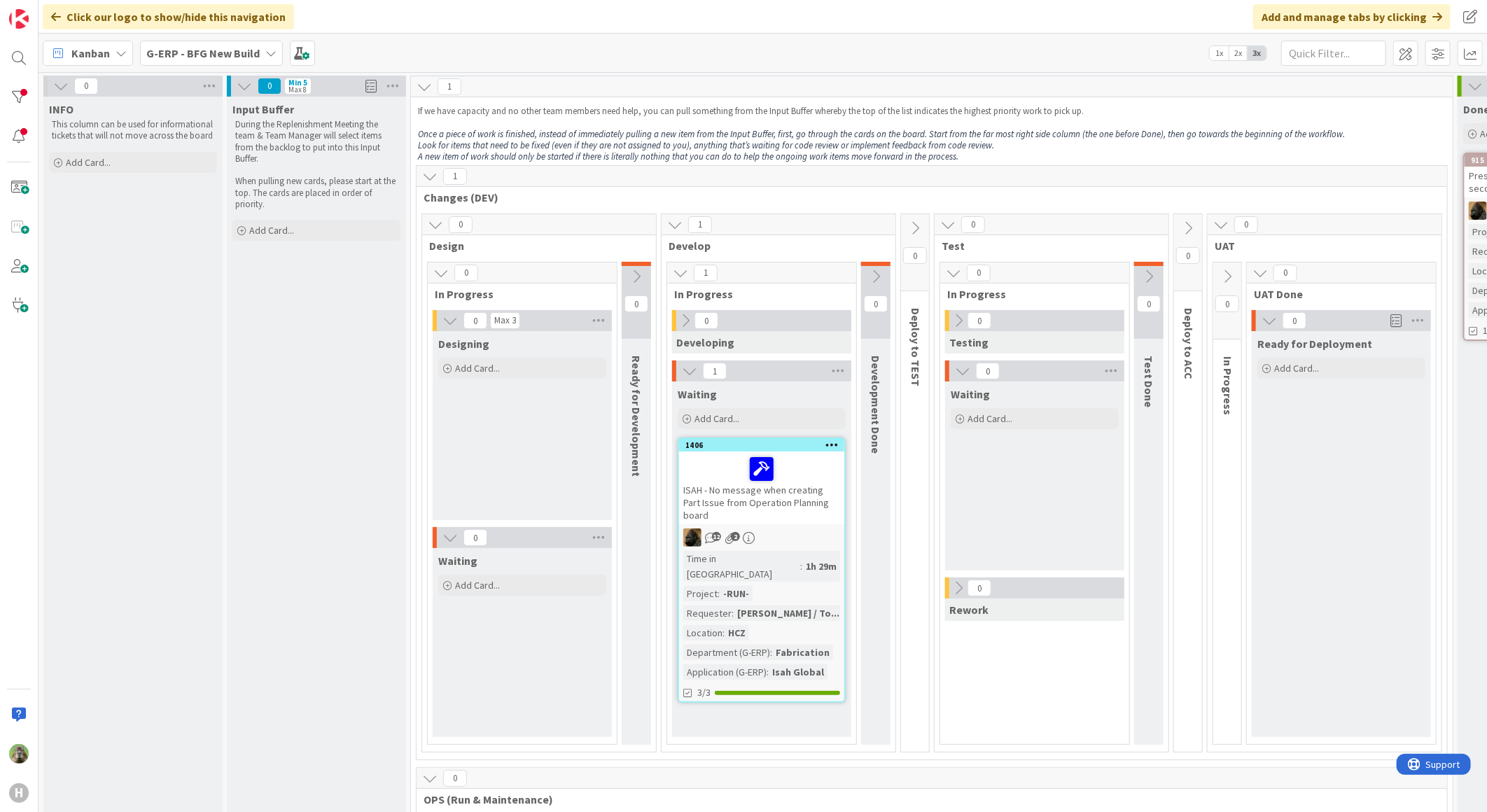
click at [235, 53] on b "G-ERP - BFG New Build" at bounding box center [203, 53] width 113 height 14
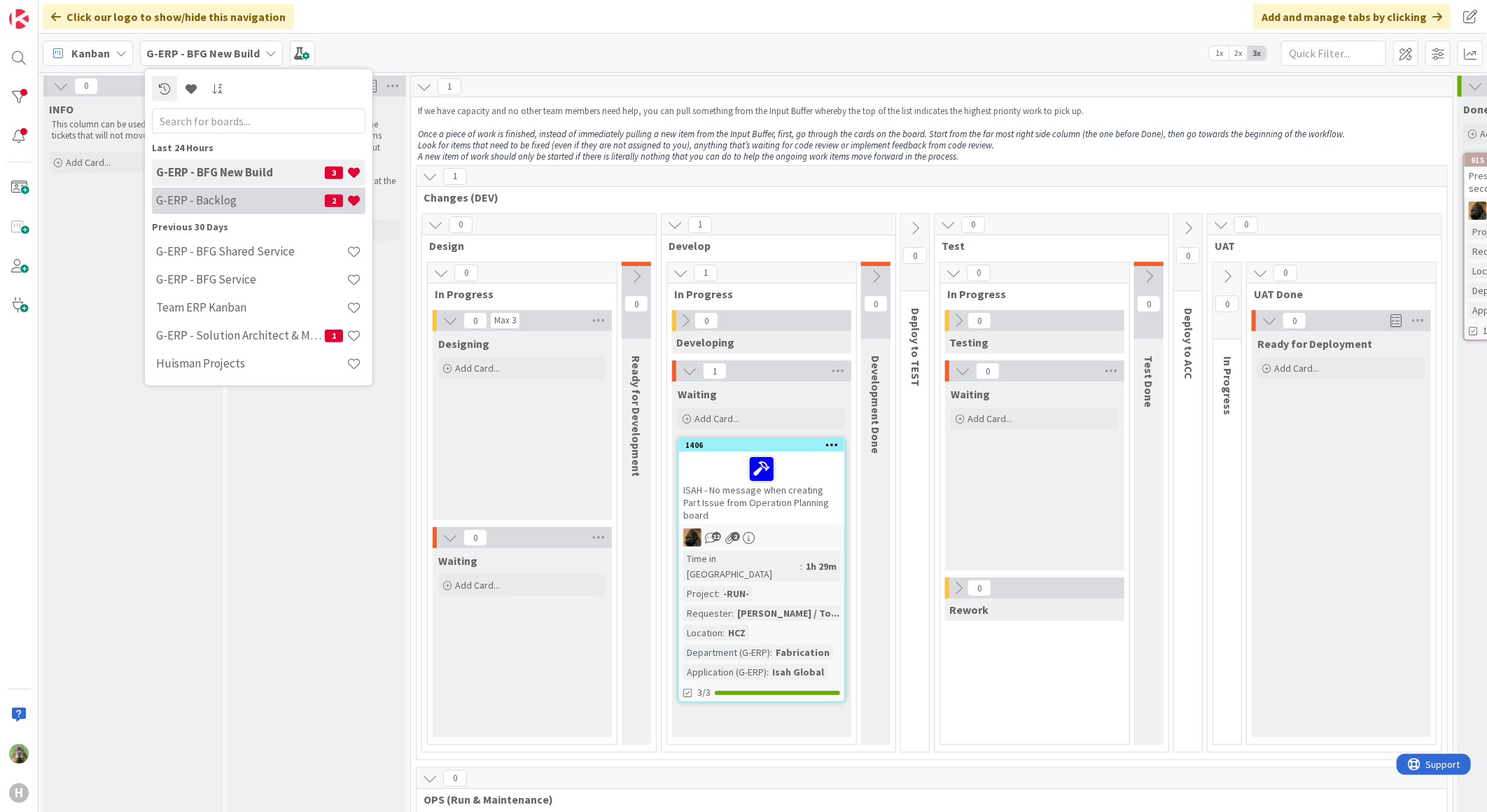
click at [225, 191] on div "G-ERP - Backlog 2" at bounding box center [258, 201] width 213 height 27
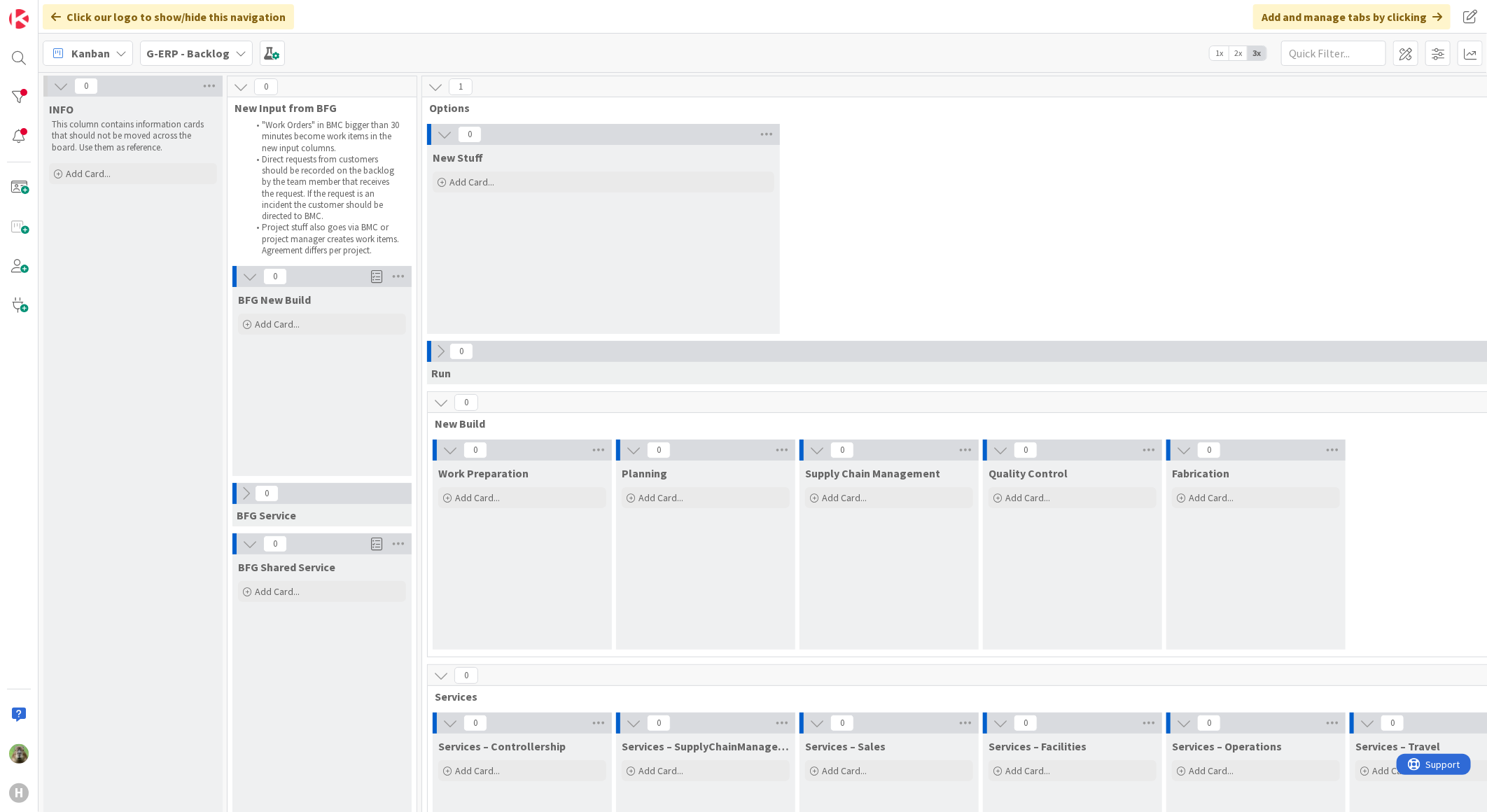
click at [34, 93] on div "H" at bounding box center [19, 406] width 39 height 812
click at [28, 94] on div at bounding box center [19, 97] width 28 height 28
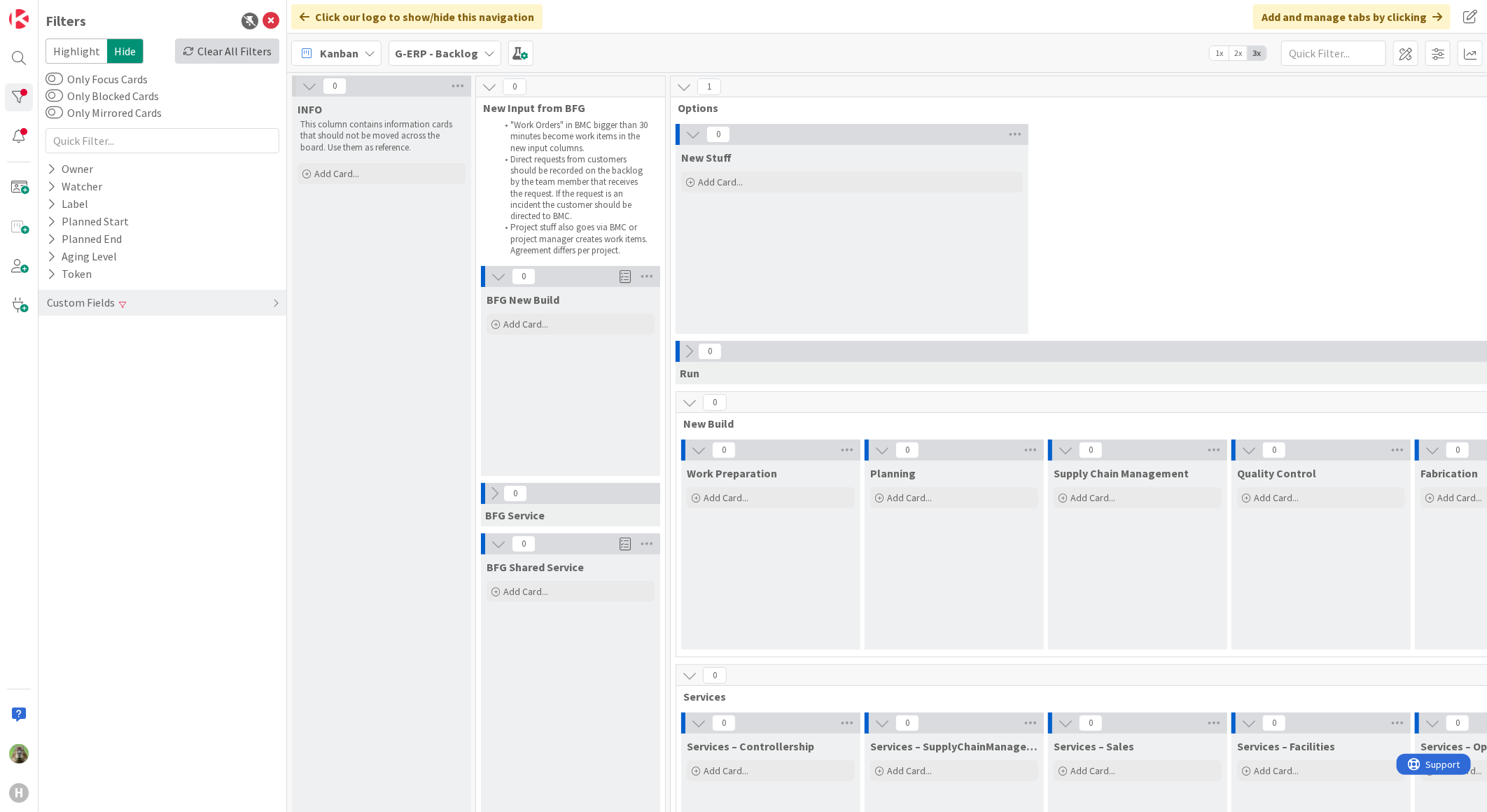
click at [213, 54] on div "Clear All Filters" at bounding box center [227, 51] width 104 height 25
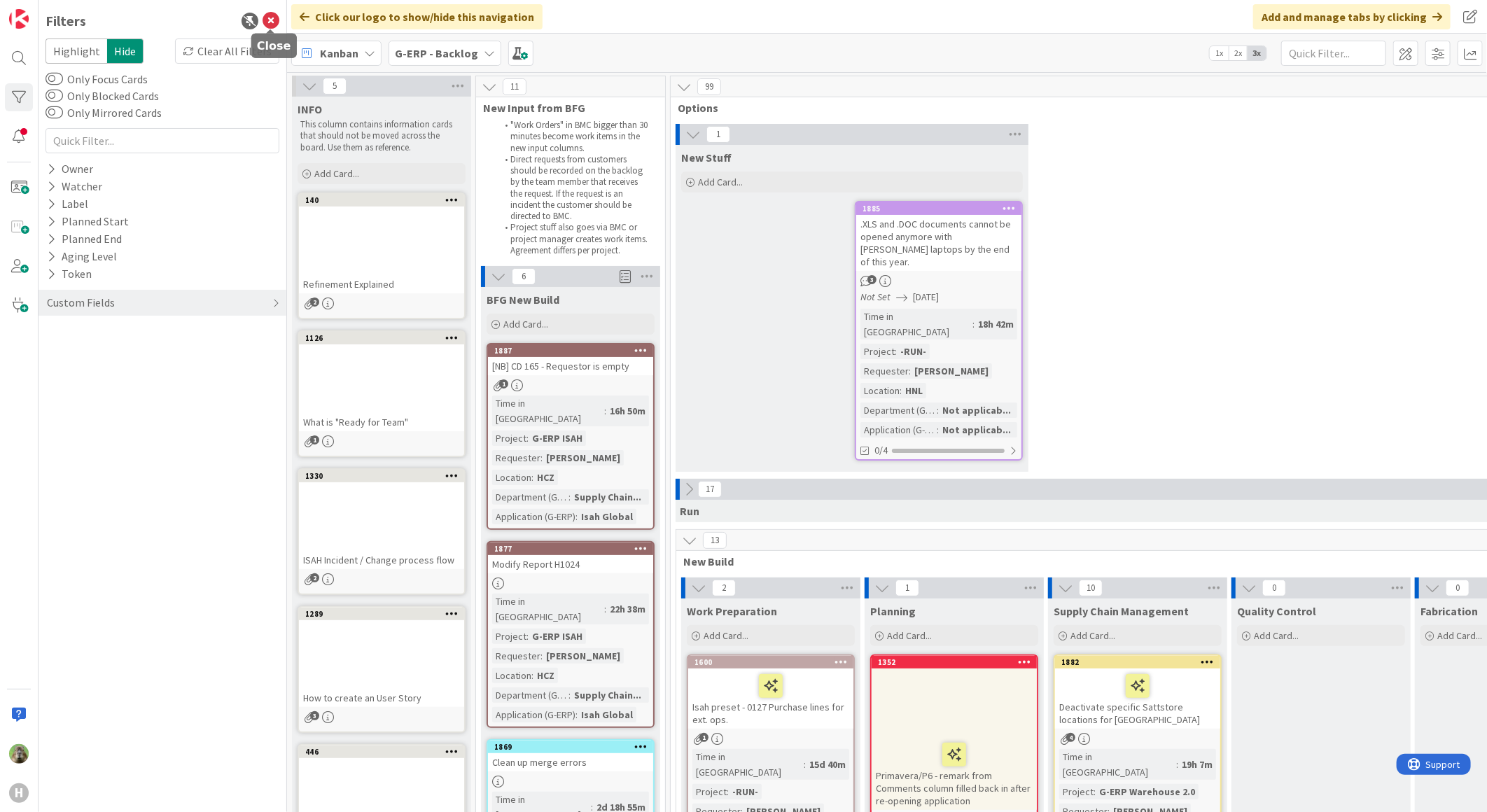
click at [268, 15] on icon at bounding box center [271, 21] width 17 height 17
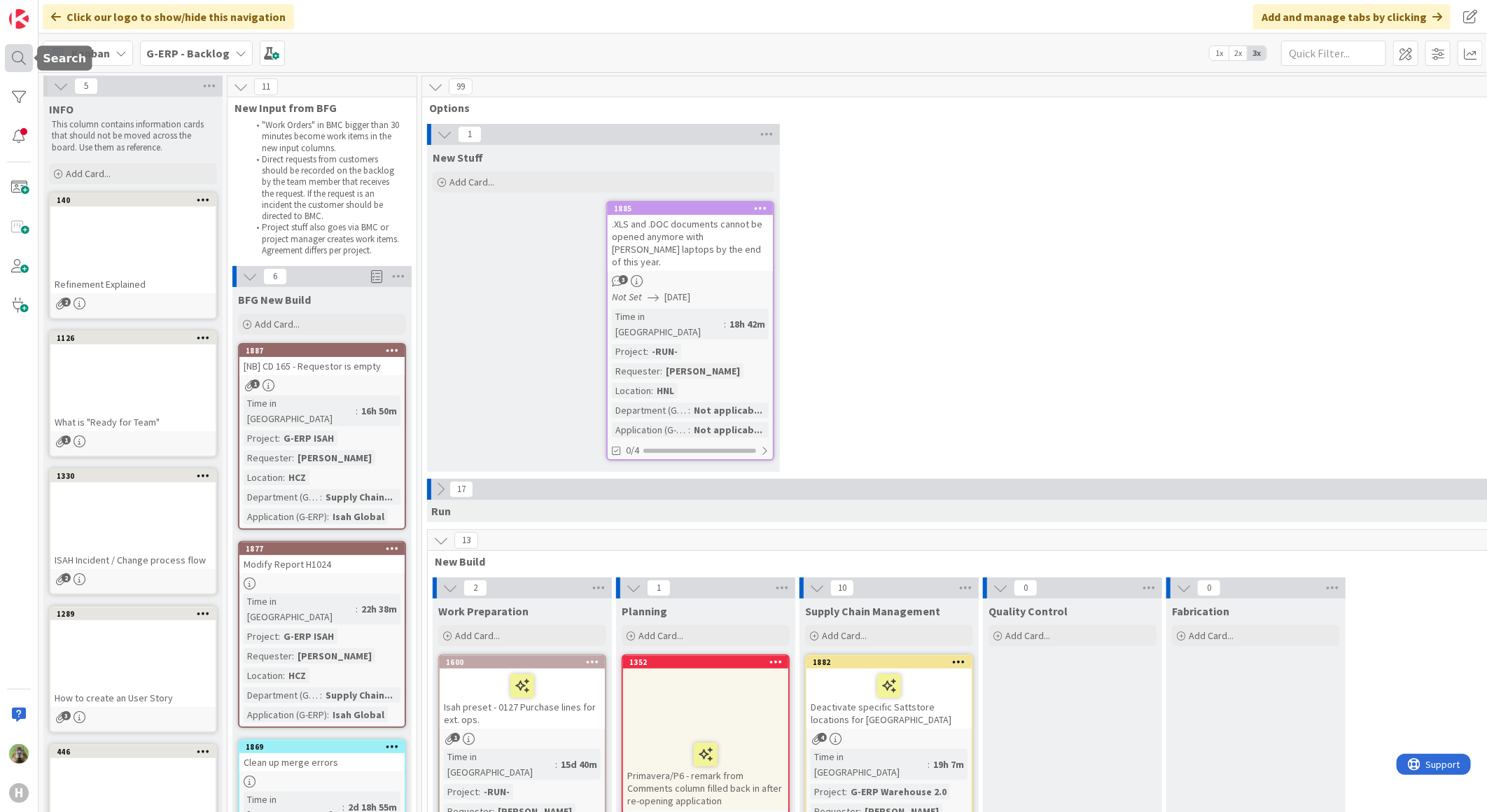
click at [20, 57] on div at bounding box center [19, 58] width 28 height 28
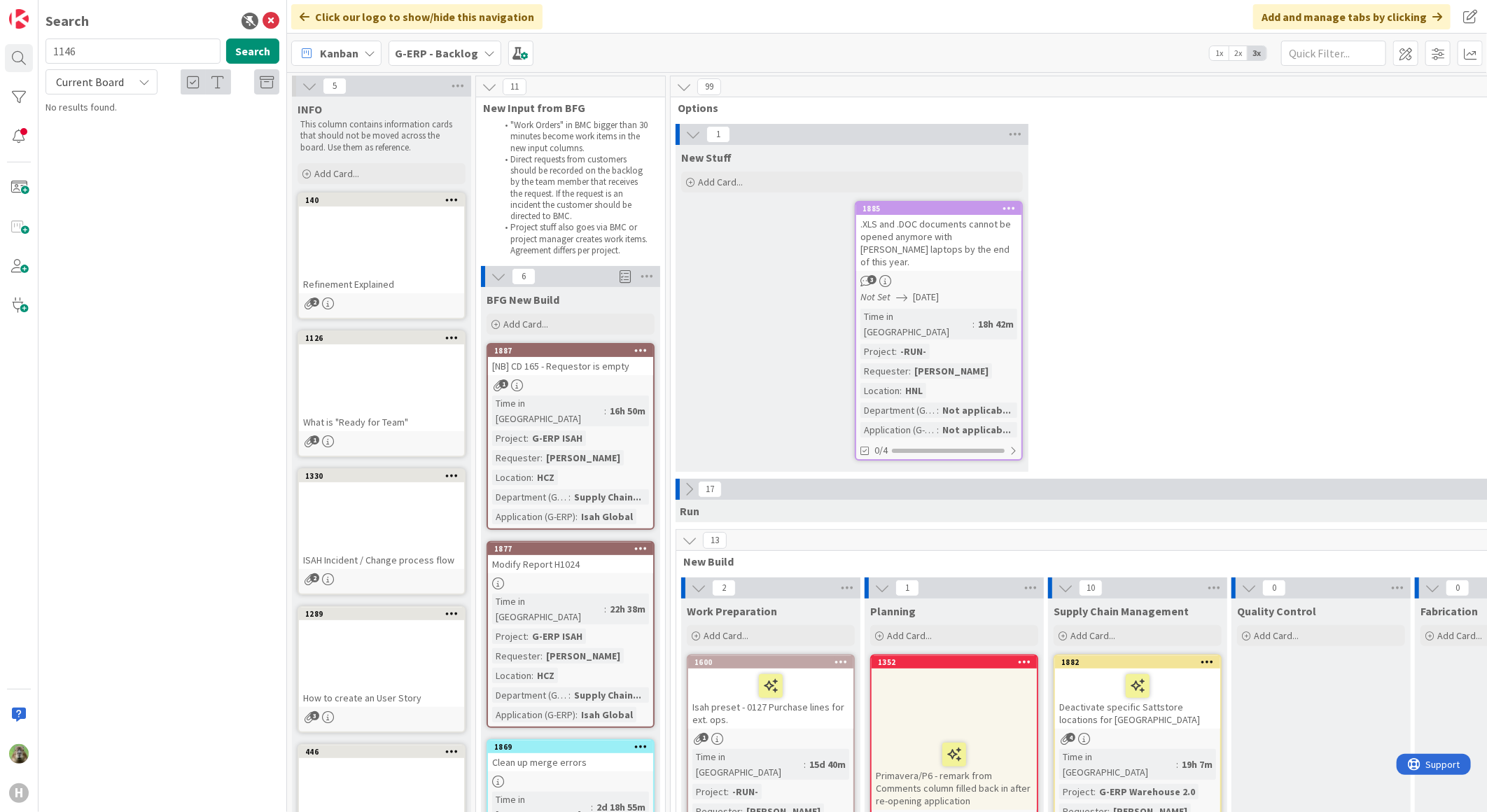
click at [145, 58] on input "1146" at bounding box center [133, 51] width 175 height 25
click at [80, 60] on input "1146" at bounding box center [133, 51] width 175 height 25
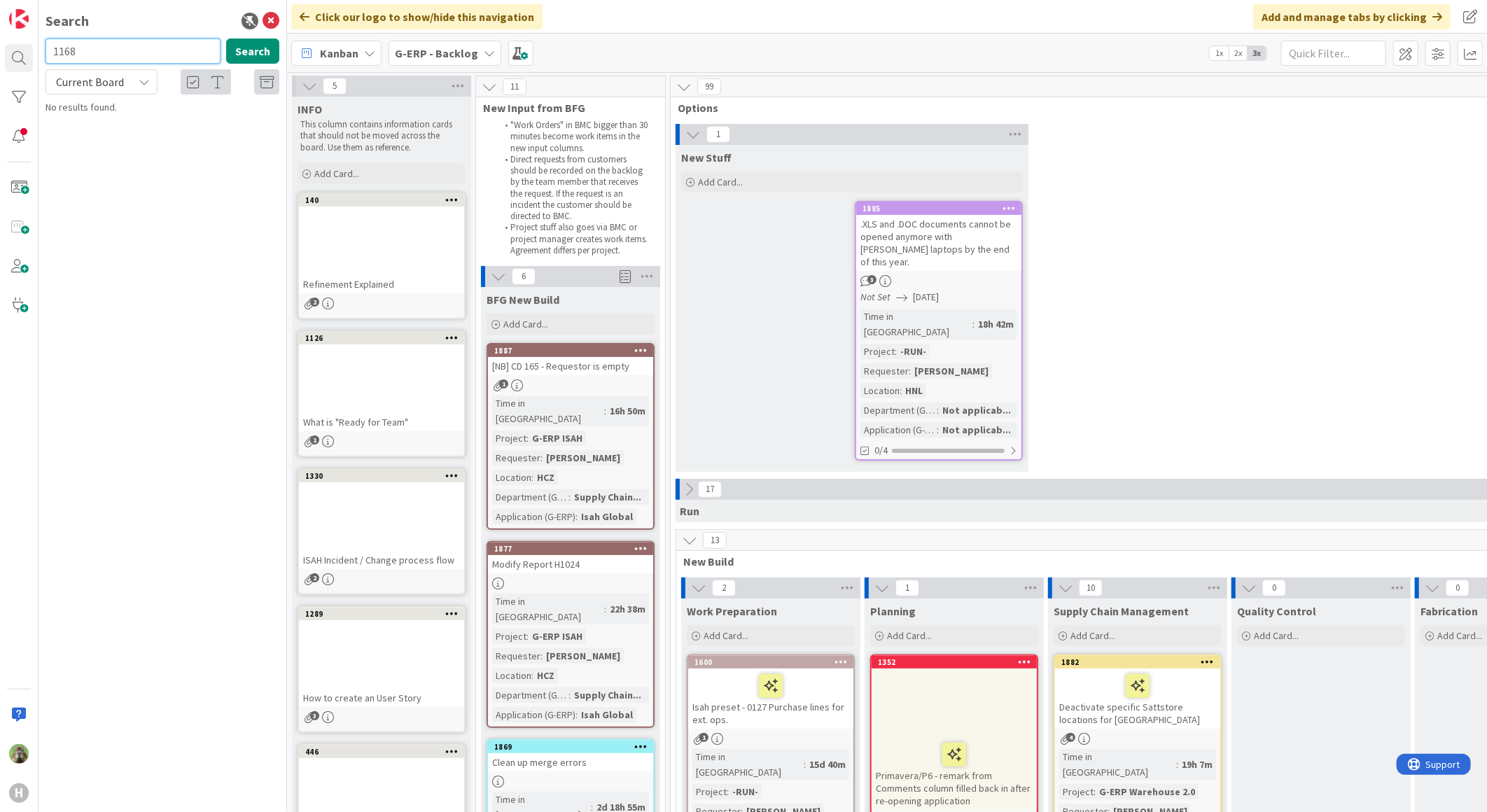
click at [80, 60] on input "1168" at bounding box center [133, 51] width 175 height 25
click at [115, 52] on input "1168" at bounding box center [133, 51] width 175 height 25
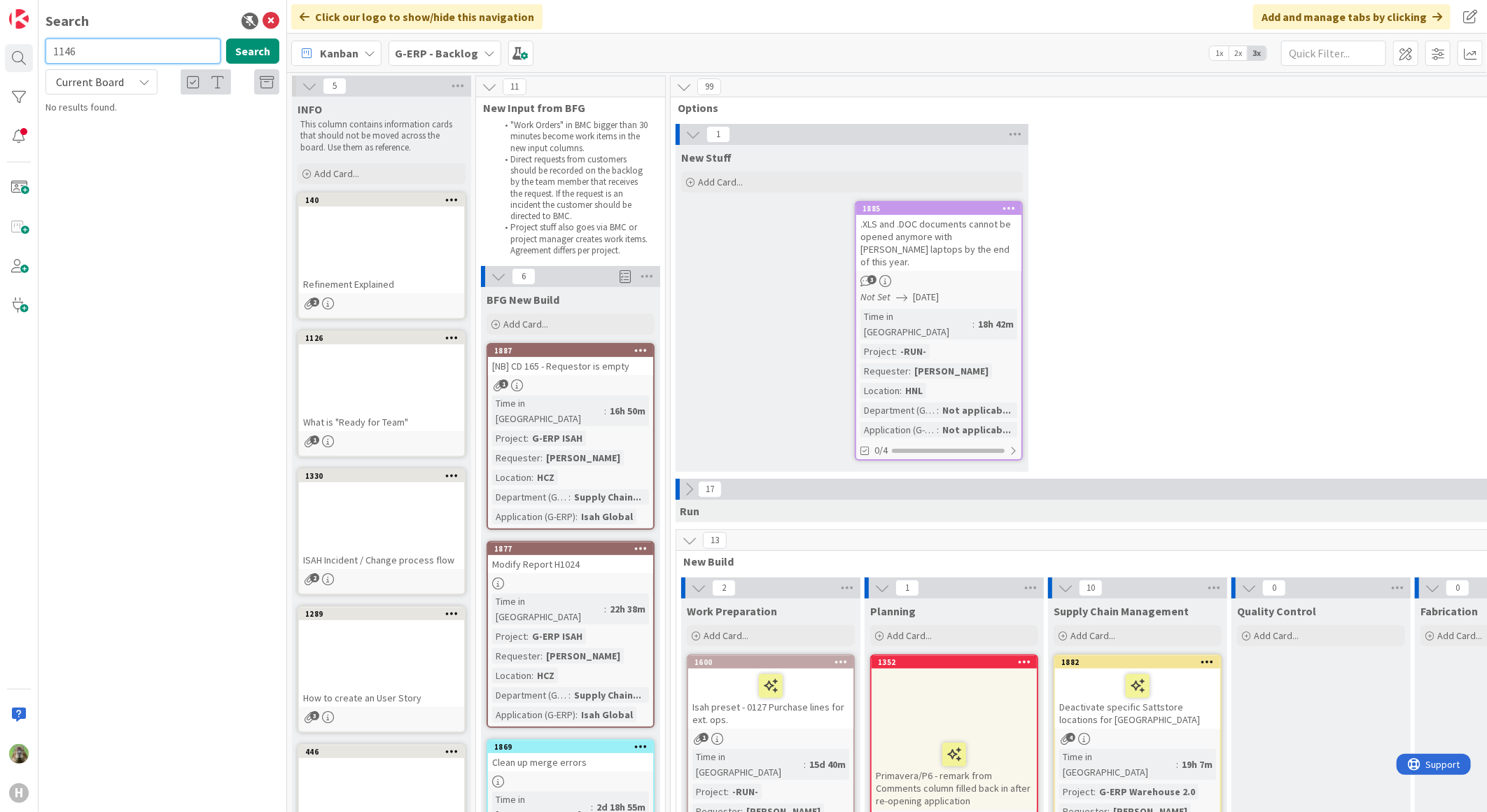
type input "1146"
click at [68, 84] on span "Current Board" at bounding box center [90, 82] width 68 height 14
click at [82, 118] on span "Current Board" at bounding box center [126, 115] width 146 height 21
click at [100, 80] on span "Current Board" at bounding box center [90, 82] width 68 height 14
click at [96, 137] on span "All Boards" at bounding box center [126, 140] width 146 height 21
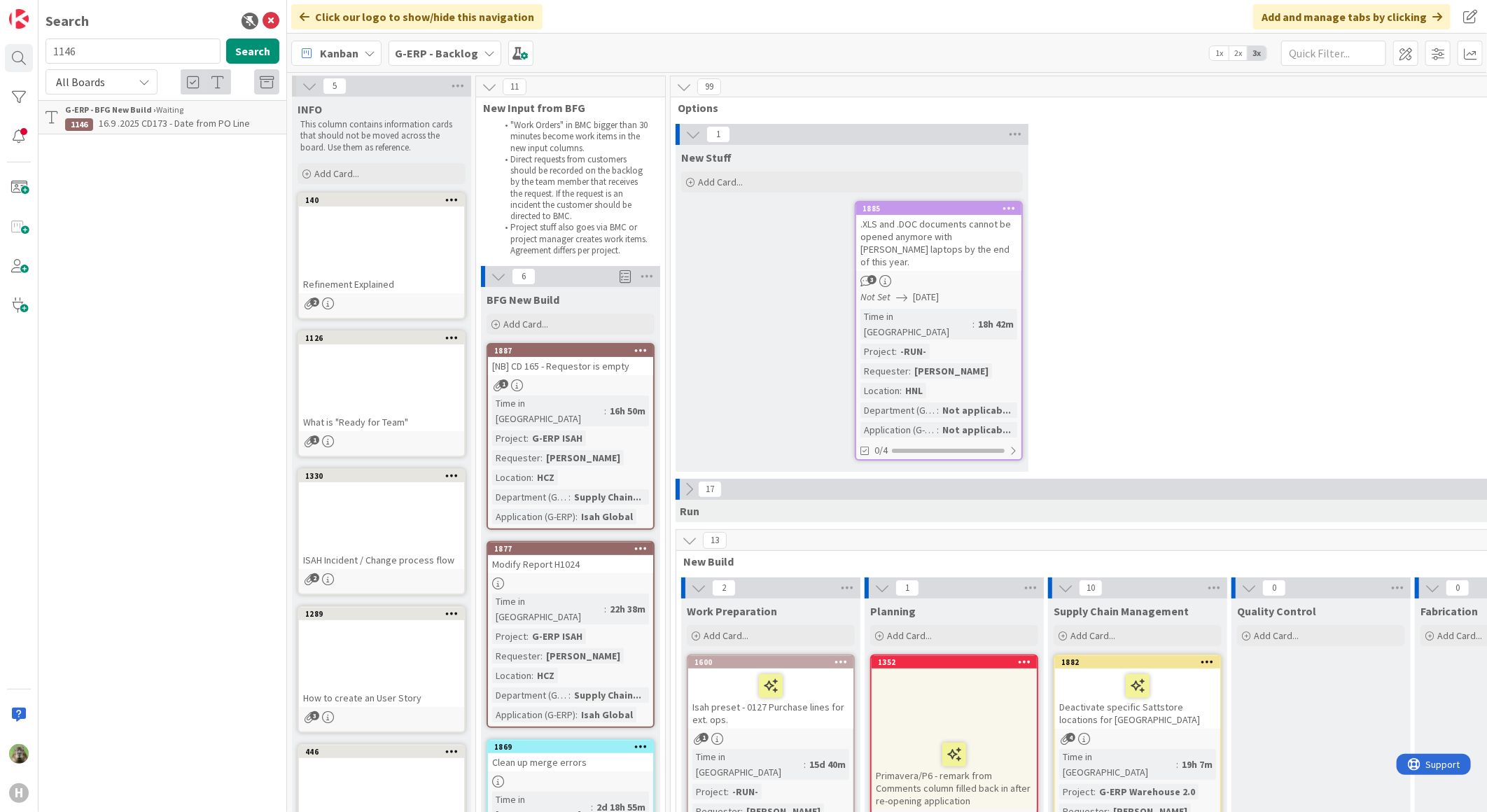
click at [258, 36] on div "Search 1146 Search All Boards Current Board All Boards G-ERP - BFG New Build › …" at bounding box center [163, 406] width 249 height 812
click at [253, 53] on button "Search" at bounding box center [253, 51] width 54 height 25
click at [218, 120] on span "16.9 .2025 CD173 - Date from PO Line" at bounding box center [174, 123] width 151 height 13
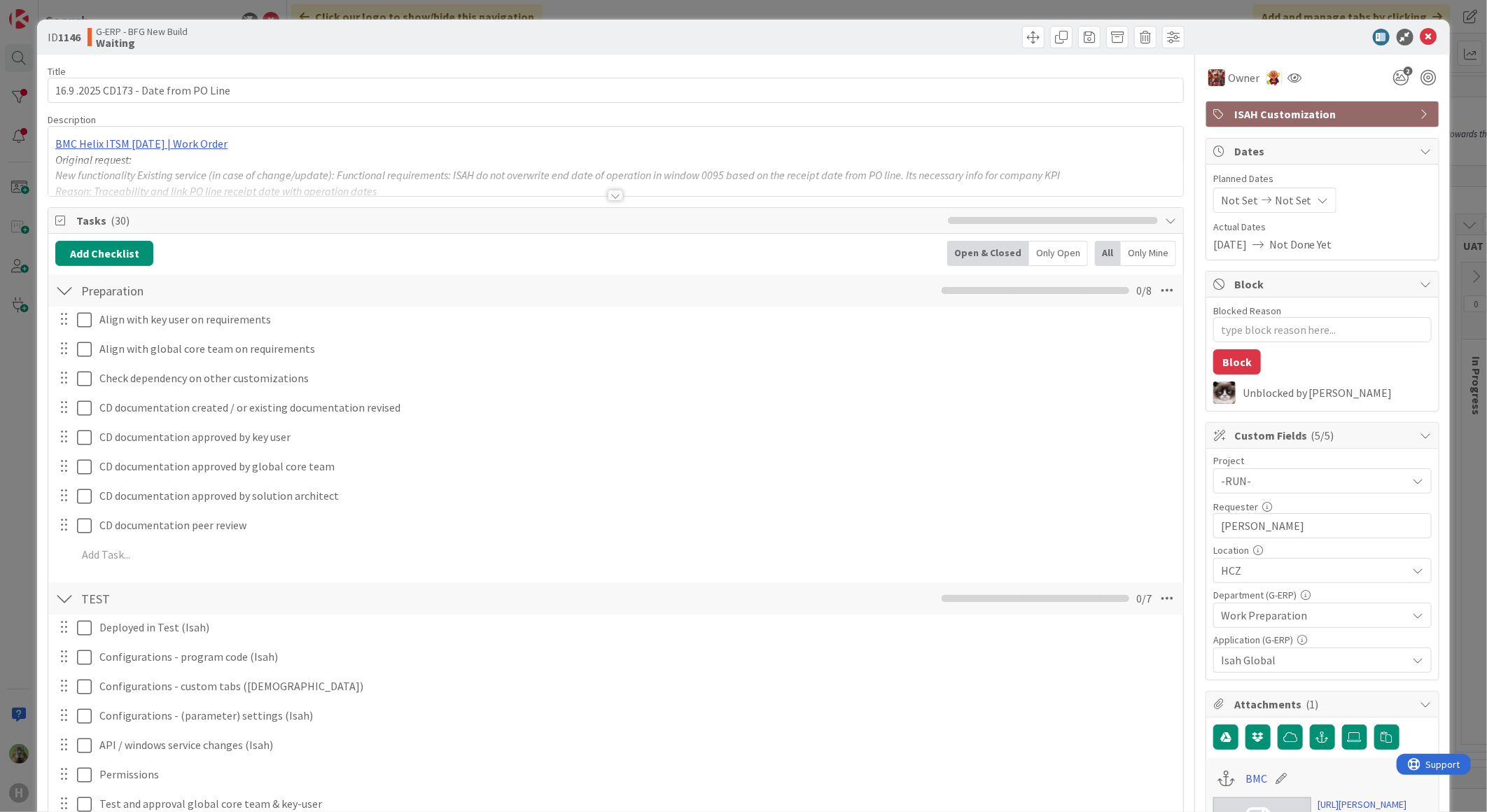
type textarea "x"
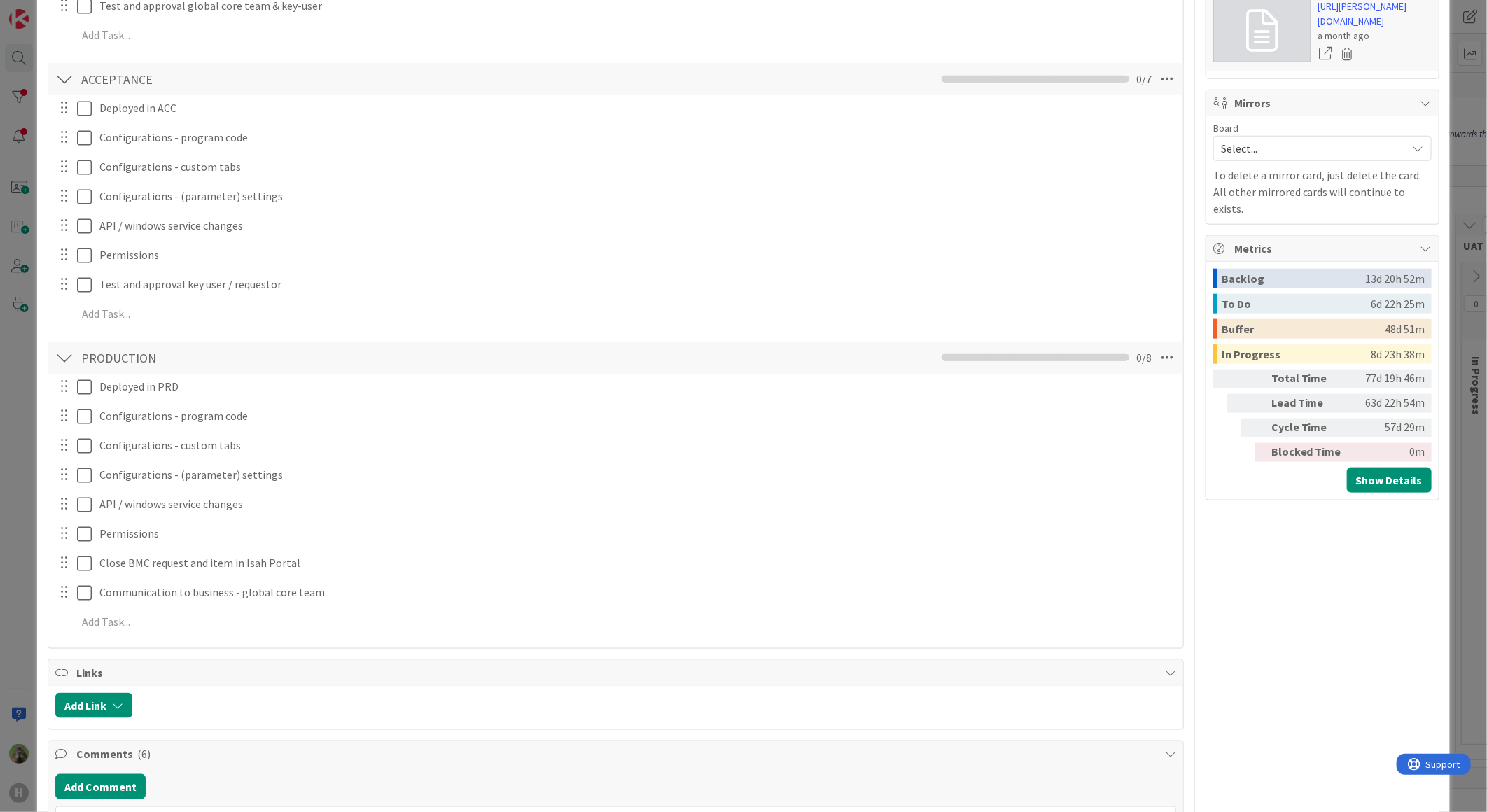
scroll to position [933, 0]
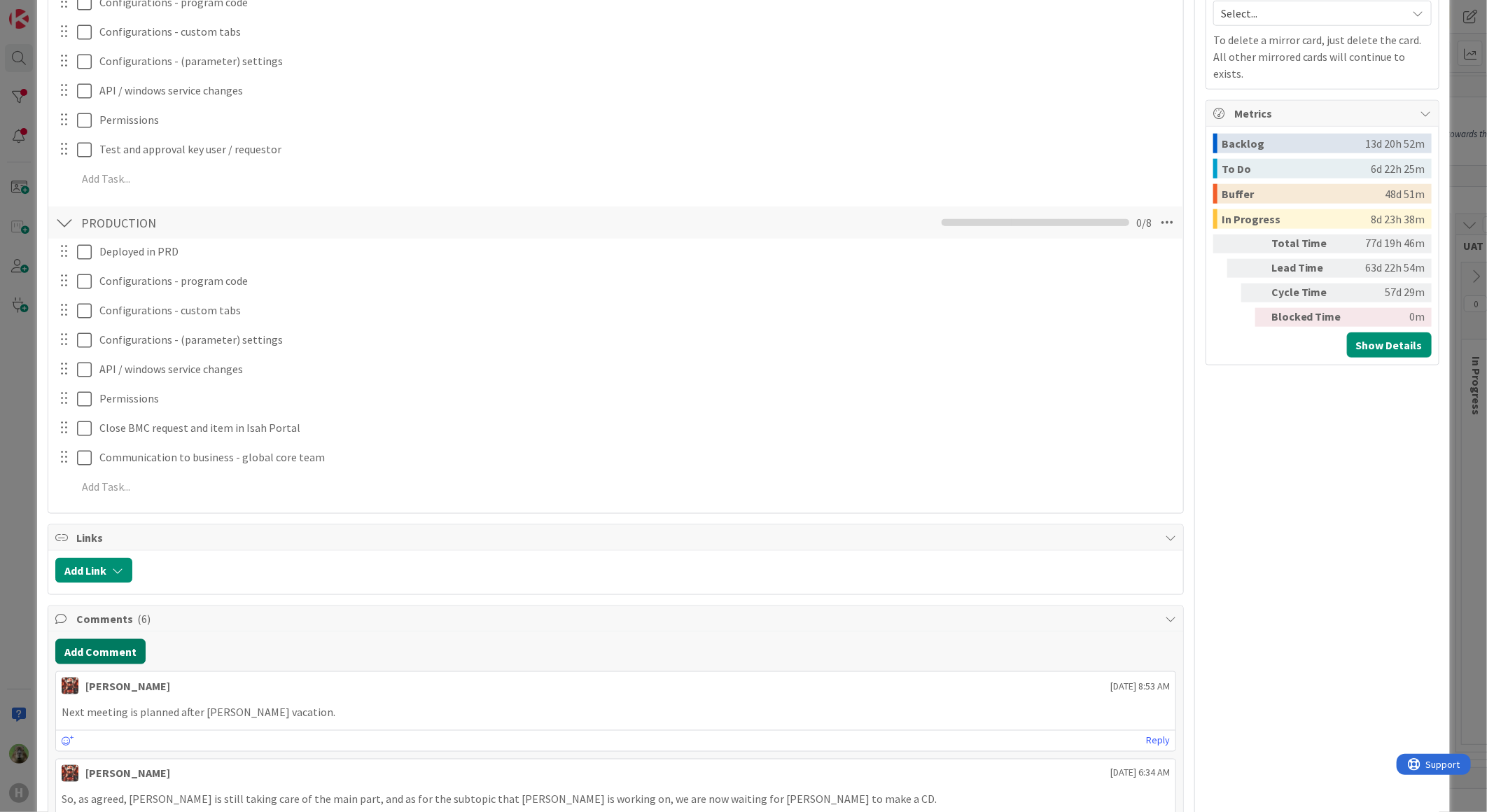
click at [103, 656] on button "Add Comment" at bounding box center [101, 652] width 90 height 25
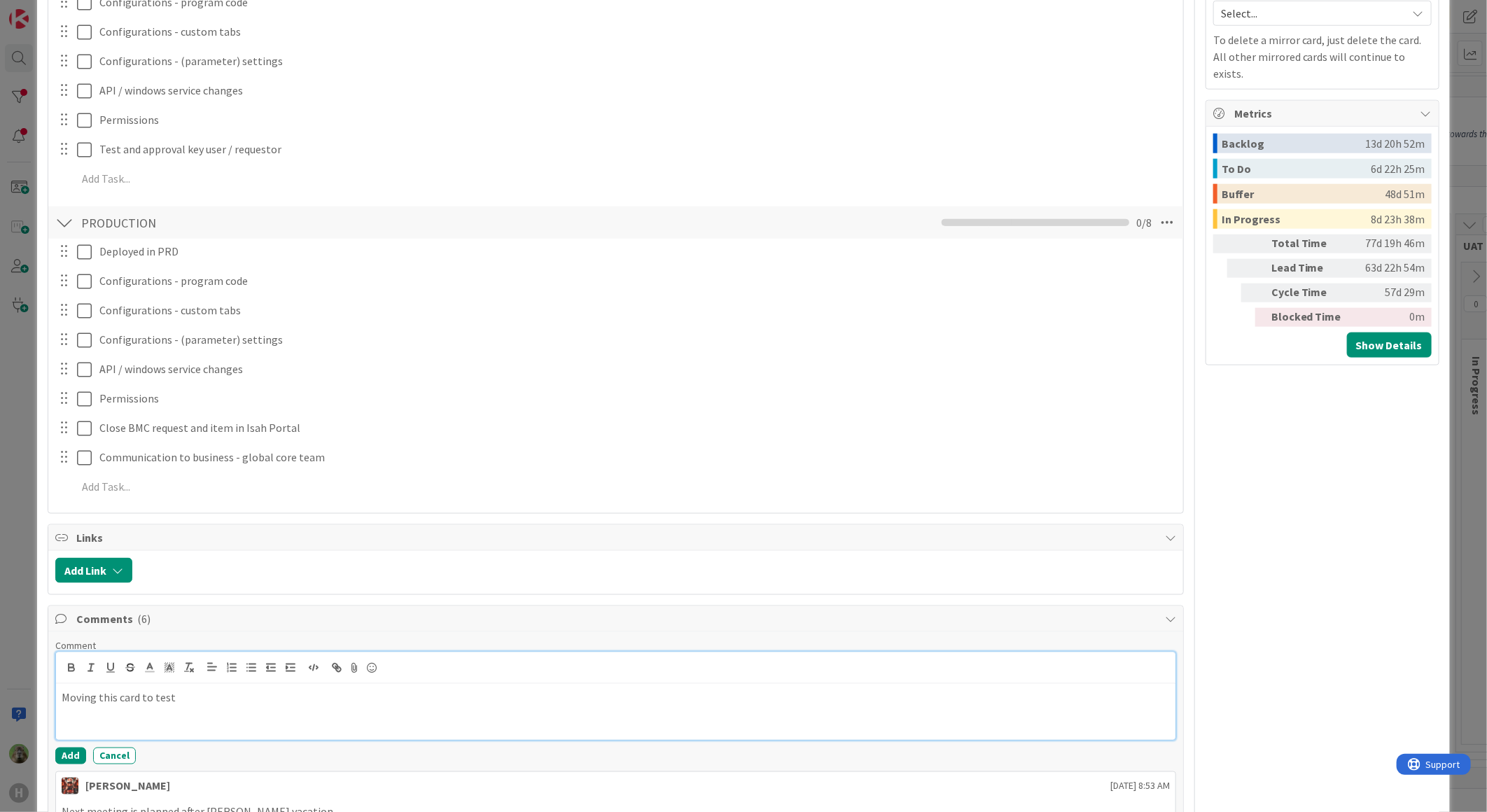
click at [222, 707] on div "Moving this card to test" at bounding box center [616, 712] width 1119 height 56
click at [220, 708] on div "Moving this card to test" at bounding box center [616, 712] width 1119 height 56
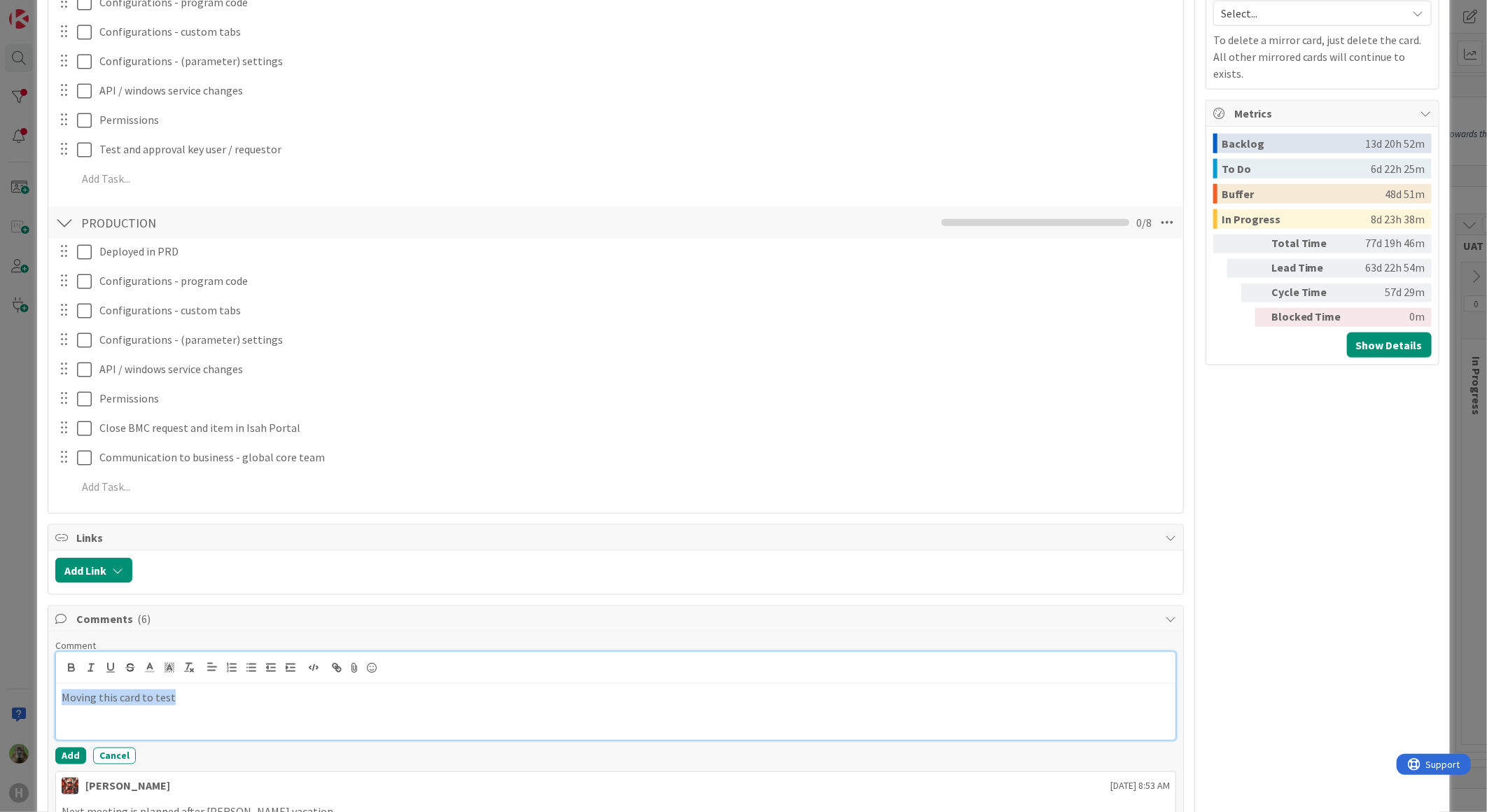
click at [220, 708] on div "Moving this card to test" at bounding box center [616, 712] width 1119 height 56
drag, startPoint x: 415, startPoint y: 694, endPoint x: 360, endPoint y: 695, distance: 55.0
click at [360, 695] on p "The CD is developed and ready for testing. Moving this card to the right phase …" at bounding box center [616, 697] width 1108 height 16
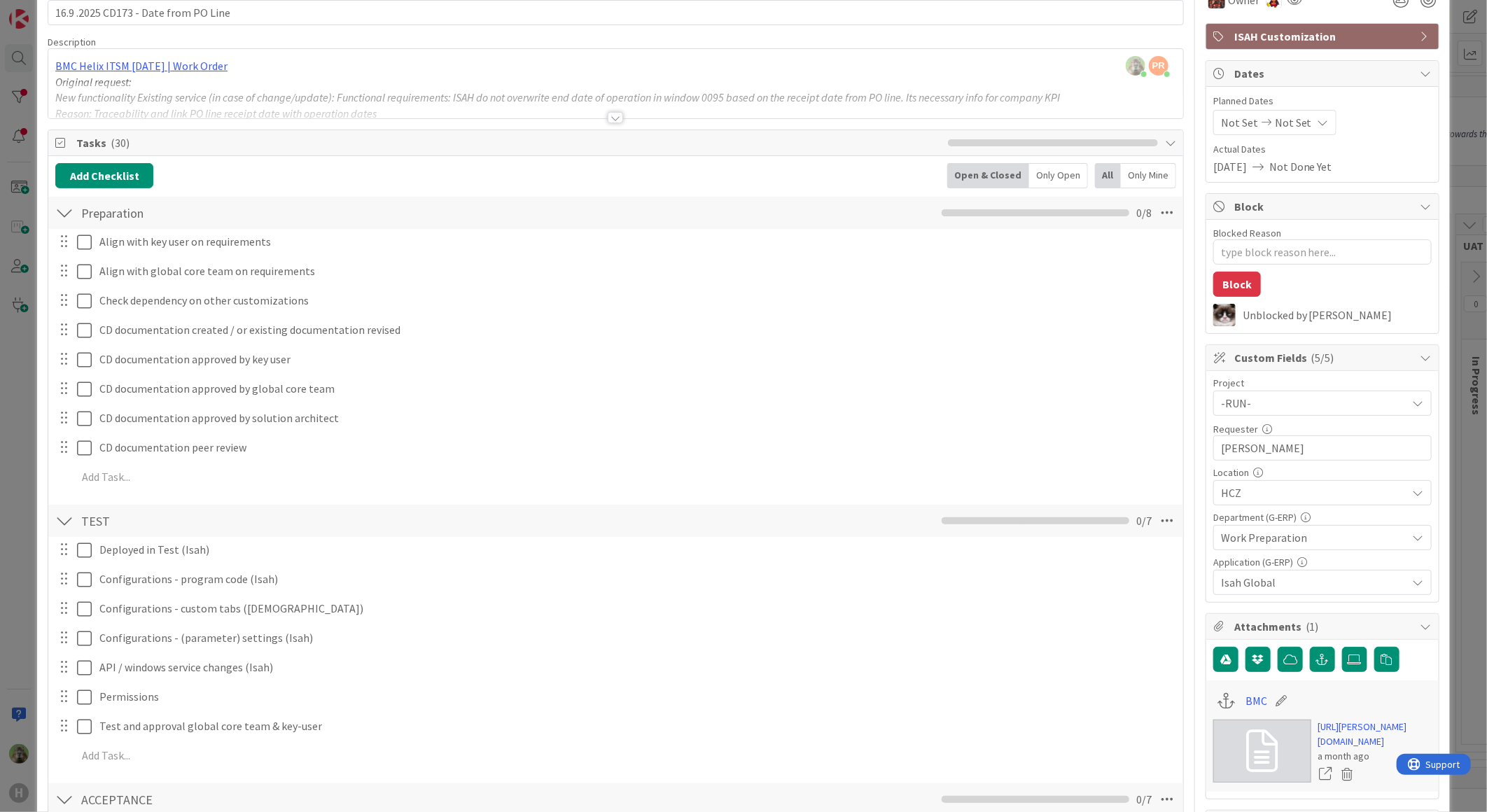
scroll to position [0, 0]
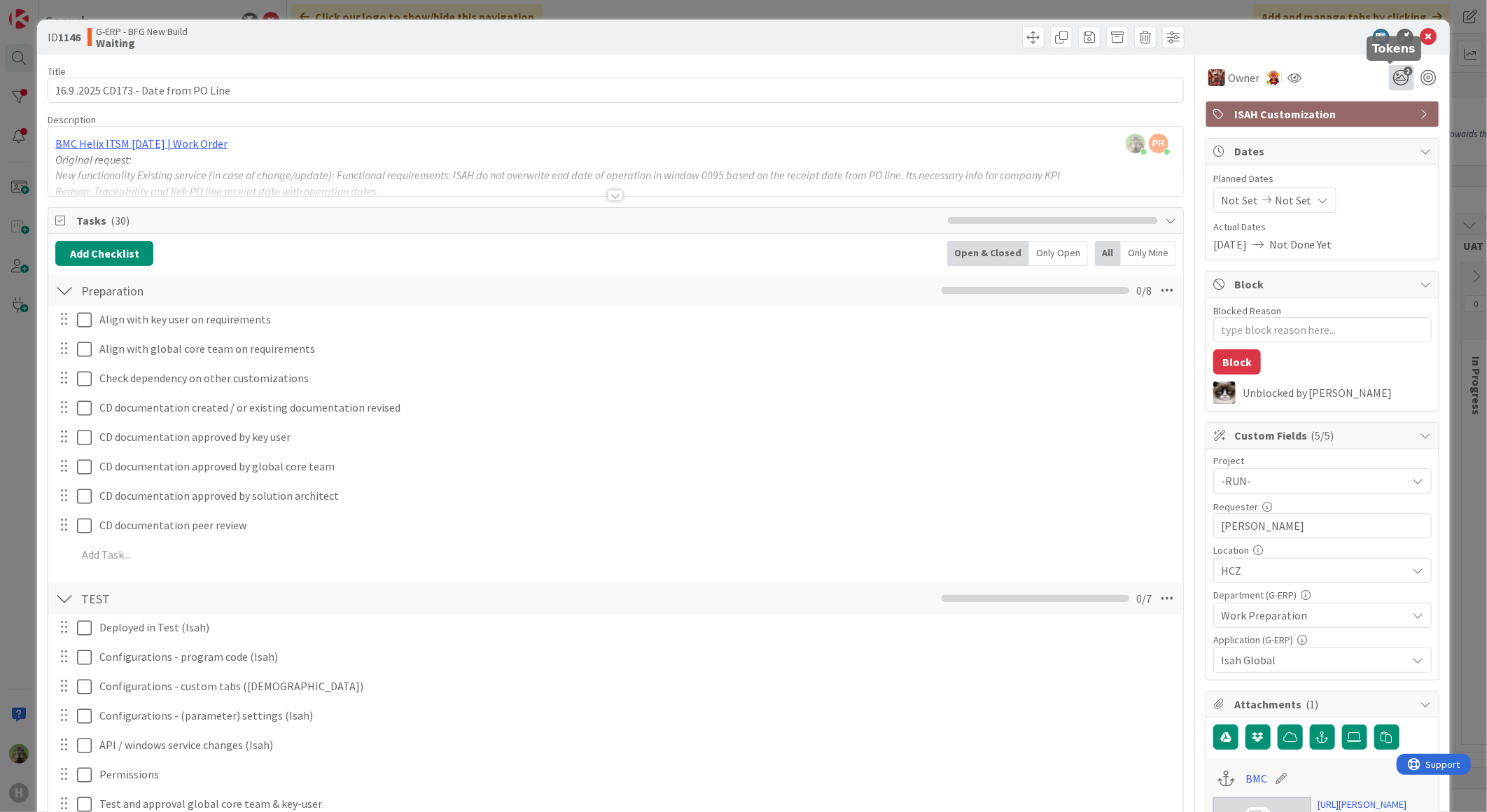
click at [1389, 75] on icon "2" at bounding box center [1402, 77] width 25 height 25
type textarea "x"
click at [1396, 155] on icon at bounding box center [1402, 158] width 11 height 11
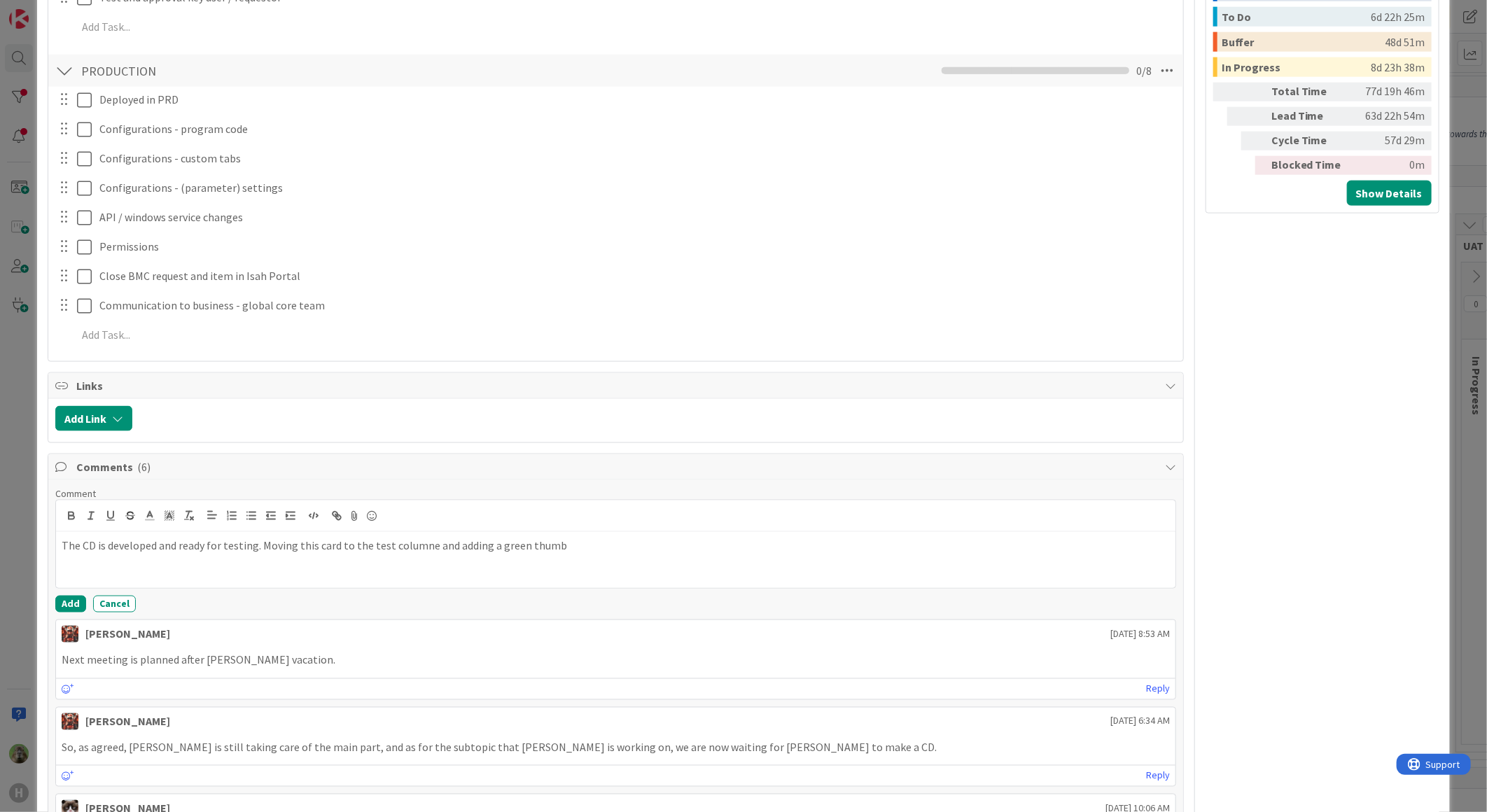
scroll to position [1088, 0]
click at [486, 559] on div "The CD is developed and ready for testing. Moving this card to the test columne…" at bounding box center [616, 557] width 1119 height 56
drag, startPoint x: 449, startPoint y: 547, endPoint x: 736, endPoint y: 560, distance: 287.3
click at [736, 560] on div "The CD is developed and ready for testing. Moving this card to the test columne…" at bounding box center [616, 557] width 1119 height 56
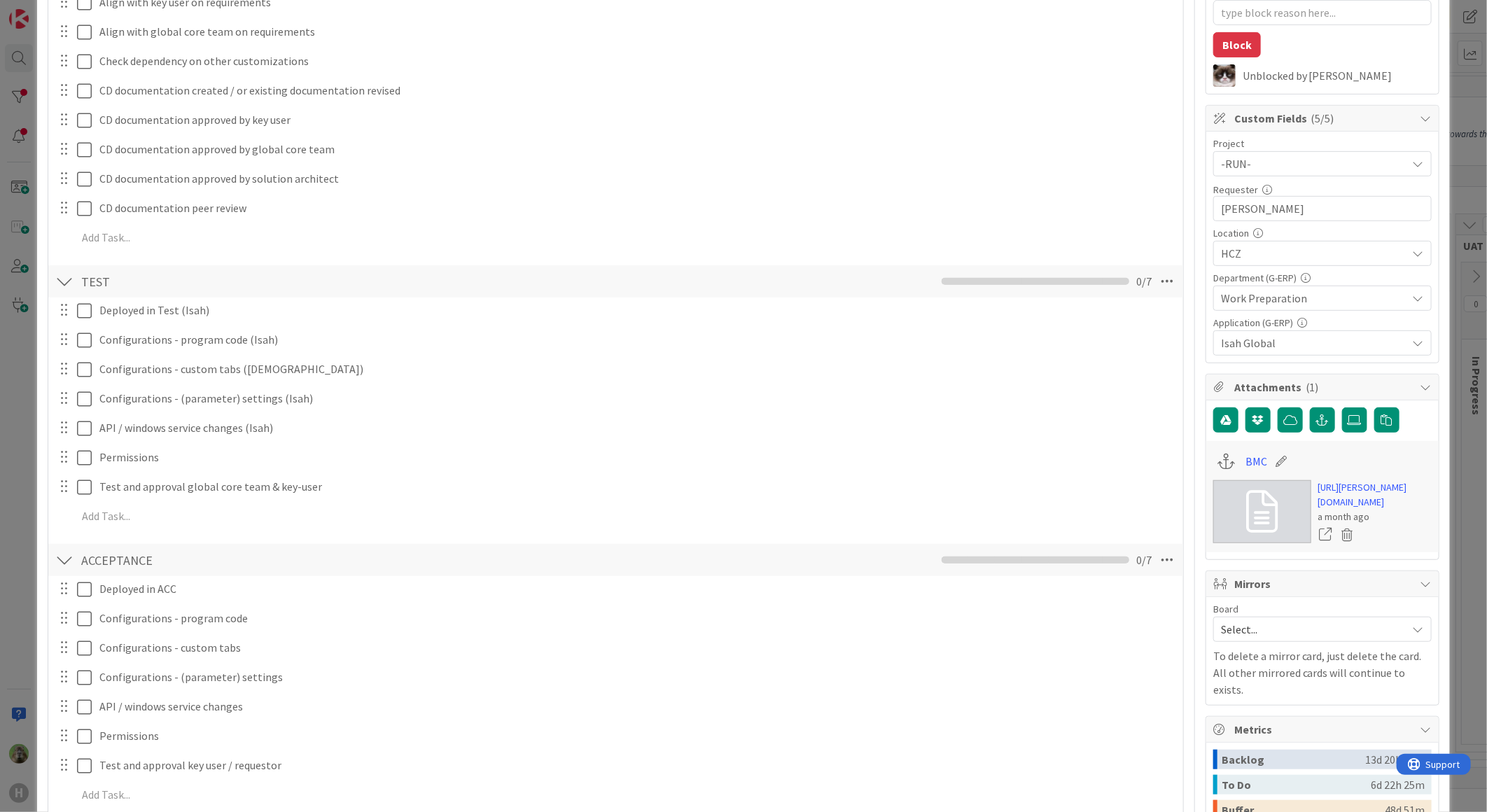
scroll to position [311, 0]
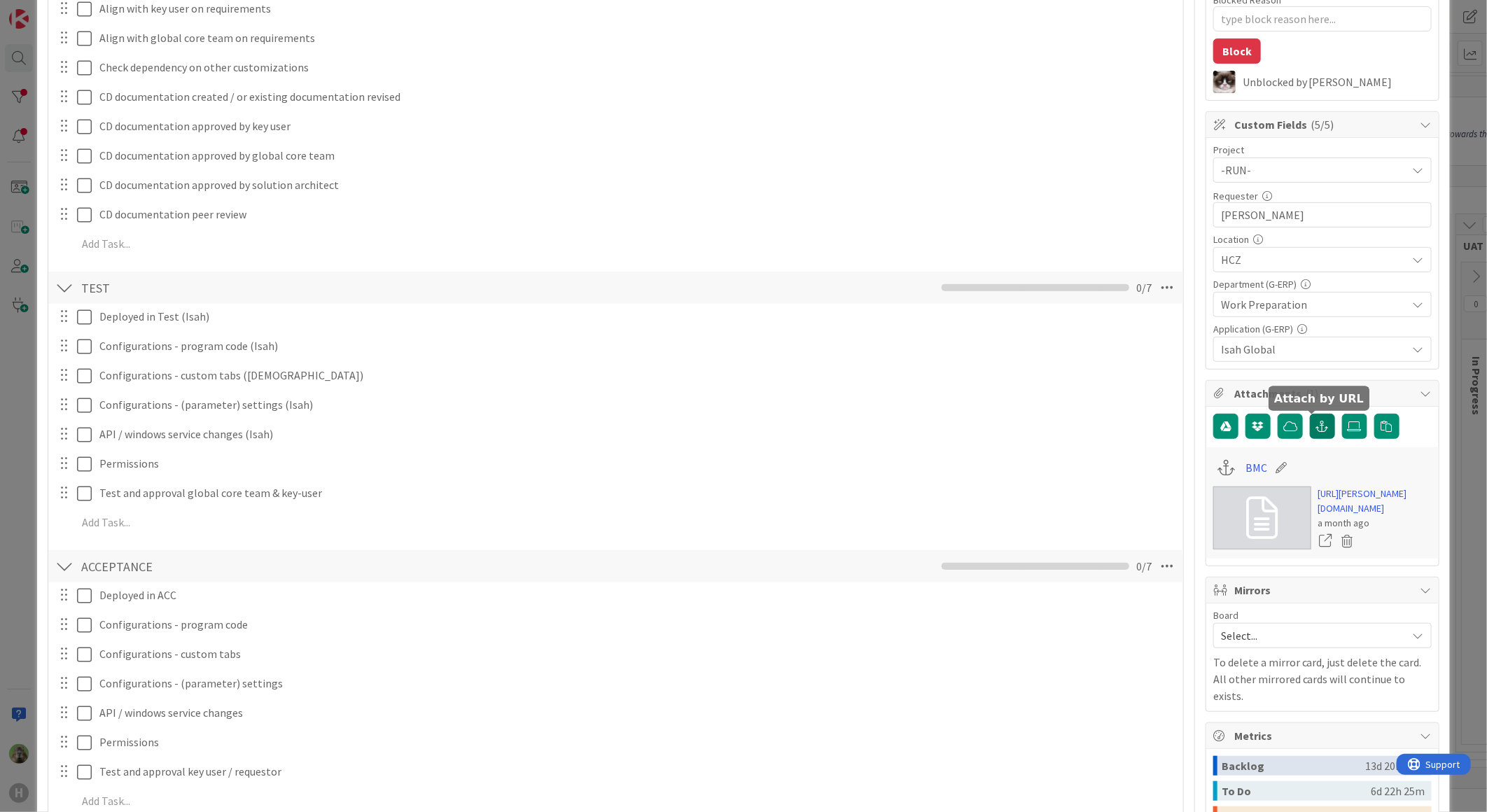
click at [1310, 423] on button "button" at bounding box center [1323, 426] width 25 height 25
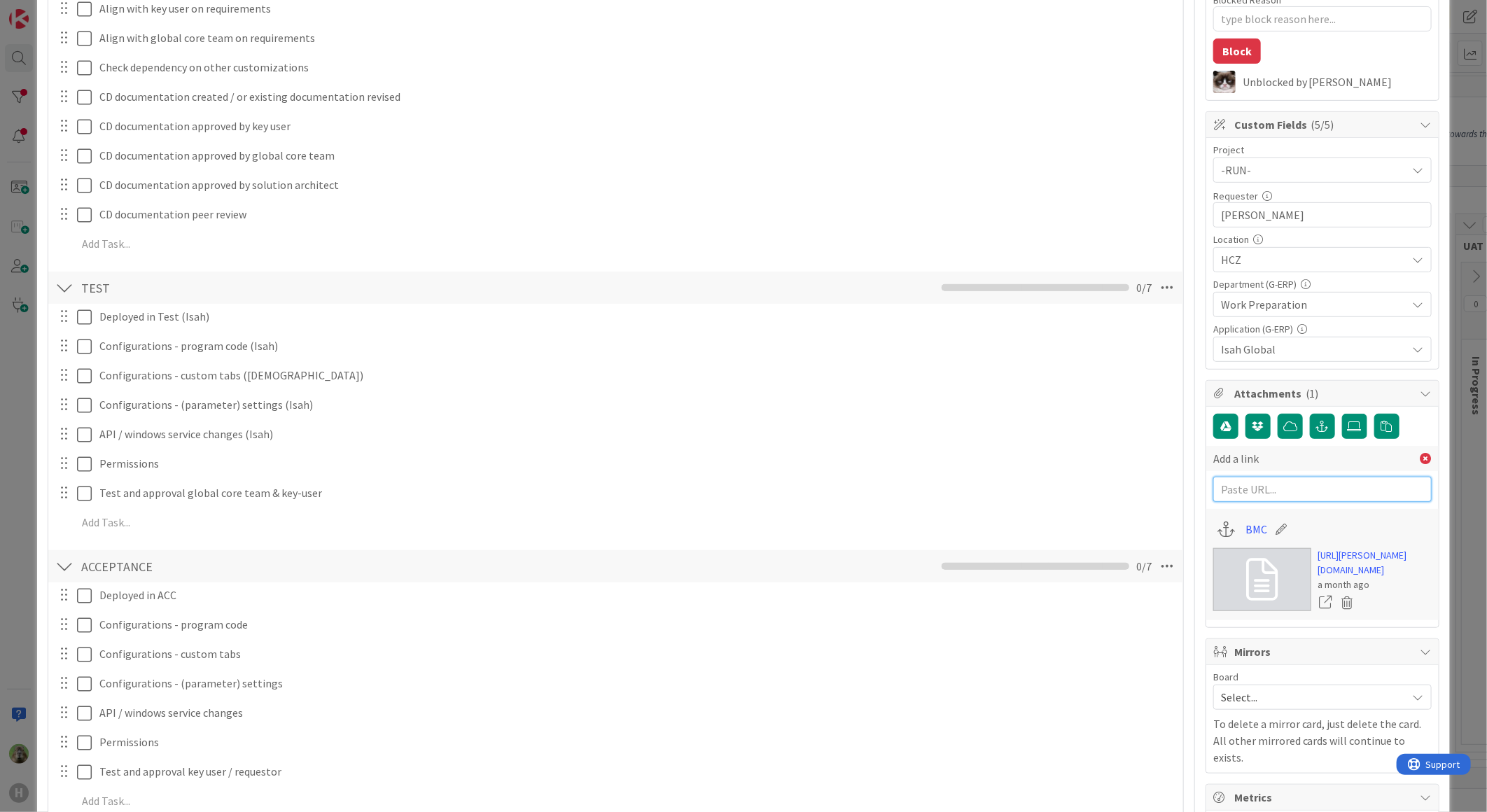
click at [1312, 486] on input "text" at bounding box center [1322, 489] width 218 height 25
paste input "[URL][DOMAIN_NAME]"
type input "[URL][DOMAIN_NAME]"
paste input "[URL][DOMAIN_NAME]"
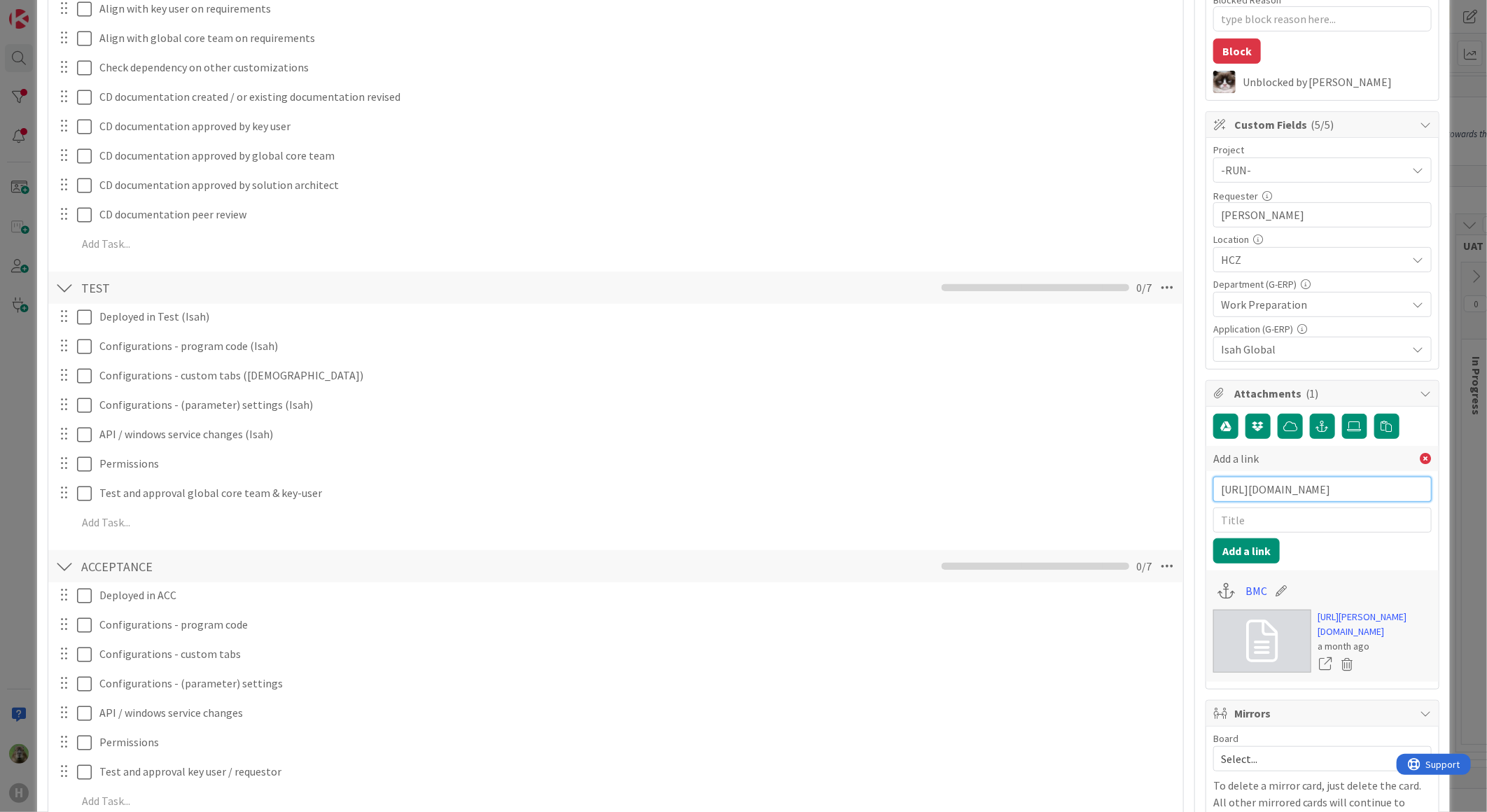
scroll to position [0, 2055]
type input "[URL][DOMAIN_NAME]"
click at [1240, 522] on input "text" at bounding box center [1322, 520] width 218 height 25
type input "Isah portal issue"
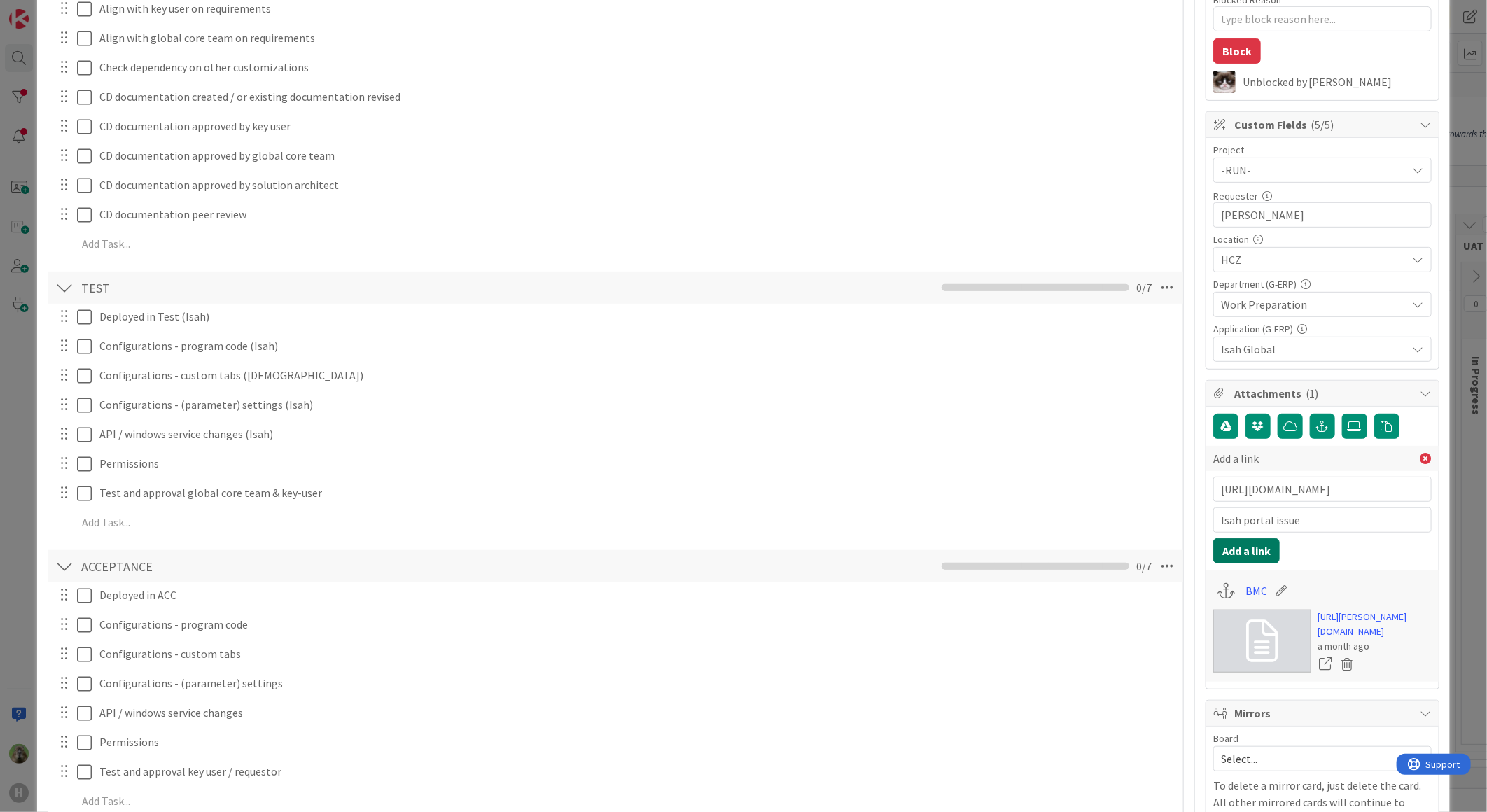
click at [1241, 547] on button "Add a link" at bounding box center [1246, 551] width 66 height 25
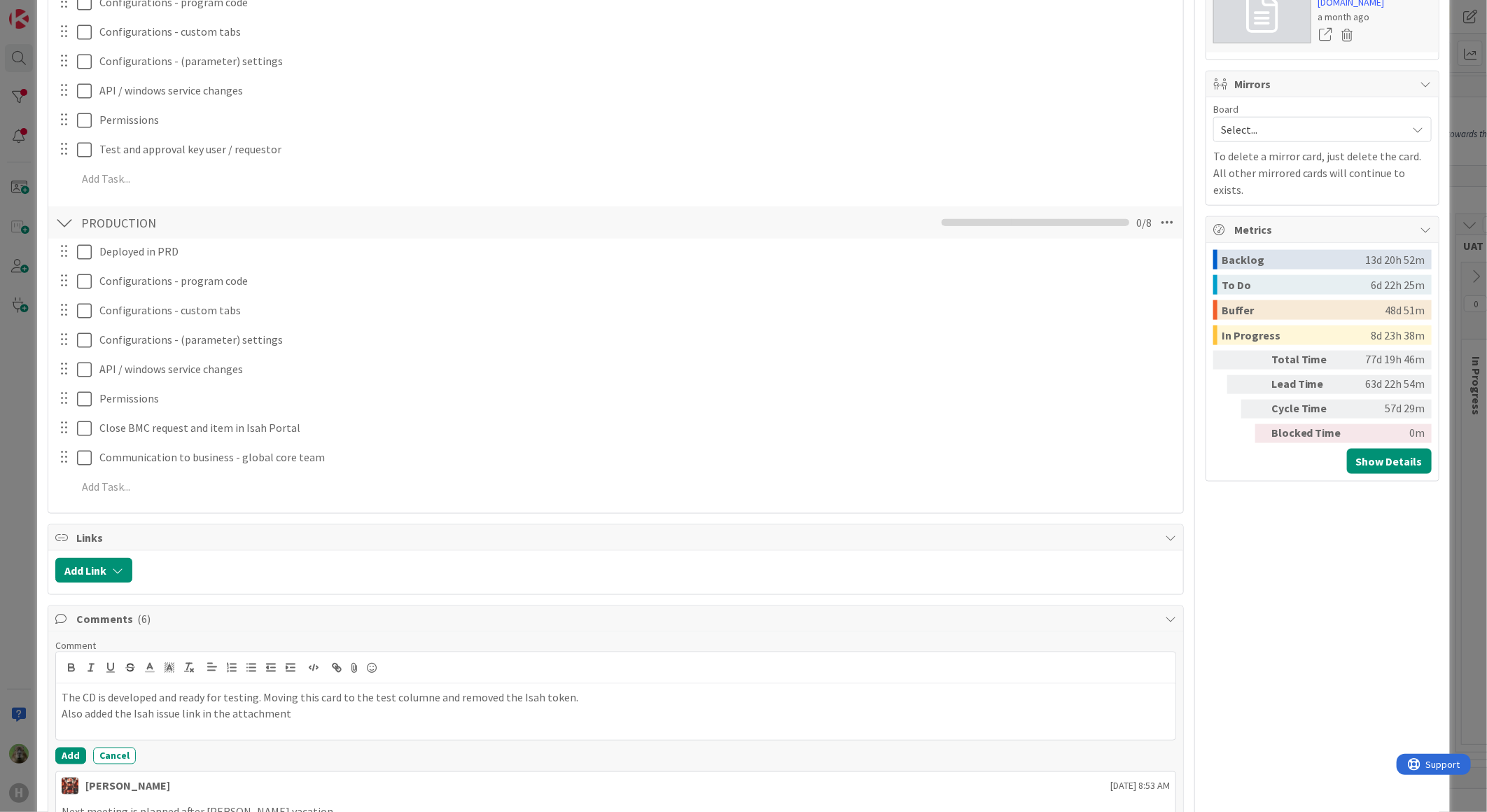
scroll to position [1243, 0]
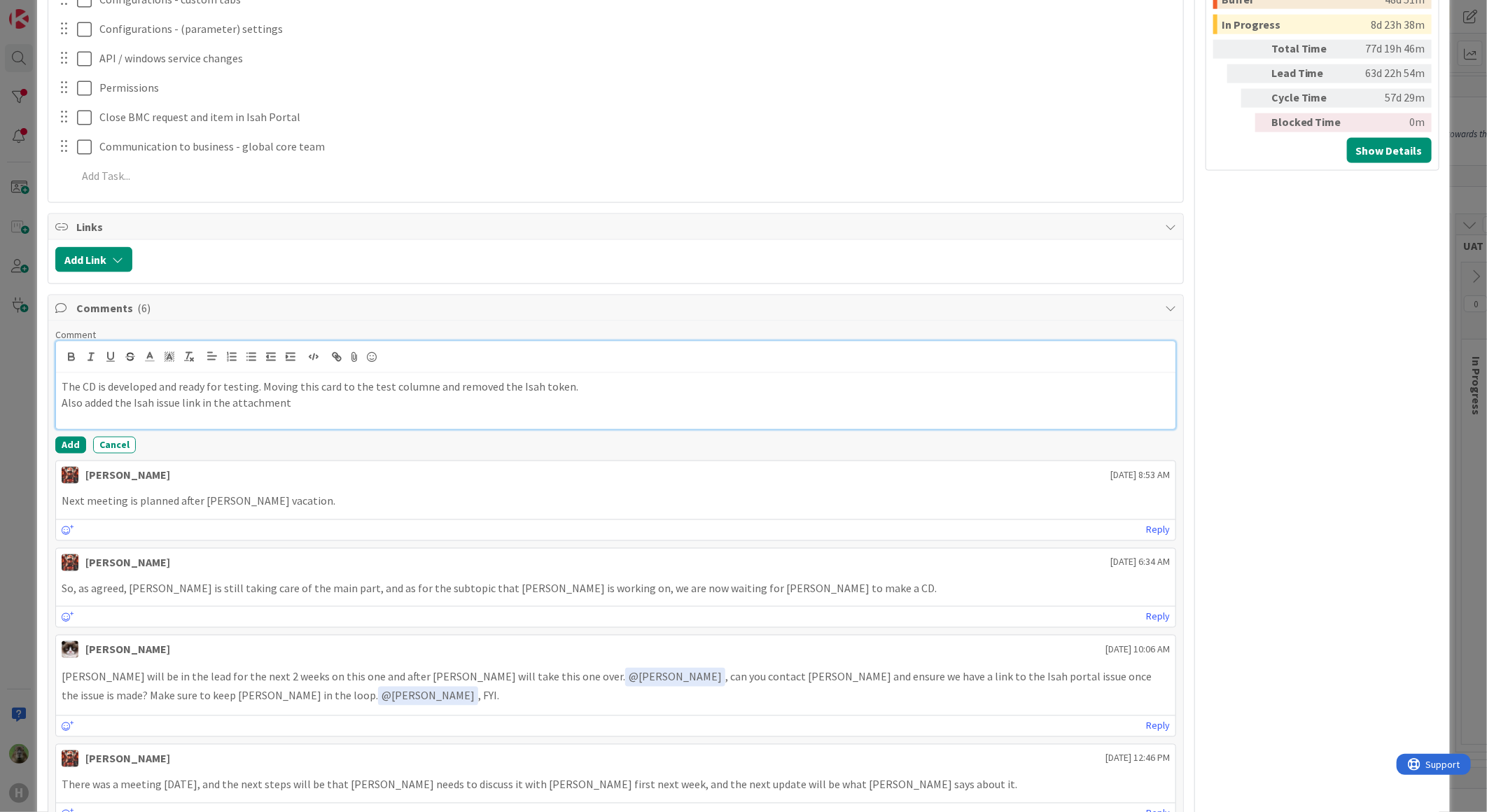
click at [318, 400] on p "Also added the Isah issue link in the attachment" at bounding box center [616, 402] width 1108 height 16
click at [336, 410] on p "Also added the Isah issue link in the attachment" at bounding box center [616, 402] width 1108 height 16
click at [70, 443] on button "Add" at bounding box center [71, 445] width 31 height 17
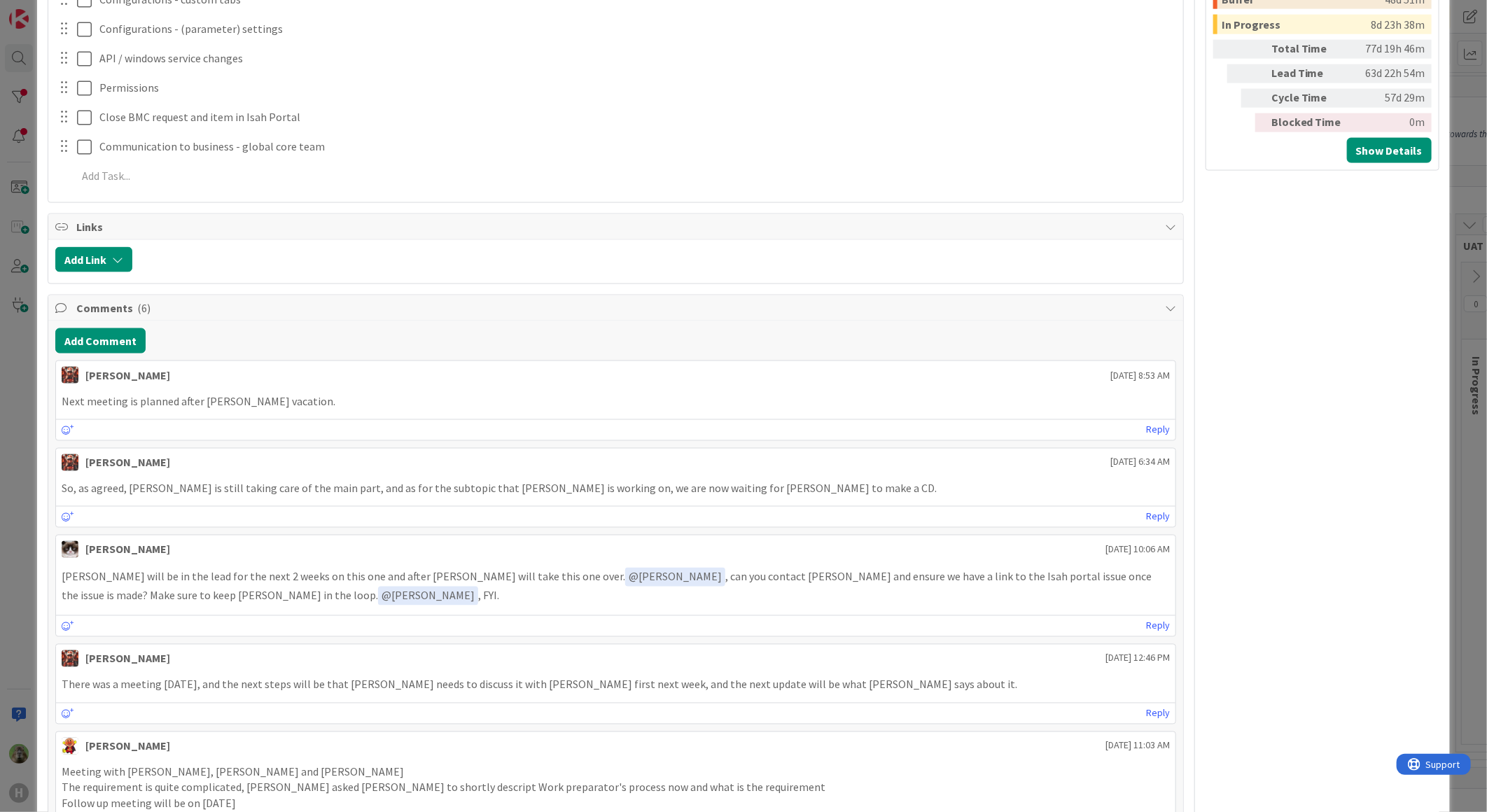
type textarea "x"
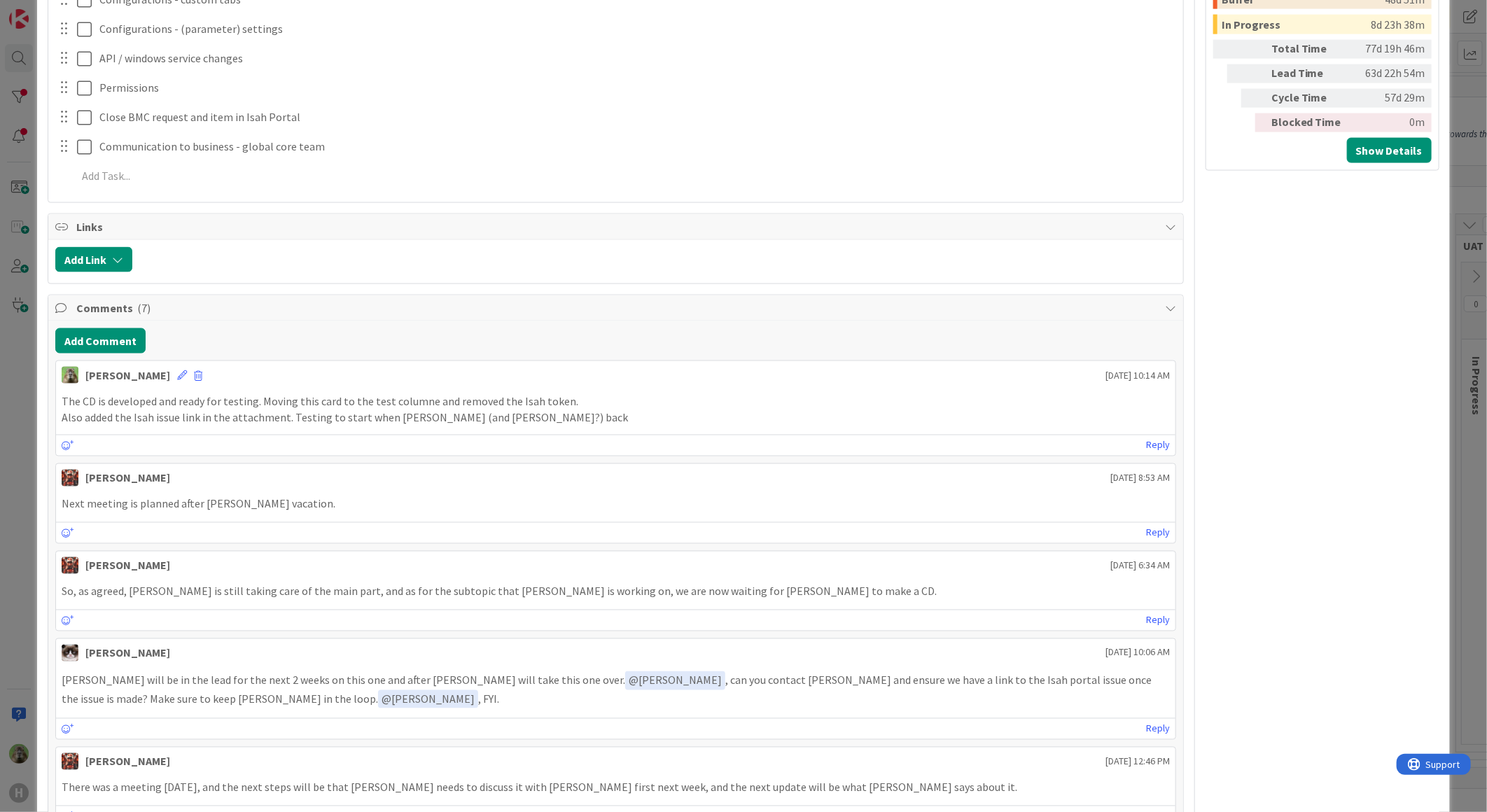
click at [149, 376] on div "Timothy Tjia September 11 2025 10:14 AM" at bounding box center [616, 372] width 1119 height 23
click at [177, 372] on icon at bounding box center [182, 375] width 10 height 10
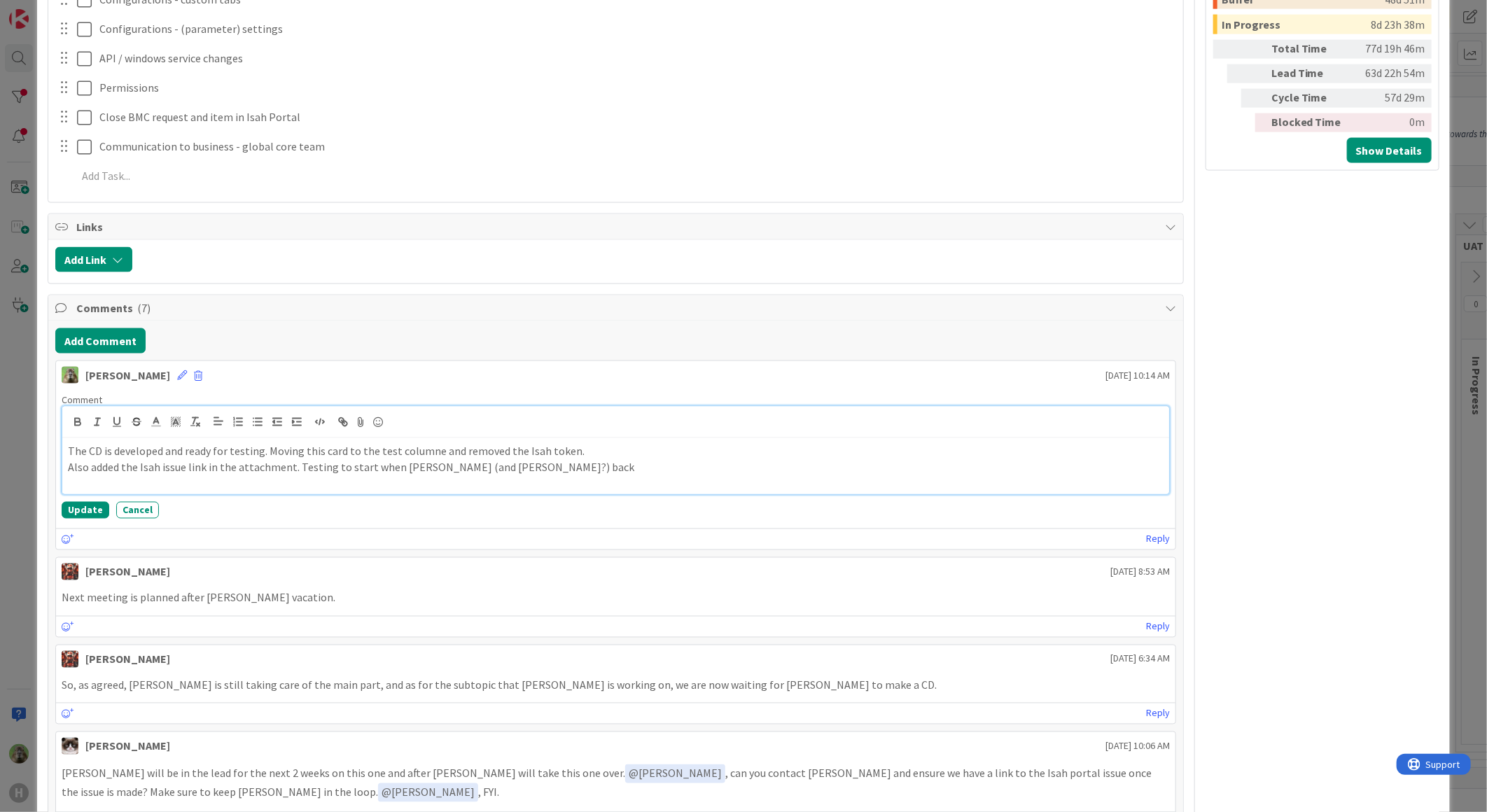
click at [438, 455] on p "The CD is developed and ready for testing. Moving this card to the test columne…" at bounding box center [615, 451] width 1096 height 16
click at [75, 502] on button "Update" at bounding box center [86, 510] width 48 height 17
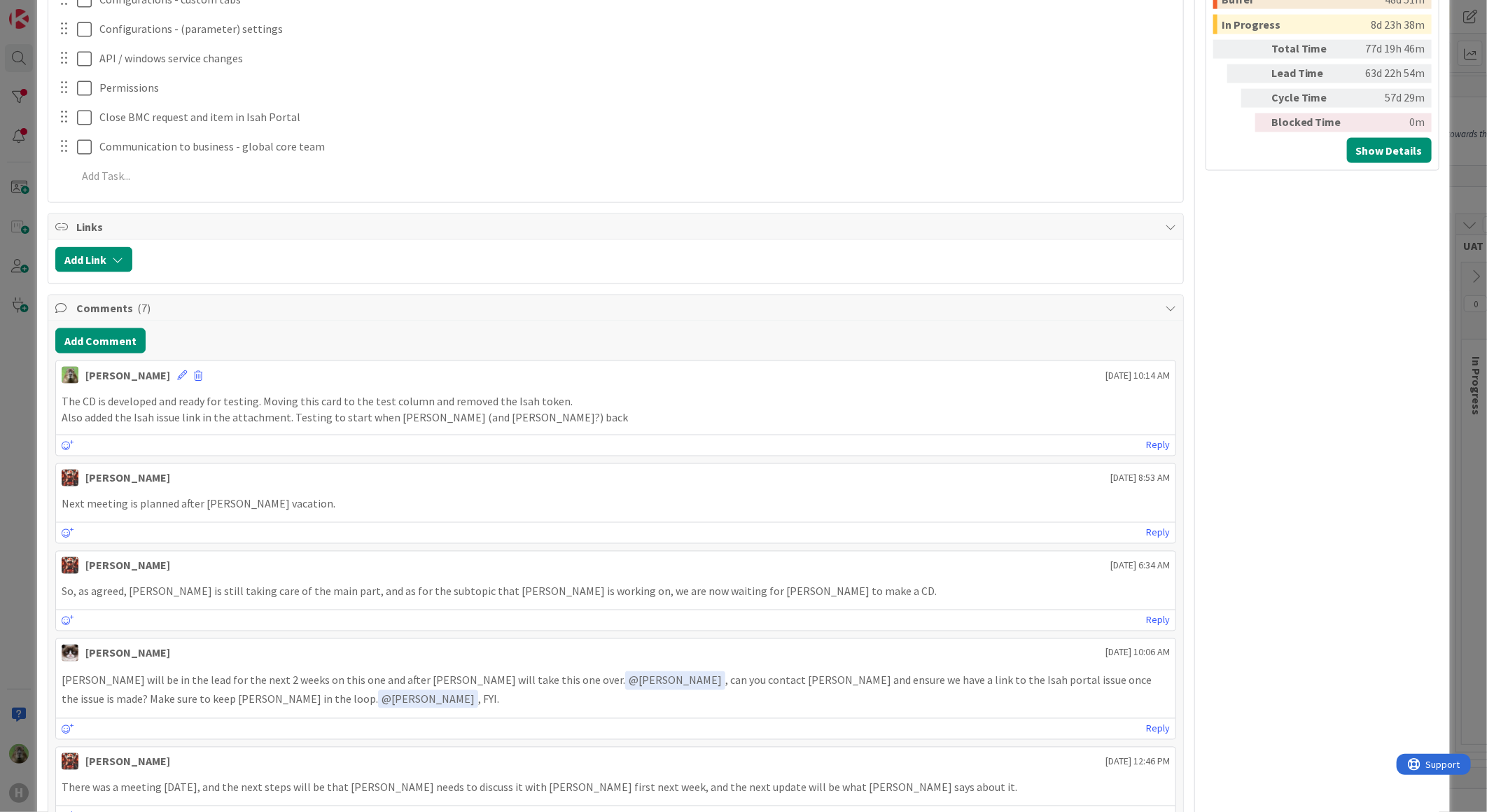
click at [21, 514] on div "ID 1146 G-ERP - BFG New Build Waiting Title 36 / 128 16.9 .2025 CD173 - Date fr…" at bounding box center [744, 406] width 1487 height 812
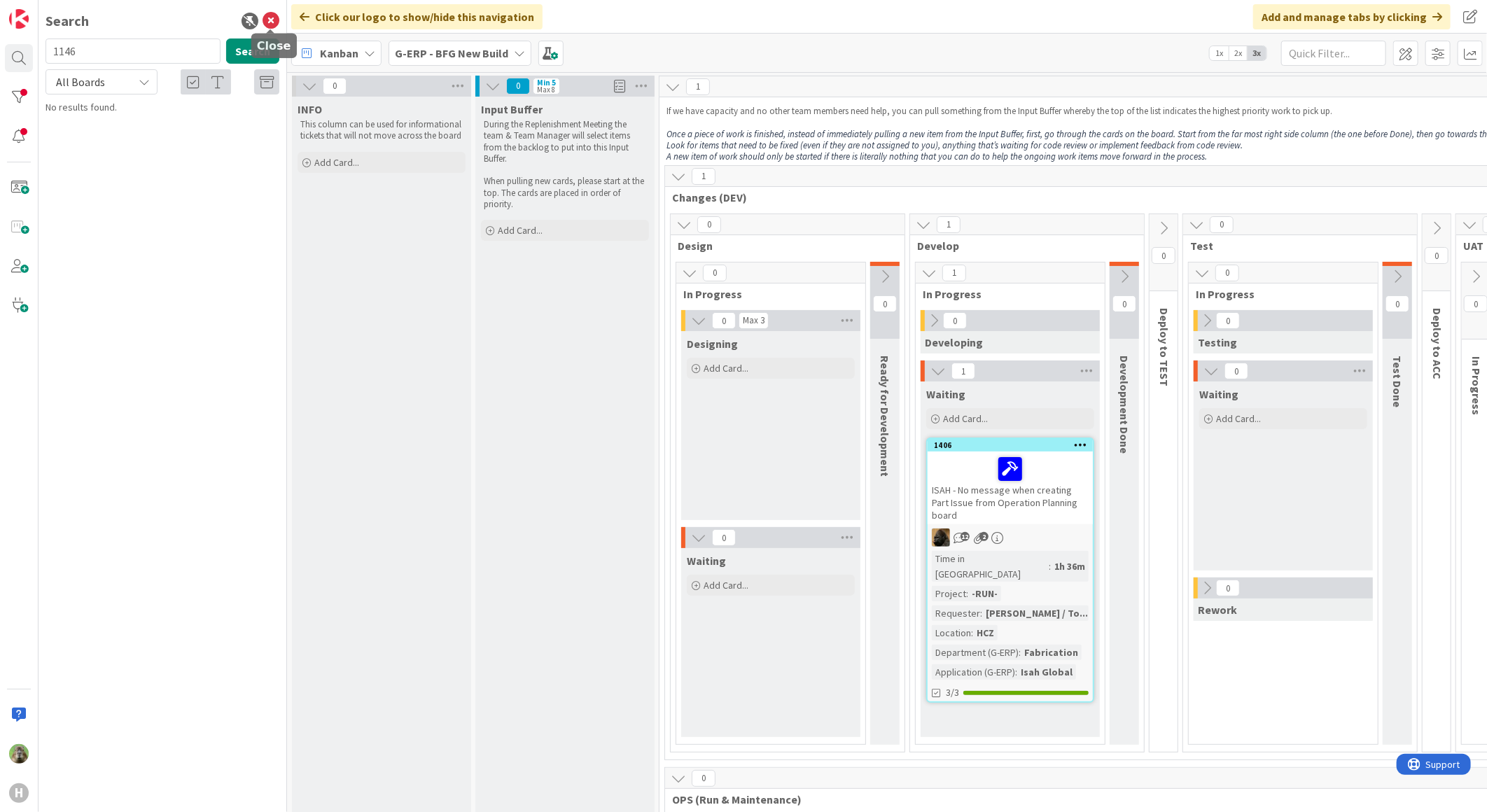
click at [269, 22] on icon at bounding box center [271, 21] width 17 height 17
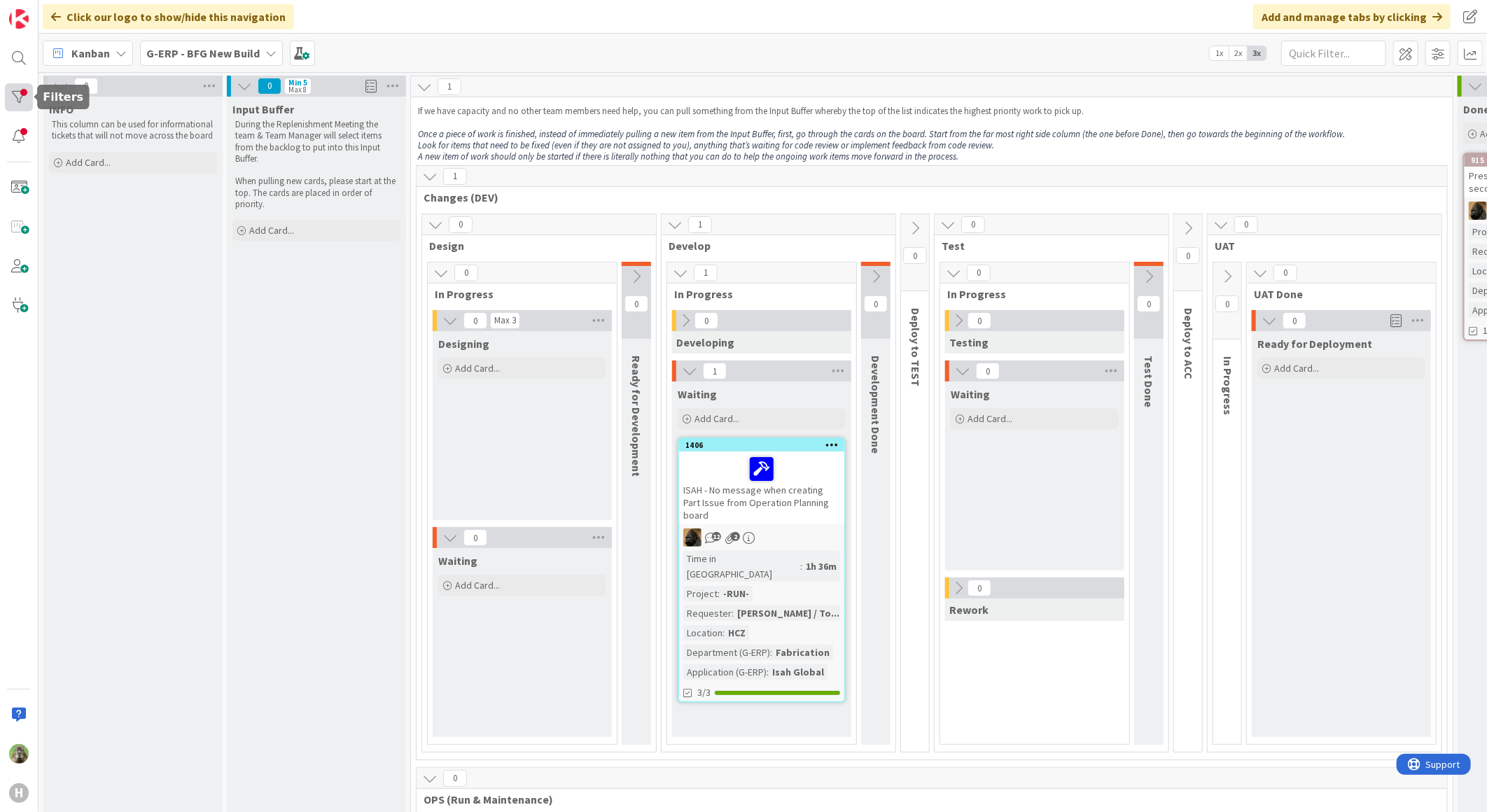
click at [20, 98] on div at bounding box center [19, 97] width 28 height 28
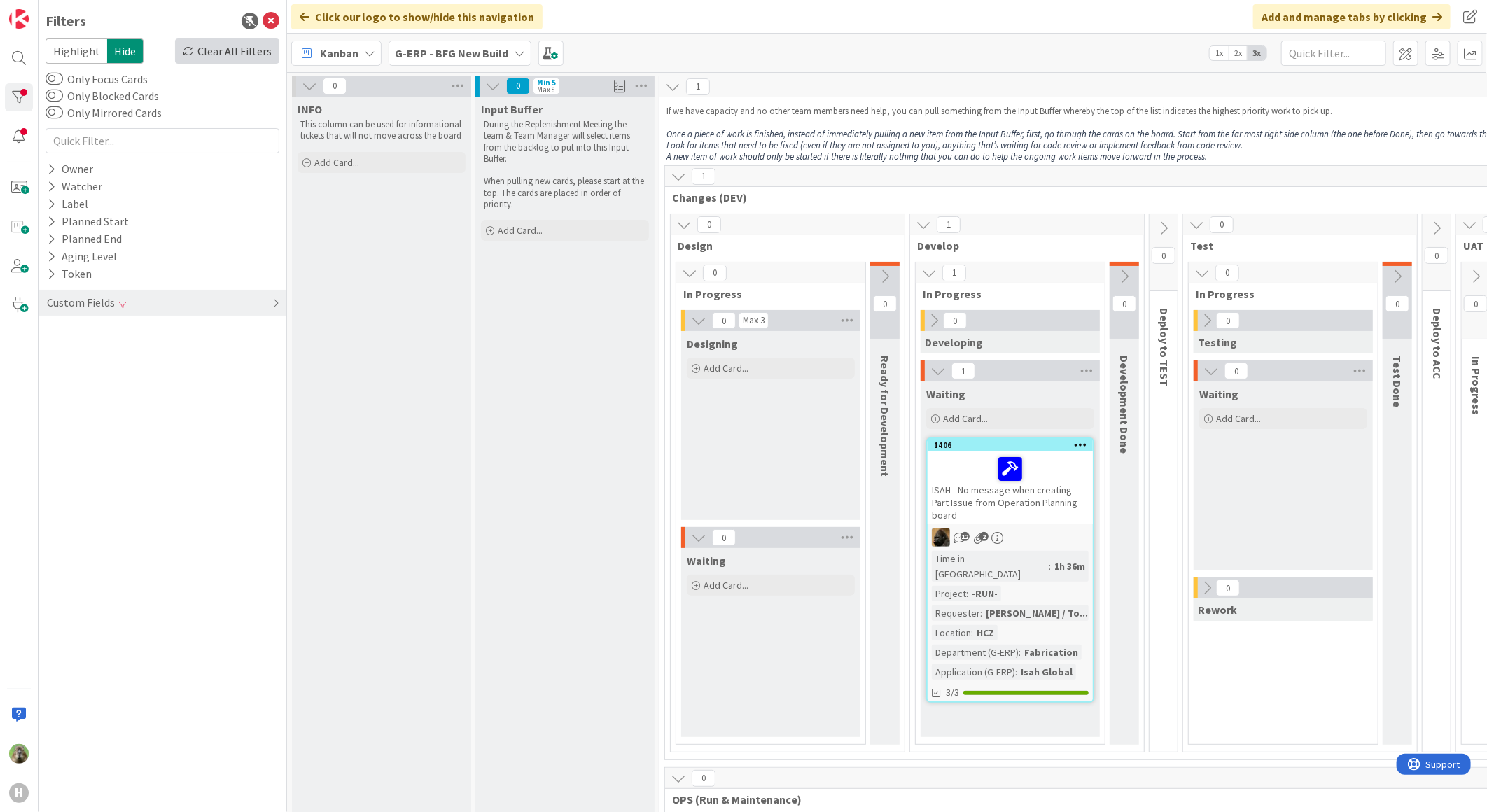
click at [192, 46] on icon at bounding box center [189, 51] width 11 height 11
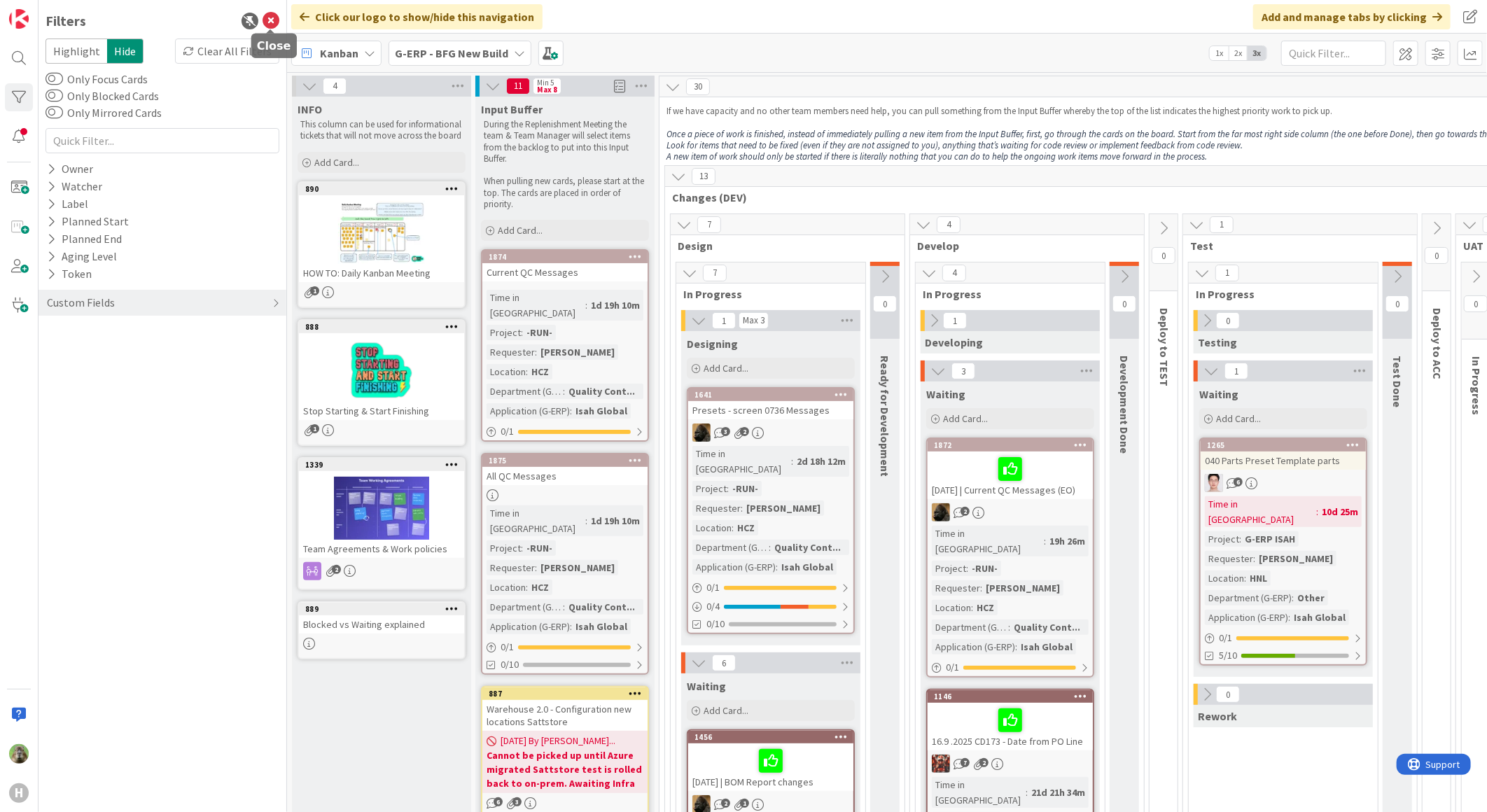
click at [277, 23] on icon at bounding box center [271, 21] width 17 height 17
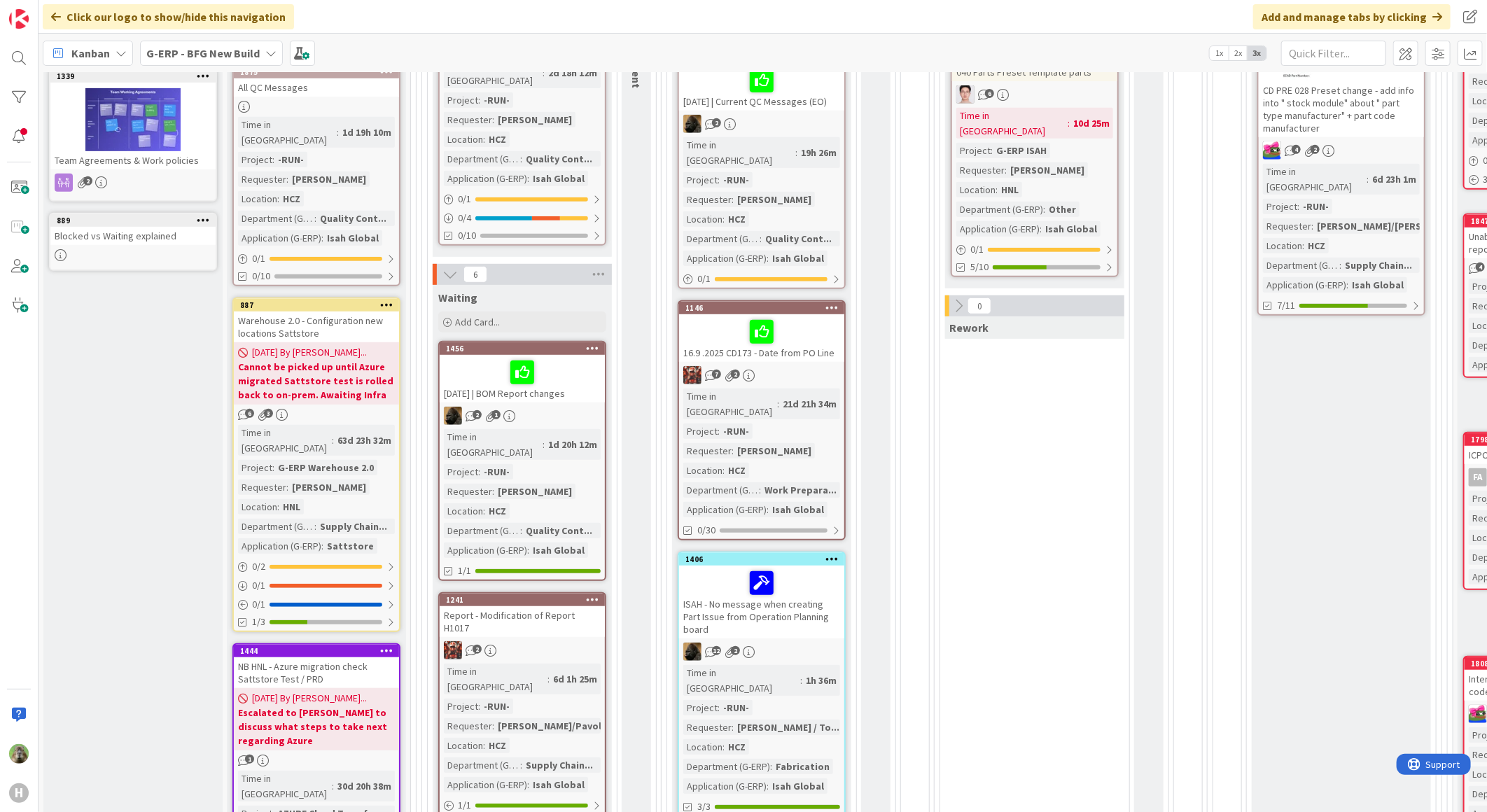
scroll to position [156, 0]
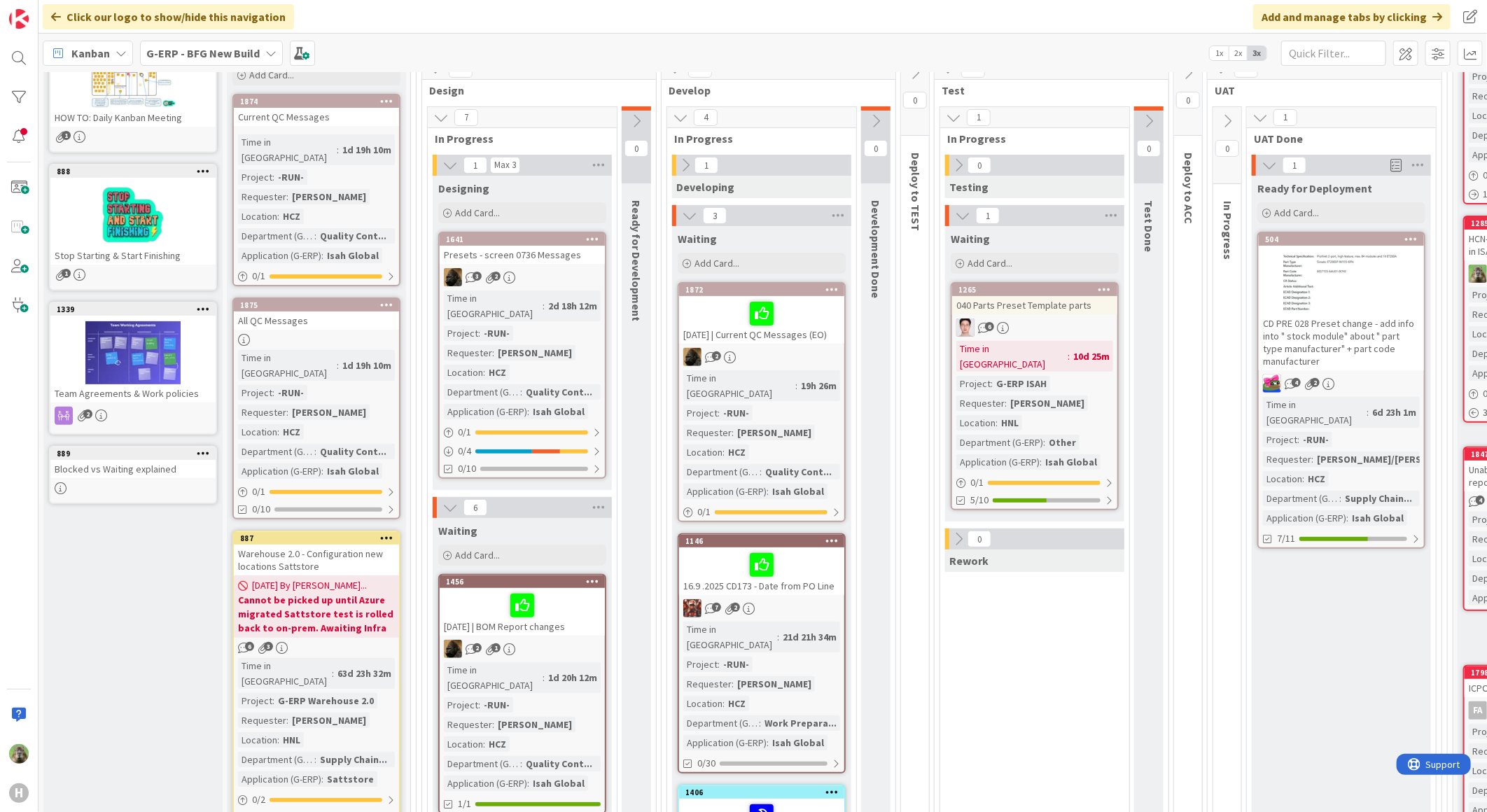
click at [960, 171] on icon at bounding box center [958, 165] width 15 height 15
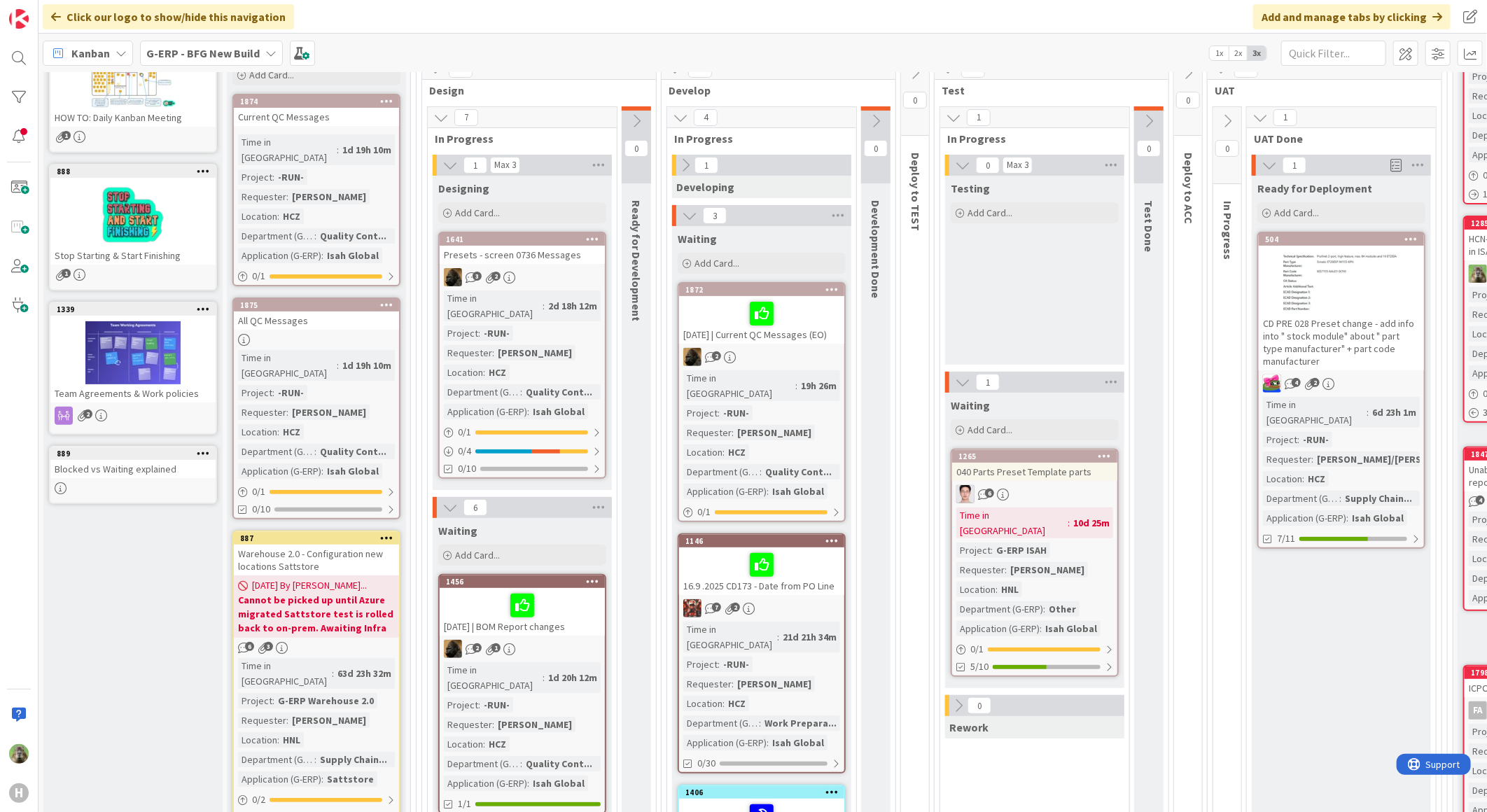
click at [884, 109] on div at bounding box center [876, 108] width 30 height 4
click at [880, 119] on icon at bounding box center [876, 121] width 15 height 15
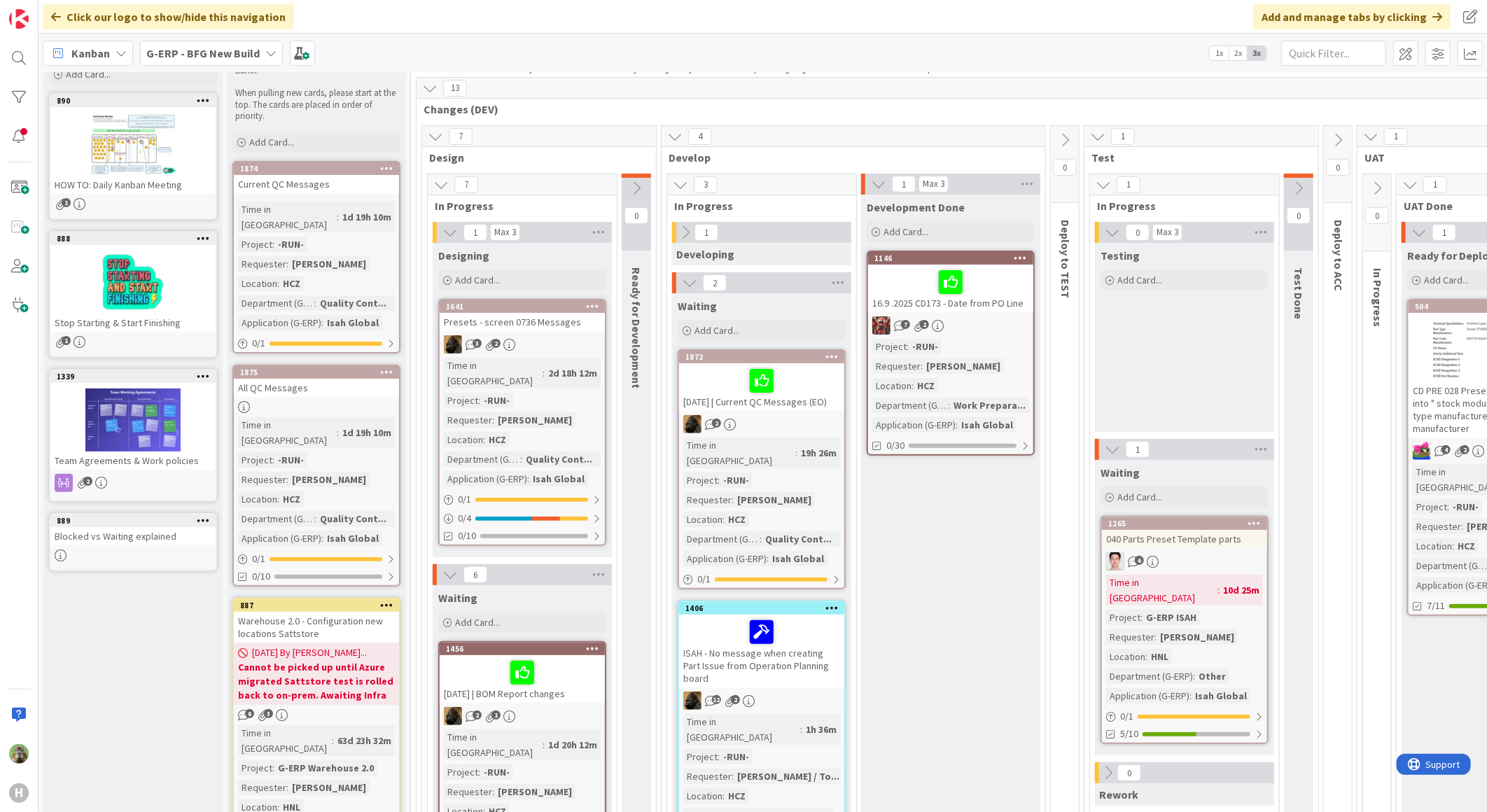
scroll to position [0, 0]
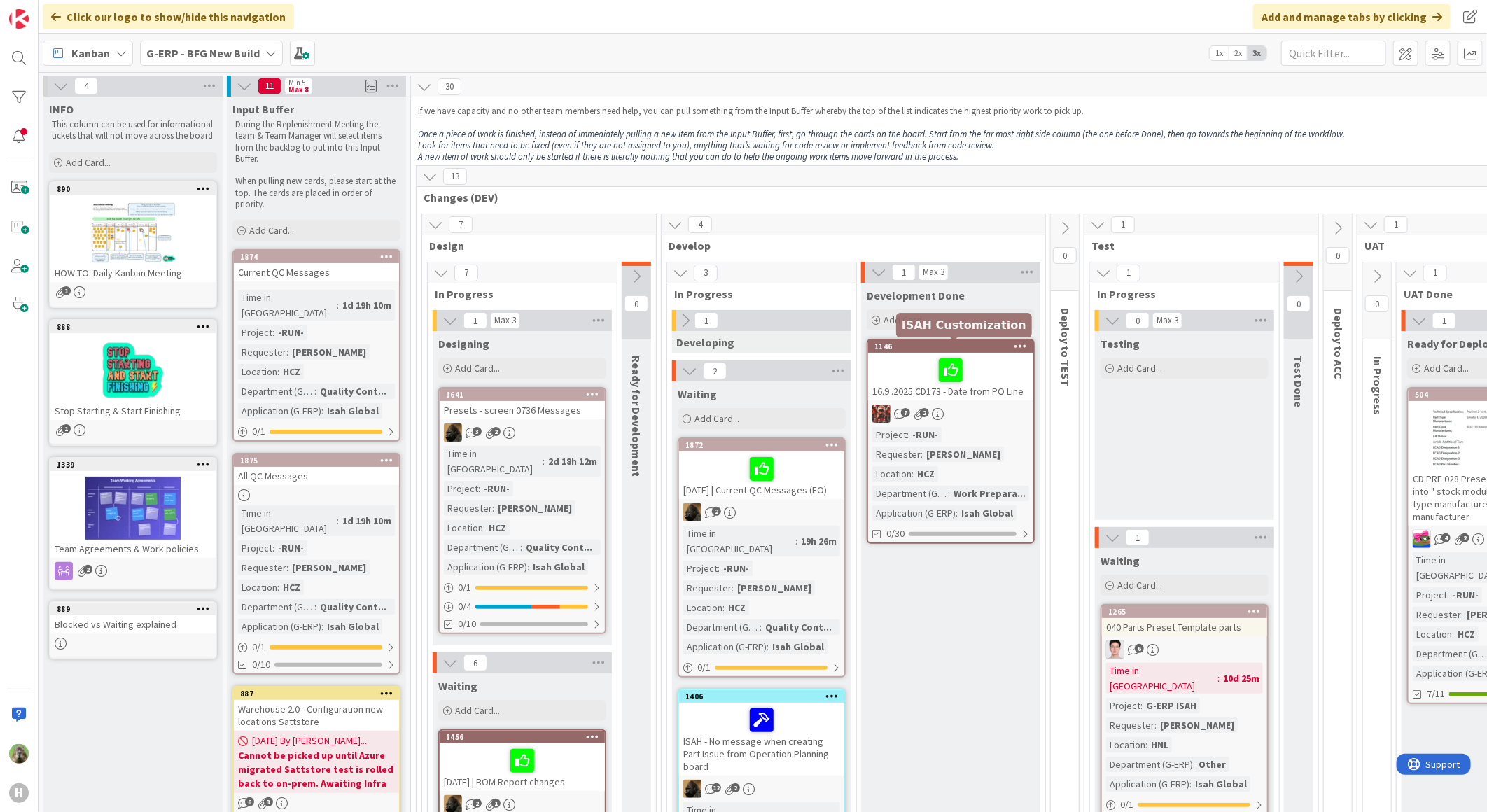
click at [968, 350] on div "1146" at bounding box center [954, 346] width 159 height 10
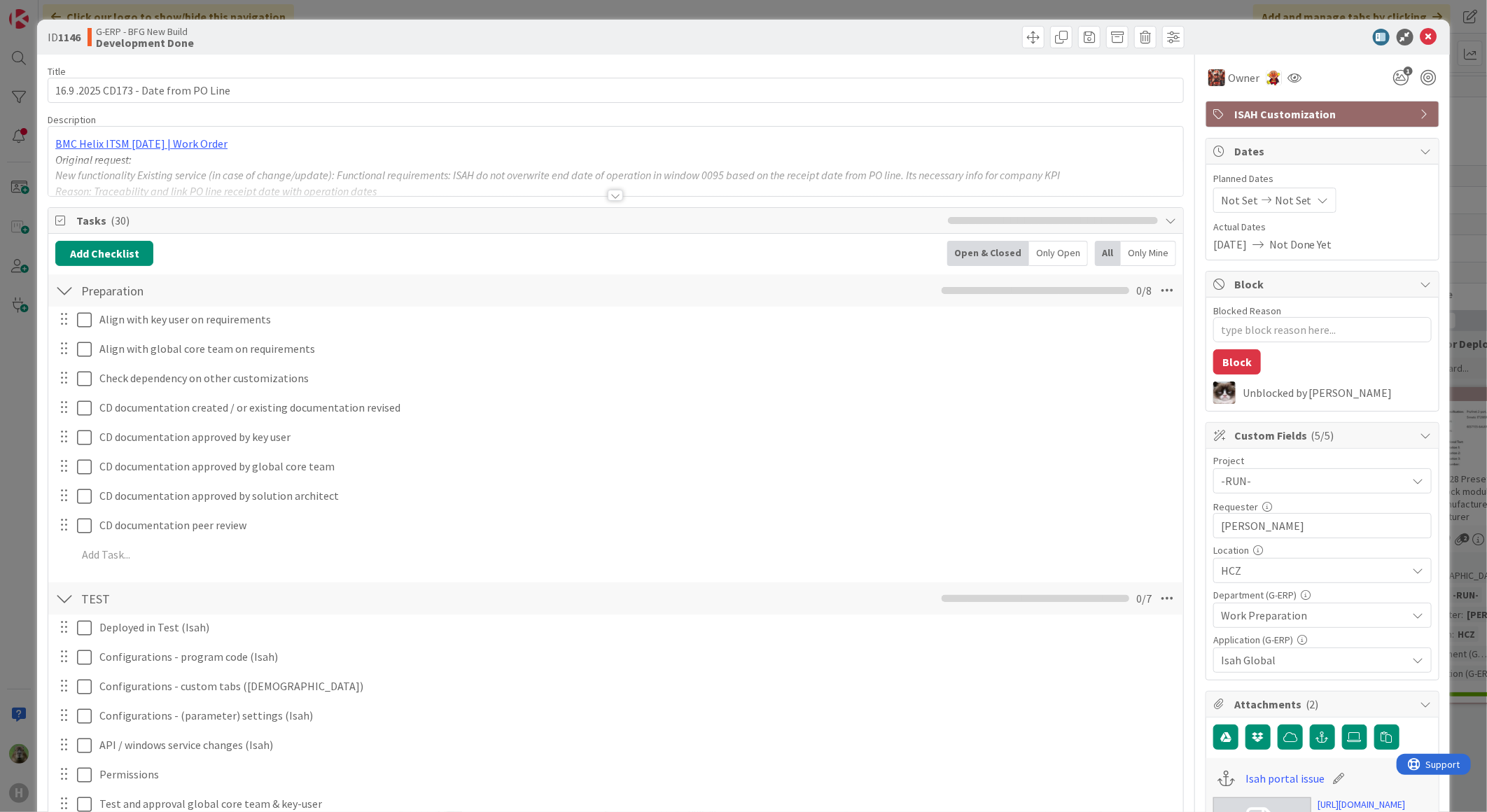
type textarea "x"
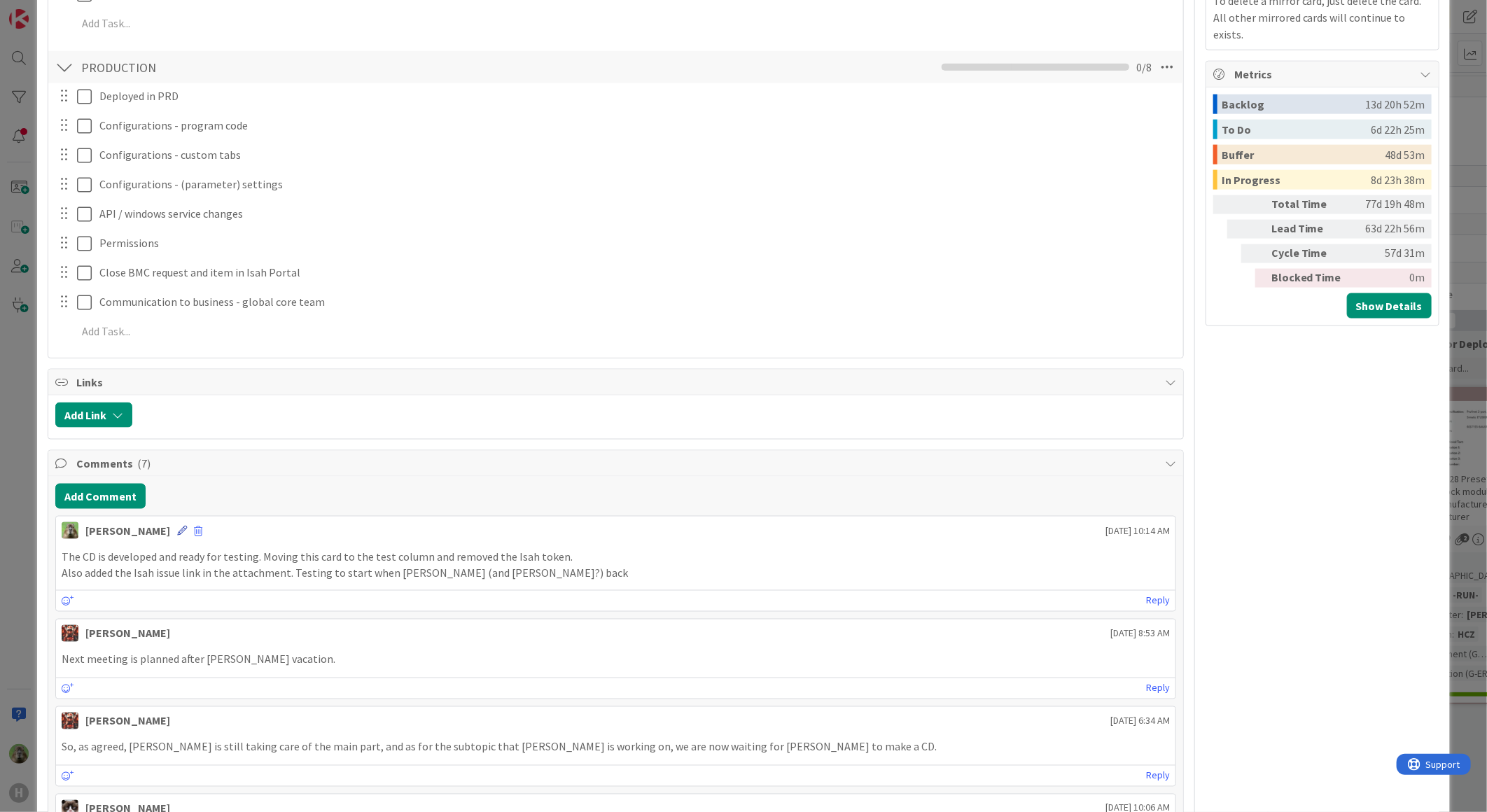
click at [177, 530] on icon at bounding box center [182, 531] width 10 height 10
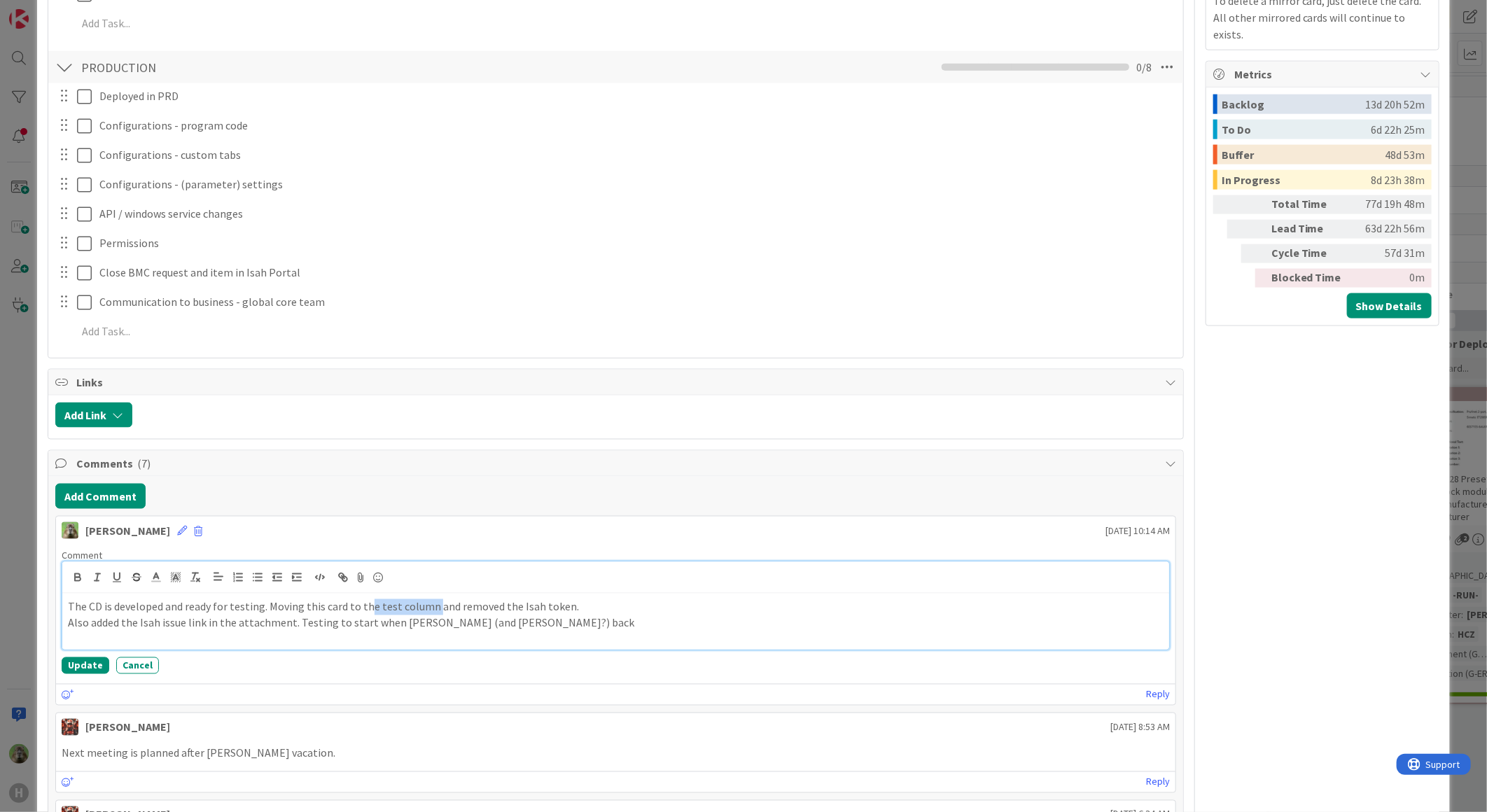
drag, startPoint x: 434, startPoint y: 612, endPoint x: 368, endPoint y: 609, distance: 66.1
click at [368, 609] on p "The CD is developed and ready for testing. Moving this card to the test column …" at bounding box center [615, 607] width 1096 height 16
click at [522, 621] on p "Also added the Isah issue link in the attachment. Testing to start when Josef (…" at bounding box center [615, 623] width 1096 height 16
click at [93, 671] on button "Update" at bounding box center [86, 666] width 48 height 17
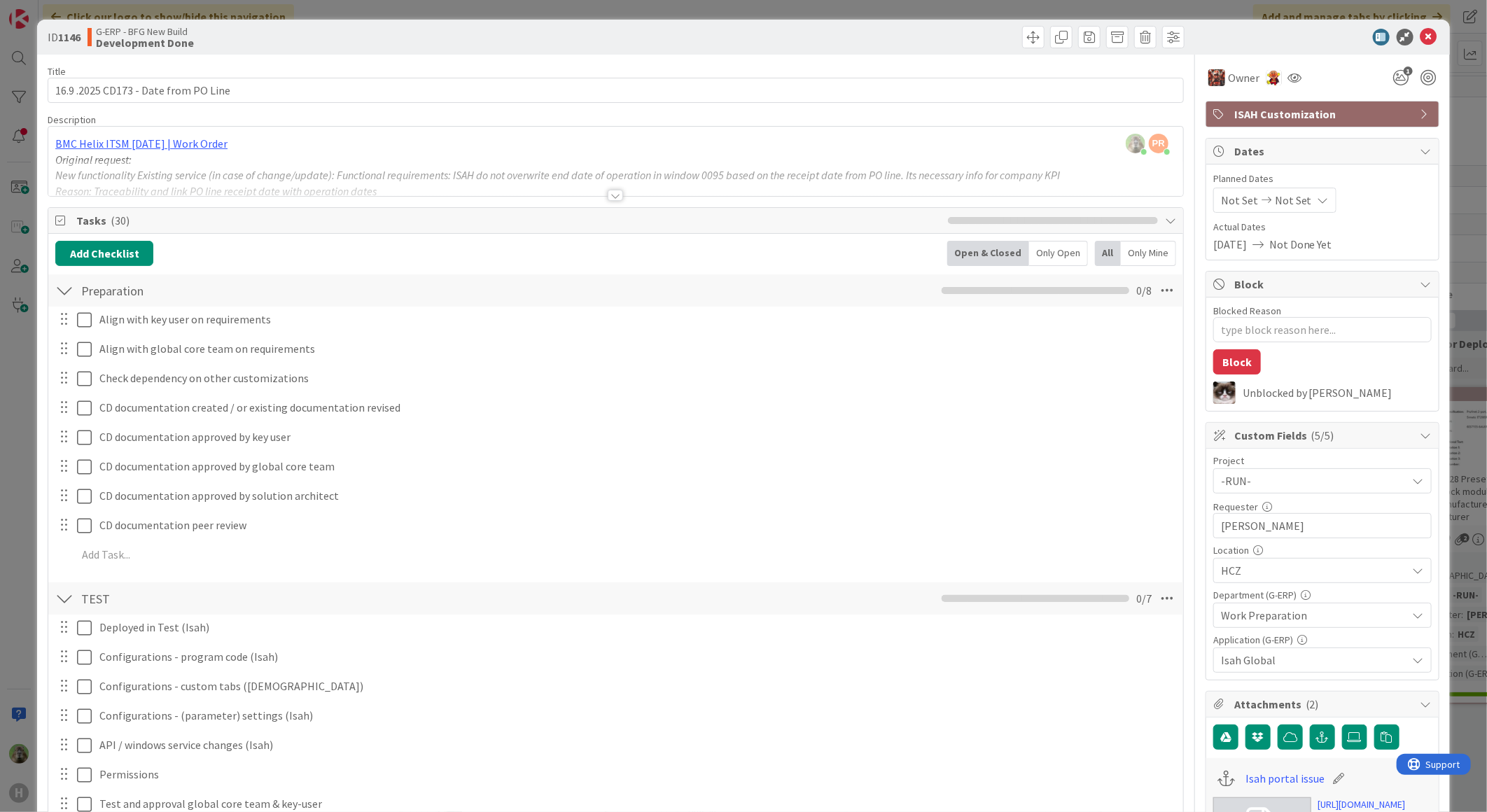
click at [17, 590] on div "ID 1146 G-ERP - BFG New Build Development Done Title 36 / 128 16.9 .2025 CD173 …" at bounding box center [744, 406] width 1487 height 812
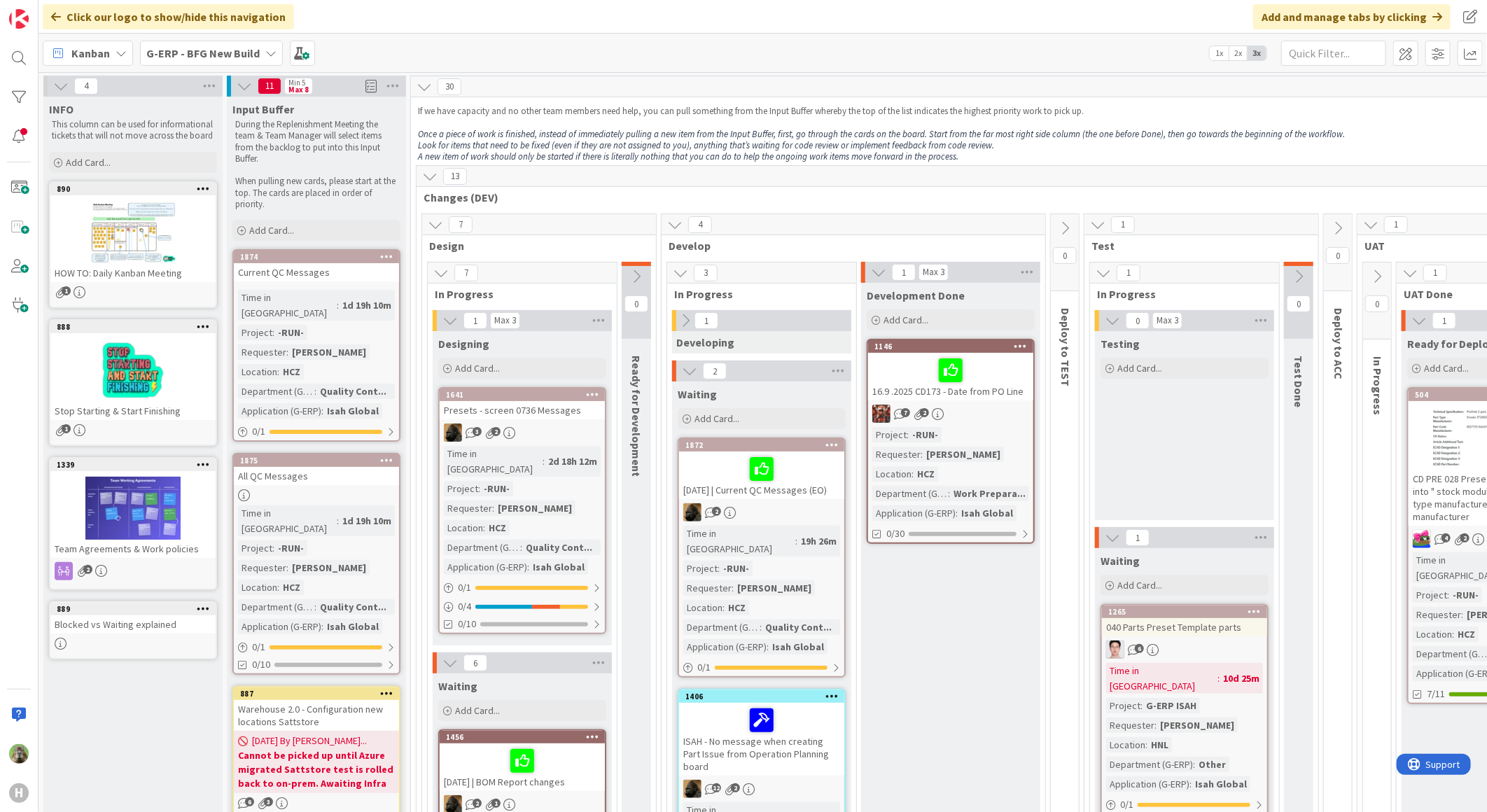
click at [992, 338] on link "1146 16.9 .2025 CD173 - Date from PO Line 7 2 Project : -RUN- Requester : Tomas…" at bounding box center [950, 440] width 168 height 205
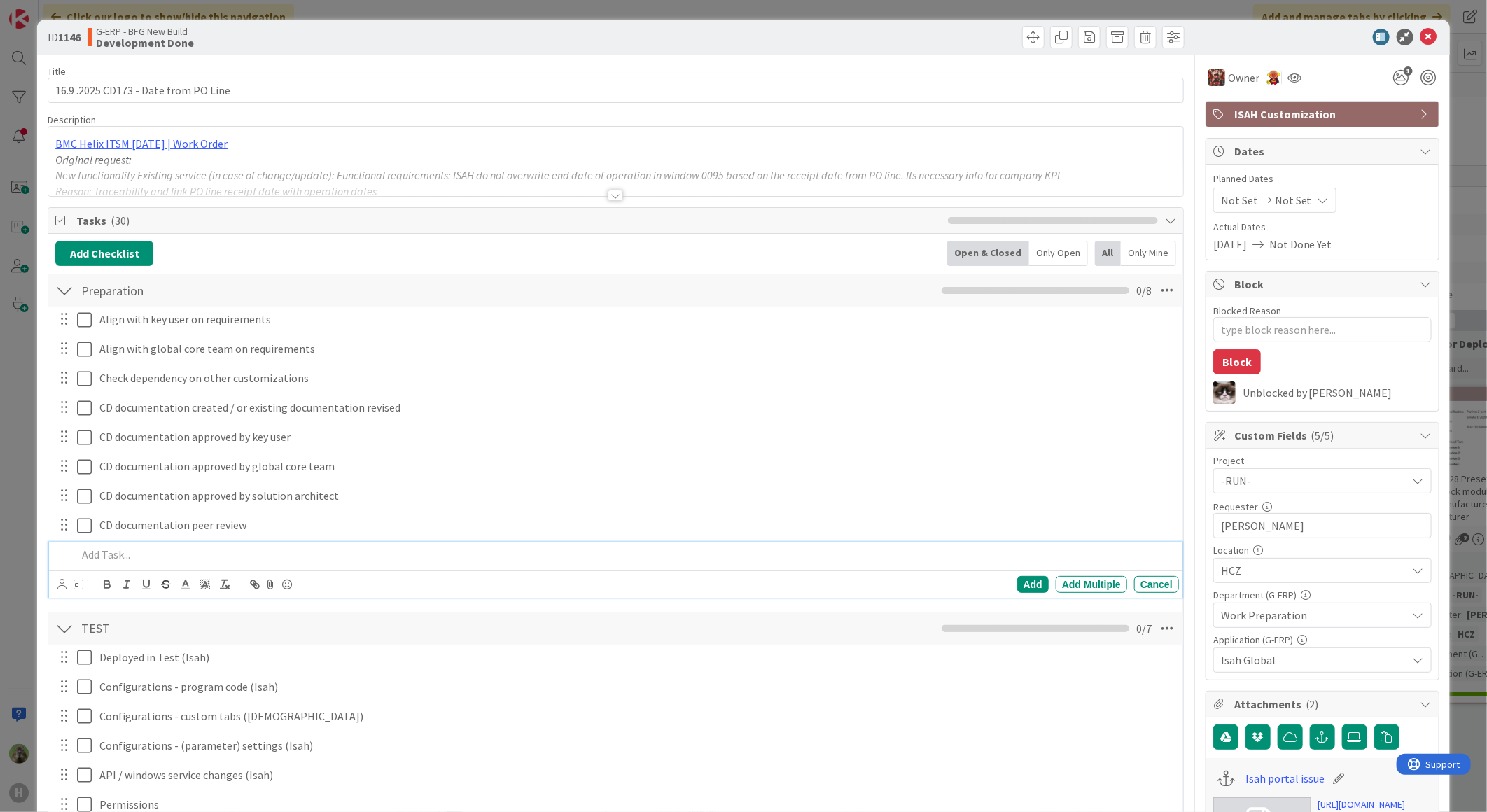
click at [479, 558] on p at bounding box center [625, 554] width 1096 height 16
type textarea "x"
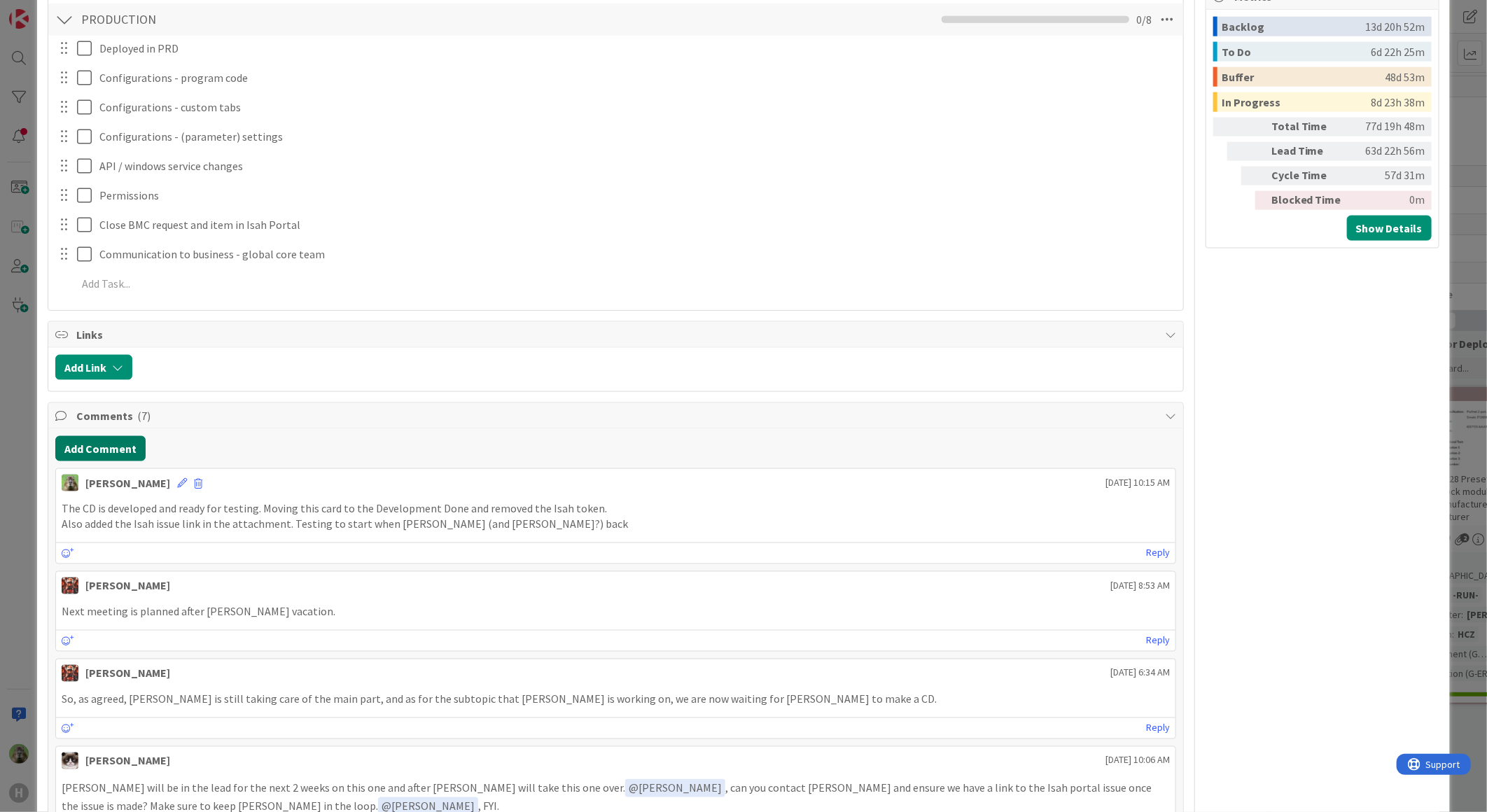
click at [123, 443] on button "Add Comment" at bounding box center [101, 449] width 90 height 25
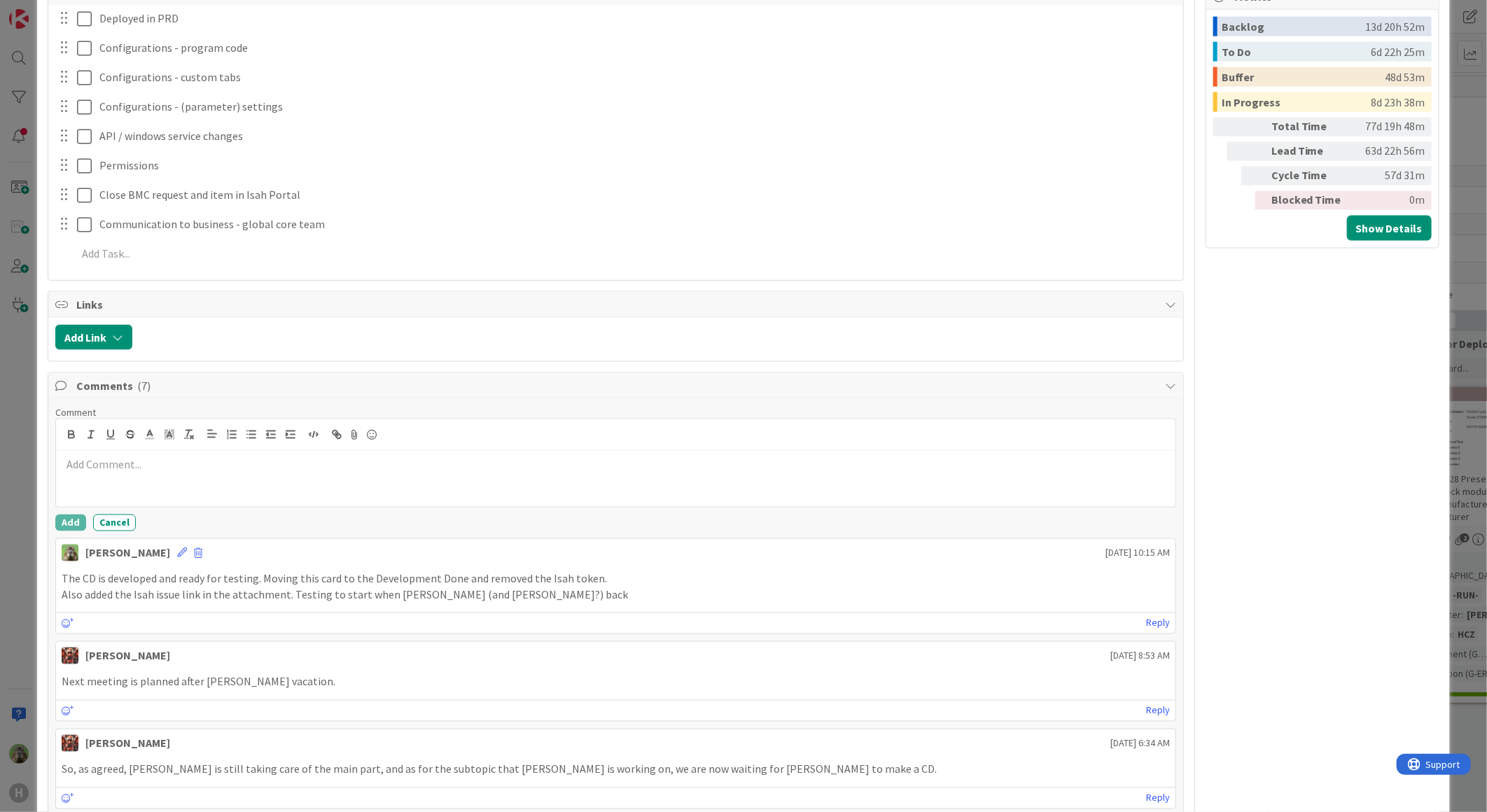
scroll to position [1136, 0]
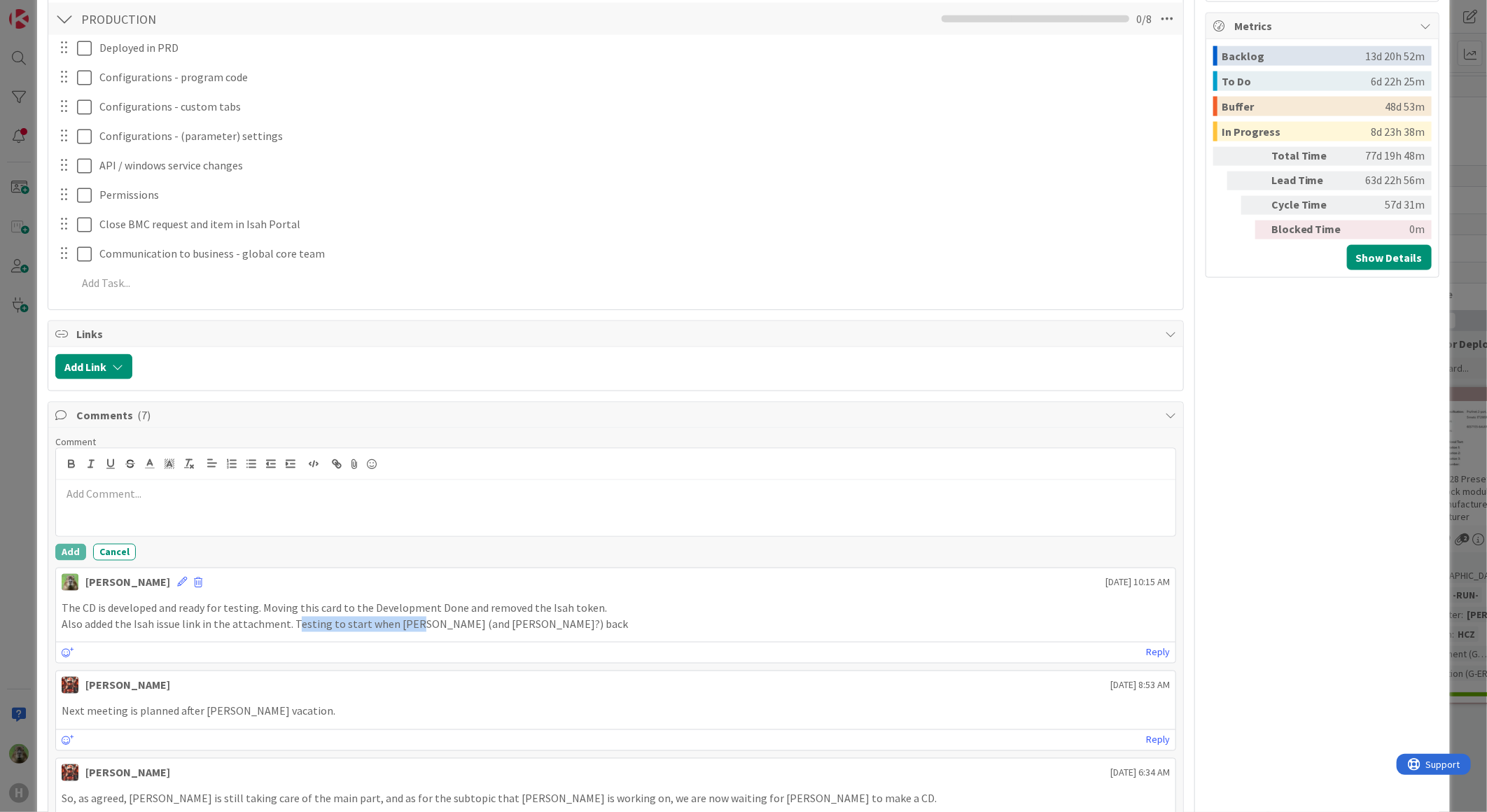
drag, startPoint x: 292, startPoint y: 616, endPoint x: 408, endPoint y: 618, distance: 116.0
click at [408, 618] on p "Also added the Isah issue link in the attachment. Testing to start when Josef (…" at bounding box center [616, 624] width 1108 height 16
click at [165, 581] on div "Timothy Tjia September 11 2025 10:15 AM" at bounding box center [616, 579] width 1119 height 23
click at [177, 581] on icon at bounding box center [182, 582] width 10 height 10
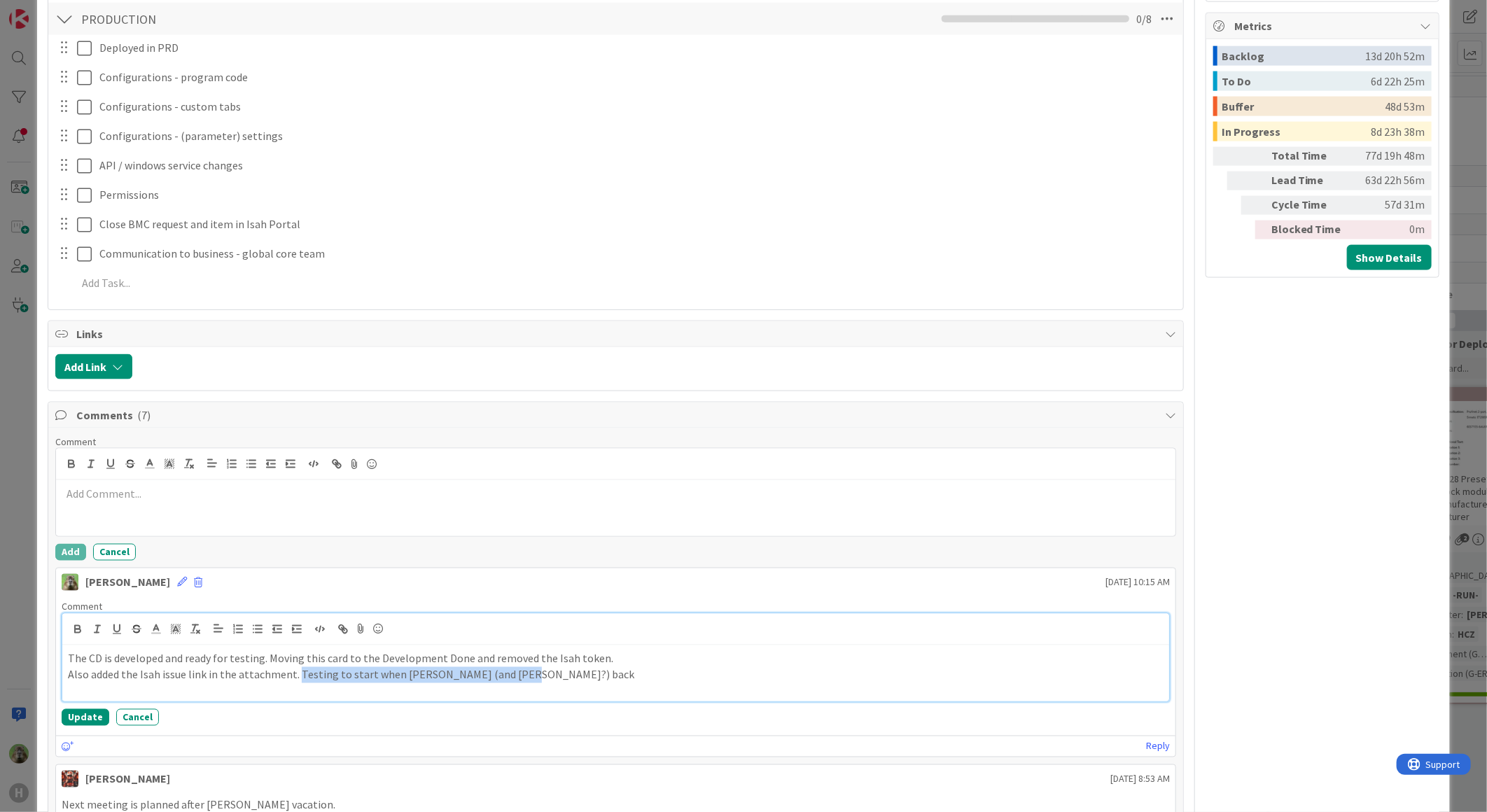
drag, startPoint x: 297, startPoint y: 675, endPoint x: 677, endPoint y: 705, distance: 381.2
click at [676, 705] on div "Comment The CD is developed and ready for testing. Moving this card to the Deve…" at bounding box center [616, 663] width 1119 height 137
click at [94, 722] on button "Update" at bounding box center [86, 717] width 48 height 17
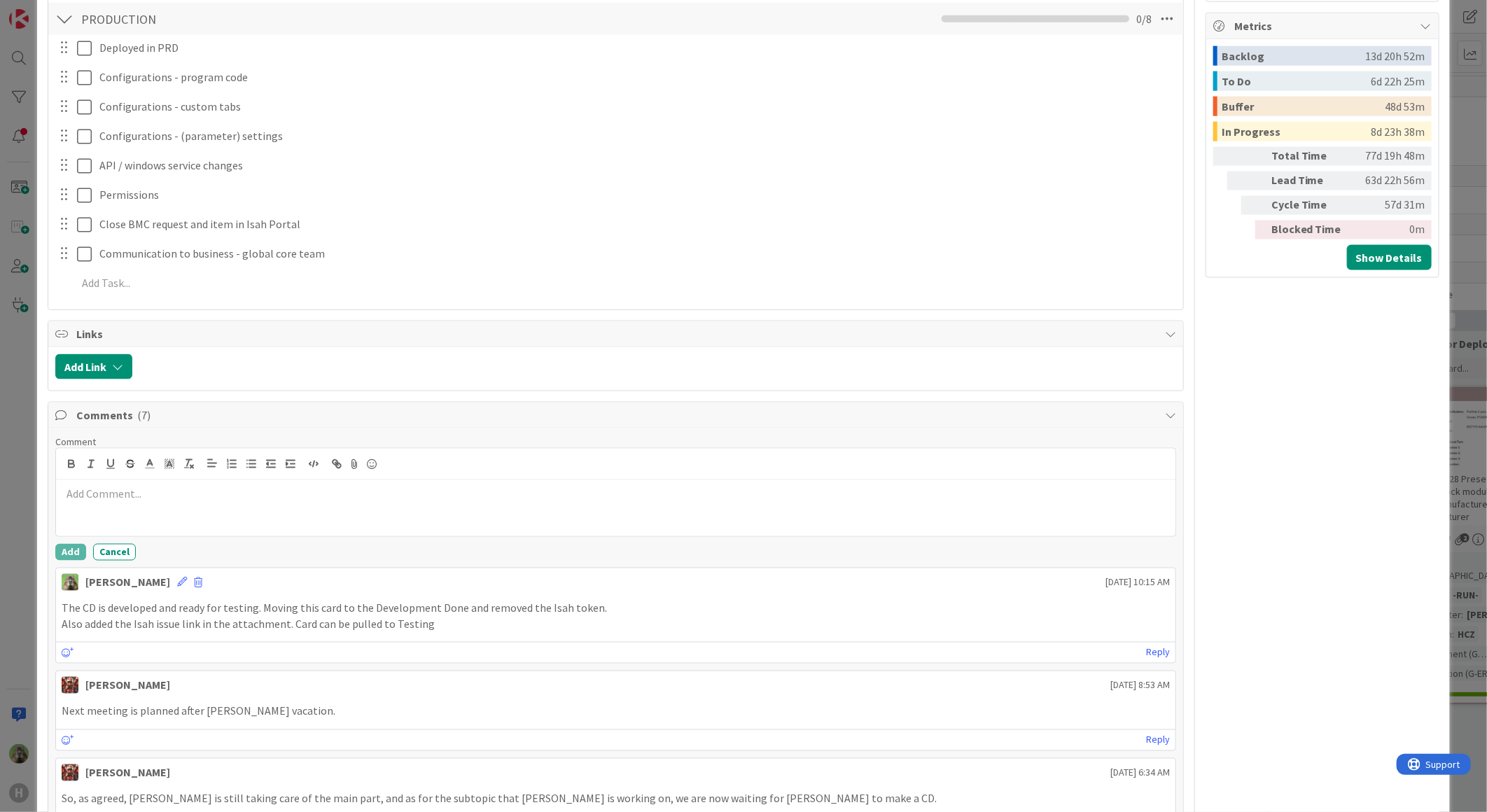
click at [30, 633] on div "ID 1146 G-ERP - BFG New Build Development Done Title 36 / 128 16.9 .2025 CD173 …" at bounding box center [744, 406] width 1487 height 812
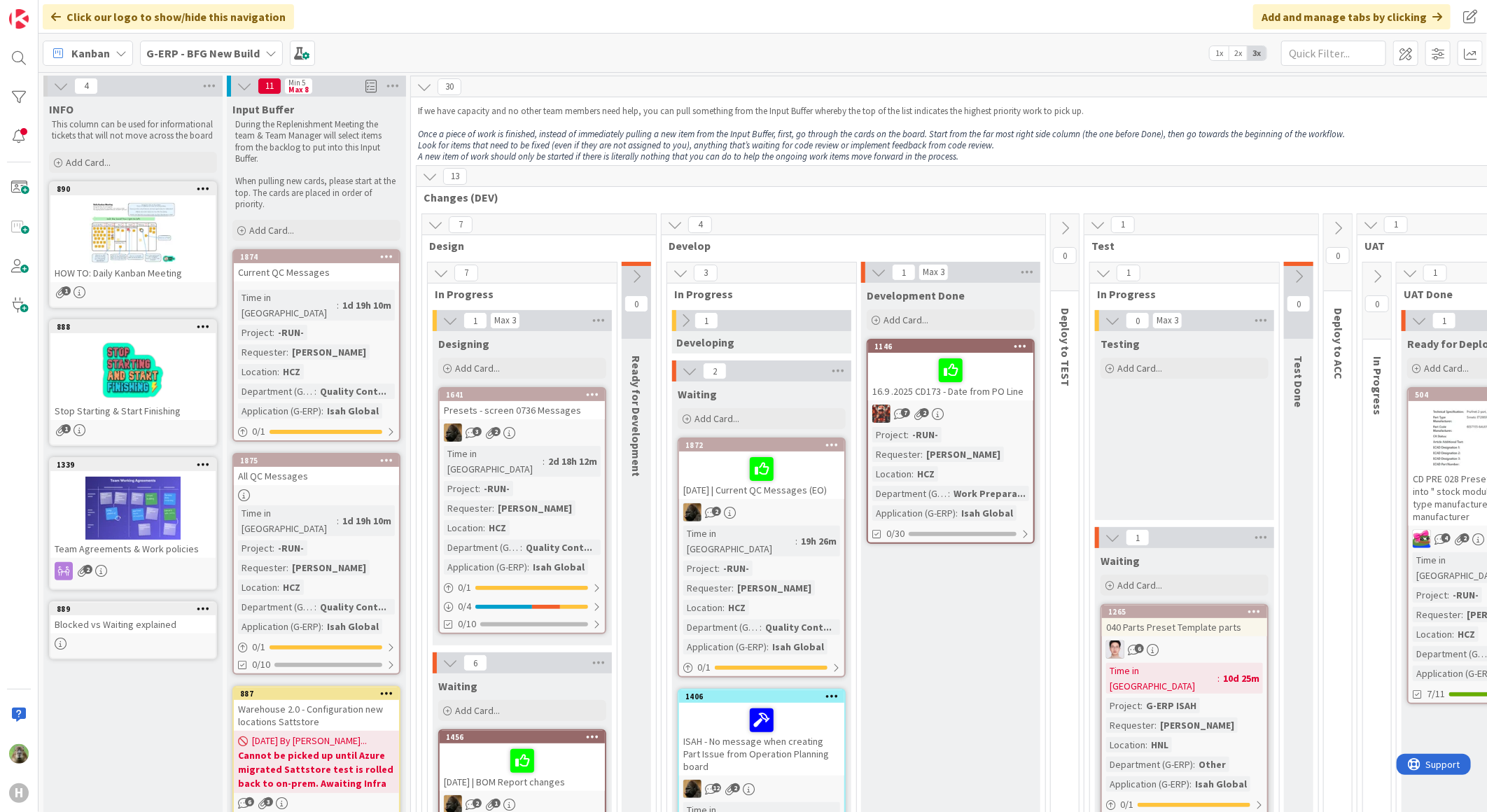
click at [1072, 231] on icon at bounding box center [1065, 228] width 15 height 15
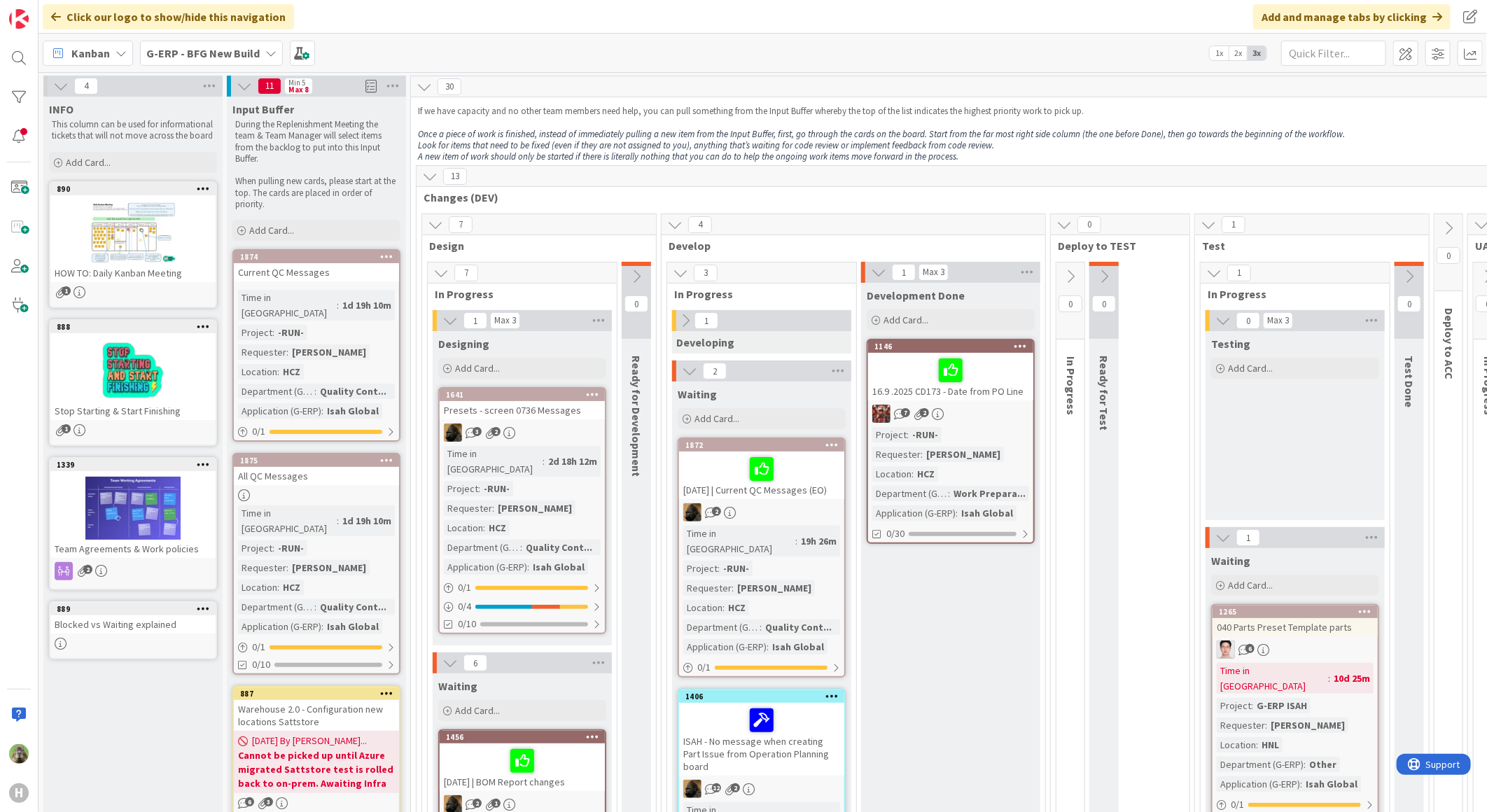
click at [1107, 270] on icon at bounding box center [1104, 277] width 15 height 15
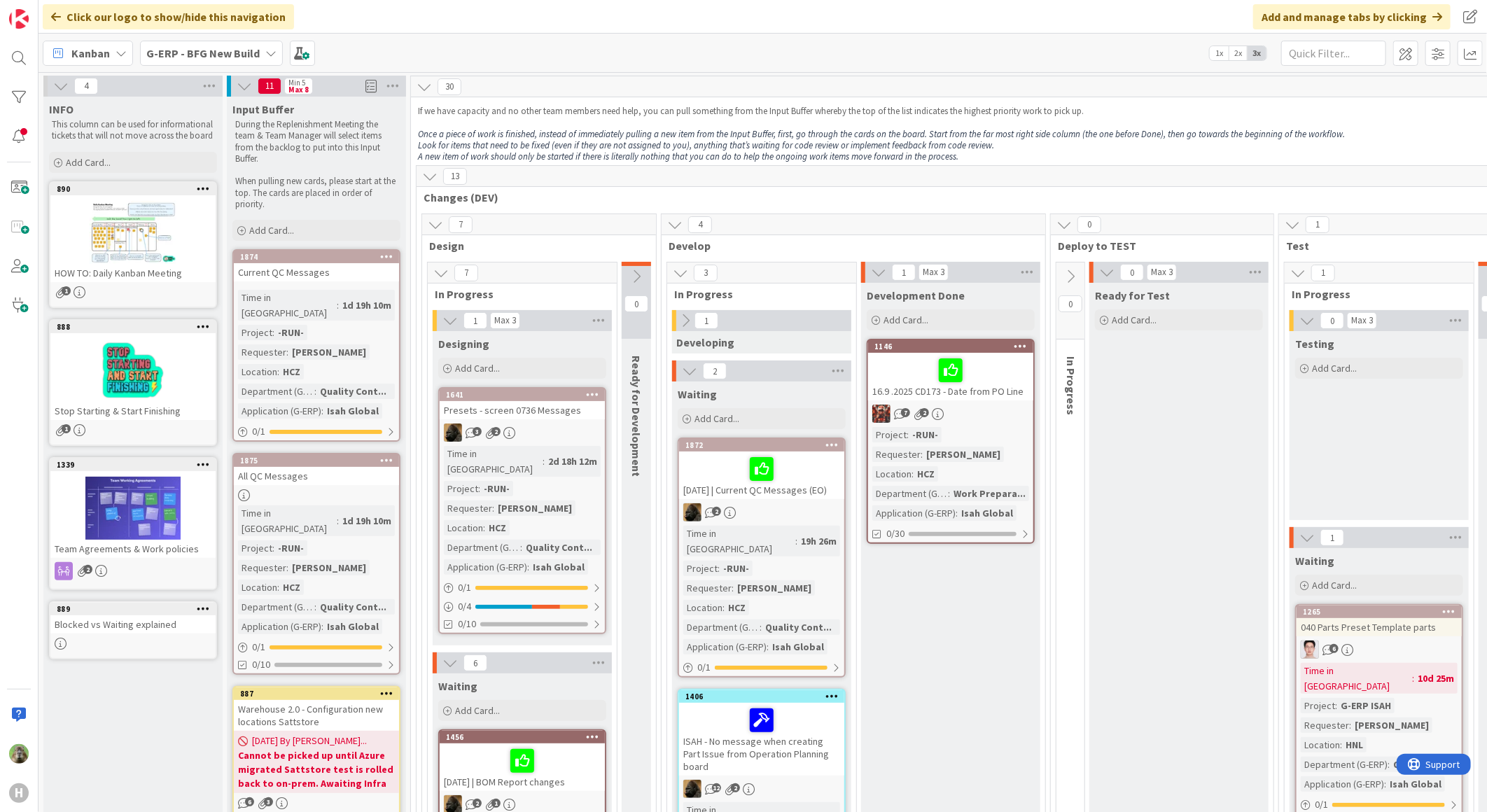
click at [1078, 276] on icon at bounding box center [1071, 277] width 15 height 15
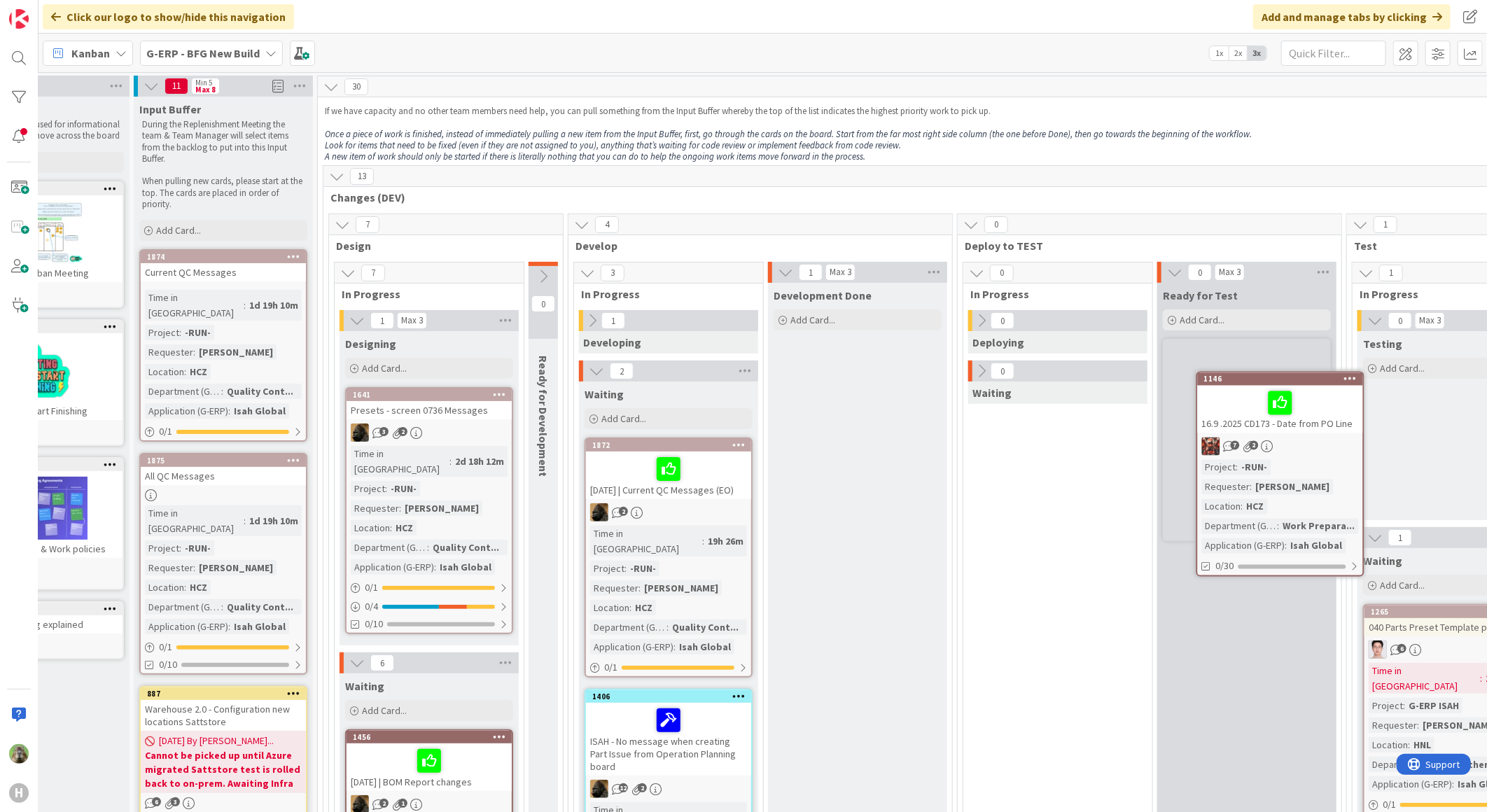
scroll to position [0, 115]
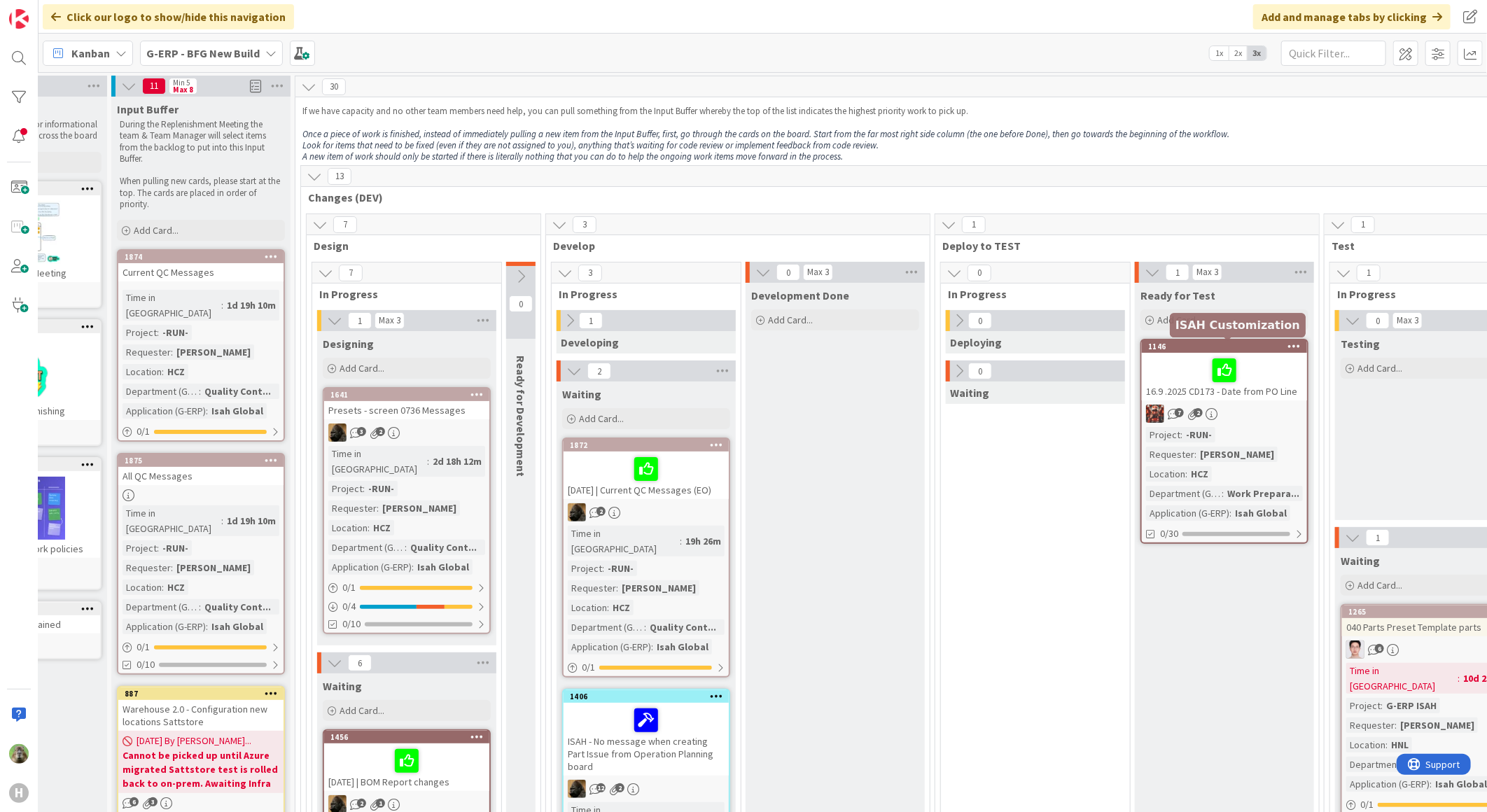
click at [1219, 345] on div "1146" at bounding box center [1228, 346] width 159 height 10
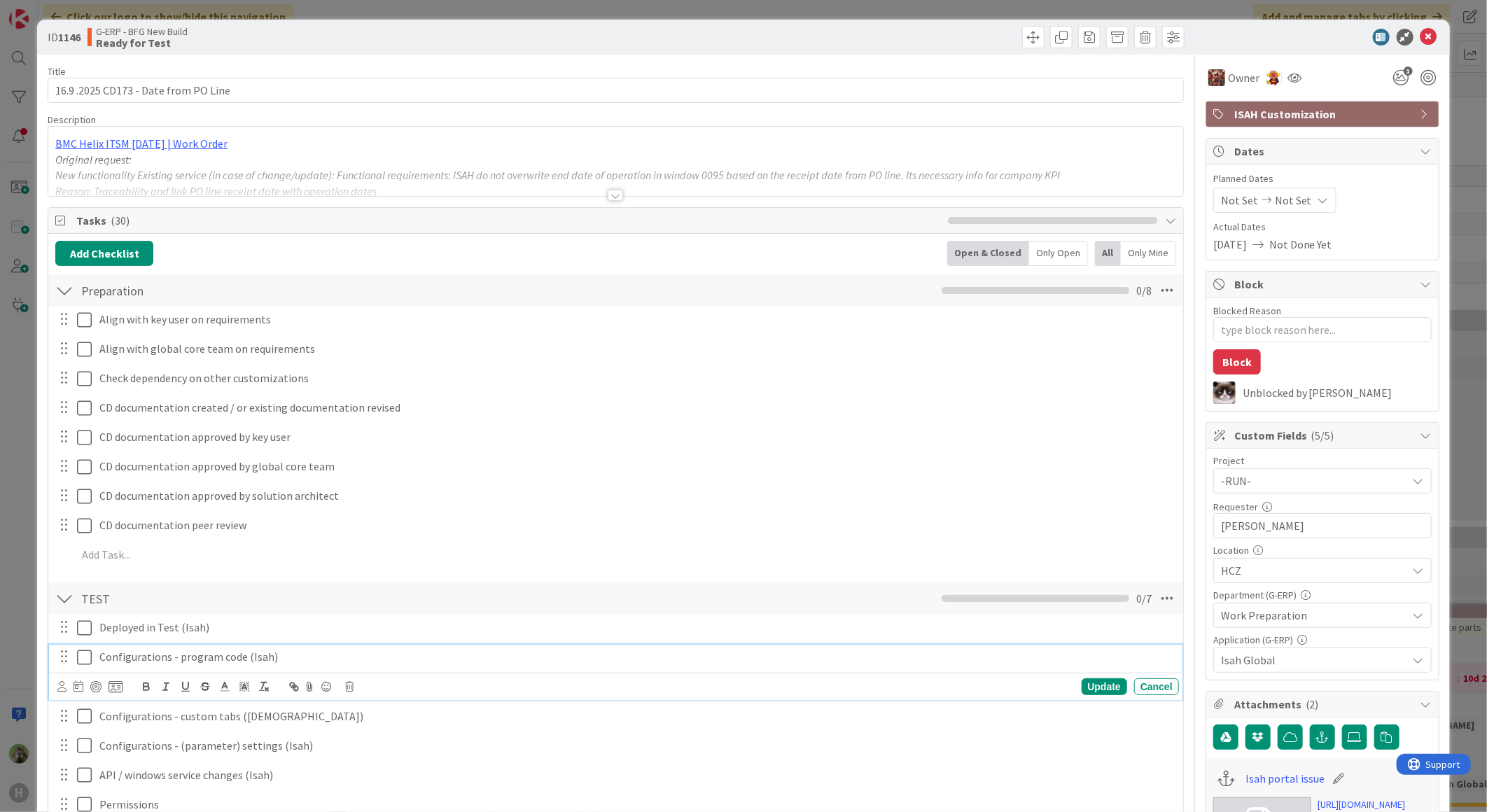
click at [320, 656] on p "Configurations - program code (Isah)" at bounding box center [636, 656] width 1073 height 16
type textarea "x"
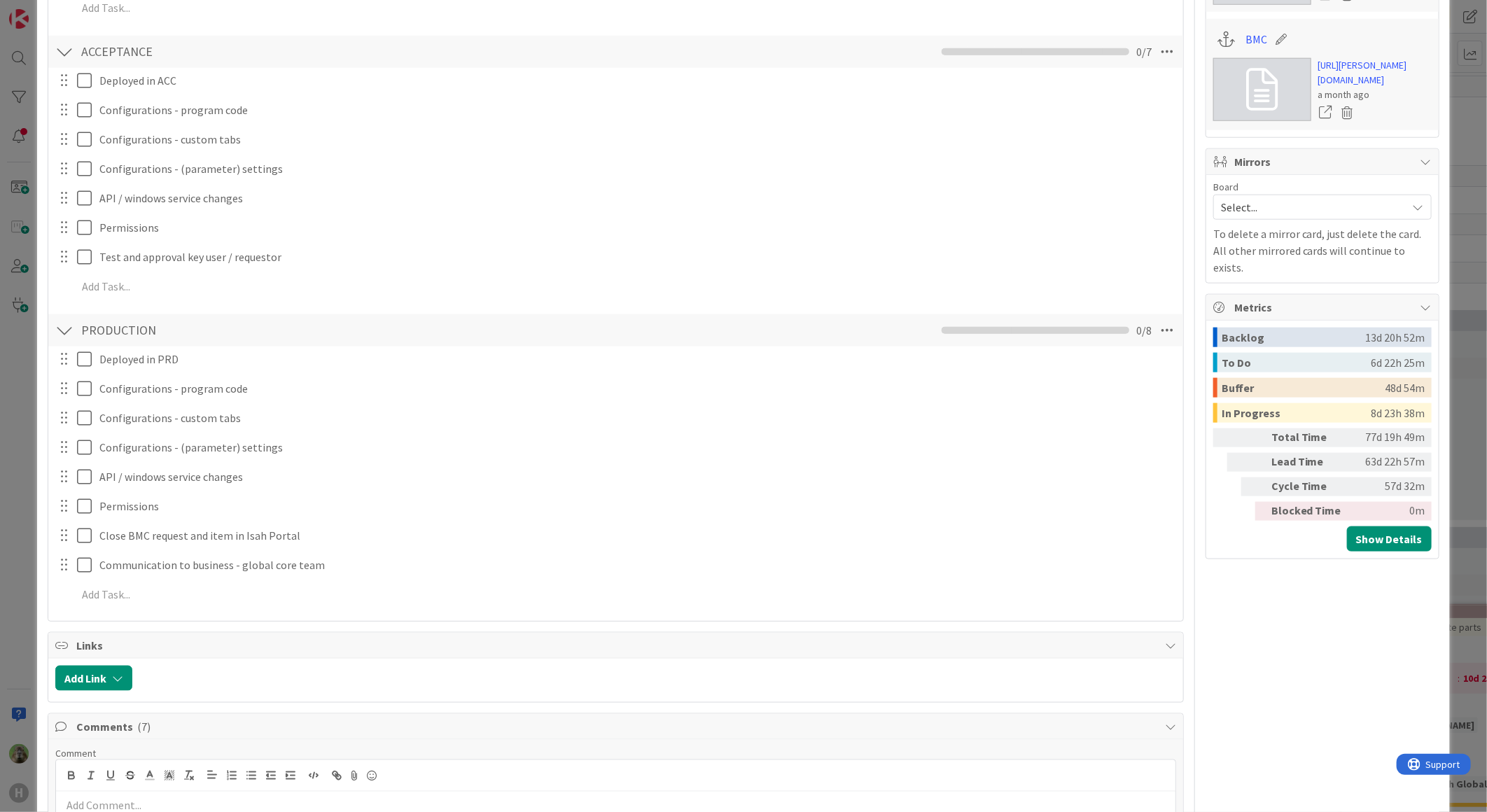
scroll to position [1088, 0]
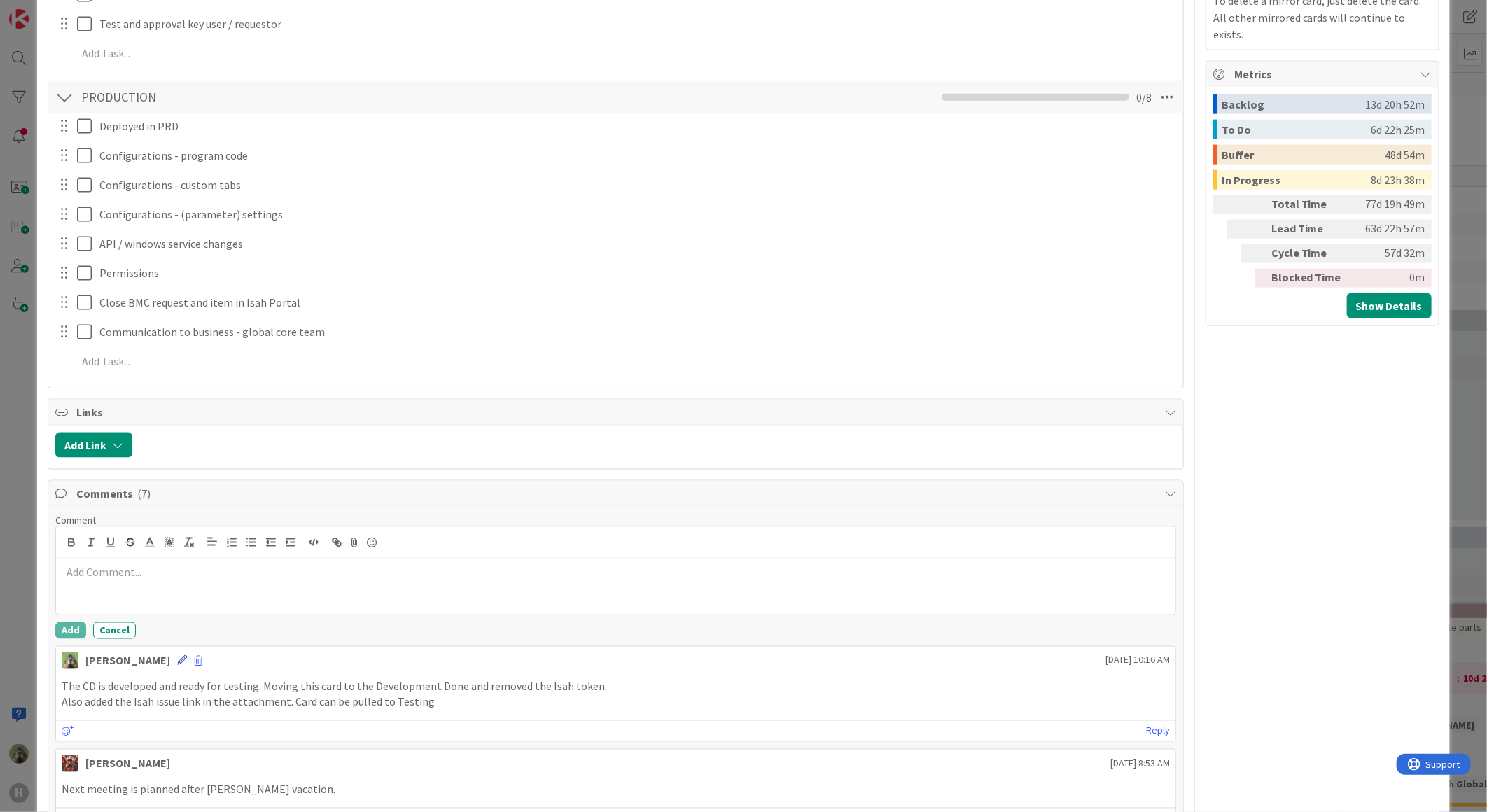
click at [177, 658] on icon at bounding box center [182, 661] width 10 height 10
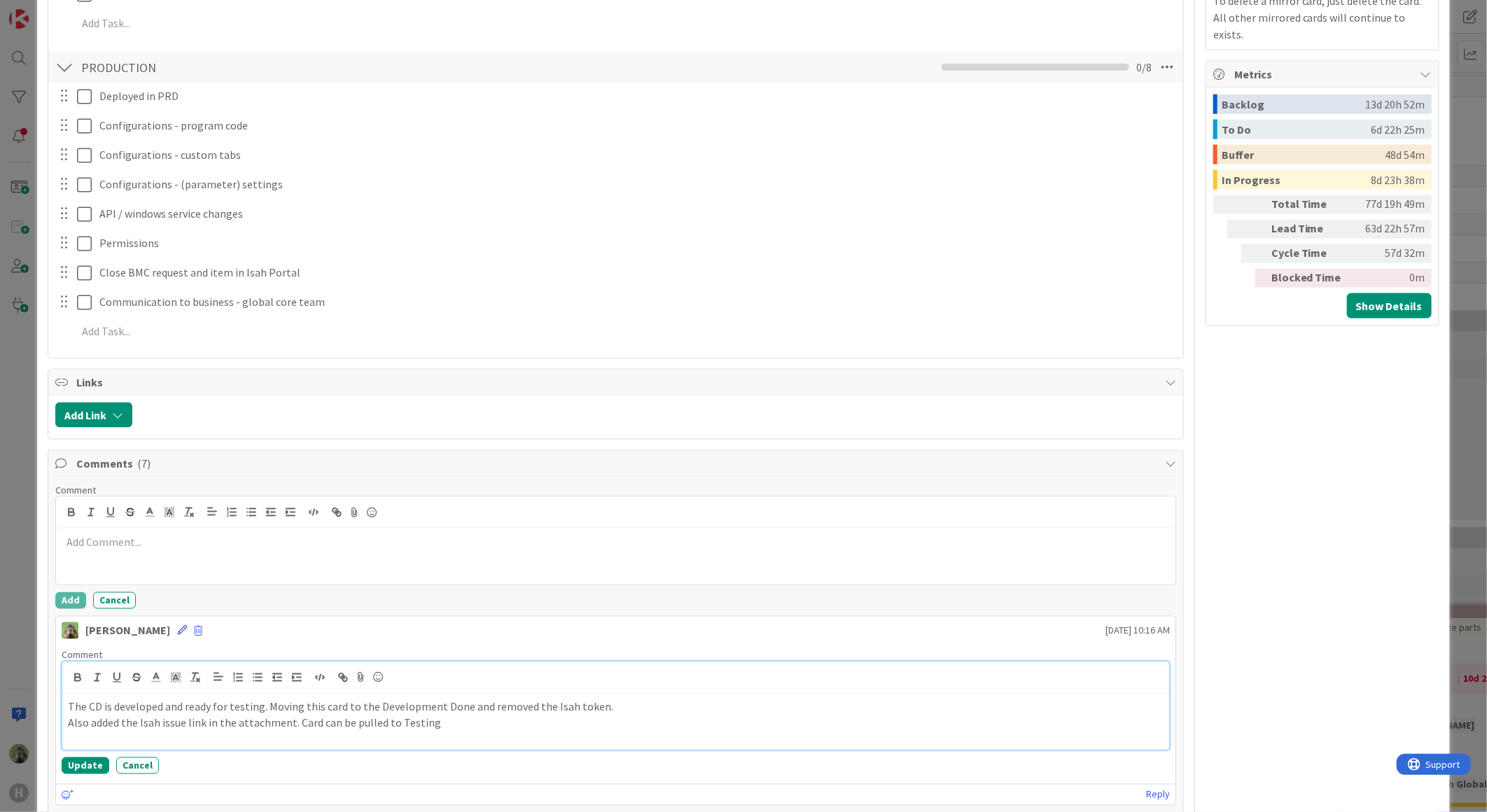
scroll to position [1058, 0]
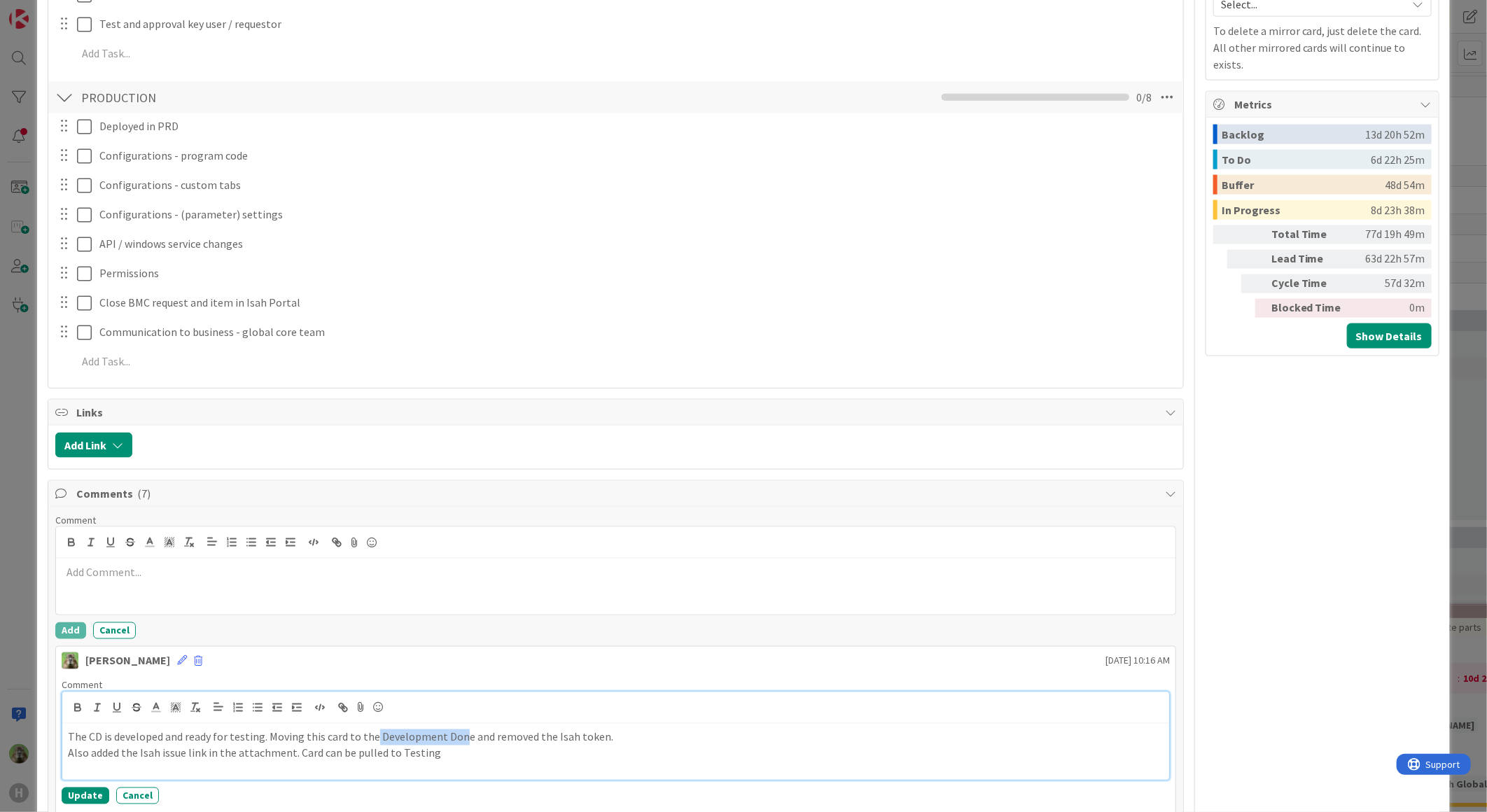
drag, startPoint x: 460, startPoint y: 736, endPoint x: 372, endPoint y: 737, distance: 88.0
click at [372, 737] on p "The CD is developed and ready for testing. Moving this card to the Development …" at bounding box center [615, 737] width 1096 height 16
click at [81, 794] on button "Update" at bounding box center [86, 796] width 48 height 17
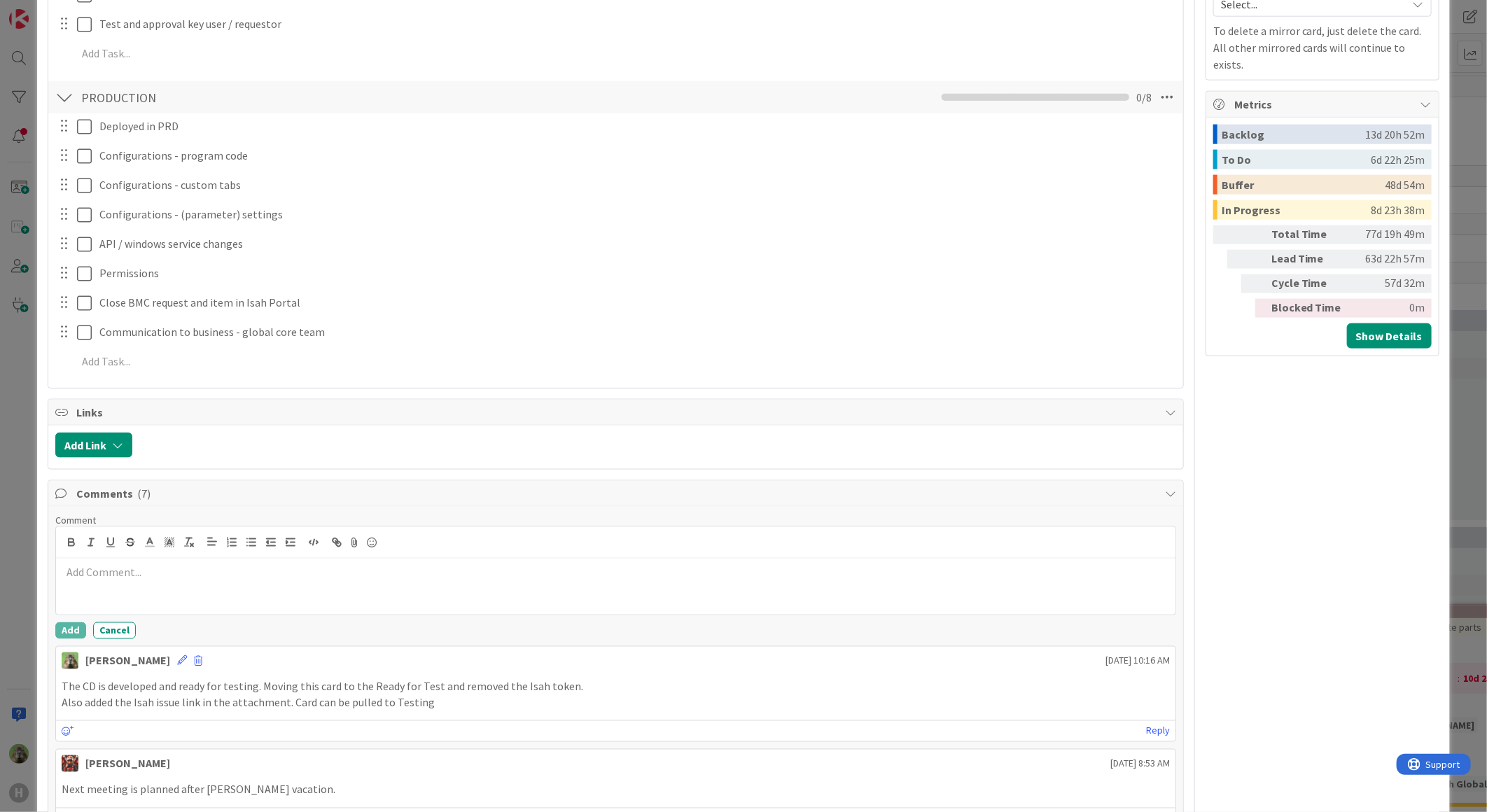
type textarea "x"
click at [177, 659] on icon at bounding box center [182, 661] width 10 height 10
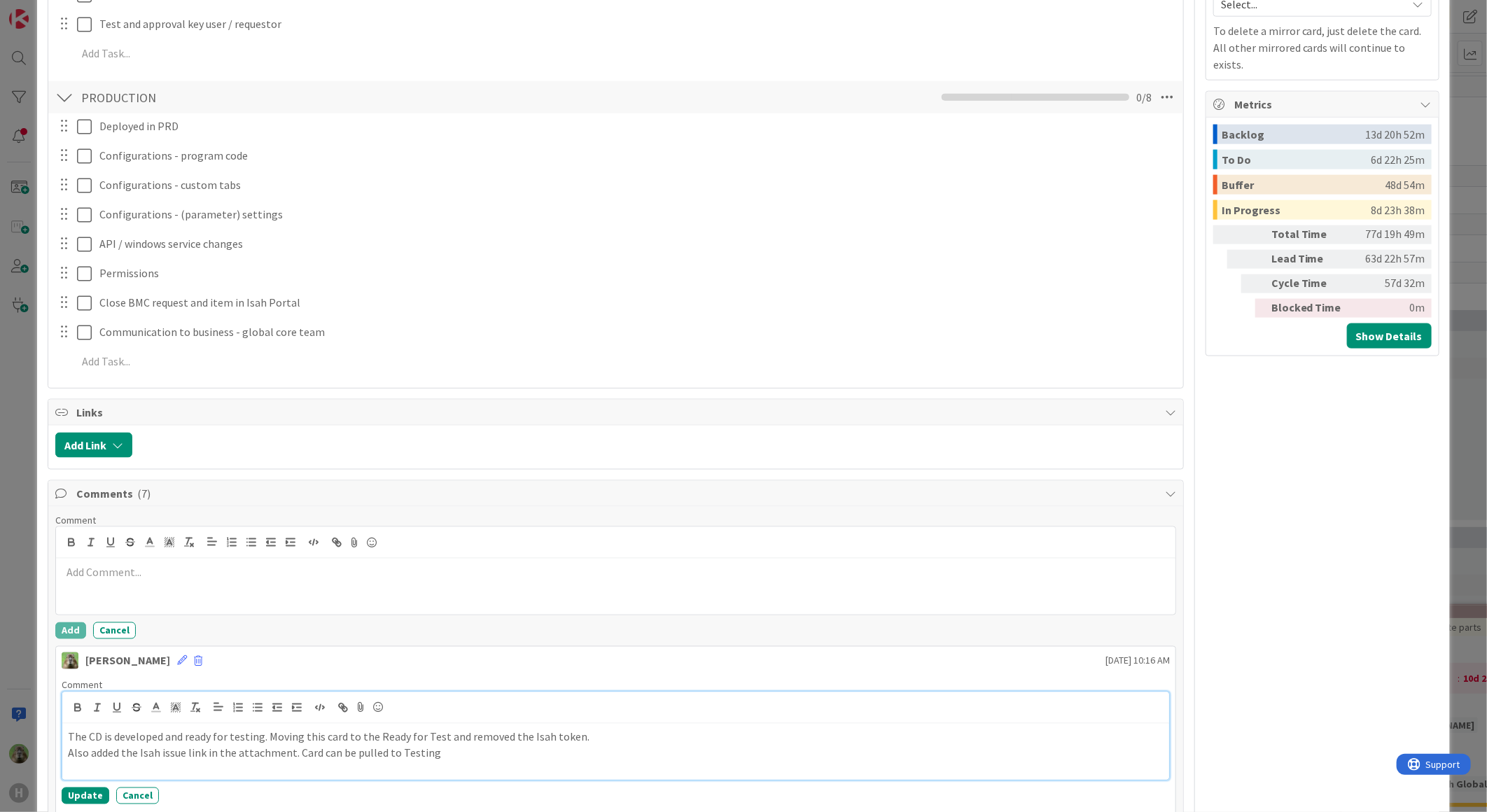
click at [68, 731] on p "The CD is developed and ready for testing. Moving this card to the Ready for Te…" at bounding box center [615, 737] width 1096 height 16
click at [107, 732] on p "The CD is developed and ready for testing. Moving this card to the Ready for Te…" at bounding box center [615, 737] width 1096 height 16
click at [73, 743] on p "The CD is developed and ready for testing. Moving this card to the Ready for Te…" at bounding box center [615, 737] width 1096 height 16
click at [68, 739] on p "The CD is developed and ready for testing. Moving this card to the Ready for Te…" at bounding box center [615, 737] width 1096 height 16
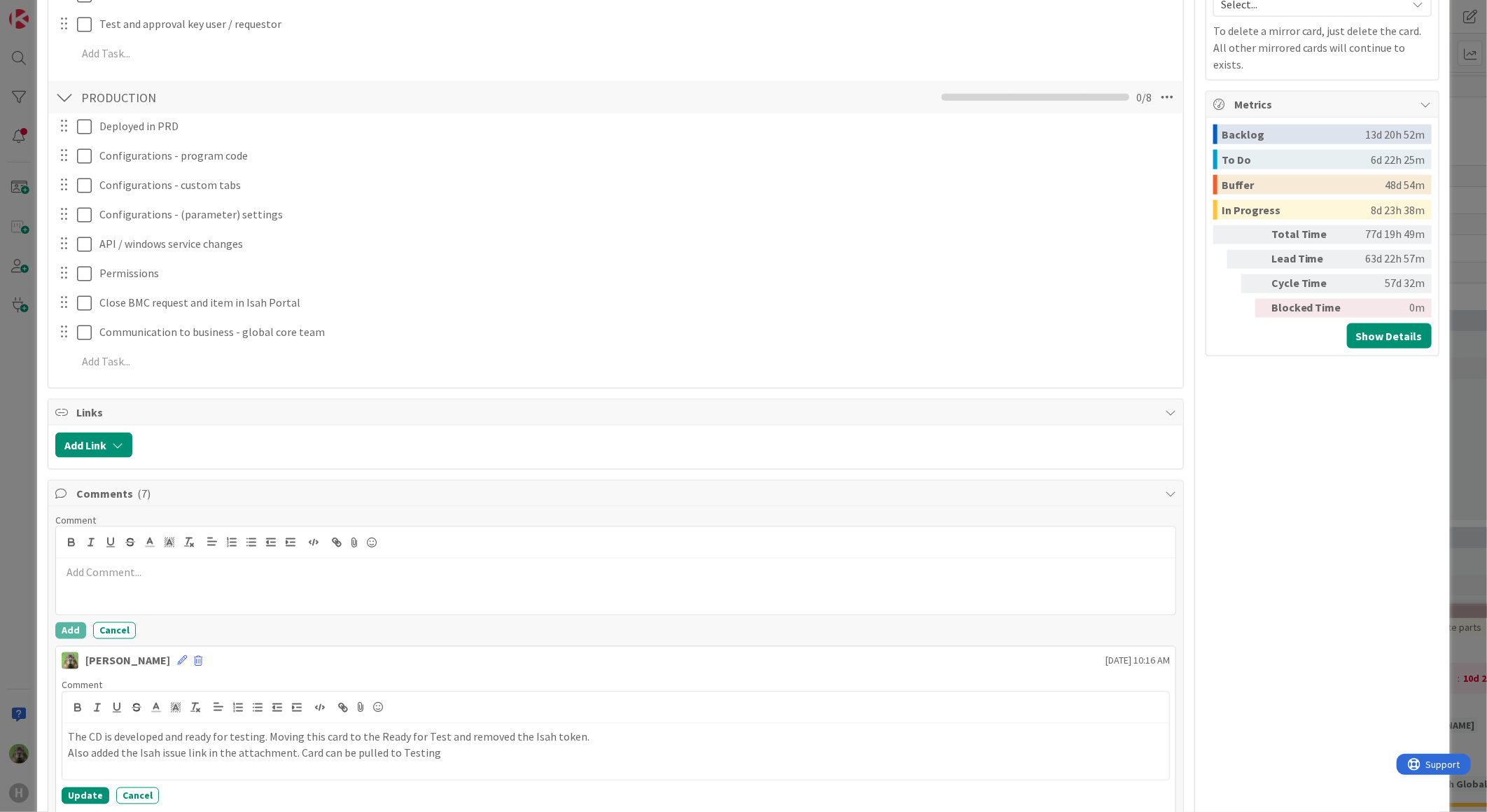
click at [30, 665] on div "ID 1146 G-ERP - BFG New Build Ready for Test Title 36 / 128 16.9 .2025 CD173 - …" at bounding box center [744, 406] width 1487 height 812
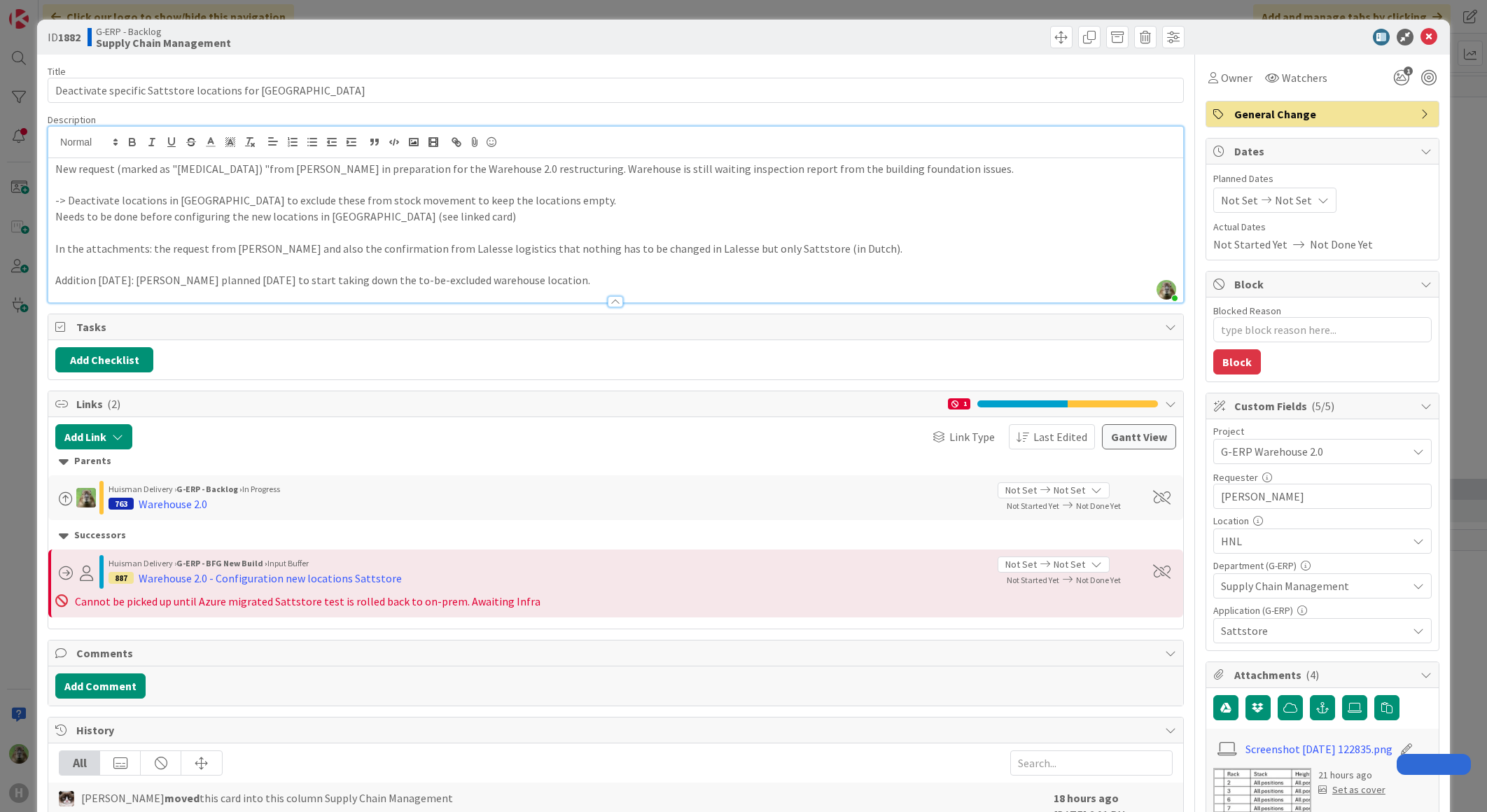
click at [32, 477] on div "ID 1882 G-ERP - Backlog Supply Chain Management Title 51 / 128 Deactivate speci…" at bounding box center [744, 406] width 1487 height 812
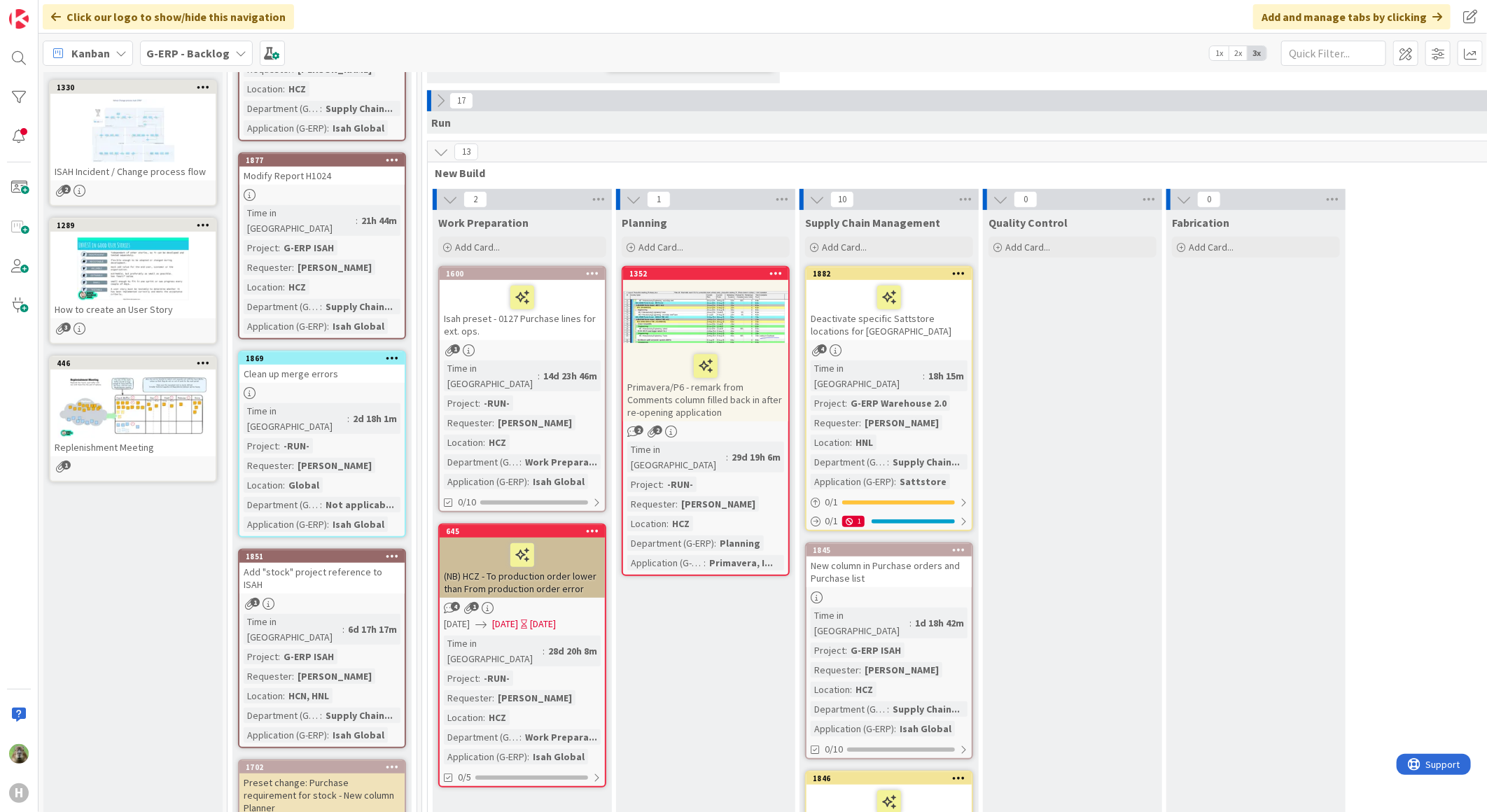
click at [206, 60] on span "G-ERP - Backlog" at bounding box center [188, 53] width 83 height 17
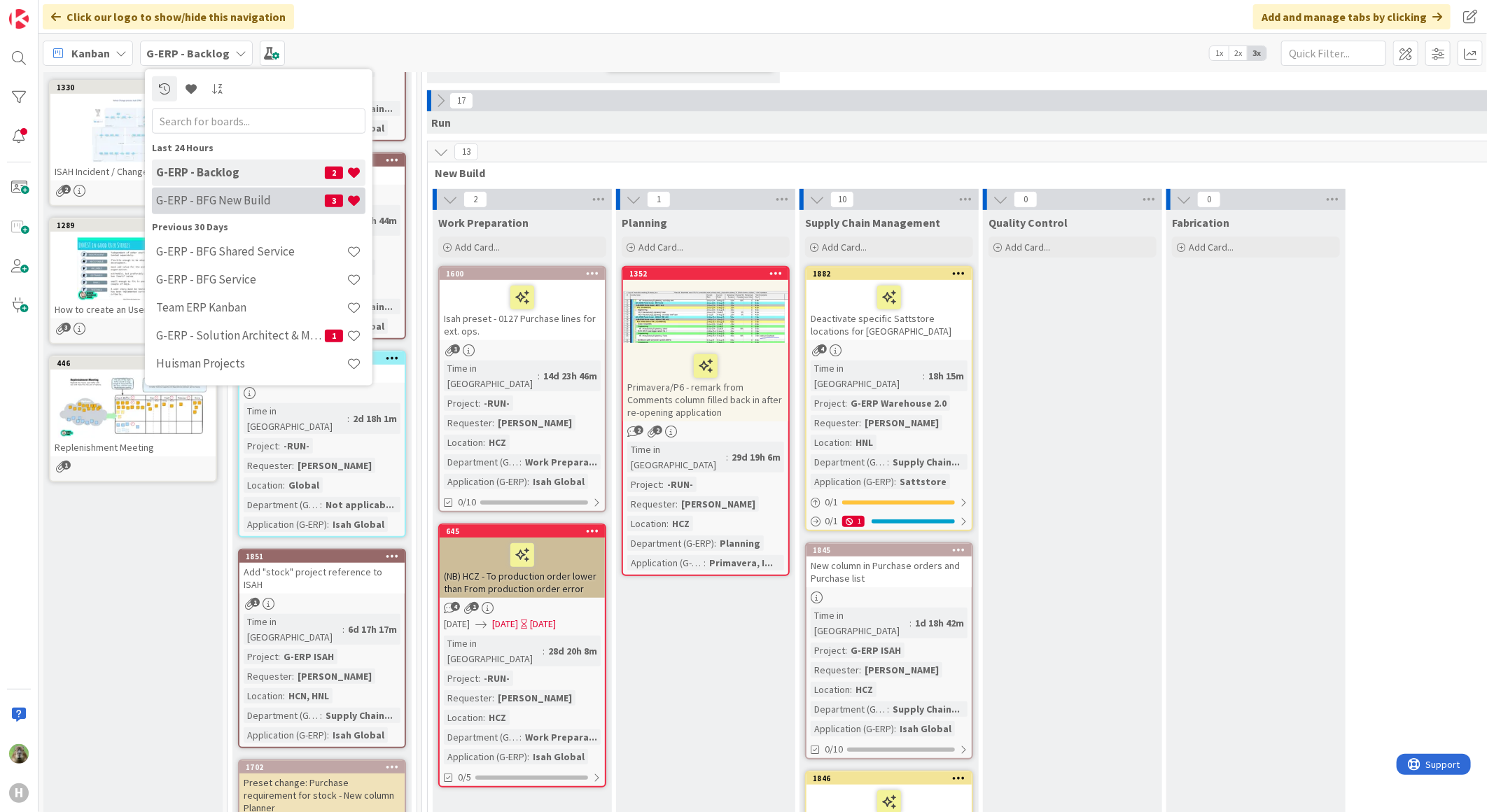
click at [210, 193] on h4 "G-ERP - BFG New Build" at bounding box center [241, 200] width 169 height 14
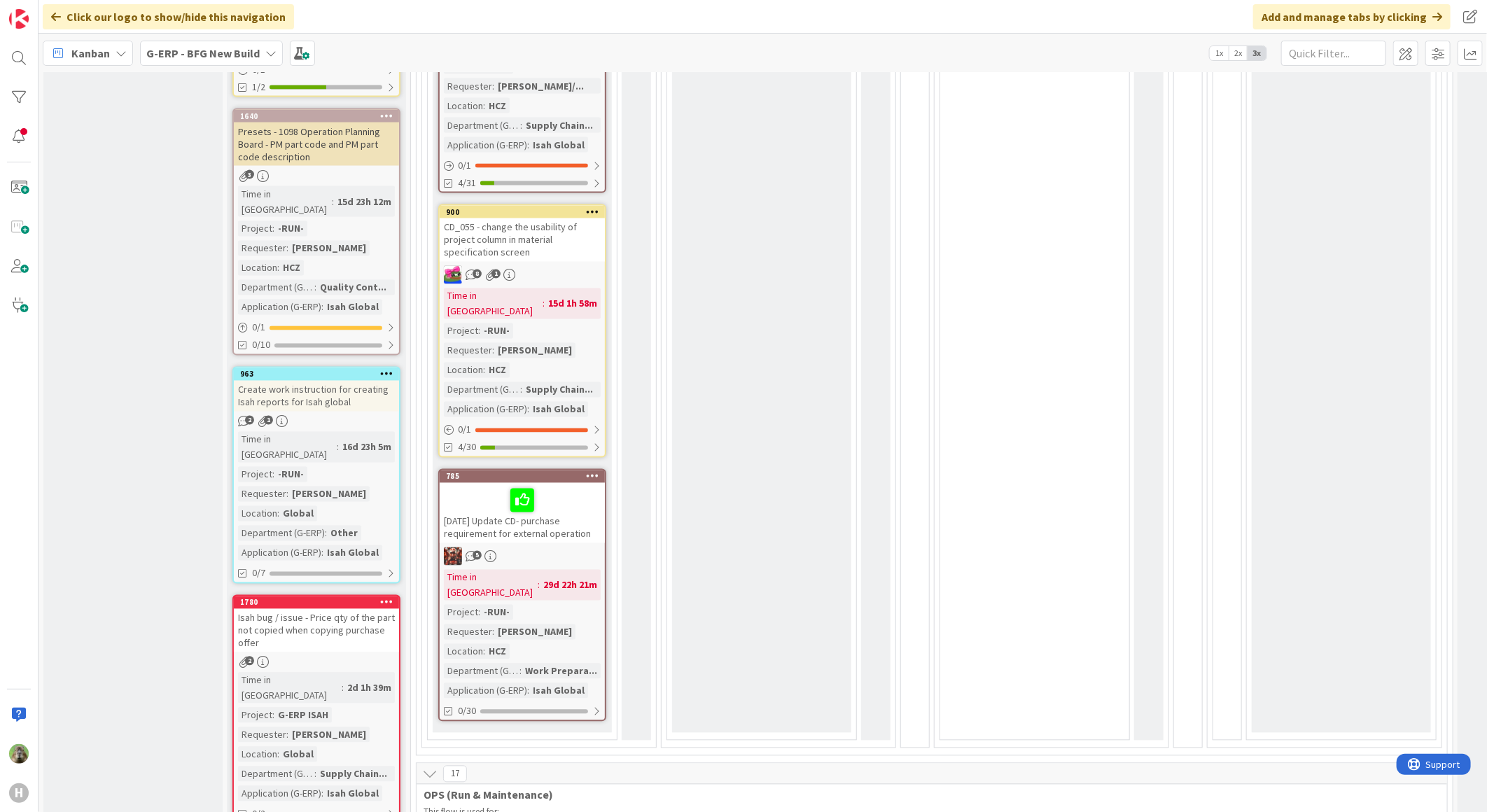
scroll to position [1632, 0]
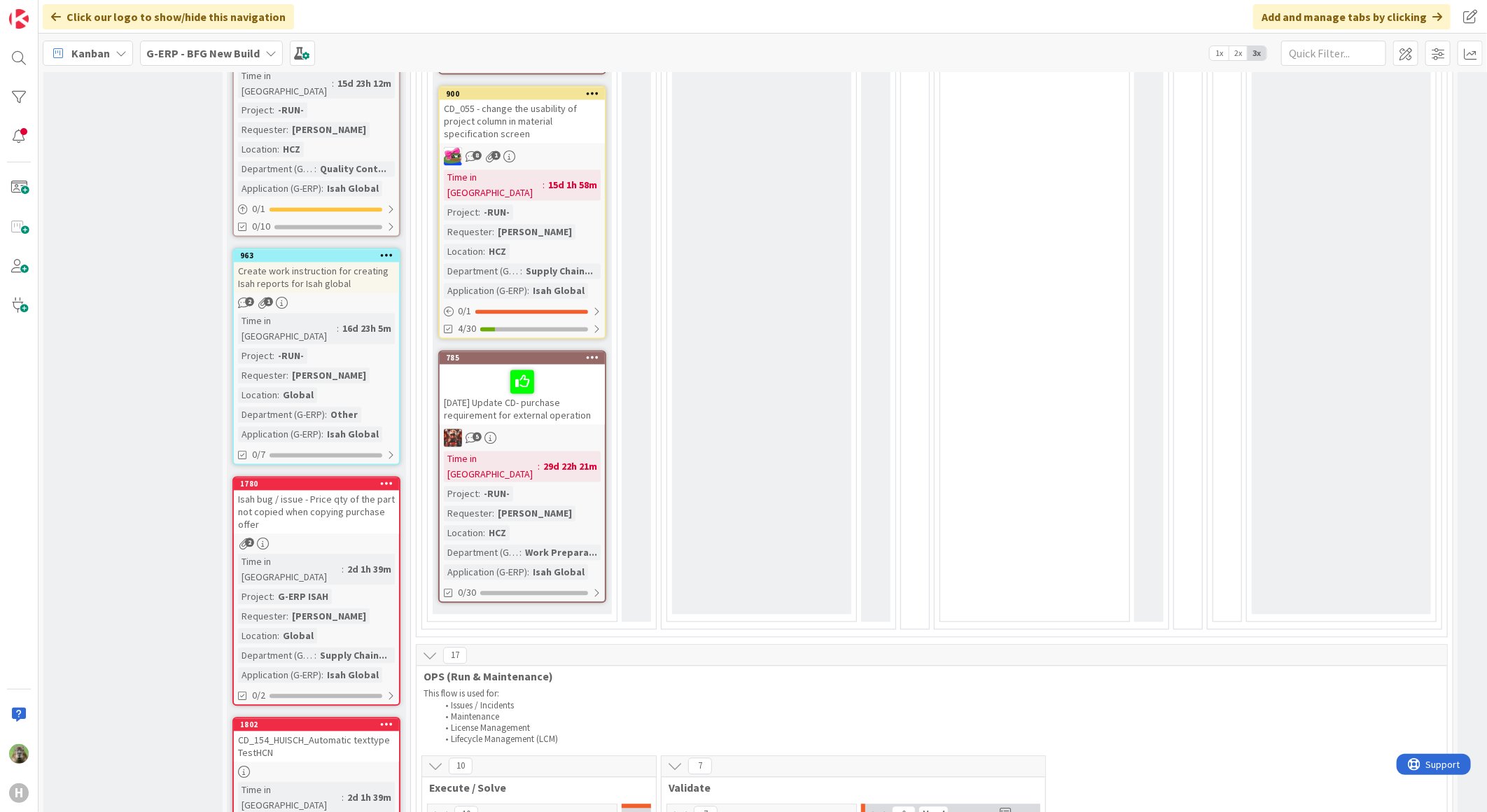
click at [577, 364] on div "[DATE] Update CD- purchase requirement for external operation" at bounding box center [522, 395] width 165 height 61
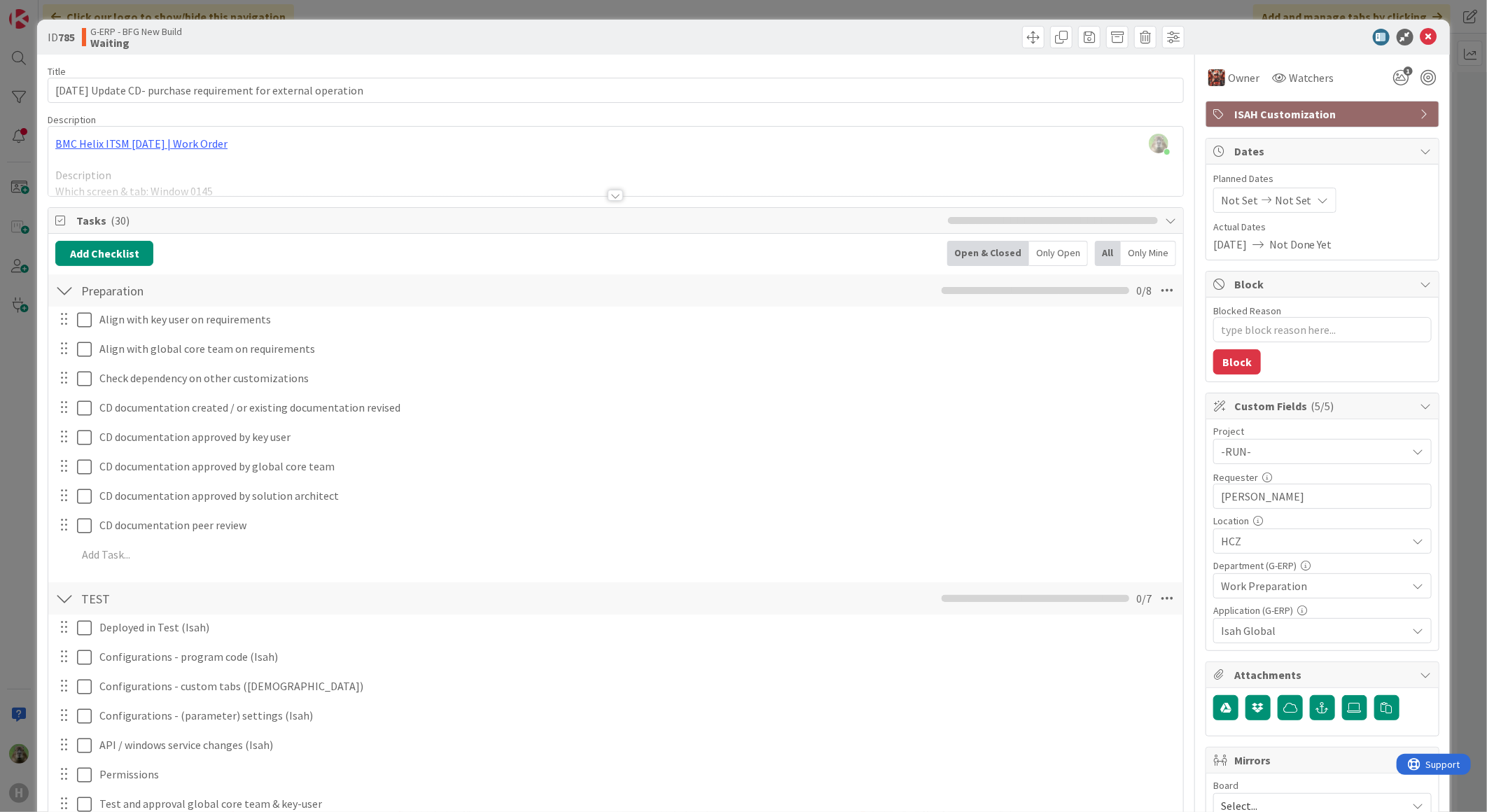
click at [80, 218] on span "Tasks ( 30 )" at bounding box center [508, 220] width 865 height 17
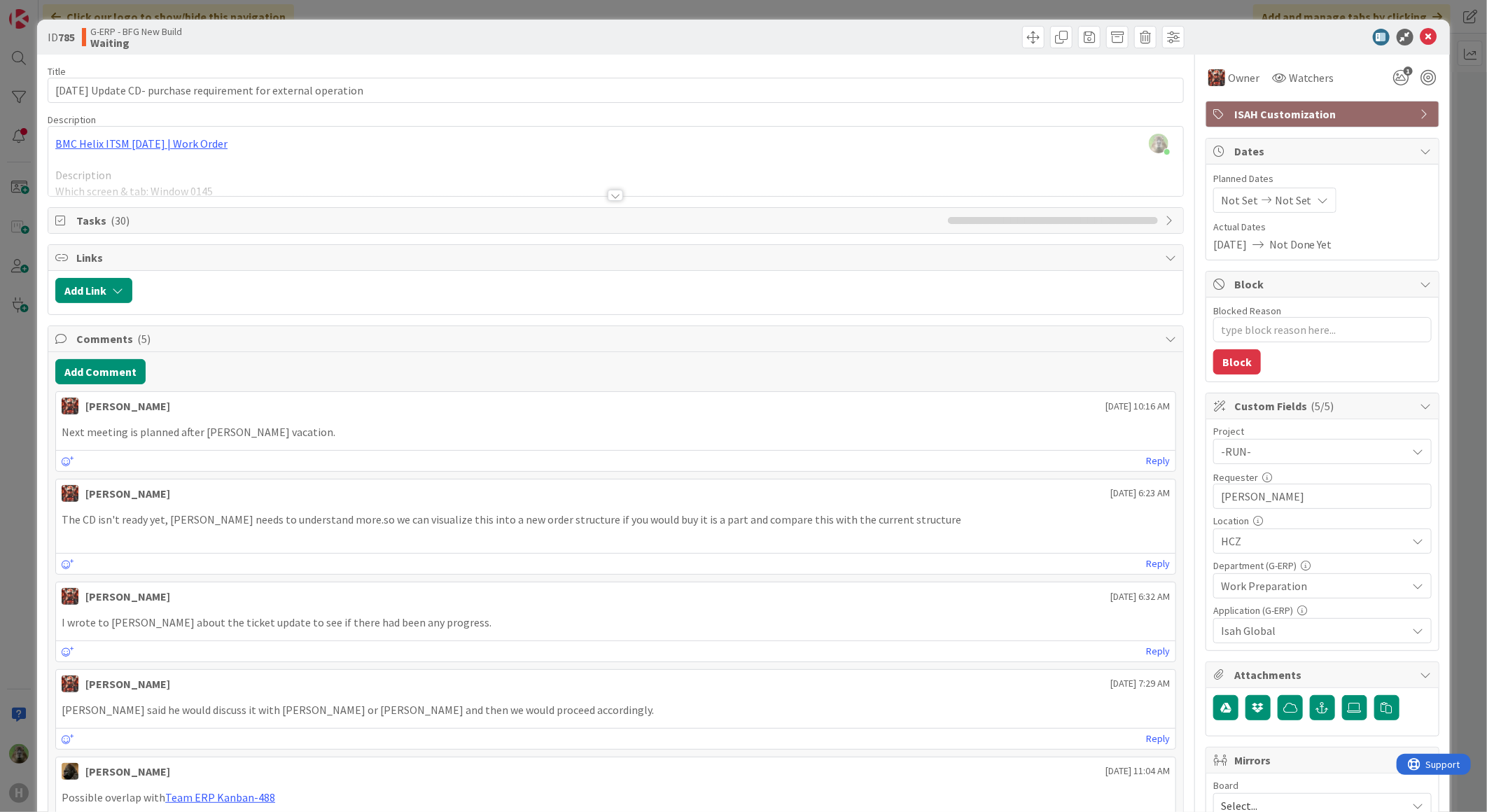
click at [444, 165] on div at bounding box center [616, 178] width 1135 height 36
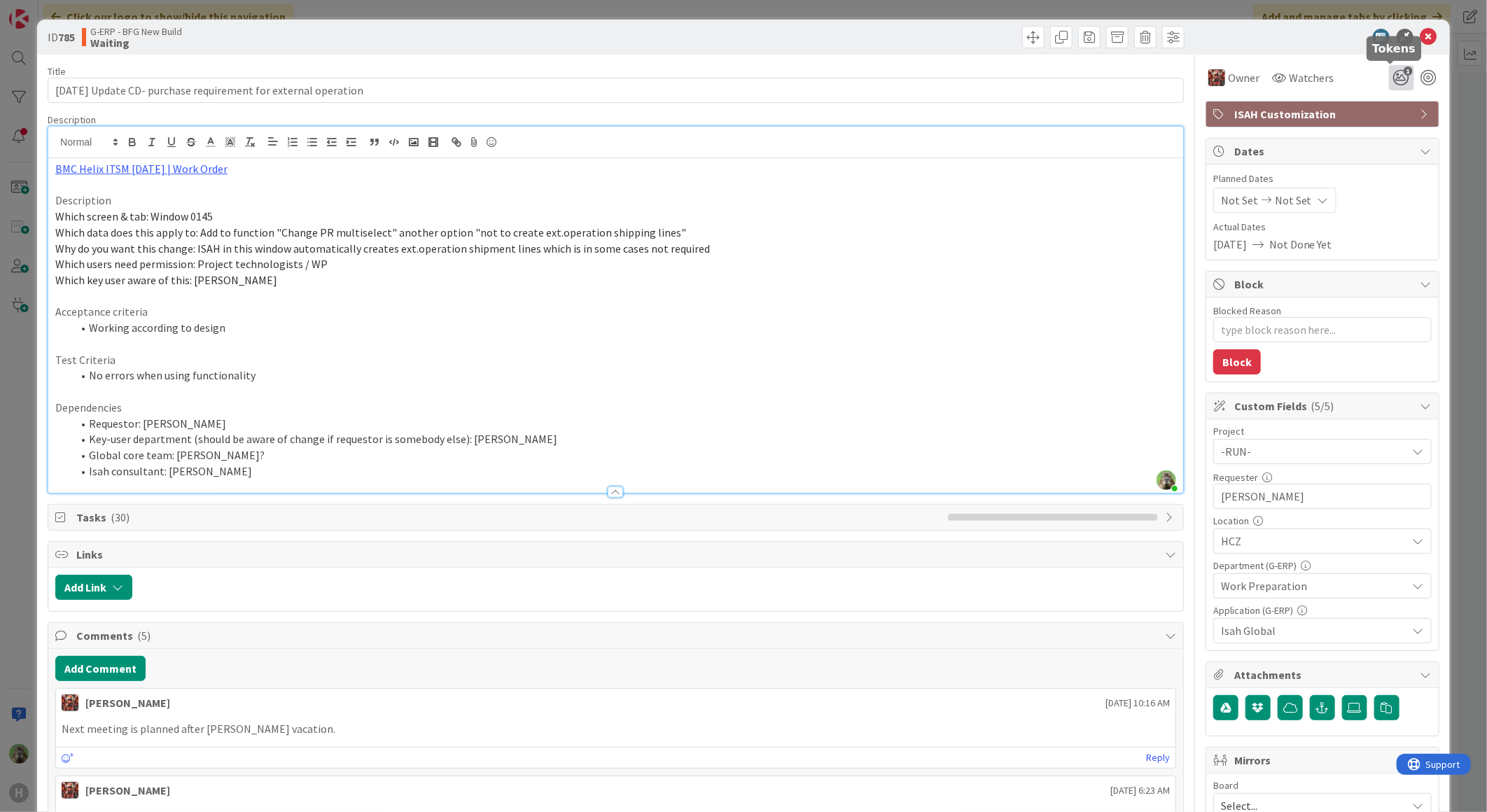
click at [1398, 82] on icon "1" at bounding box center [1402, 77] width 25 height 25
type textarea "x"
click at [1396, 155] on icon at bounding box center [1402, 156] width 11 height 11
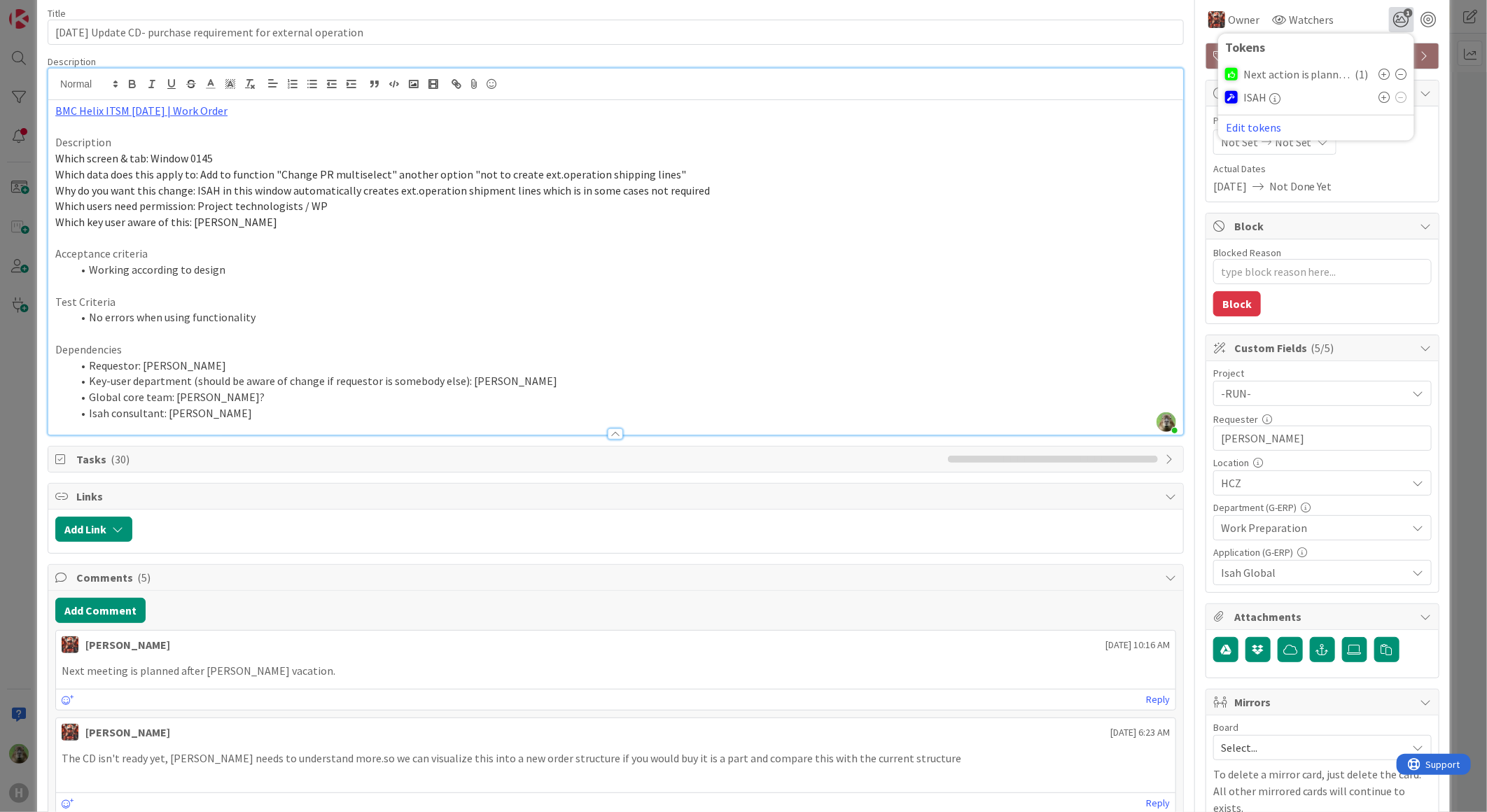
scroll to position [156, 0]
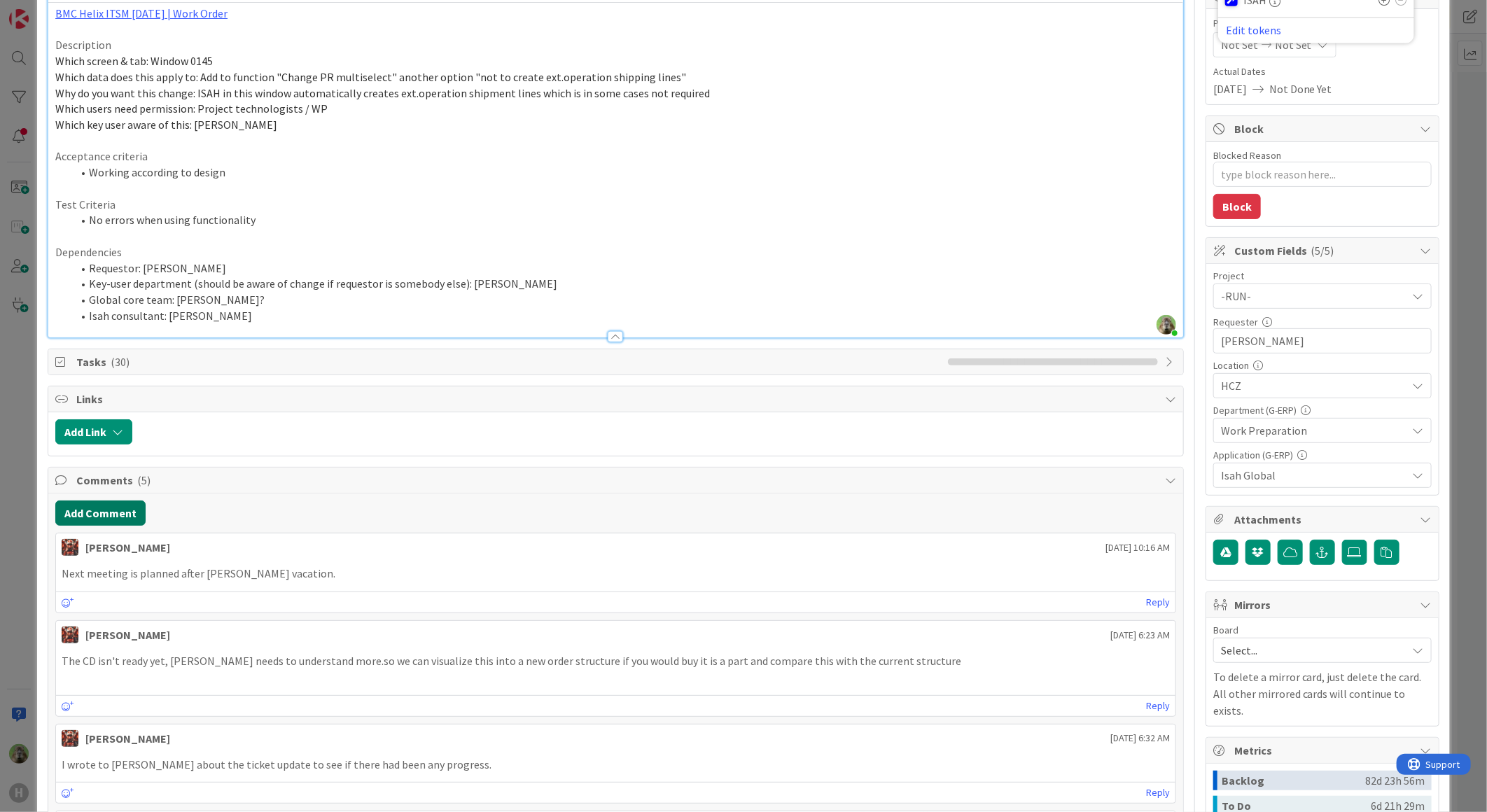
click at [84, 509] on button "Add Comment" at bounding box center [101, 513] width 90 height 25
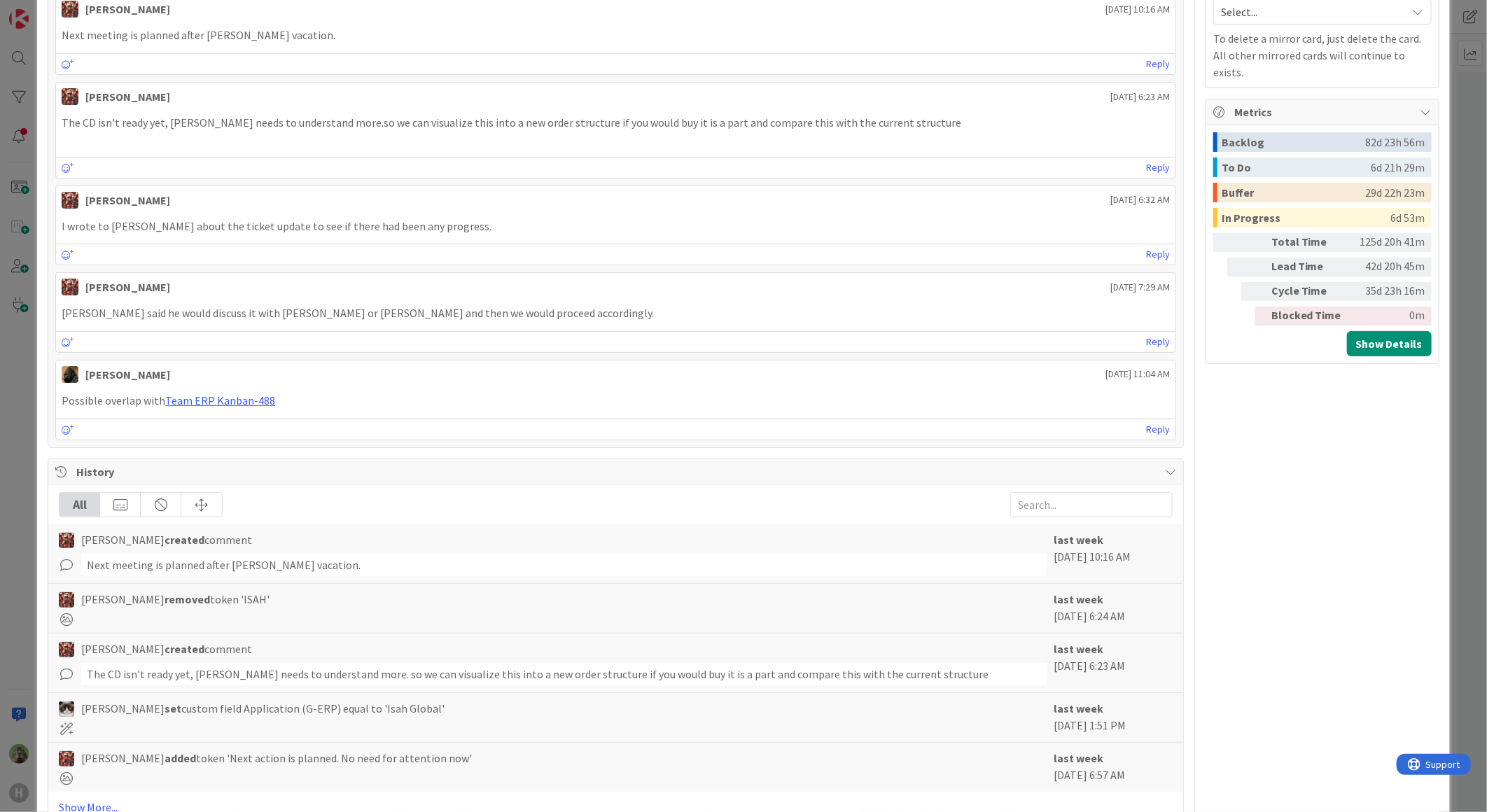
scroll to position [906, 0]
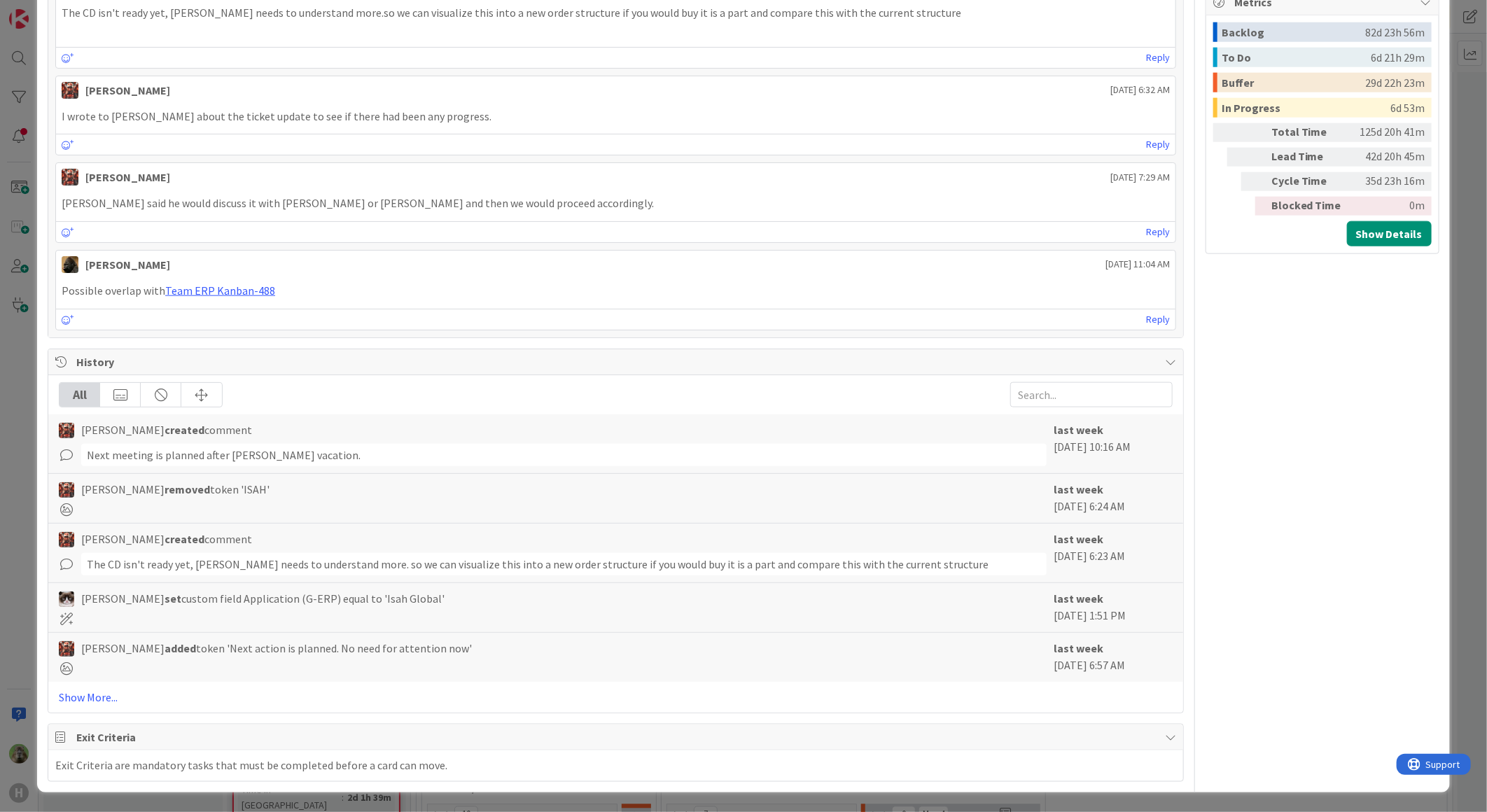
click at [9, 545] on div "ID 785 G-ERP - BFG New Build Waiting Title 64 / 128 [DATE] Update CD- purchase …" at bounding box center [744, 406] width 1487 height 812
